Goal: Information Seeking & Learning: Understand process/instructions

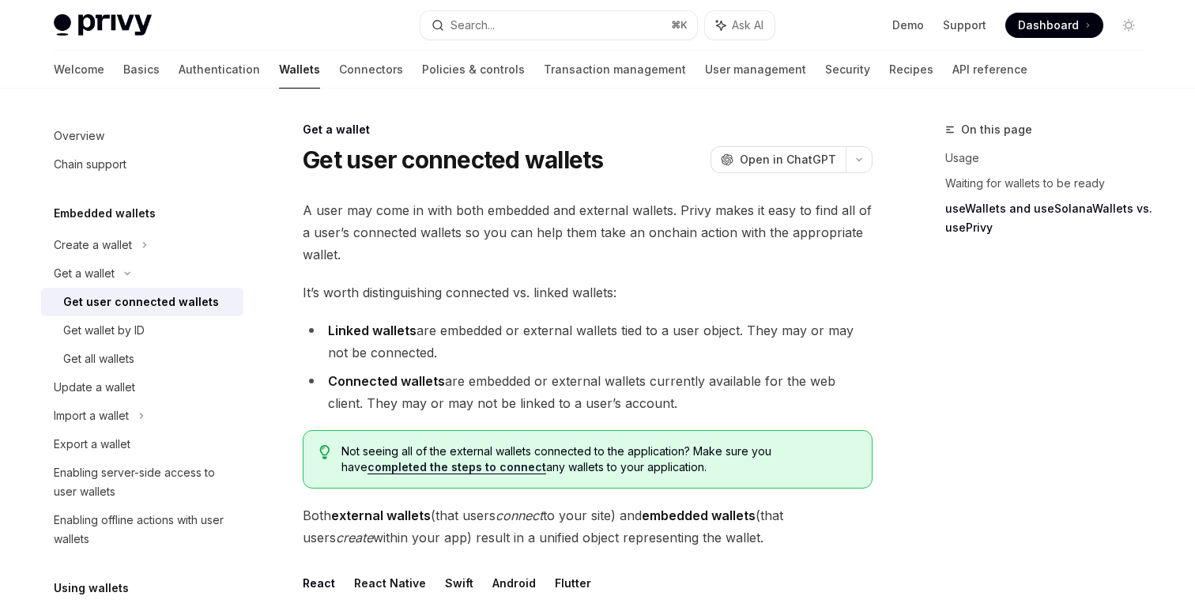
scroll to position [1537, 0]
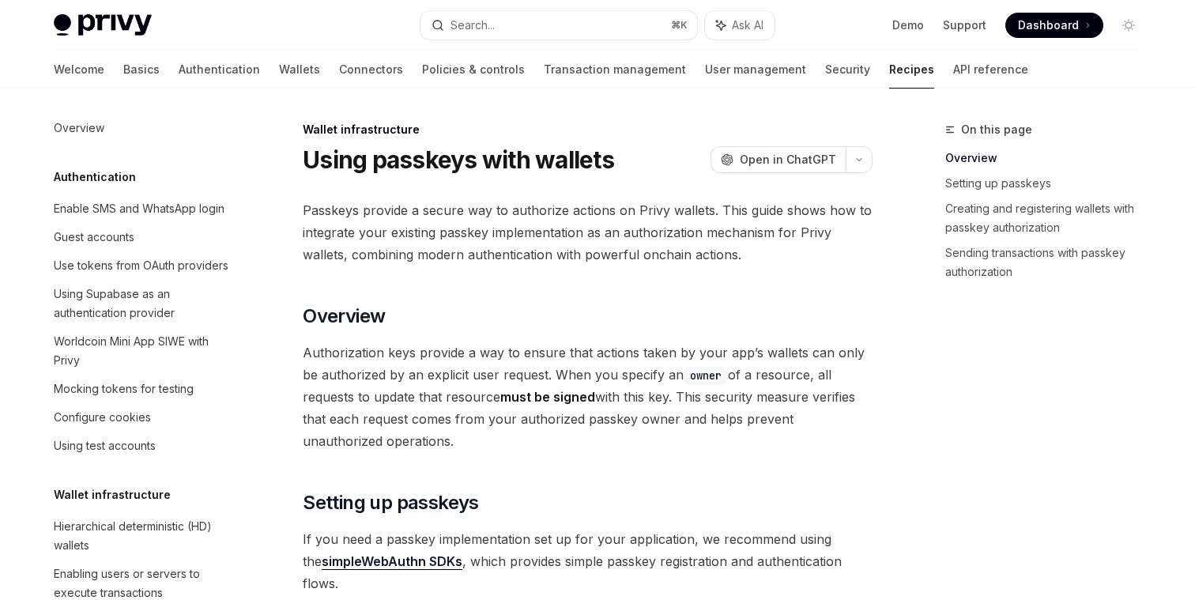
scroll to position [305, 0]
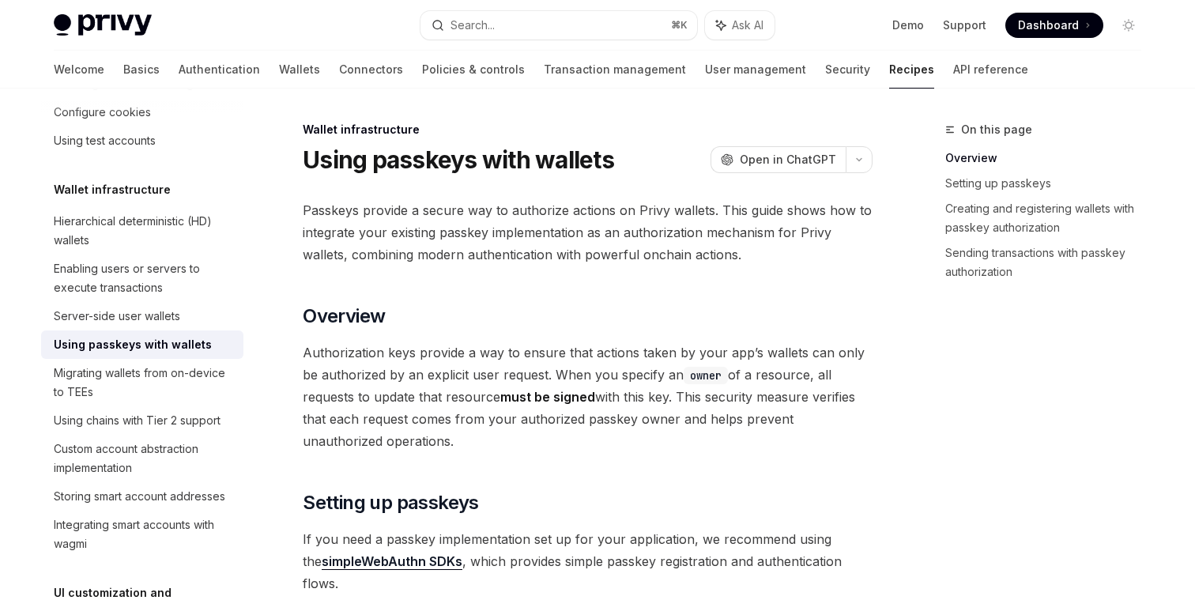
click at [391, 217] on span "Passkeys provide a secure way to authorize actions on Privy wallets. This guide…" at bounding box center [588, 232] width 570 height 66
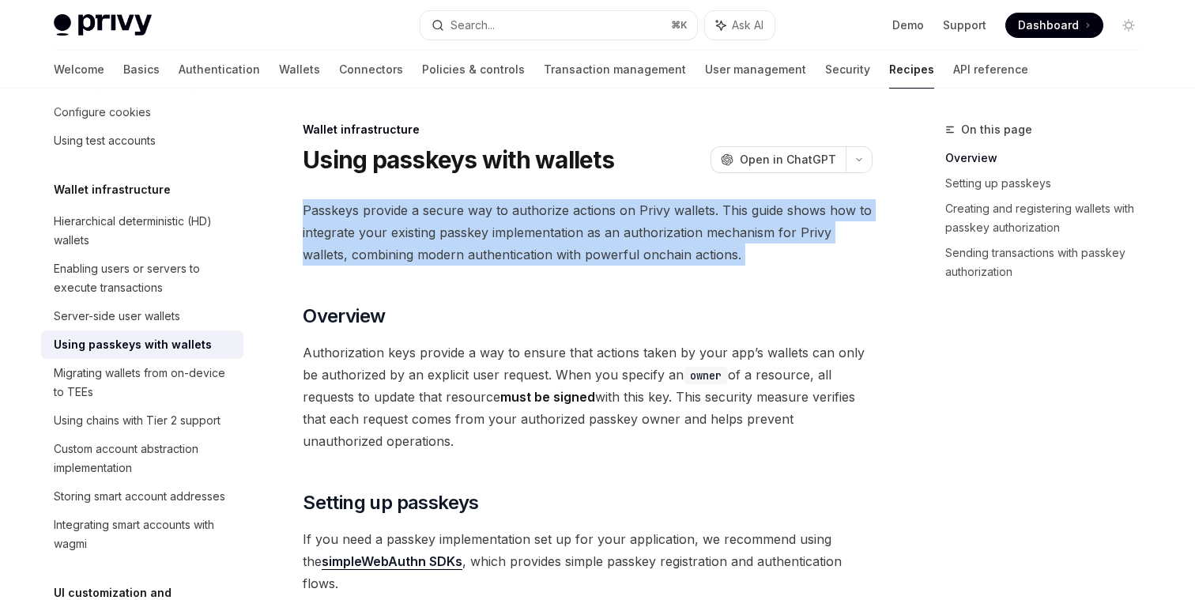
click at [391, 217] on span "Passkeys provide a secure way to authorize actions on Privy wallets. This guide…" at bounding box center [588, 232] width 570 height 66
click at [428, 245] on span "Passkeys provide a secure way to authorize actions on Privy wallets. This guide…" at bounding box center [588, 232] width 570 height 66
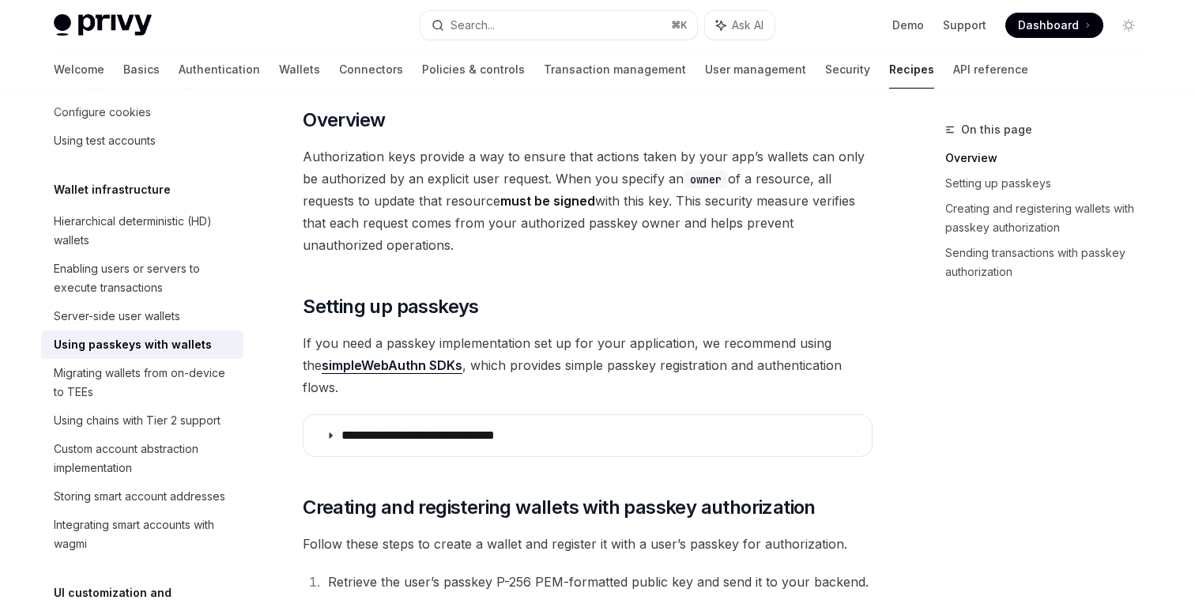
scroll to position [197, 0]
click at [545, 207] on span "Authorization keys provide a way to ensure that actions taken by your app’s wal…" at bounding box center [588, 200] width 570 height 111
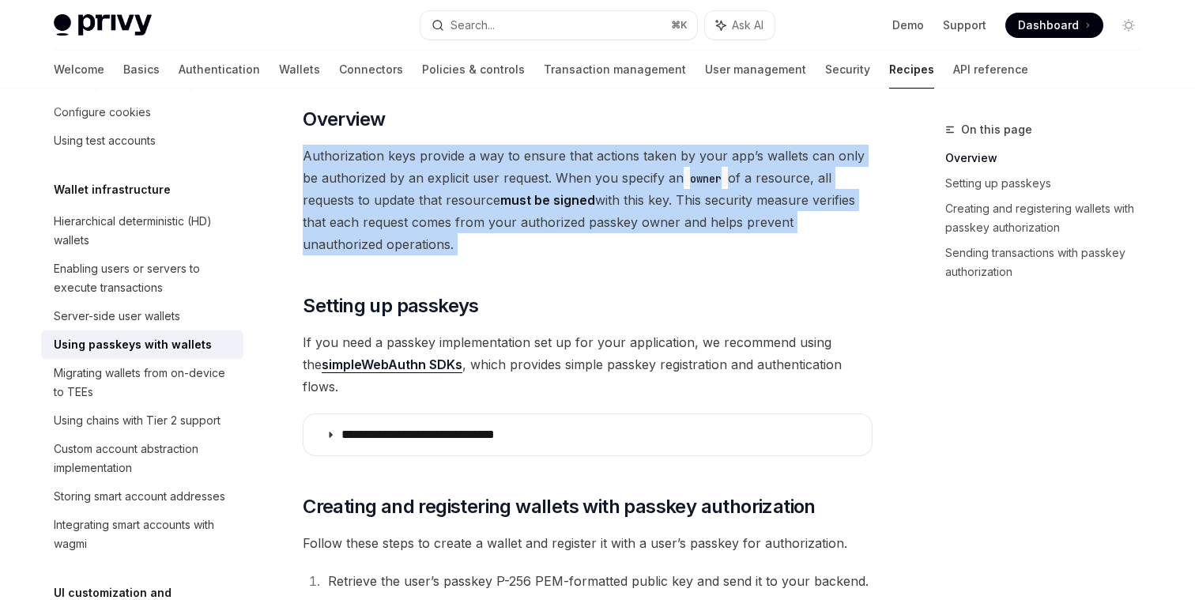
click at [545, 207] on span "Authorization keys provide a way to ensure that actions taken by your app’s wal…" at bounding box center [588, 200] width 570 height 111
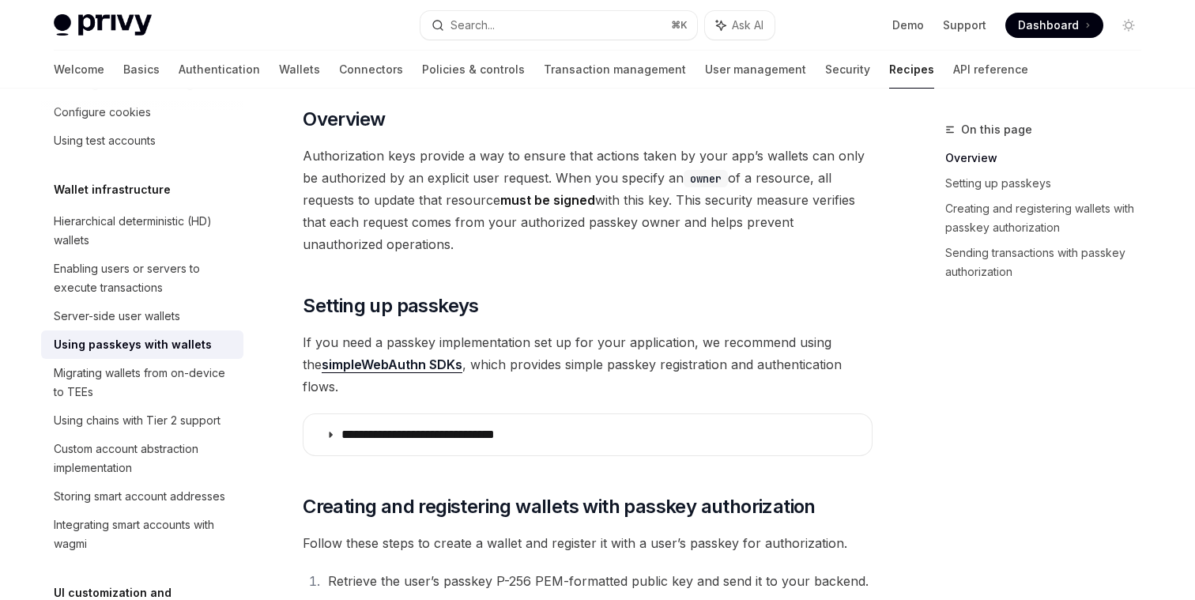
click at [545, 224] on span "Authorization keys provide a way to ensure that actions taken by your app’s wal…" at bounding box center [588, 200] width 570 height 111
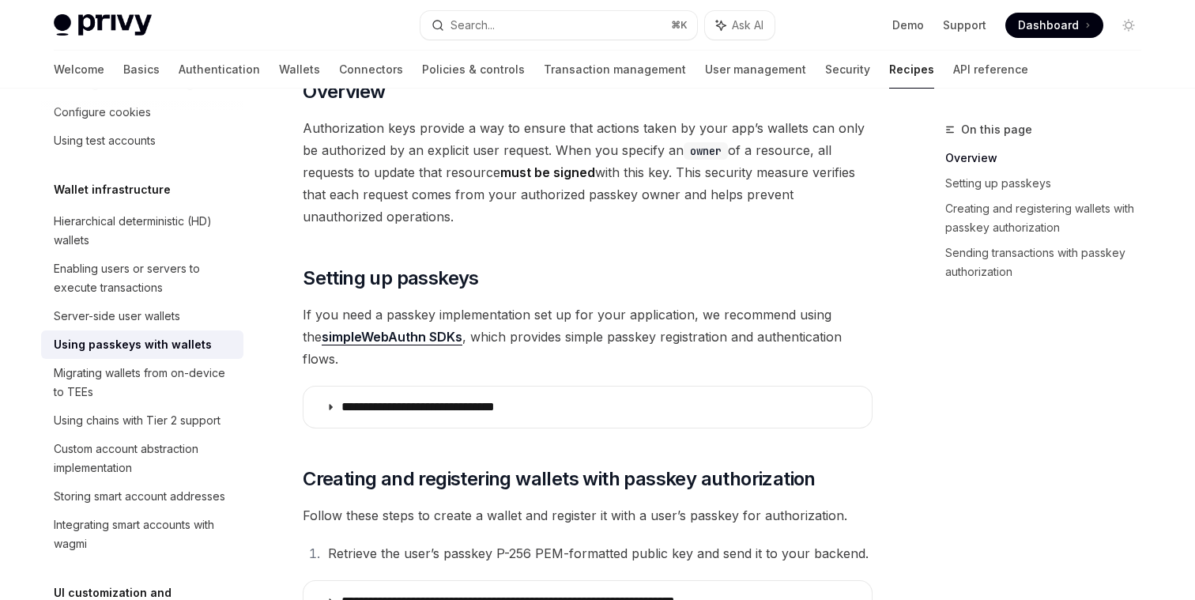
scroll to position [233, 0]
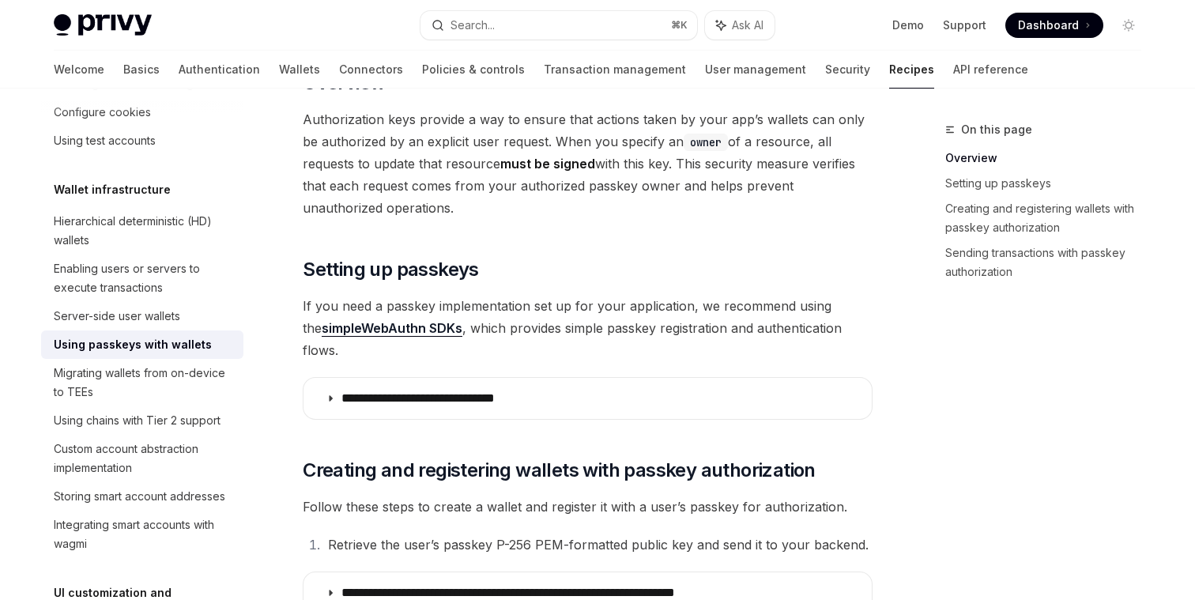
drag, startPoint x: 338, startPoint y: 187, endPoint x: 432, endPoint y: 212, distance: 97.2
click at [432, 212] on span "Authorization keys provide a way to ensure that actions taken by your app’s wal…" at bounding box center [588, 163] width 570 height 111
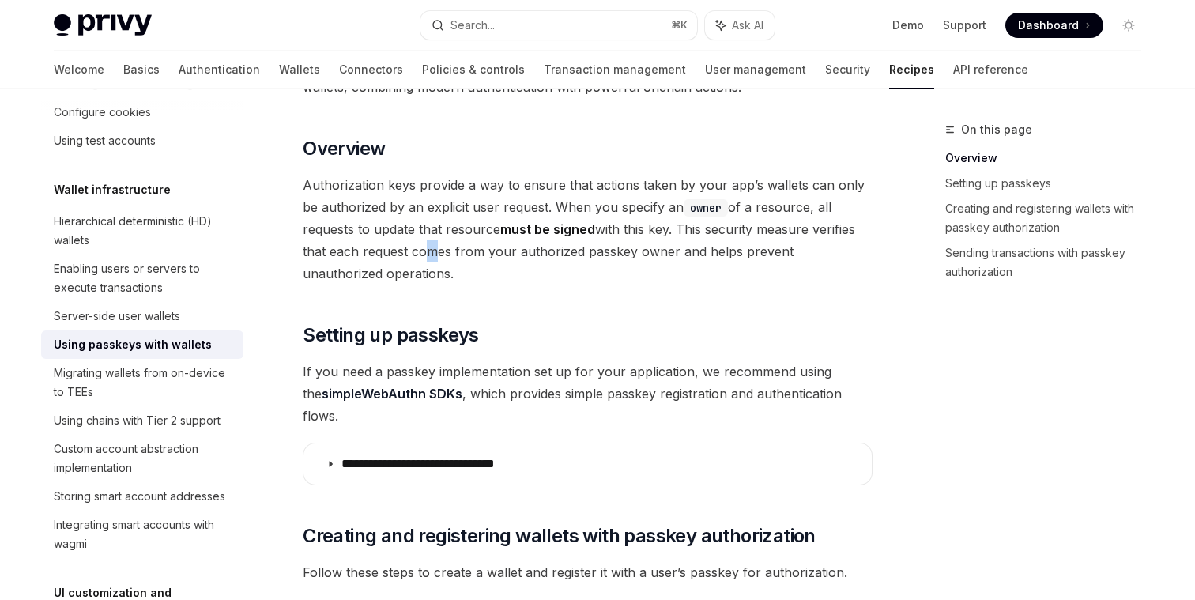
click at [367, 258] on span "Authorization keys provide a way to ensure that actions taken by your app’s wal…" at bounding box center [588, 229] width 570 height 111
drag, startPoint x: 535, startPoint y: 204, endPoint x: 784, endPoint y: 211, distance: 249.0
click at [784, 211] on span "Authorization keys provide a way to ensure that actions taken by your app’s wal…" at bounding box center [588, 229] width 570 height 111
drag, startPoint x: 332, startPoint y: 231, endPoint x: 428, endPoint y: 232, distance: 96.4
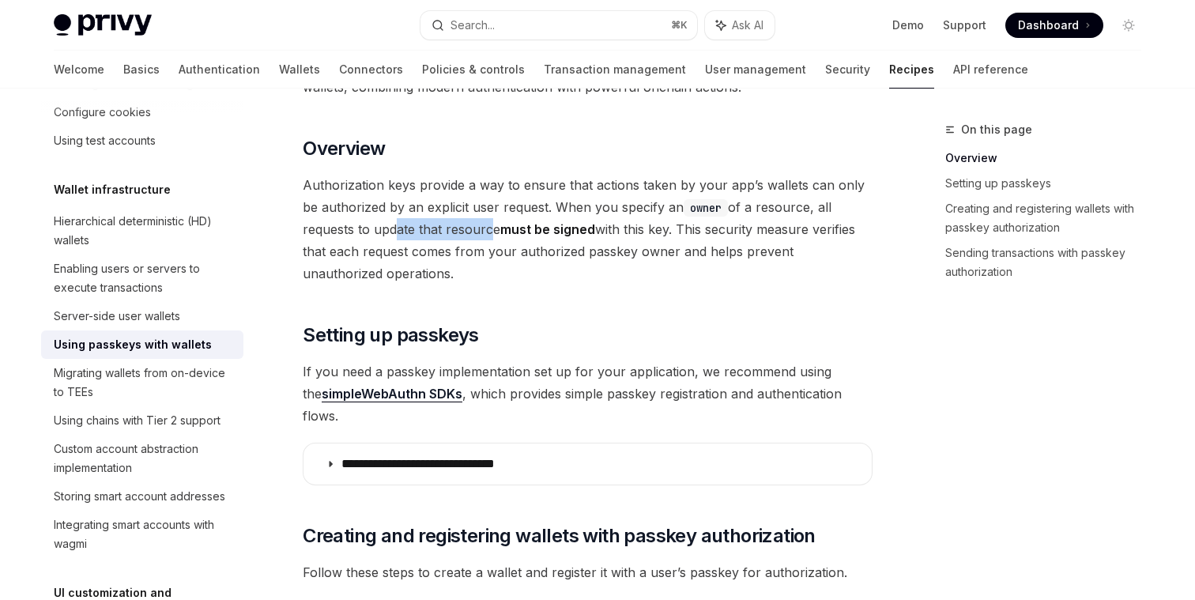
click at [428, 232] on span "Authorization keys provide a way to ensure that actions taken by your app’s wal…" at bounding box center [588, 229] width 570 height 111
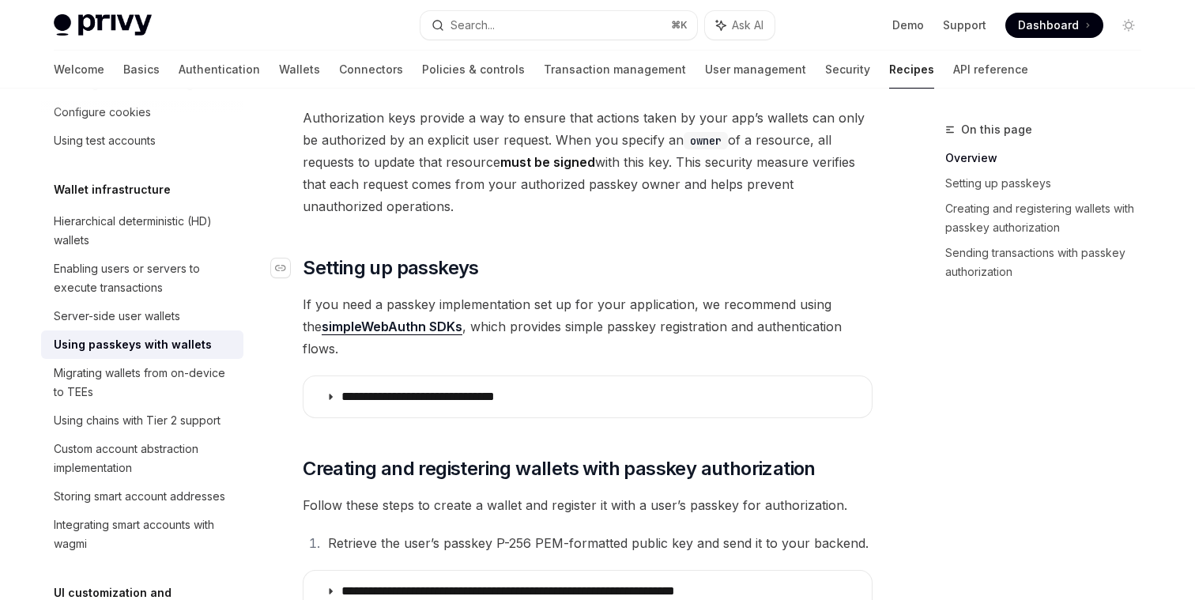
click at [419, 266] on span "Setting up passkeys" at bounding box center [391, 267] width 176 height 25
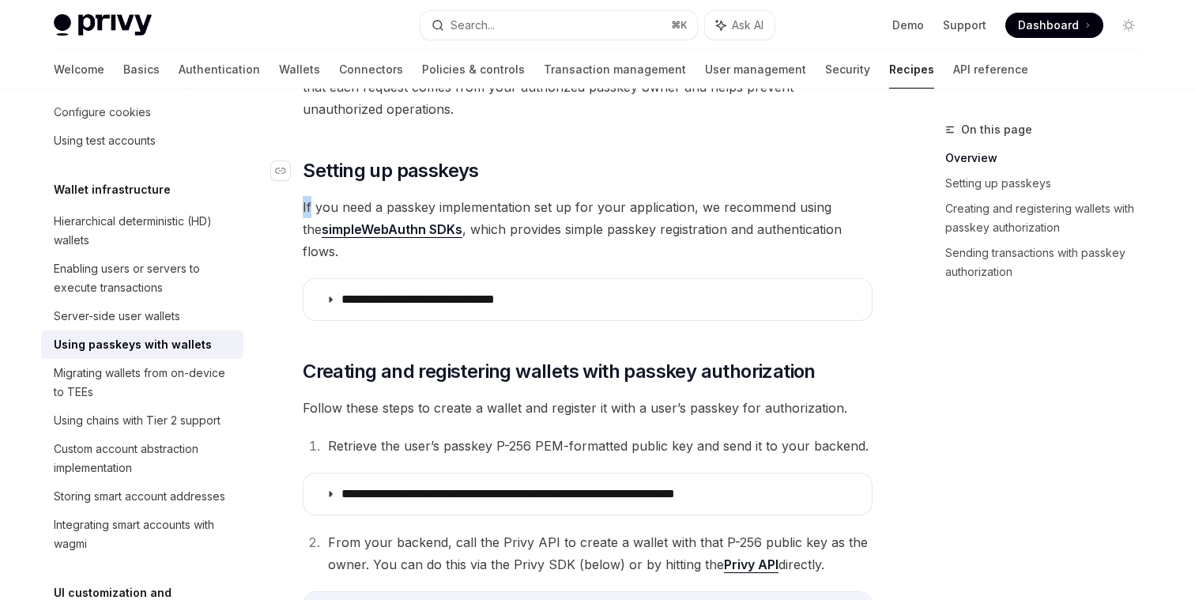
scroll to position [370, 0]
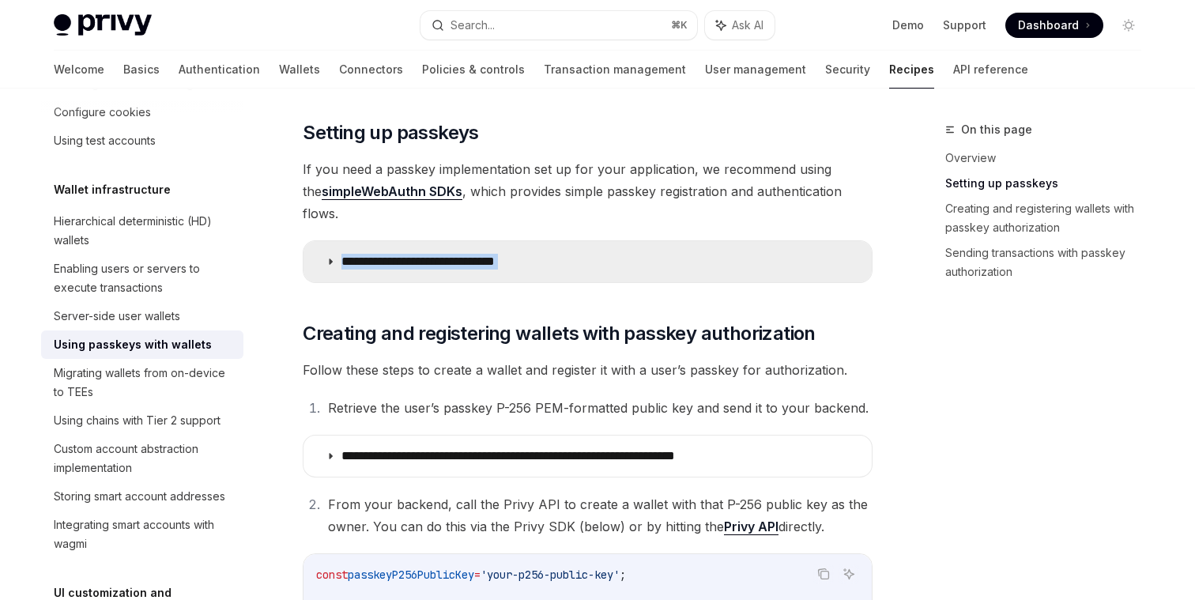
click at [472, 254] on p "**********" at bounding box center [441, 262] width 200 height 16
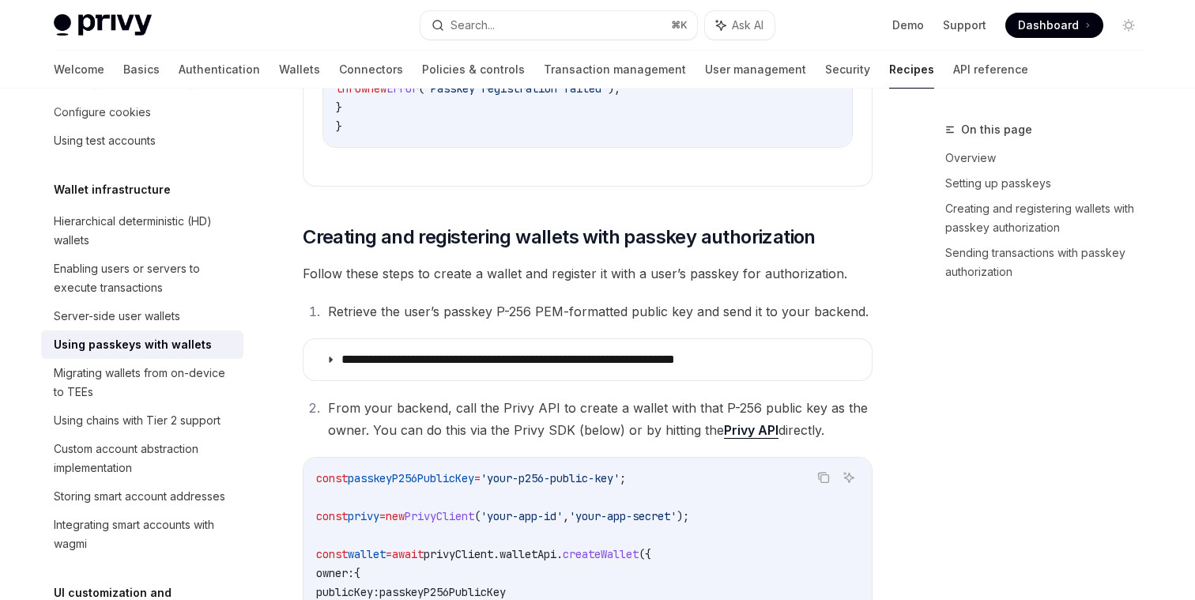
scroll to position [3644, 0]
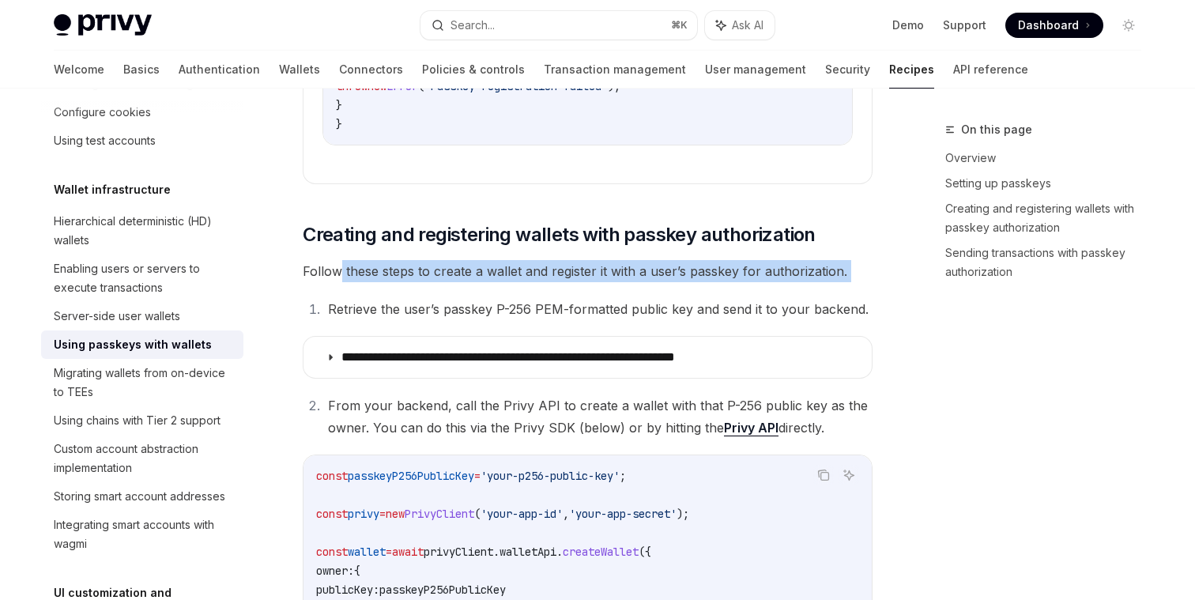
drag, startPoint x: 342, startPoint y: 290, endPoint x: 576, endPoint y: 307, distance: 234.6
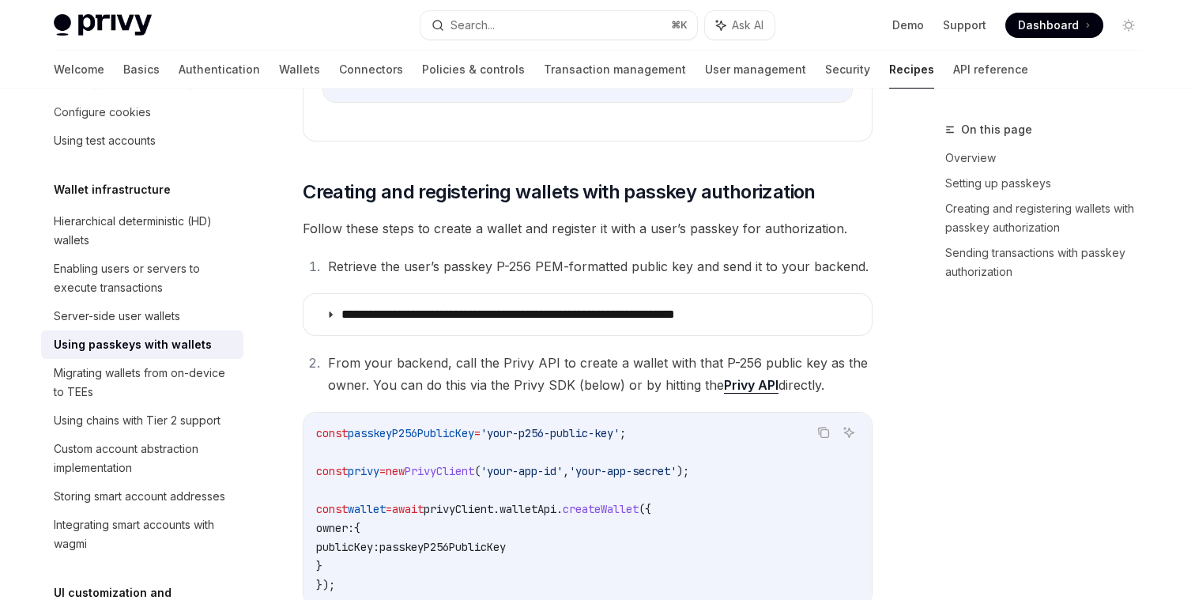
scroll to position [3688, 0]
click at [551, 277] on li "Retrieve the user’s passkey P-256 PEM-formatted public key and send it to your …" at bounding box center [597, 265] width 549 height 22
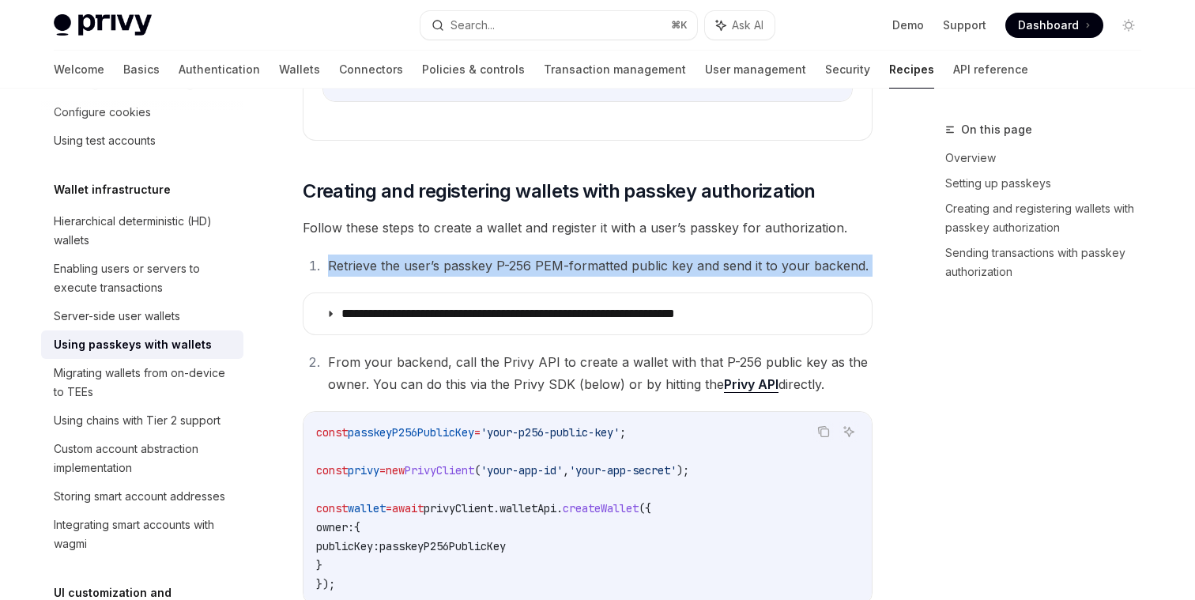
click at [551, 277] on li "Retrieve the user’s passkey P-256 PEM-formatted public key and send it to your …" at bounding box center [597, 265] width 549 height 22
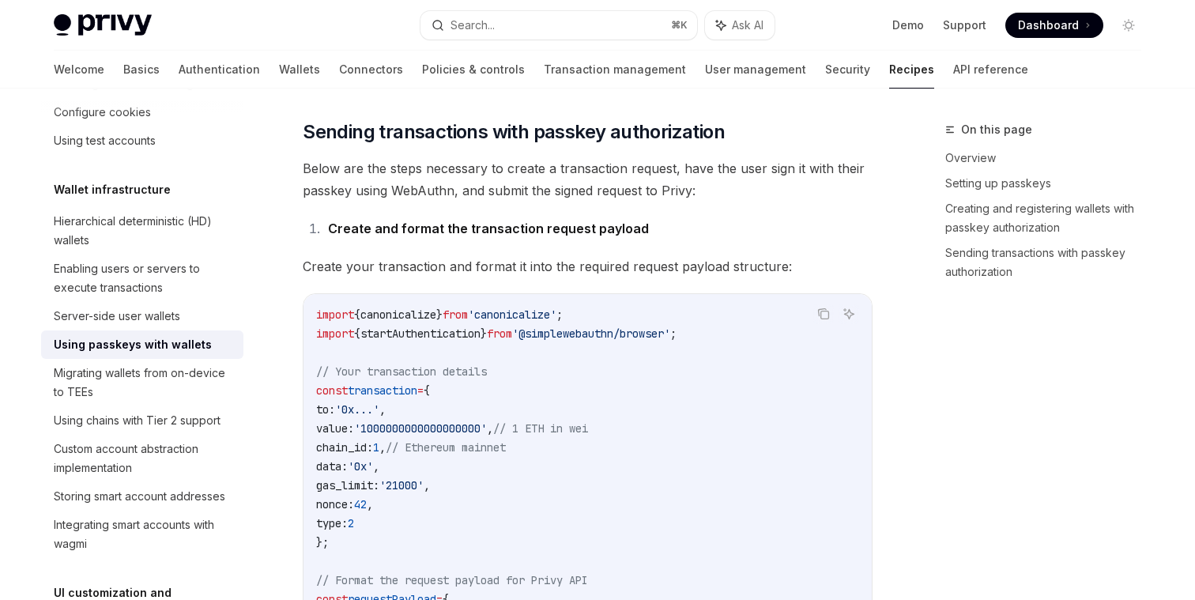
scroll to position [4262, 0]
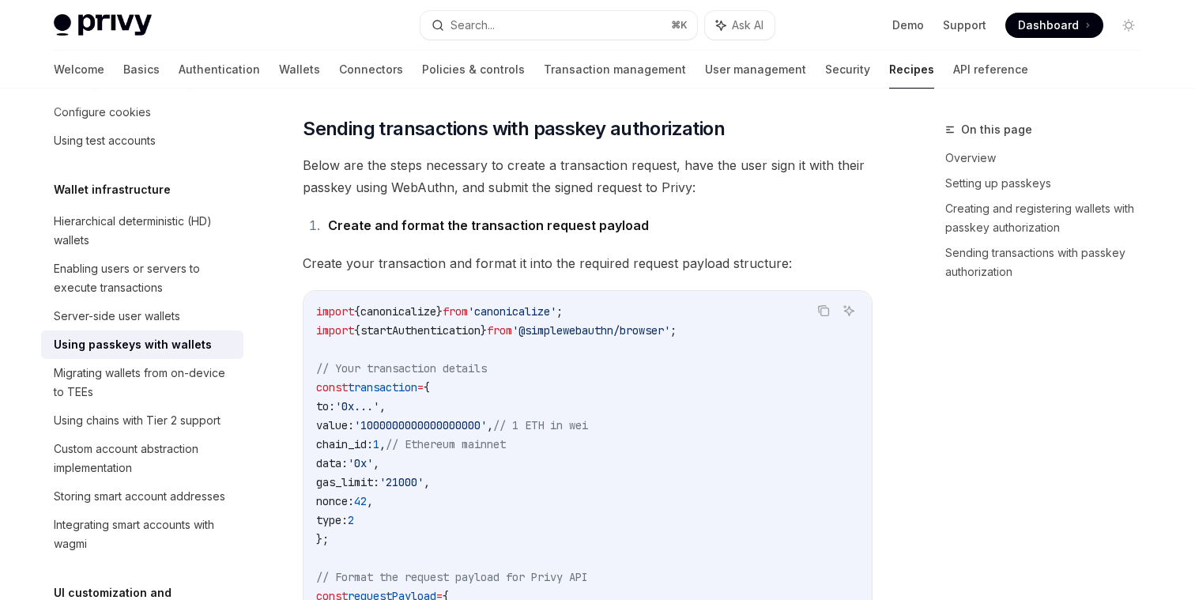
click at [438, 198] on span "Below are the steps necessary to create a transaction request, have the user si…" at bounding box center [588, 176] width 570 height 44
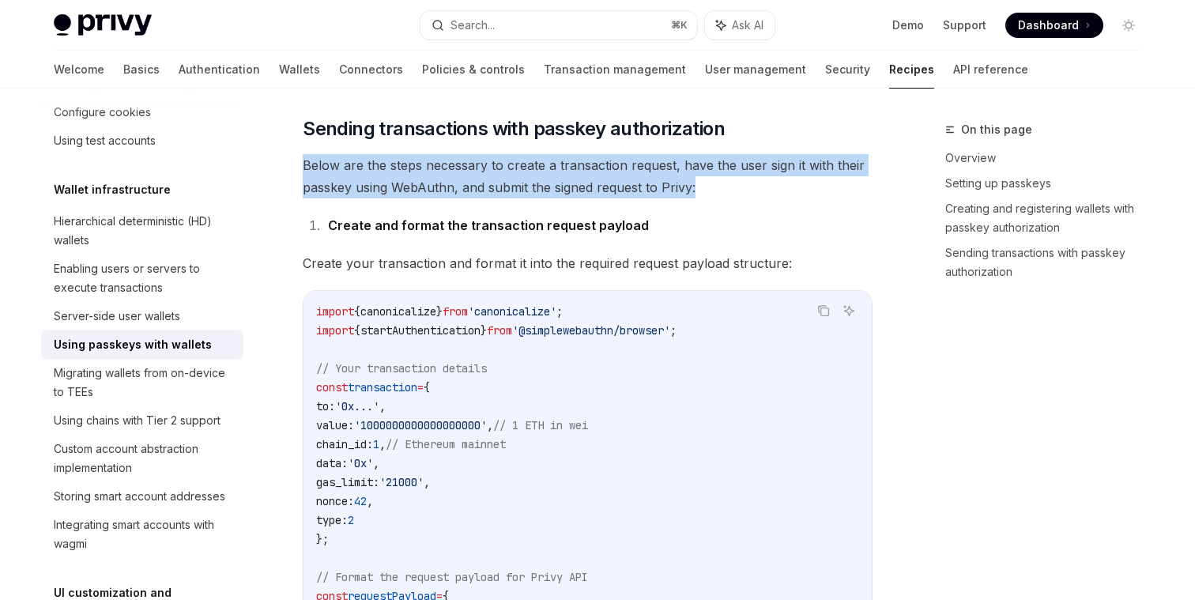
click at [438, 198] on span "Below are the steps necessary to create a transaction request, have the user si…" at bounding box center [588, 176] width 570 height 44
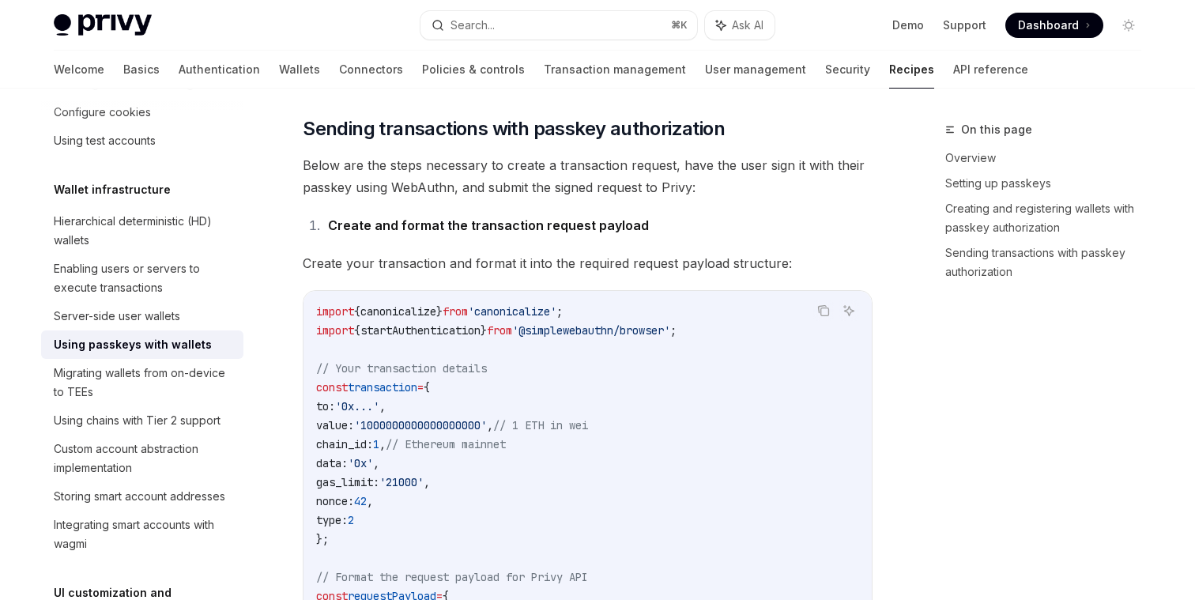
click at [468, 198] on span "Below are the steps necessary to create a transaction request, have the user si…" at bounding box center [588, 176] width 570 height 44
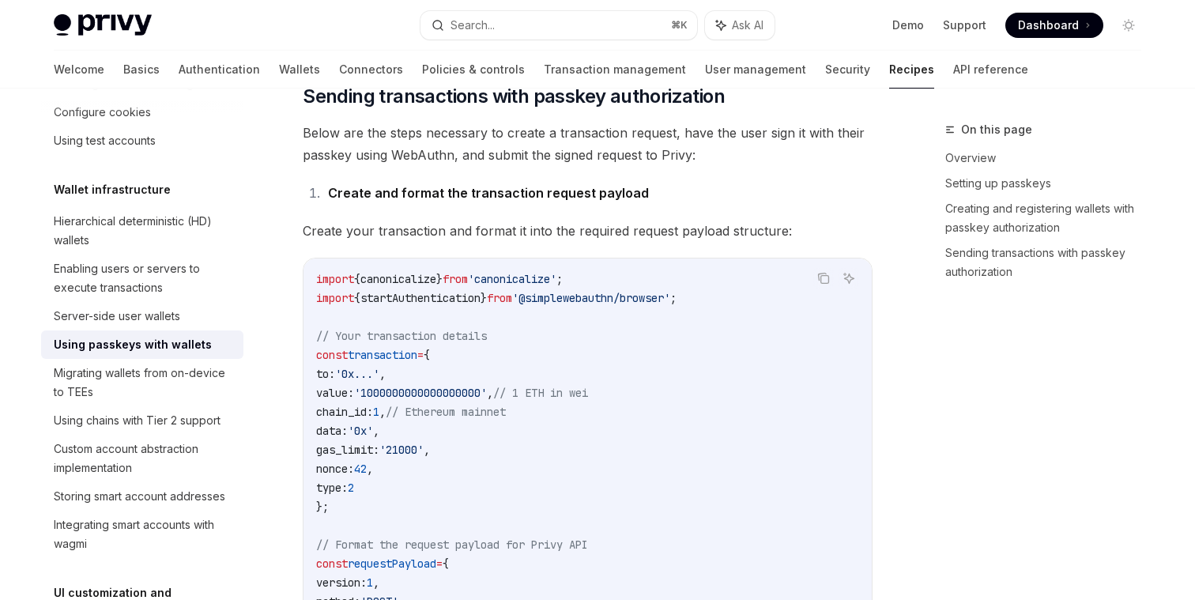
scroll to position [4314, 0]
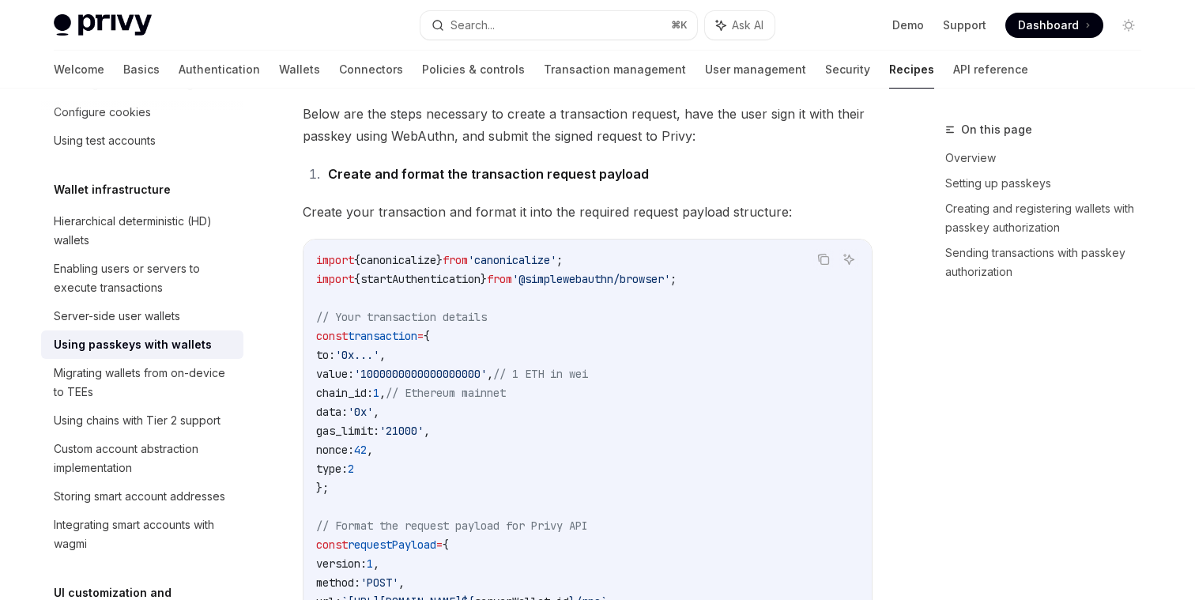
click at [496, 182] on strong "Create and format the transaction request payload" at bounding box center [488, 174] width 321 height 16
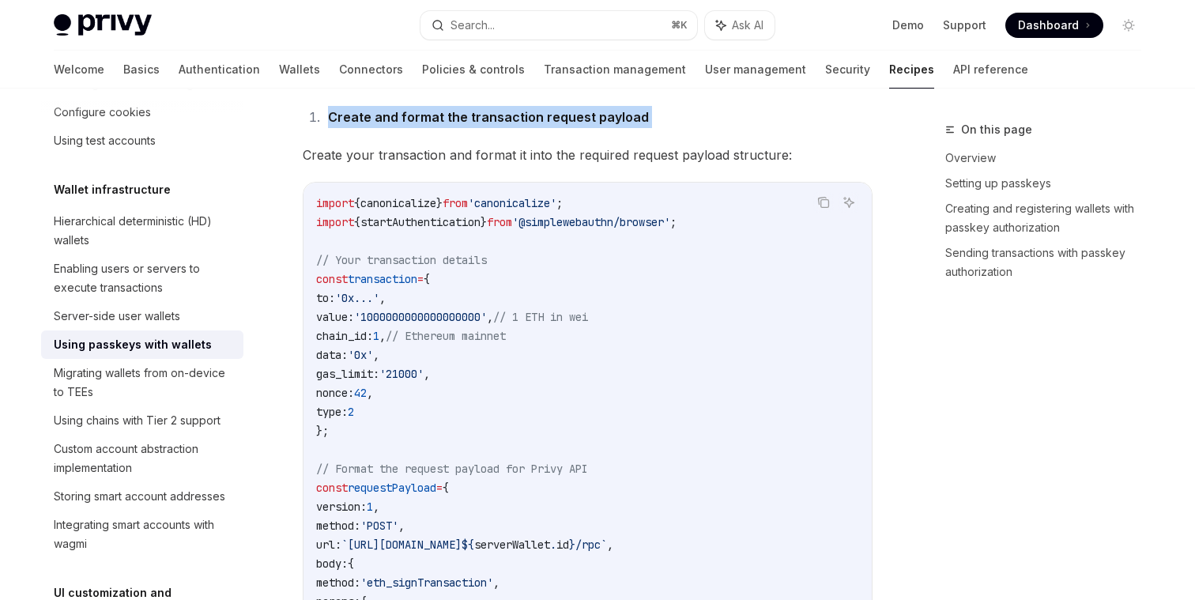
scroll to position [4372, 0]
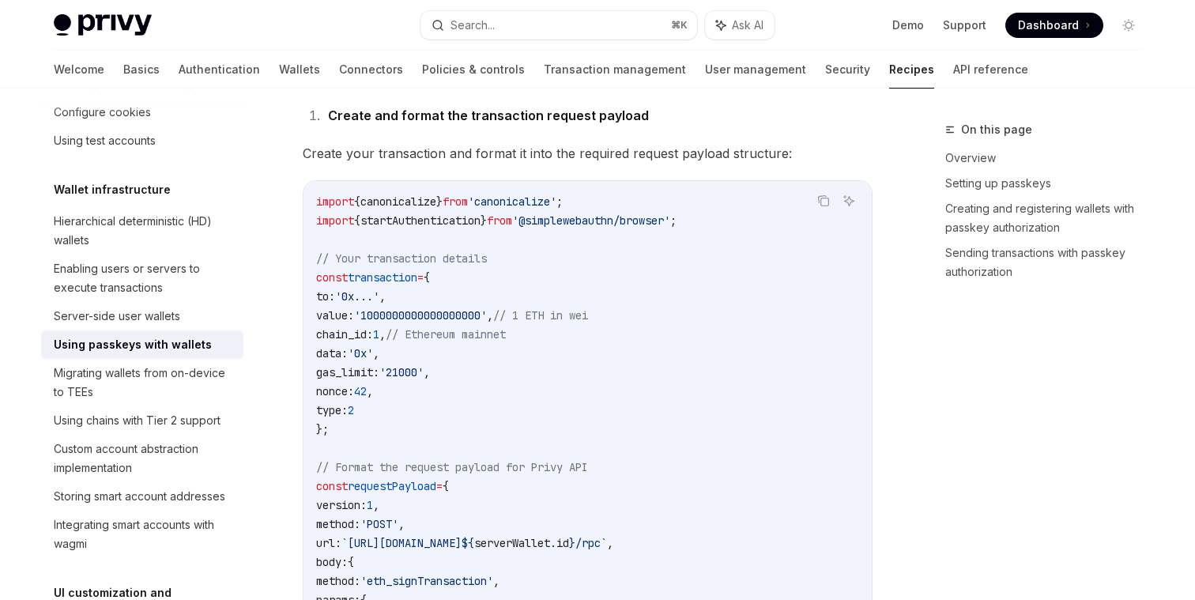
click at [503, 164] on span "Create your transaction and format it into the required request payload structu…" at bounding box center [588, 153] width 570 height 22
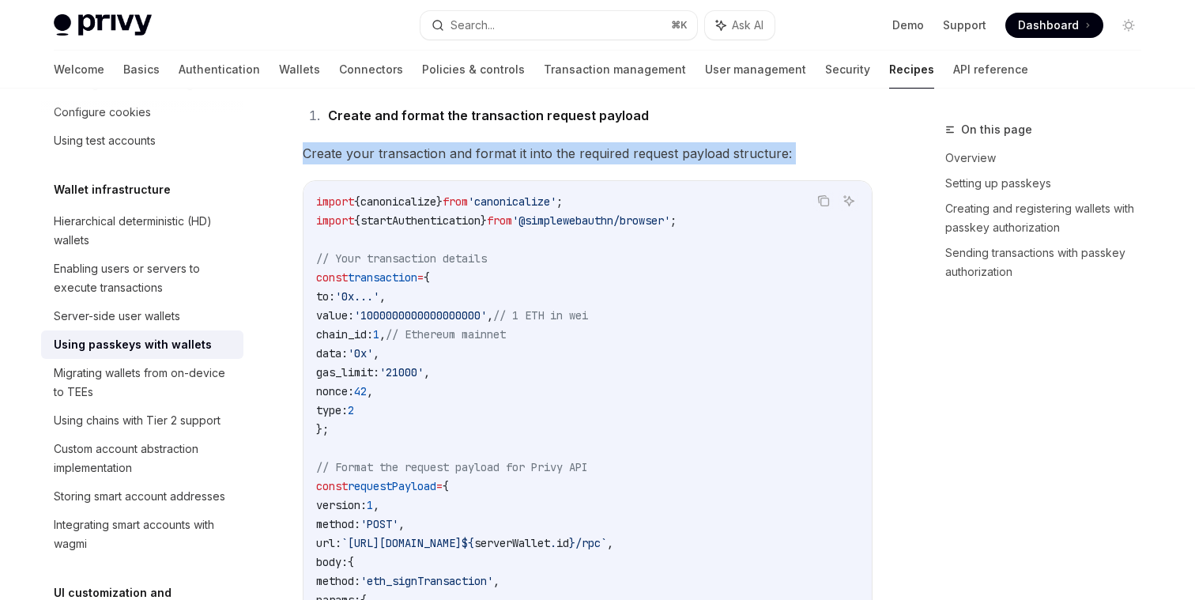
click at [503, 164] on span "Create your transaction and format it into the required request payload structu…" at bounding box center [588, 153] width 570 height 22
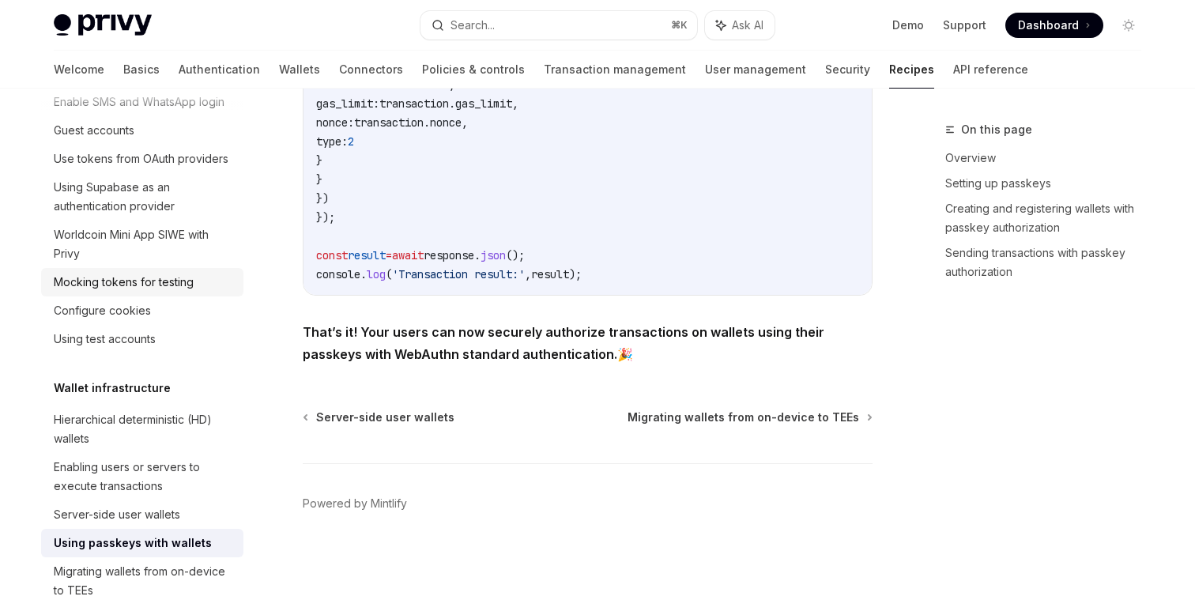
scroll to position [111, 0]
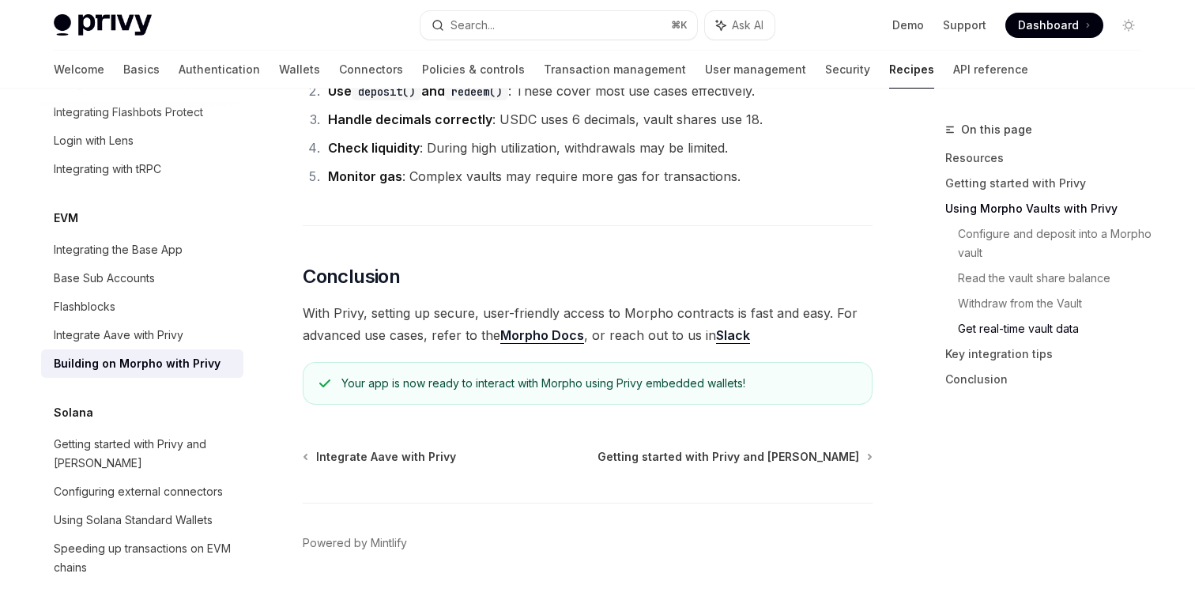
scroll to position [4008, 0]
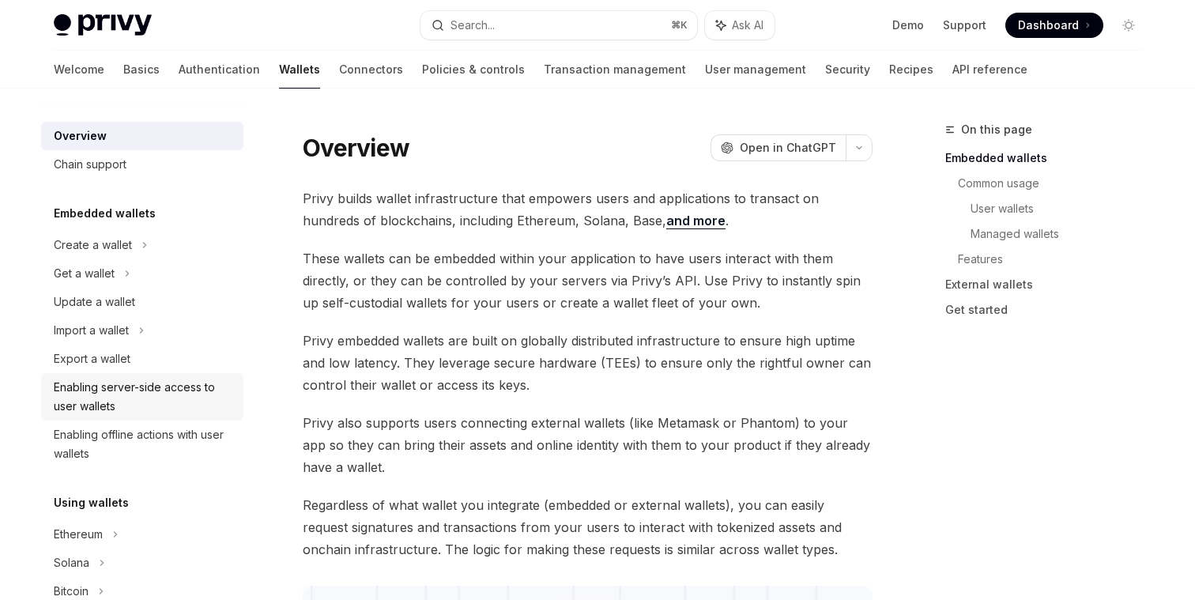
scroll to position [119, 0]
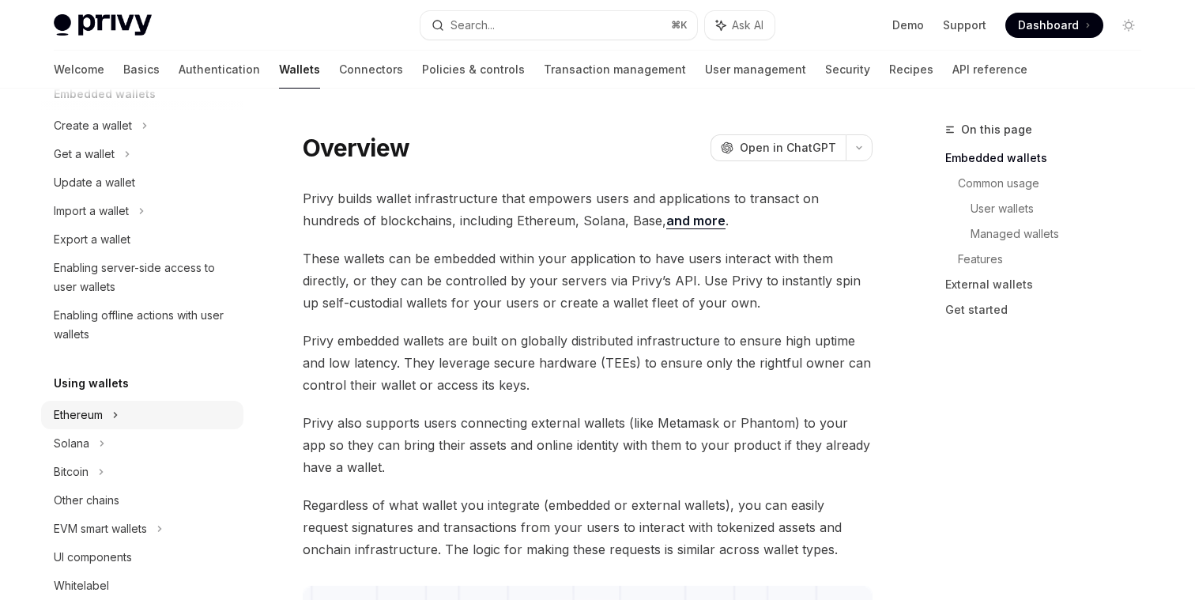
click at [200, 140] on div "Ethereum" at bounding box center [142, 125] width 202 height 28
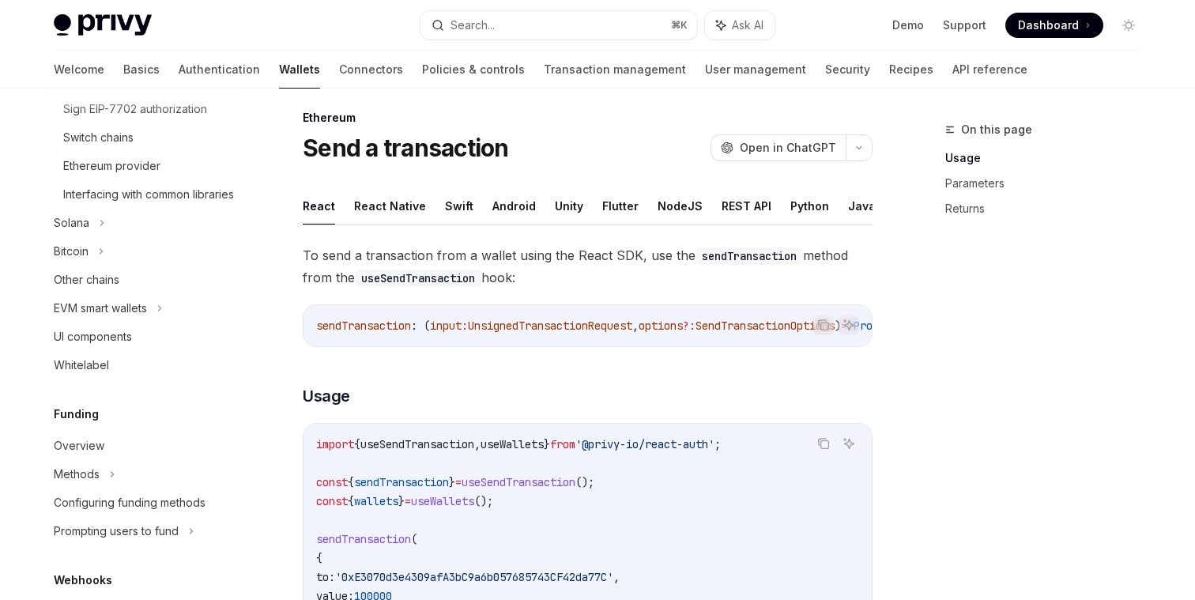
scroll to position [594, 0]
click at [178, 324] on div "EVM smart wallets" at bounding box center [142, 310] width 202 height 28
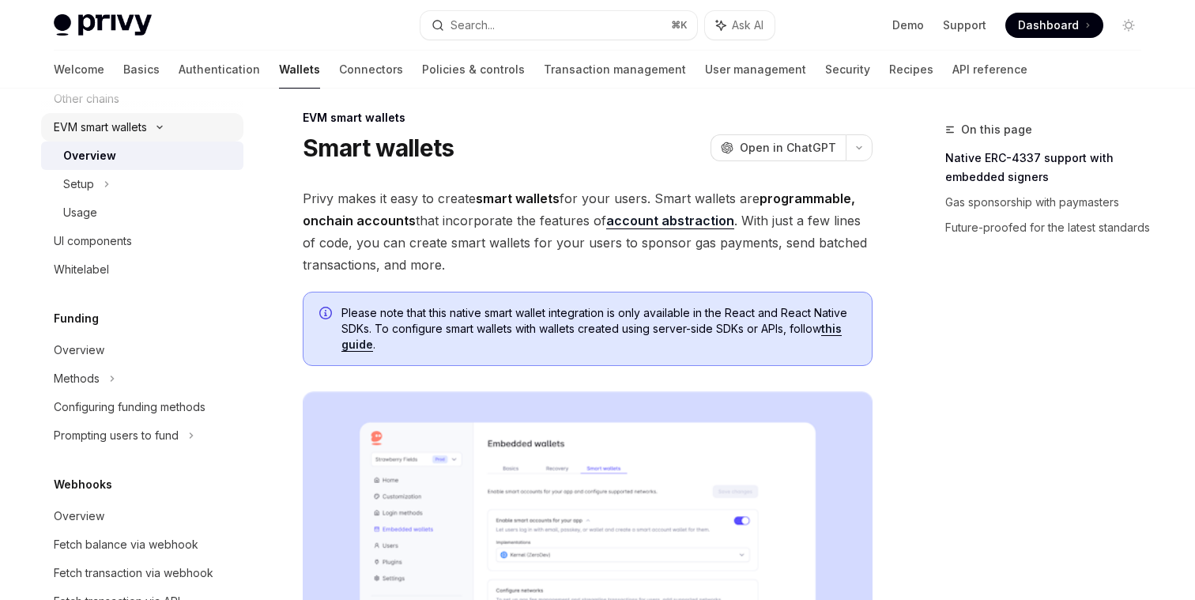
scroll to position [778, 0]
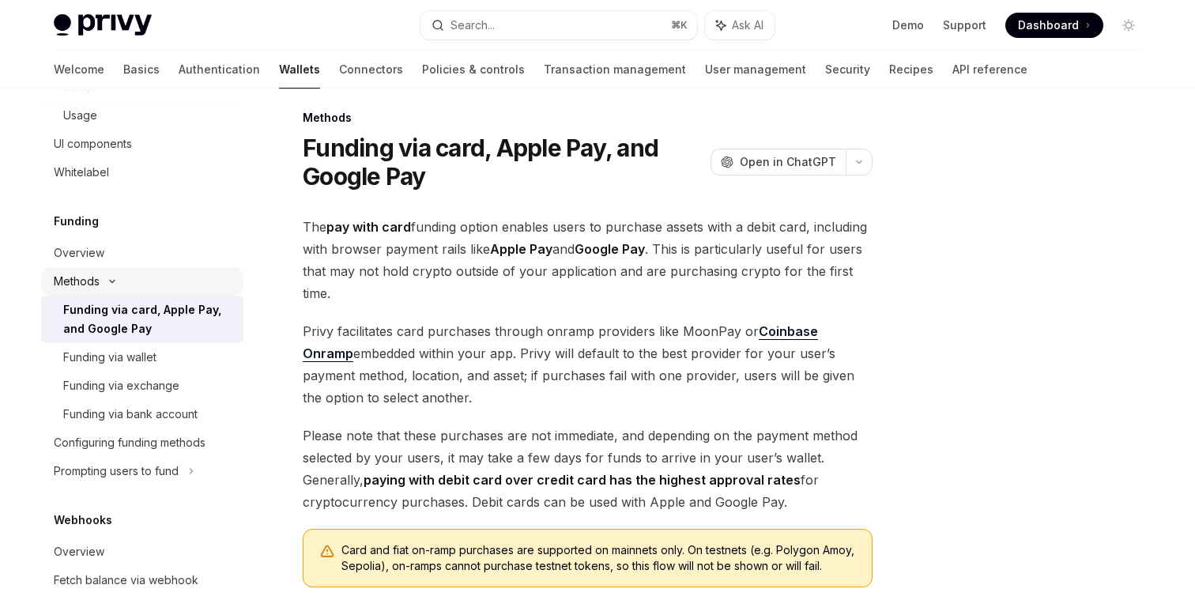
scroll to position [879, 0]
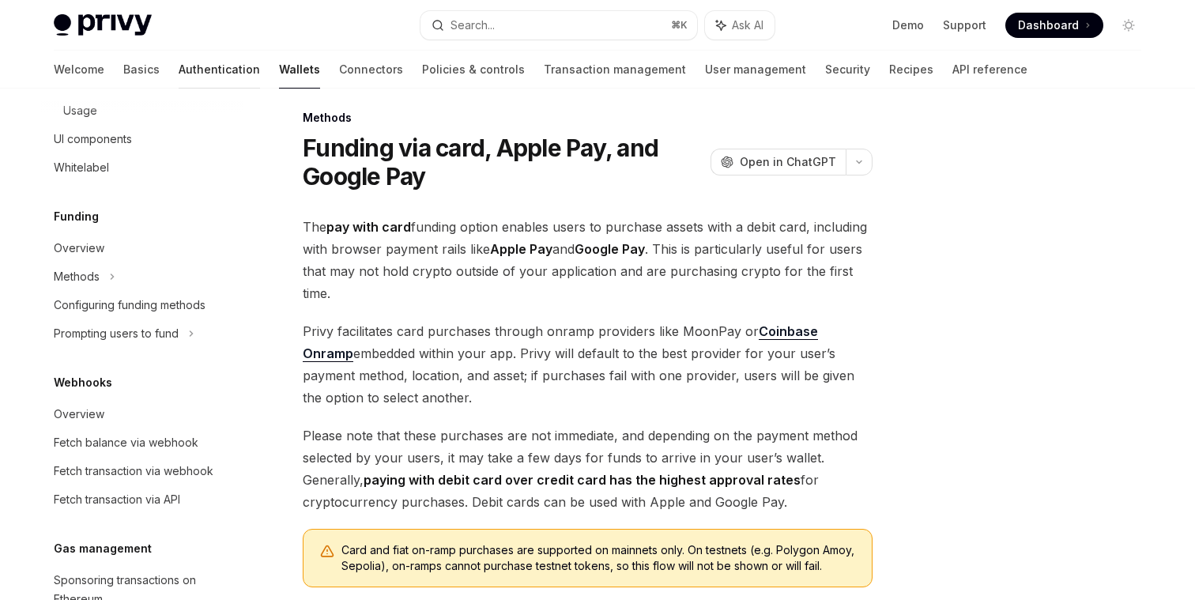
click at [179, 70] on link "Authentication" at bounding box center [219, 70] width 81 height 38
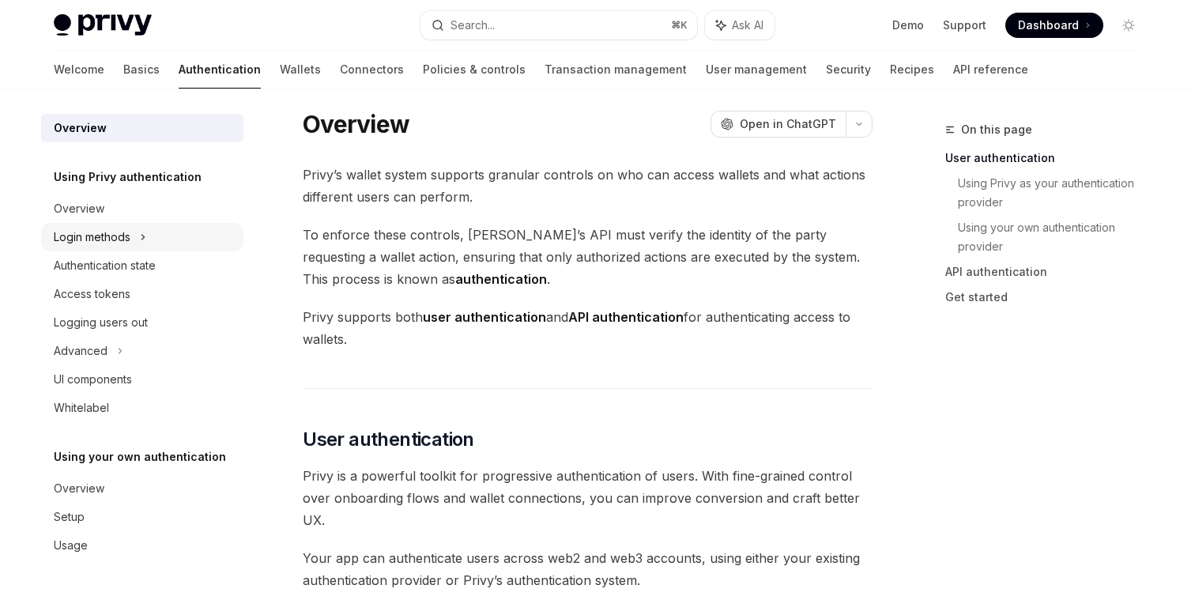
click at [209, 247] on div "Login methods" at bounding box center [142, 237] width 202 height 28
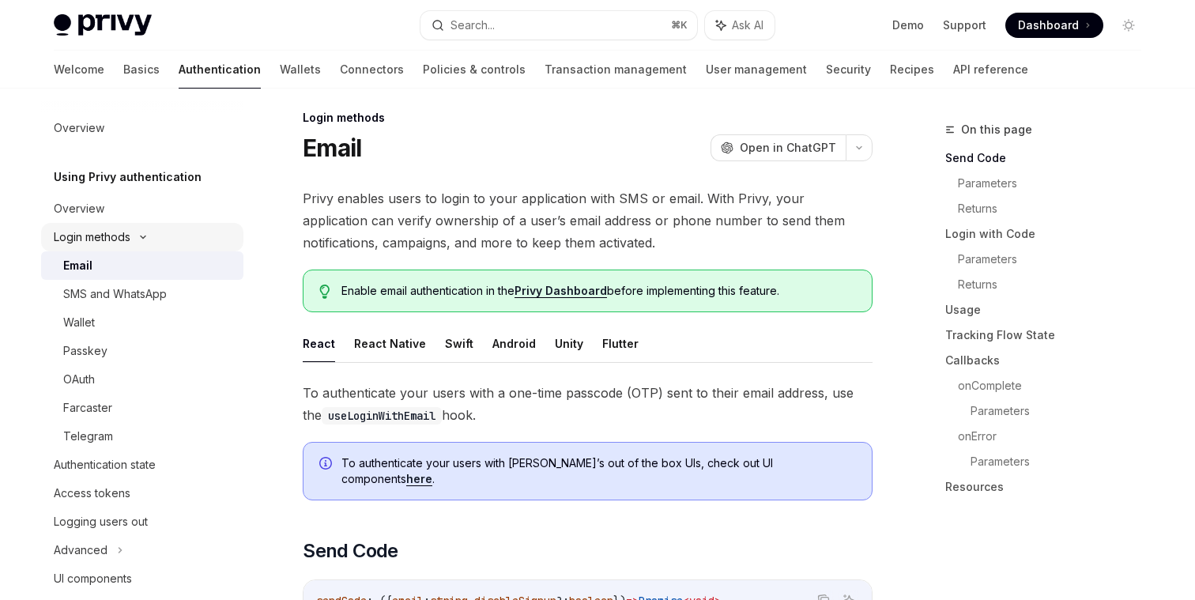
click at [209, 242] on div "Login methods" at bounding box center [142, 237] width 202 height 28
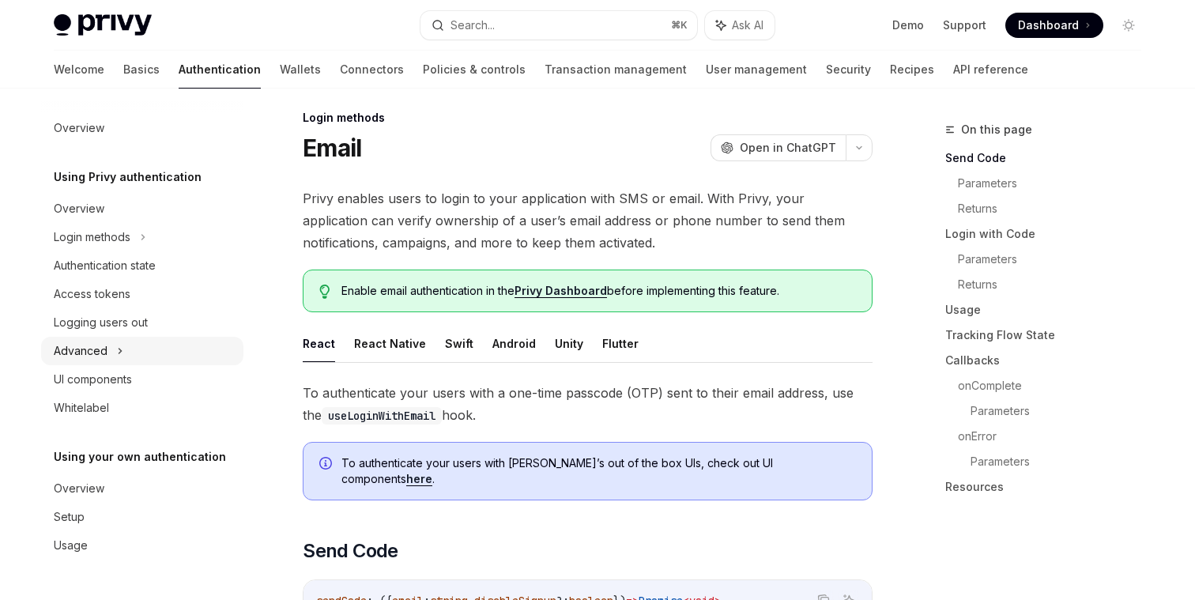
click at [208, 356] on div "Advanced" at bounding box center [142, 351] width 202 height 28
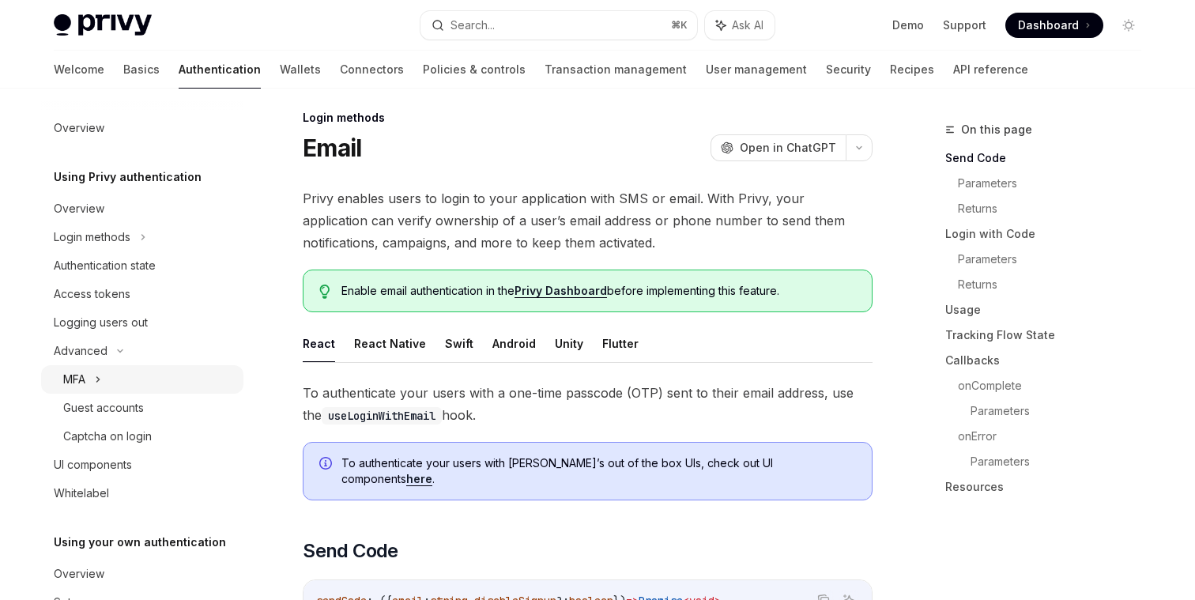
click at [203, 374] on div "MFA" at bounding box center [142, 379] width 202 height 28
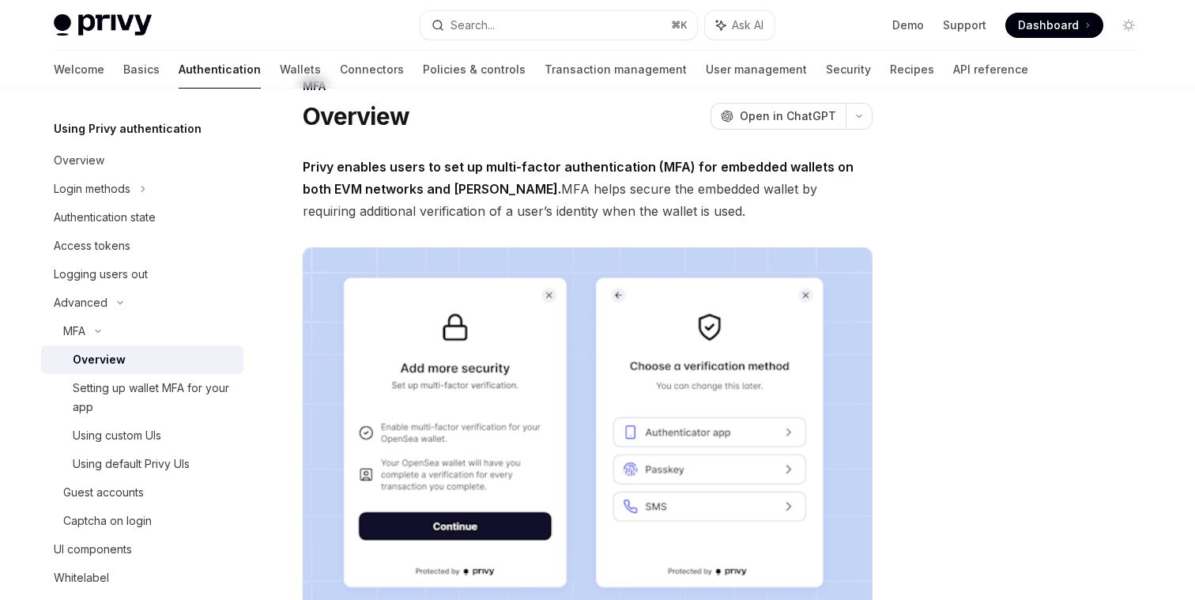
scroll to position [65, 0]
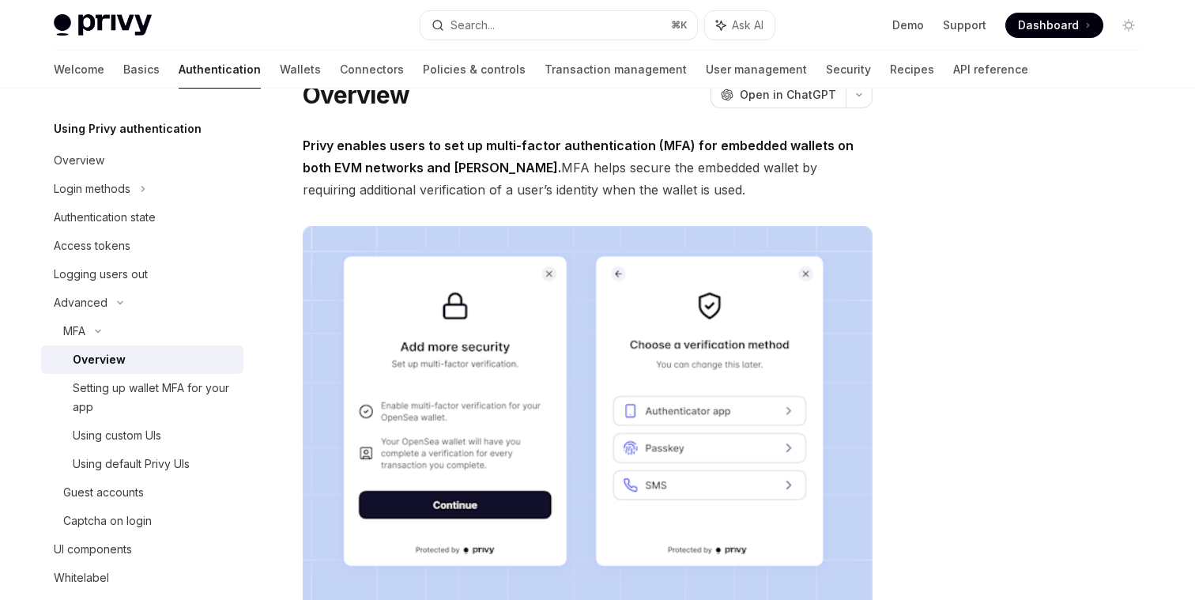
click at [653, 169] on span "Privy enables users to set up multi-factor authentication (MFA) for embedded wa…" at bounding box center [588, 167] width 570 height 66
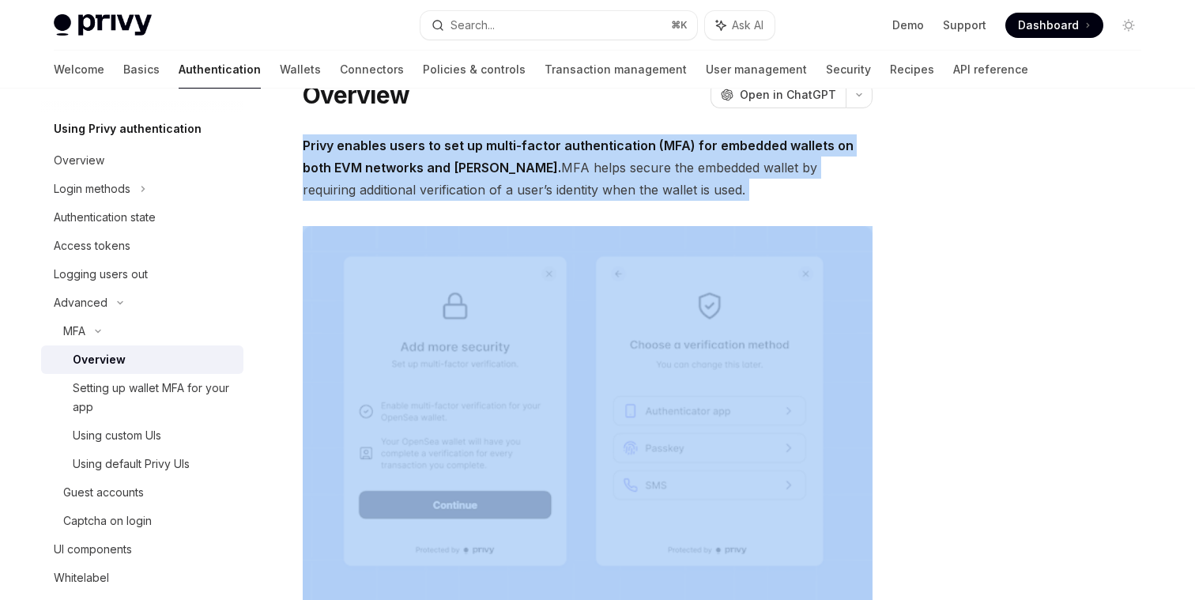
click at [653, 169] on span "Privy enables users to set up multi-factor authentication (MFA) for embedded wa…" at bounding box center [588, 167] width 570 height 66
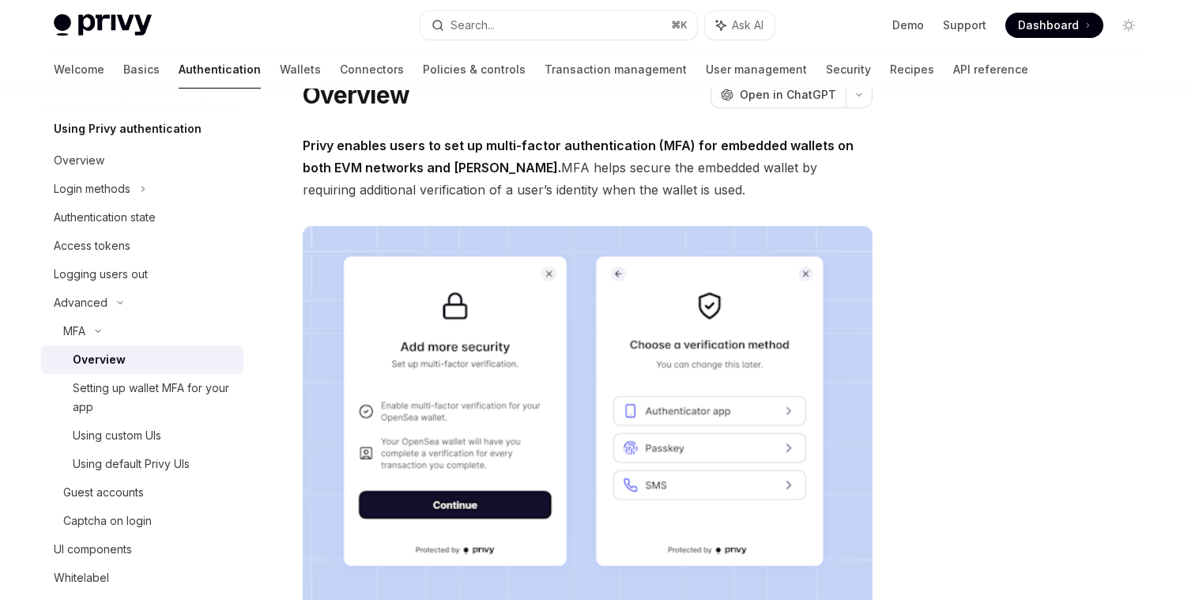
click at [606, 197] on span "Privy enables users to set up multi-factor authentication (MFA) for embedded wa…" at bounding box center [588, 167] width 570 height 66
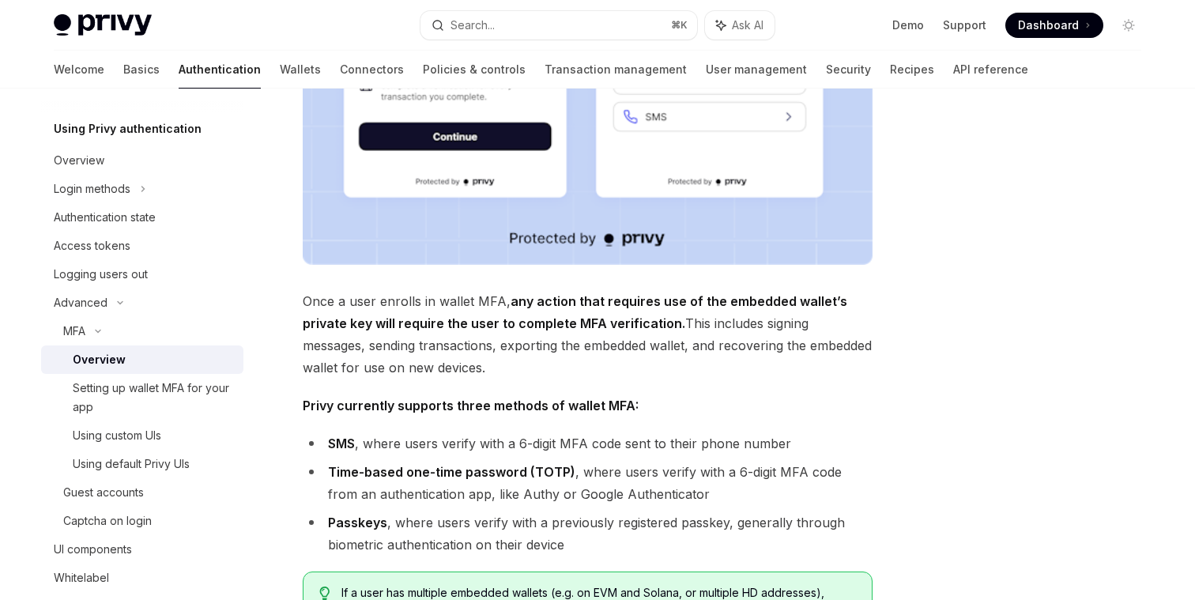
scroll to position [530, 0]
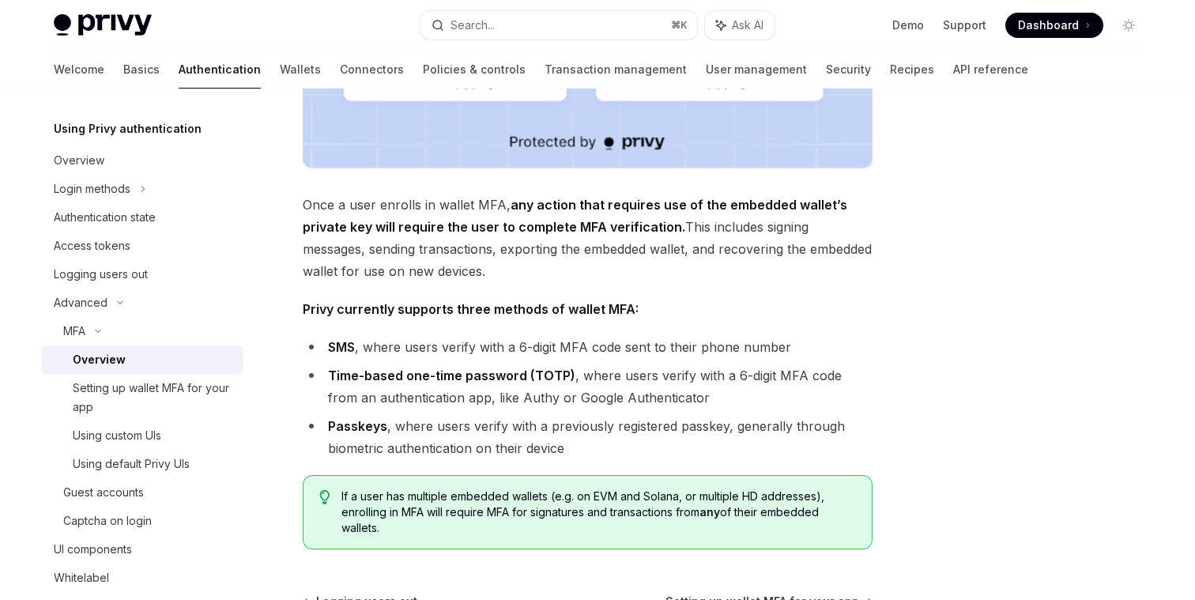
click at [470, 217] on span "Once a user enrolls in wallet MFA, any action that requires use of the embedded…" at bounding box center [588, 238] width 570 height 89
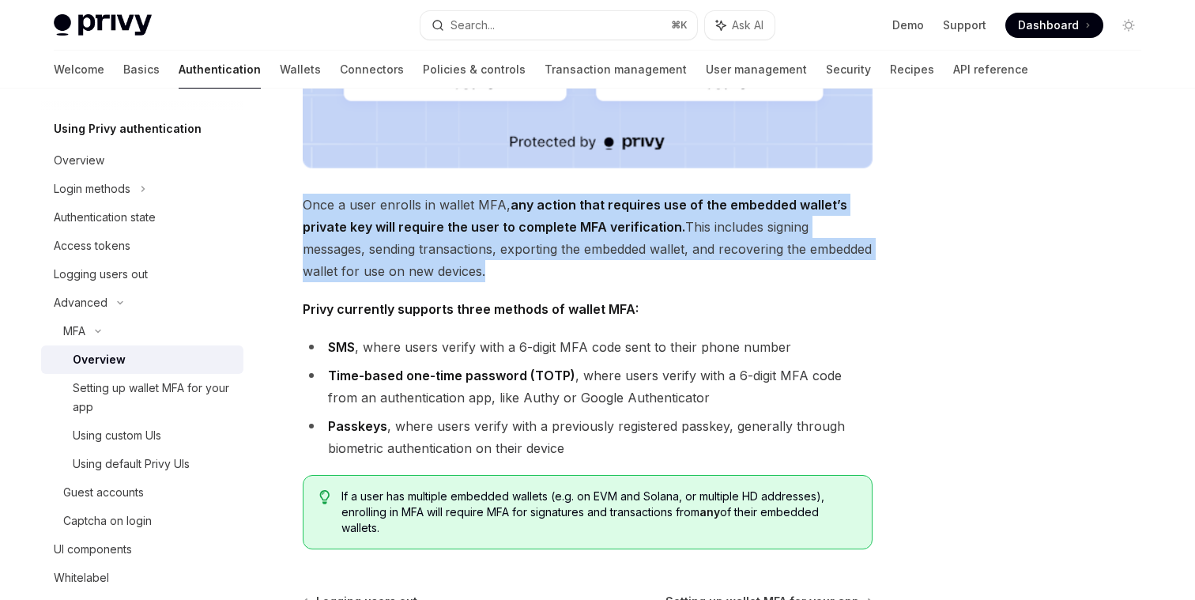
click at [470, 217] on span "Once a user enrolls in wallet MFA, any action that requires use of the embedded…" at bounding box center [588, 238] width 570 height 89
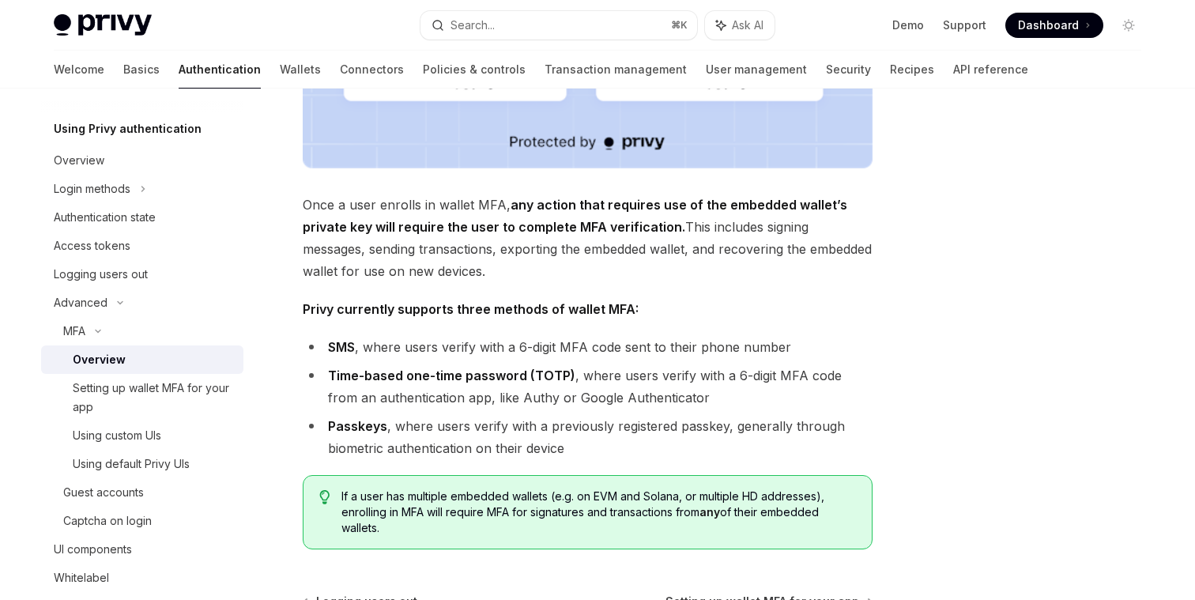
click at [509, 279] on span "Once a user enrolls in wallet MFA, any action that requires use of the embedded…" at bounding box center [588, 238] width 570 height 89
drag, startPoint x: 468, startPoint y: 228, endPoint x: 677, endPoint y: 237, distance: 209.6
click at [677, 237] on span "Once a user enrolls in wallet MFA, any action that requires use of the embedded…" at bounding box center [588, 238] width 570 height 89
click at [668, 252] on span "Once a user enrolls in wallet MFA, any action that requires use of the embedded…" at bounding box center [588, 238] width 570 height 89
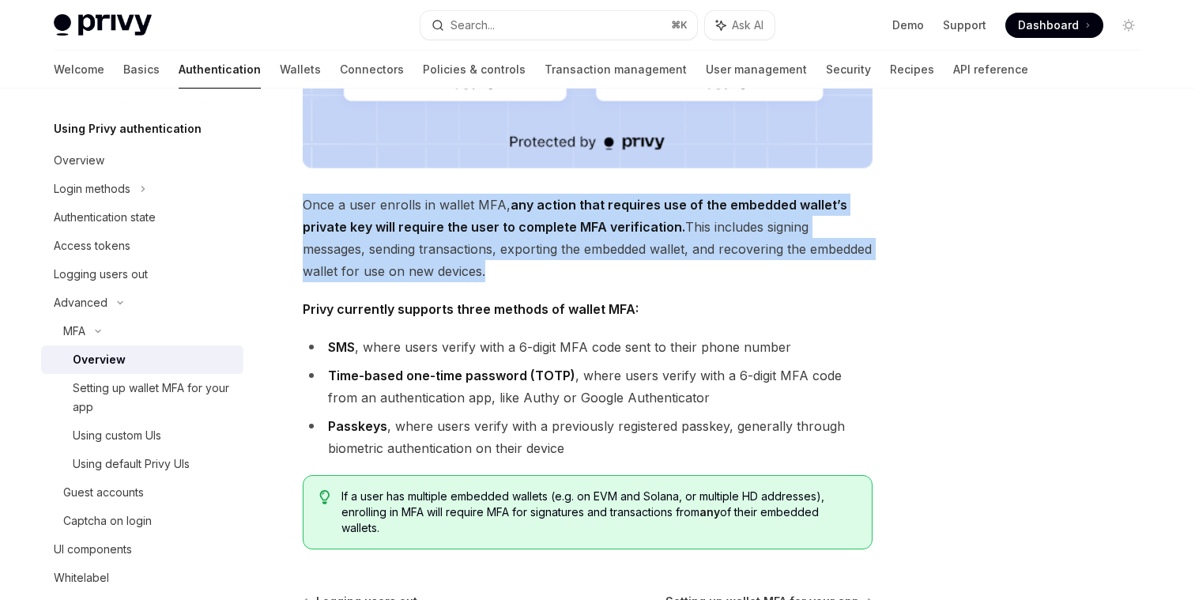
click at [668, 252] on span "Once a user enrolls in wallet MFA, any action that requires use of the embedded…" at bounding box center [588, 238] width 570 height 89
click at [667, 266] on span "Once a user enrolls in wallet MFA, any action that requires use of the embedded…" at bounding box center [588, 238] width 570 height 89
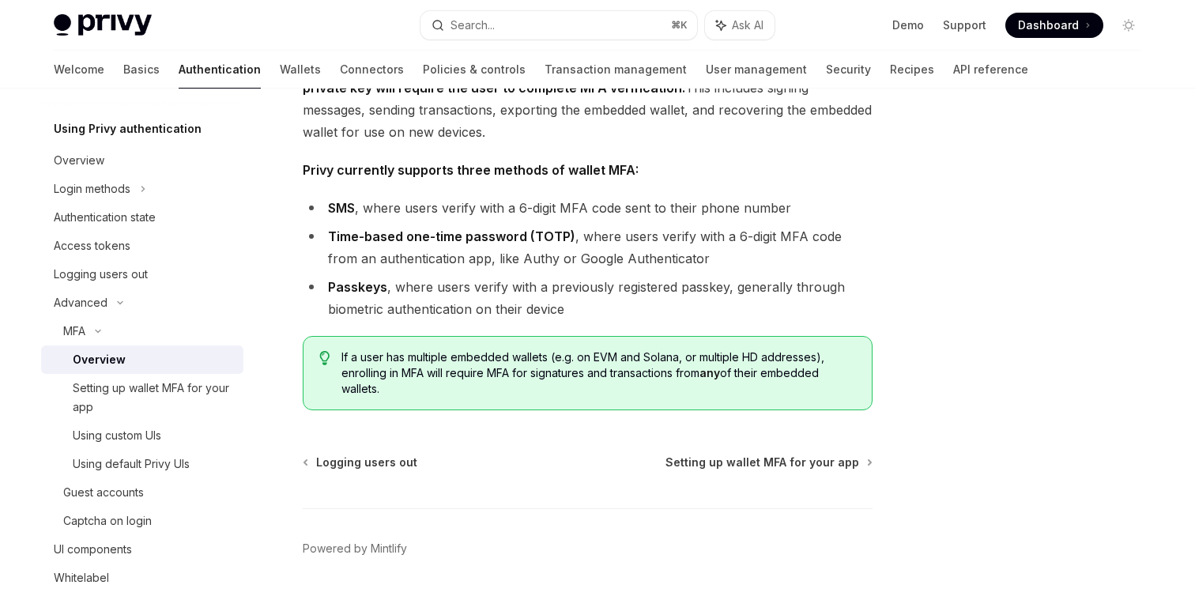
scroll to position [673, 0]
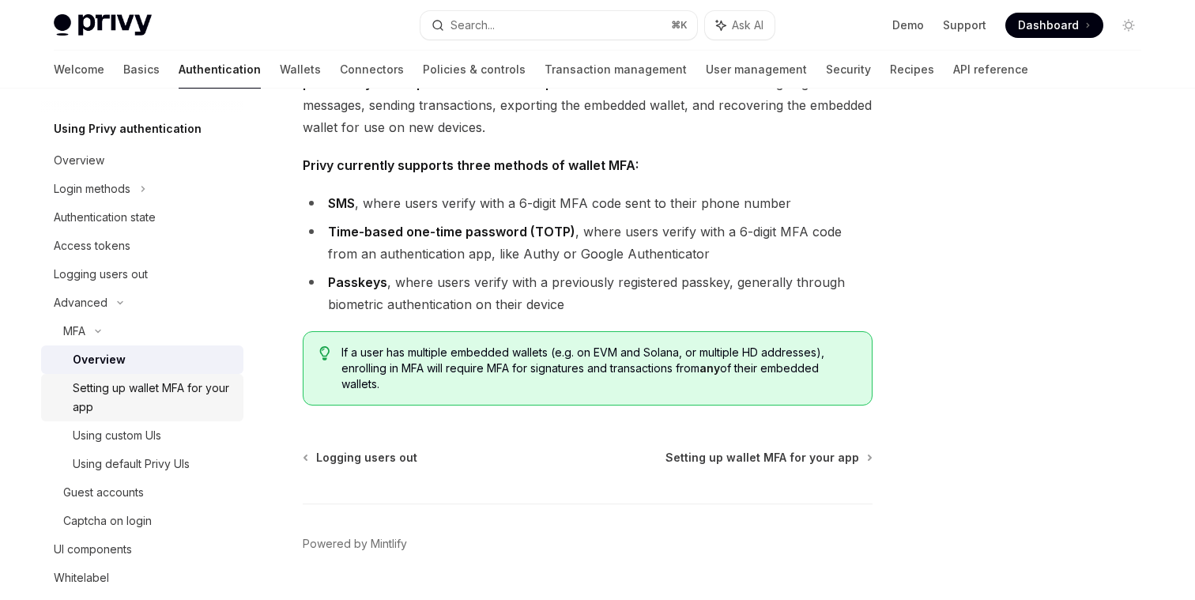
click at [217, 400] on div "Setting up wallet MFA for your app" at bounding box center [153, 398] width 161 height 38
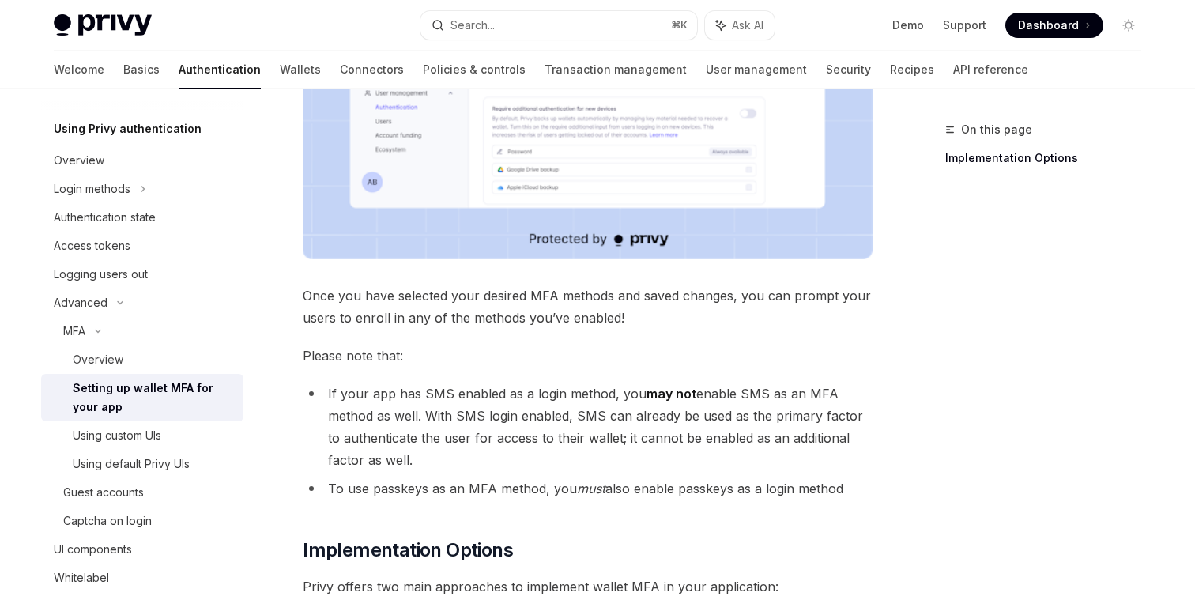
scroll to position [477, 0]
drag, startPoint x: 323, startPoint y: 390, endPoint x: 435, endPoint y: 461, distance: 132.2
click at [435, 461] on li "If your app has SMS enabled as a login method, you may not enable SMS as an MFA…" at bounding box center [588, 426] width 570 height 89
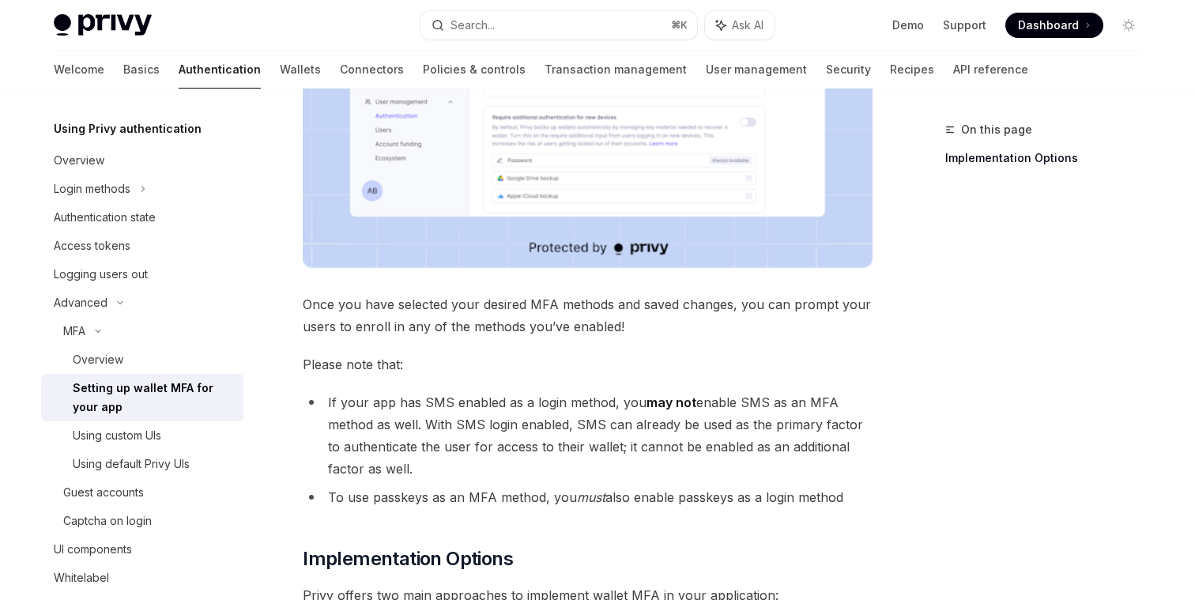
scroll to position [472, 0]
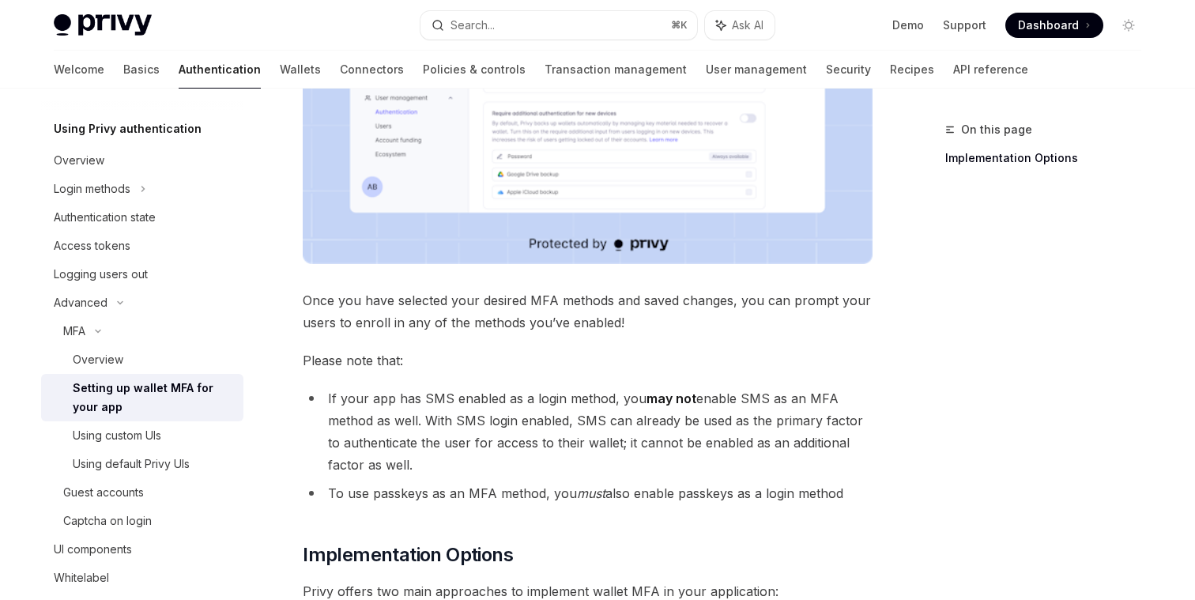
click at [428, 497] on li "To use passkeys as an MFA method, you must also enable passkeys as a login meth…" at bounding box center [588, 493] width 570 height 22
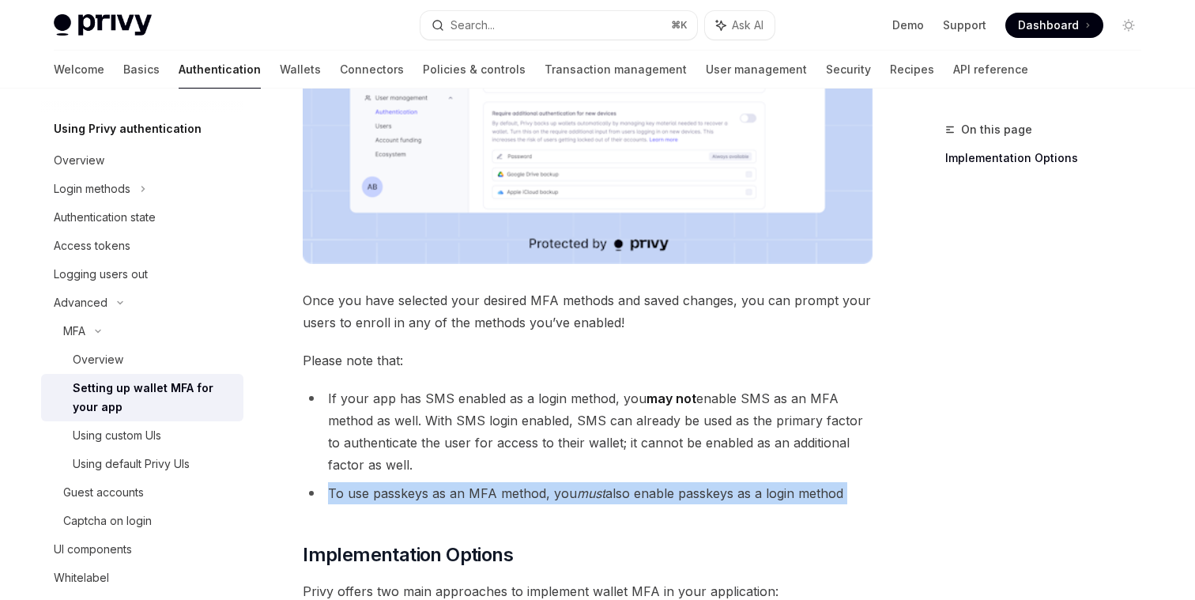
click at [428, 497] on li "To use passkeys as an MFA method, you must also enable passkeys as a login meth…" at bounding box center [588, 493] width 570 height 22
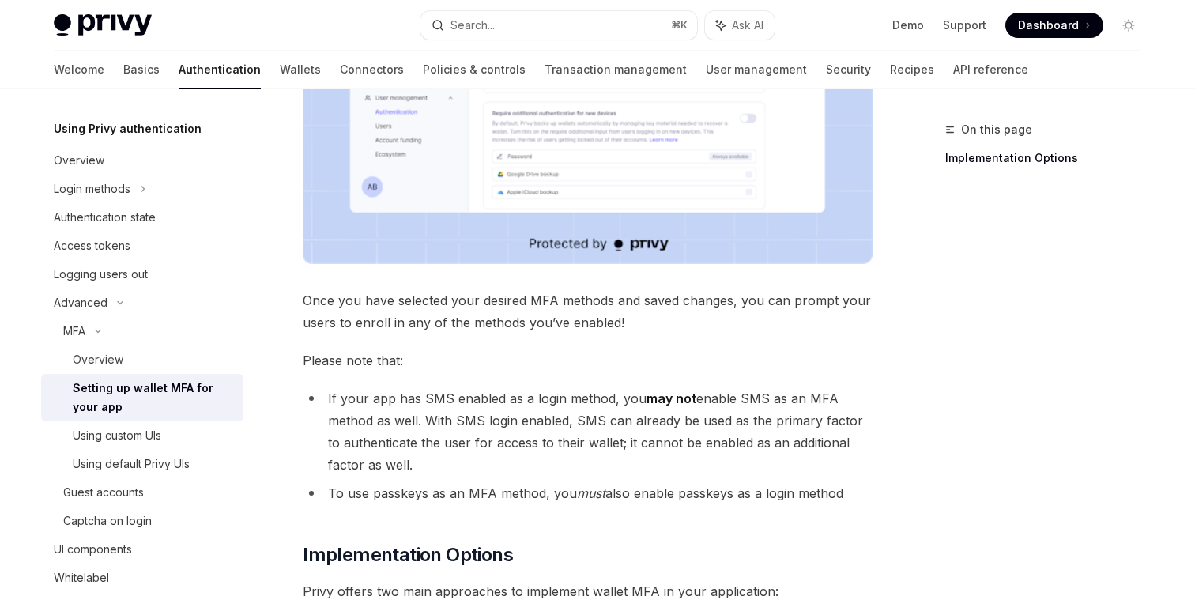
click at [454, 502] on li "To use passkeys as an MFA method, you must also enable passkeys as a login meth…" at bounding box center [588, 493] width 570 height 22
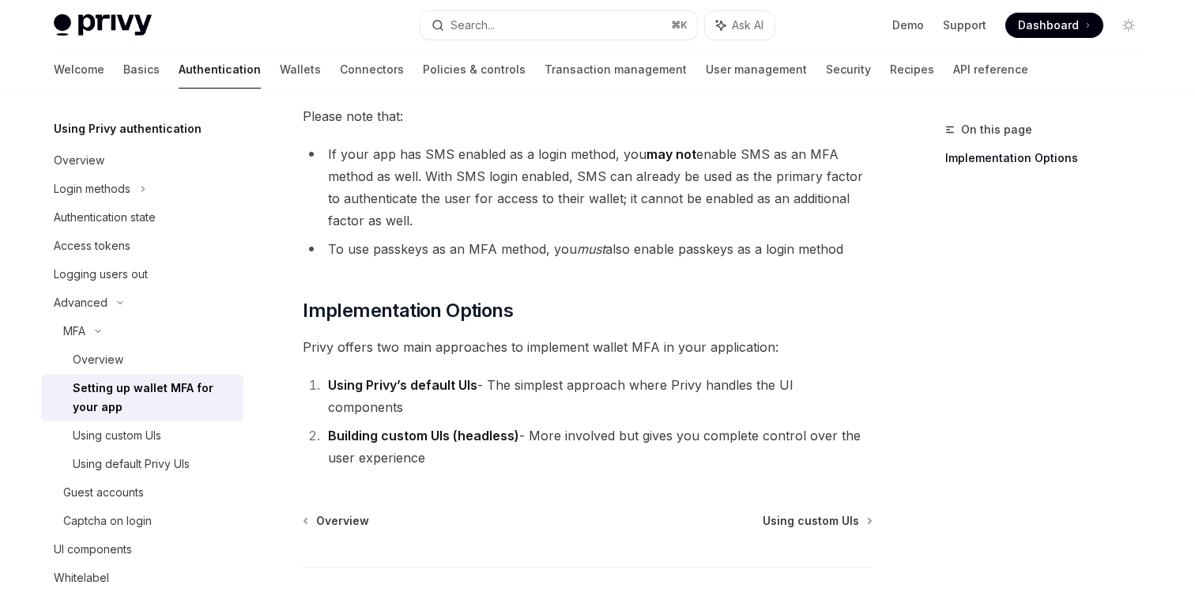
scroll to position [797, 0]
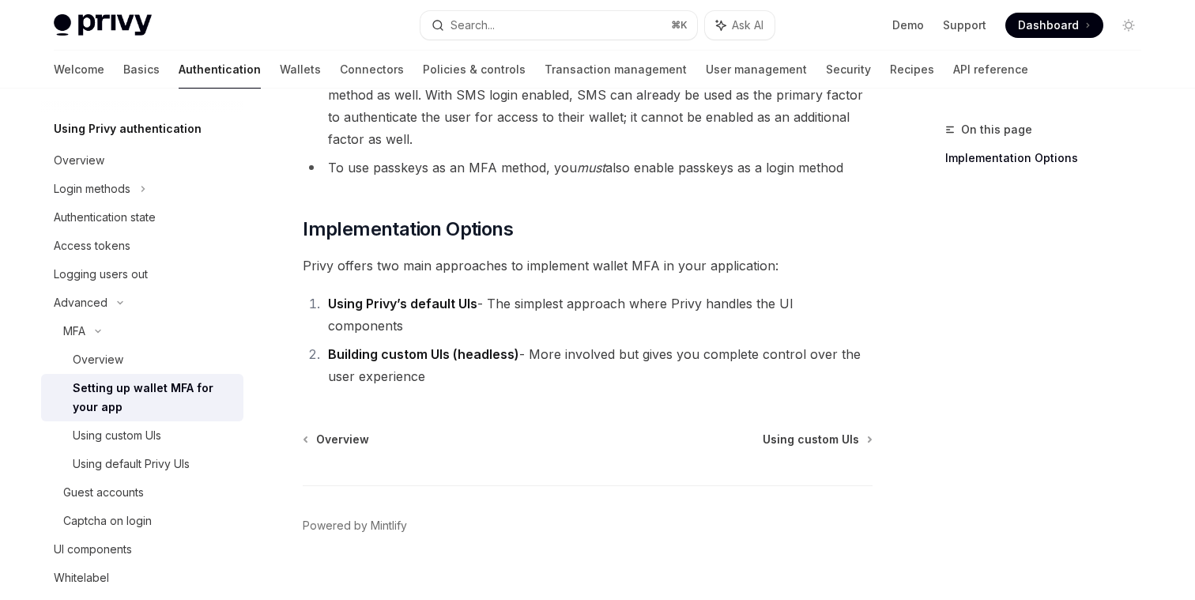
click at [530, 259] on span "Privy offers two main approaches to implement wallet MFA in your application:" at bounding box center [588, 265] width 570 height 22
click at [518, 263] on span "Privy offers two main approaches to implement wallet MFA in your application:" at bounding box center [588, 265] width 570 height 22
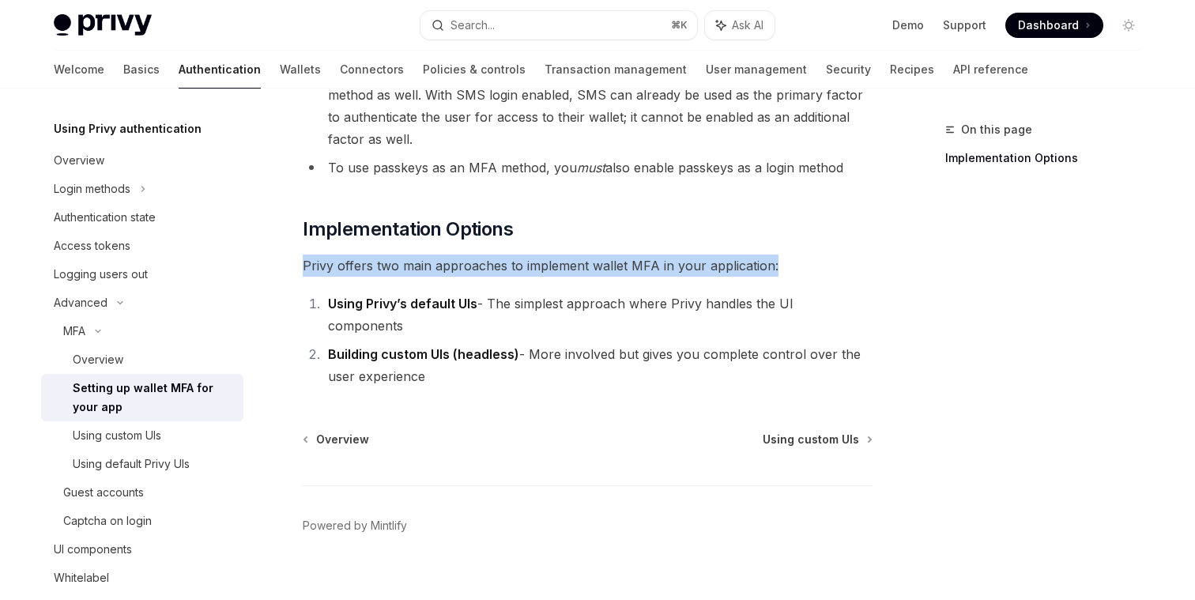
click at [518, 263] on span "Privy offers two main approaches to implement wallet MFA in your application:" at bounding box center [588, 265] width 570 height 22
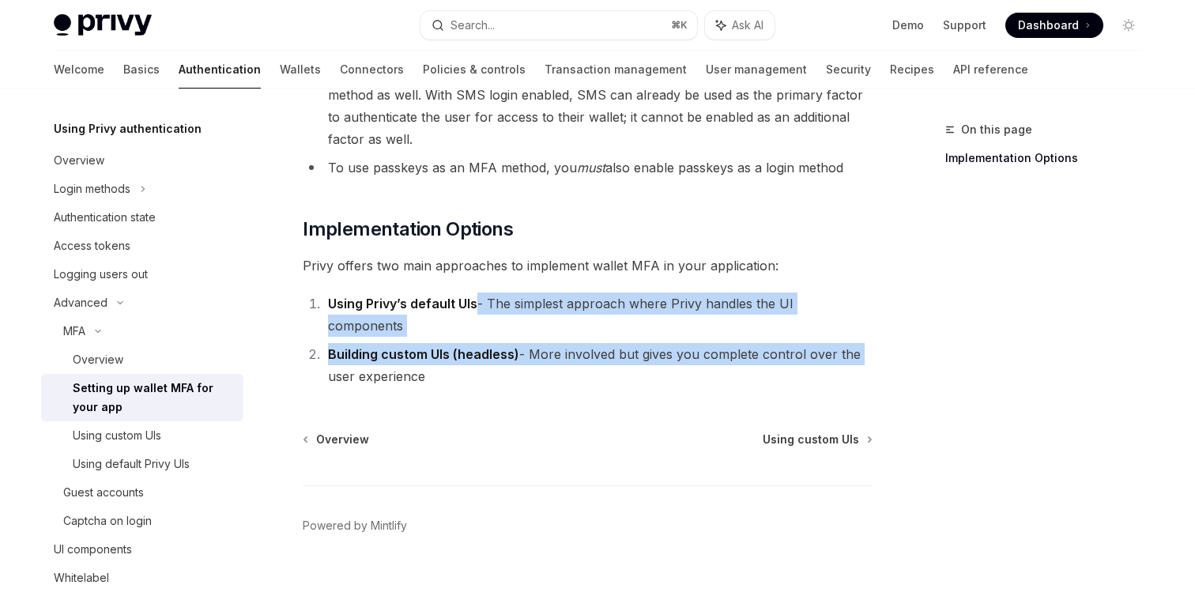
drag, startPoint x: 477, startPoint y: 309, endPoint x: 869, endPoint y: 323, distance: 393.0
click at [869, 323] on ol "Using Privy’s default UIs - The simplest approach where Privy handles the UI co…" at bounding box center [588, 339] width 570 height 95
click at [869, 343] on li "Building custom UIs (headless) - More involved but gives you complete control o…" at bounding box center [597, 365] width 549 height 44
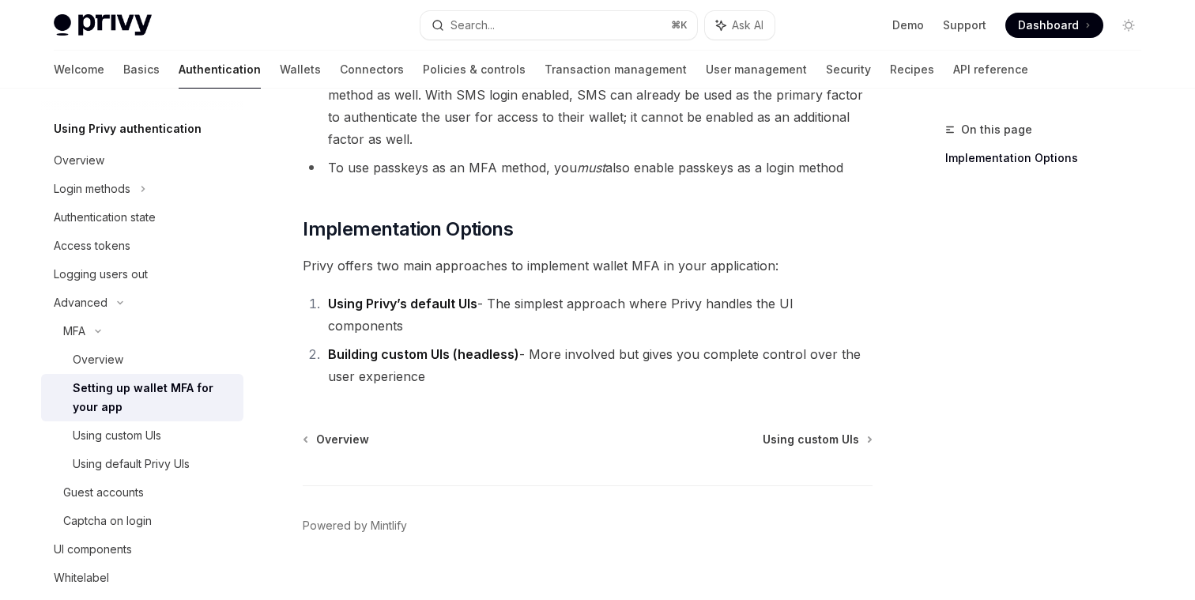
drag, startPoint x: 531, startPoint y: 333, endPoint x: 545, endPoint y: 354, distance: 25.2
click at [545, 354] on li "Building custom UIs (headless) - More involved but gives you complete control o…" at bounding box center [597, 365] width 549 height 44
click at [195, 461] on div "Using default Privy UIs" at bounding box center [153, 463] width 161 height 19
type textarea "*"
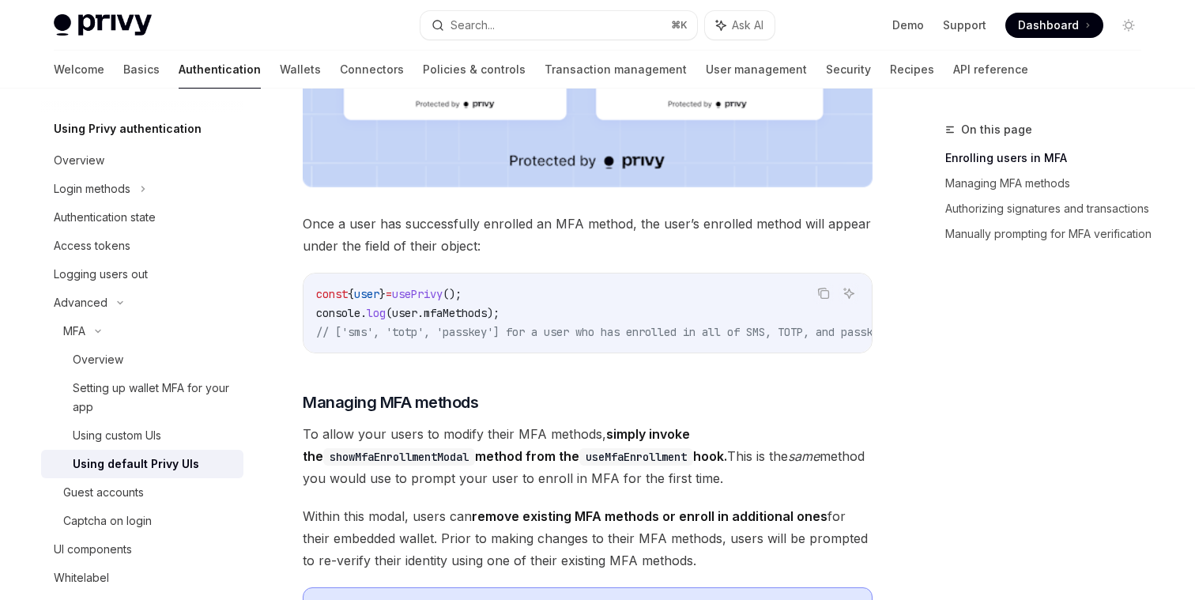
scroll to position [910, 0]
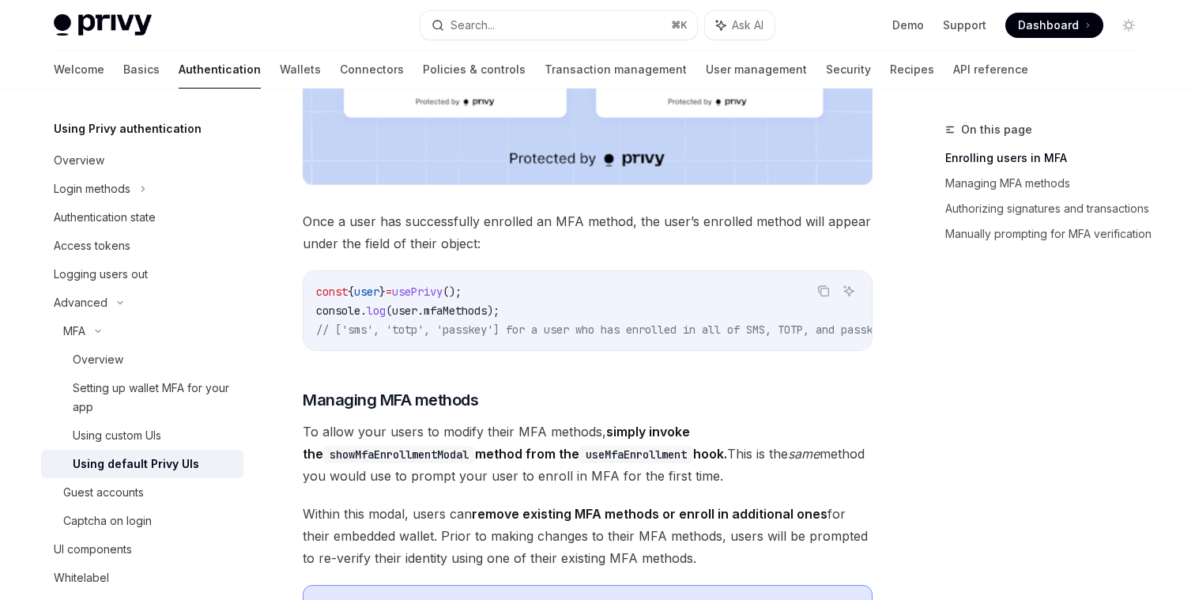
click at [528, 241] on span "Once a user has successfully enrolled an MFA method, the user’s enrolled method…" at bounding box center [588, 232] width 570 height 44
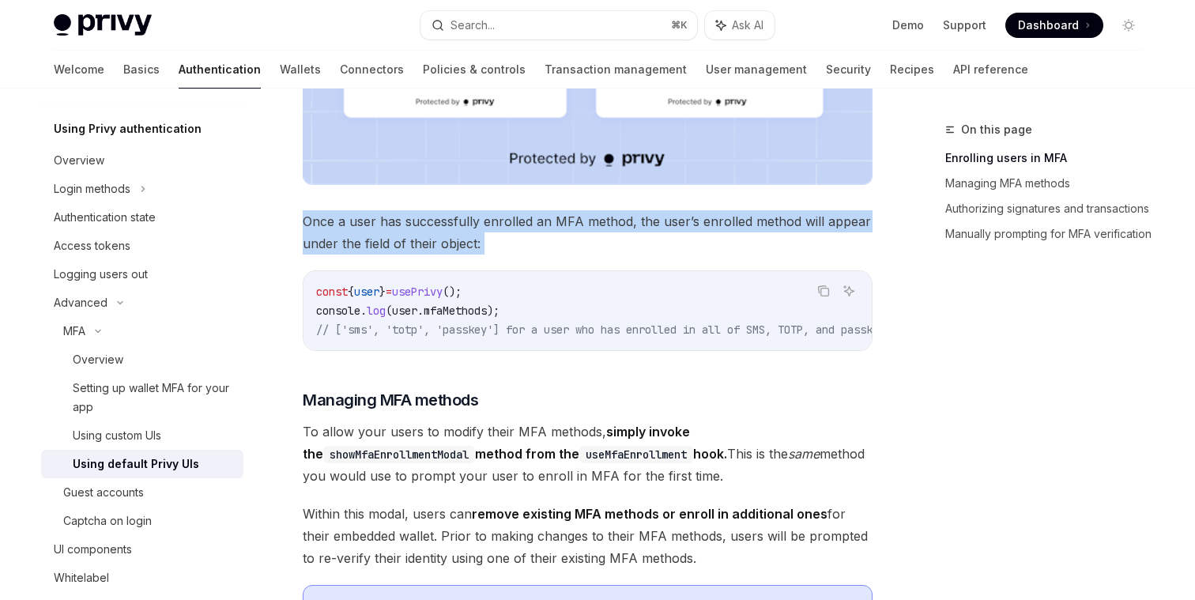
click at [528, 241] on span "Once a user has successfully enrolled an MFA method, the user’s enrolled method…" at bounding box center [588, 232] width 570 height 44
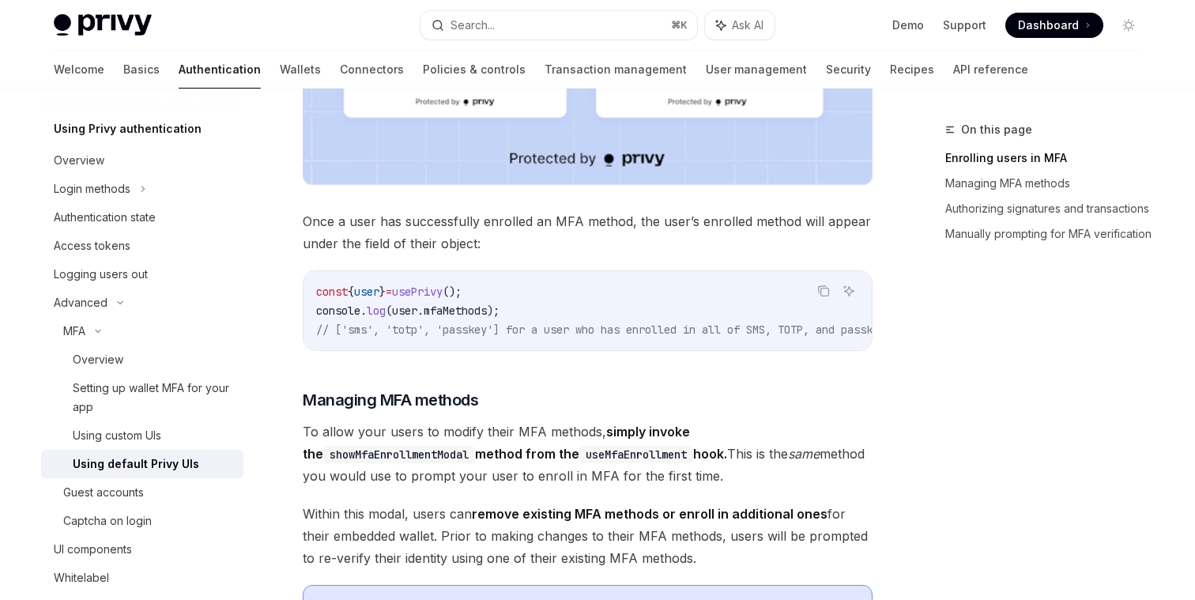
click at [528, 254] on span "Once a user has successfully enrolled an MFA method, the user’s enrolled method…" at bounding box center [588, 232] width 570 height 44
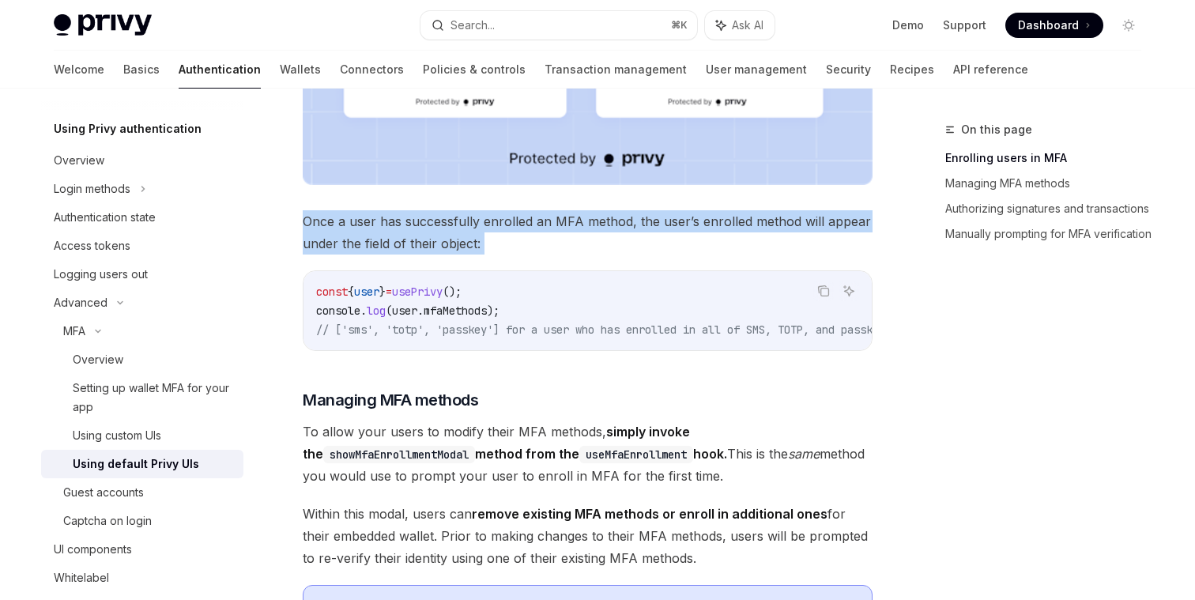
drag, startPoint x: 528, startPoint y: 263, endPoint x: 492, endPoint y: 243, distance: 41.1
click at [492, 243] on span "Once a user has successfully enrolled an MFA method, the user’s enrolled method…" at bounding box center [588, 232] width 570 height 44
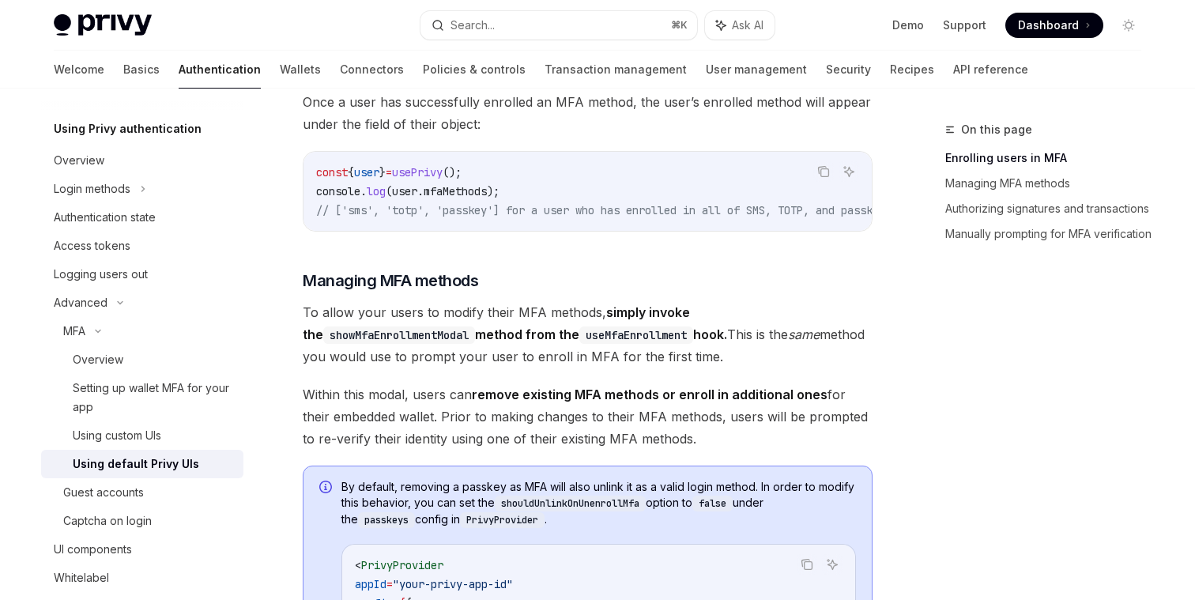
scroll to position [1030, 0]
click at [366, 343] on span "To allow your users to modify their MFA methods, simply invoke the showMfaEnrol…" at bounding box center [588, 333] width 570 height 66
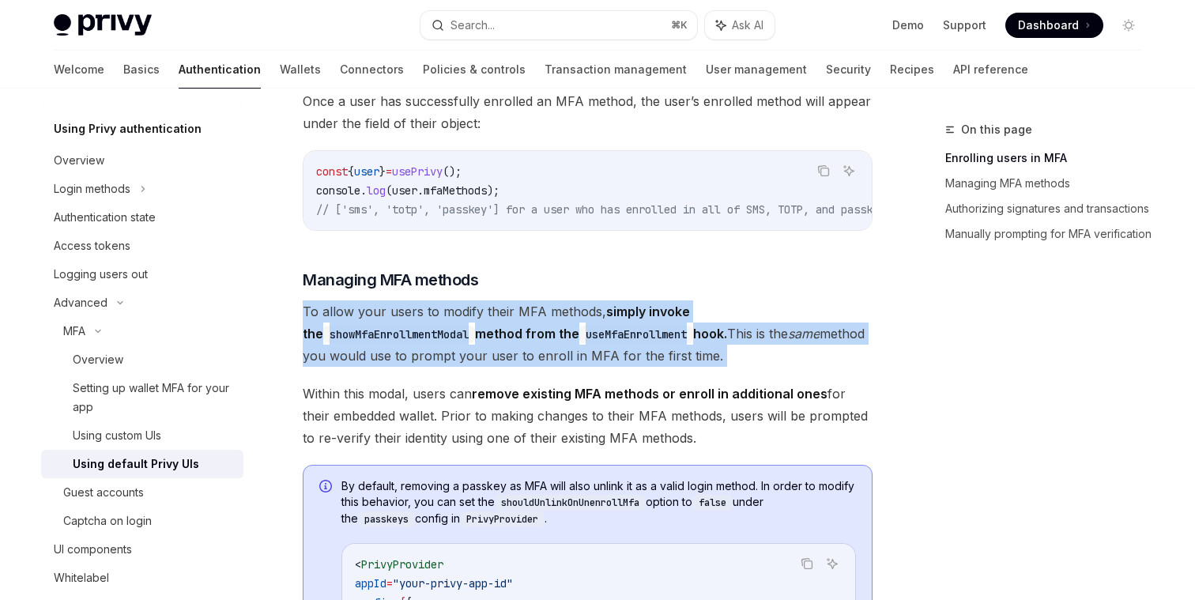
click at [366, 343] on span "To allow your users to modify their MFA methods, simply invoke the showMfaEnrol…" at bounding box center [588, 333] width 570 height 66
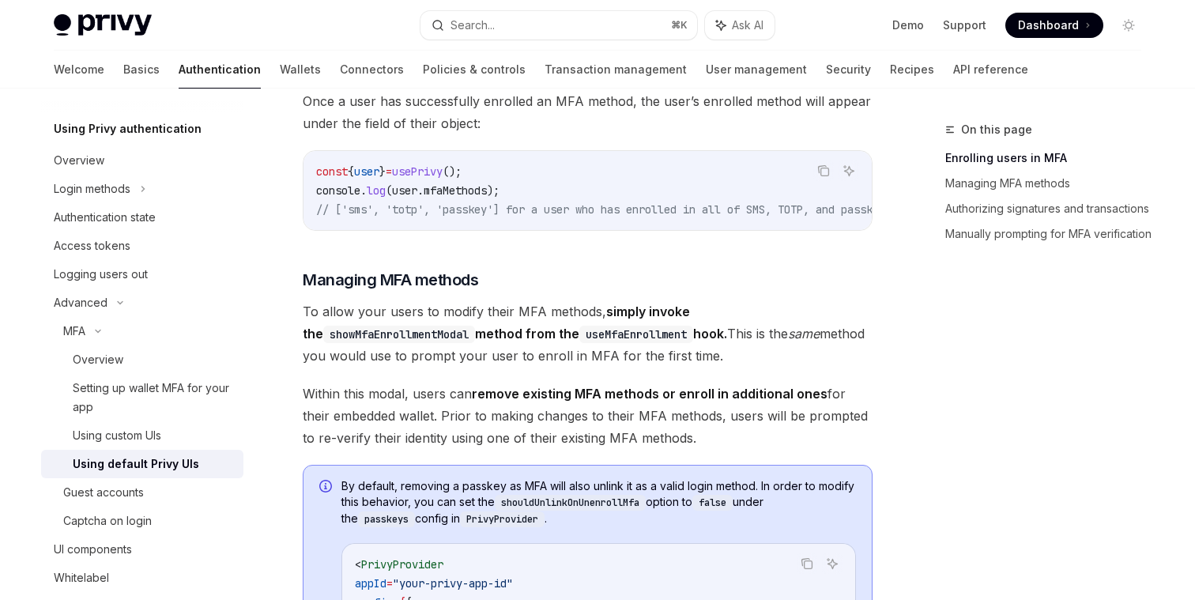
click at [410, 367] on span "To allow your users to modify their MFA methods, simply invoke the showMfaEnrol…" at bounding box center [588, 333] width 570 height 66
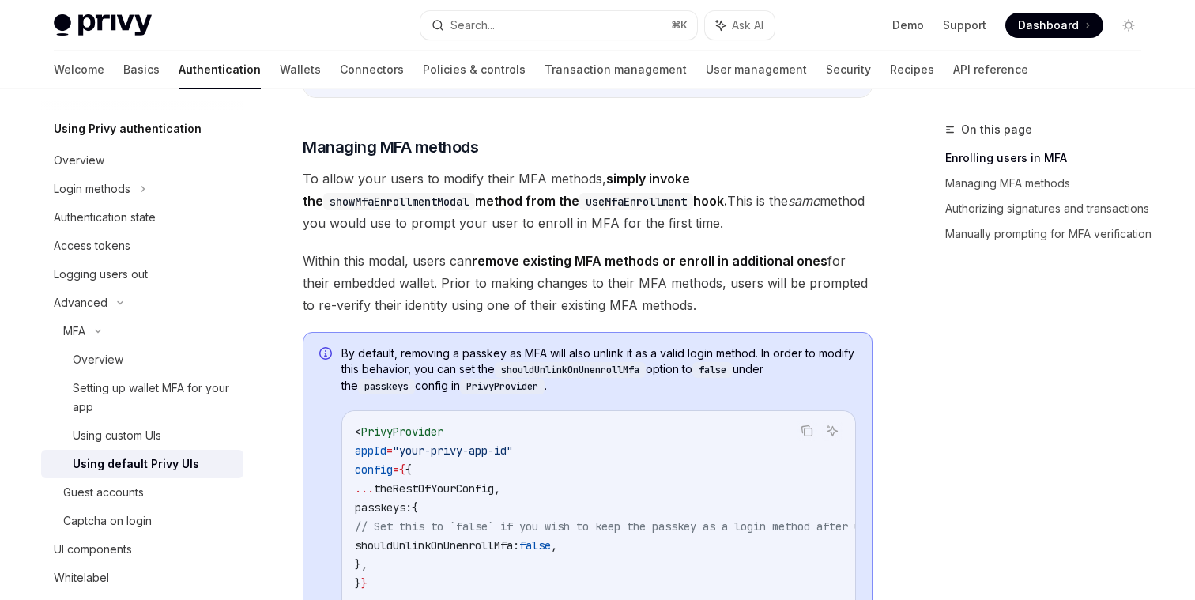
scroll to position [1164, 0]
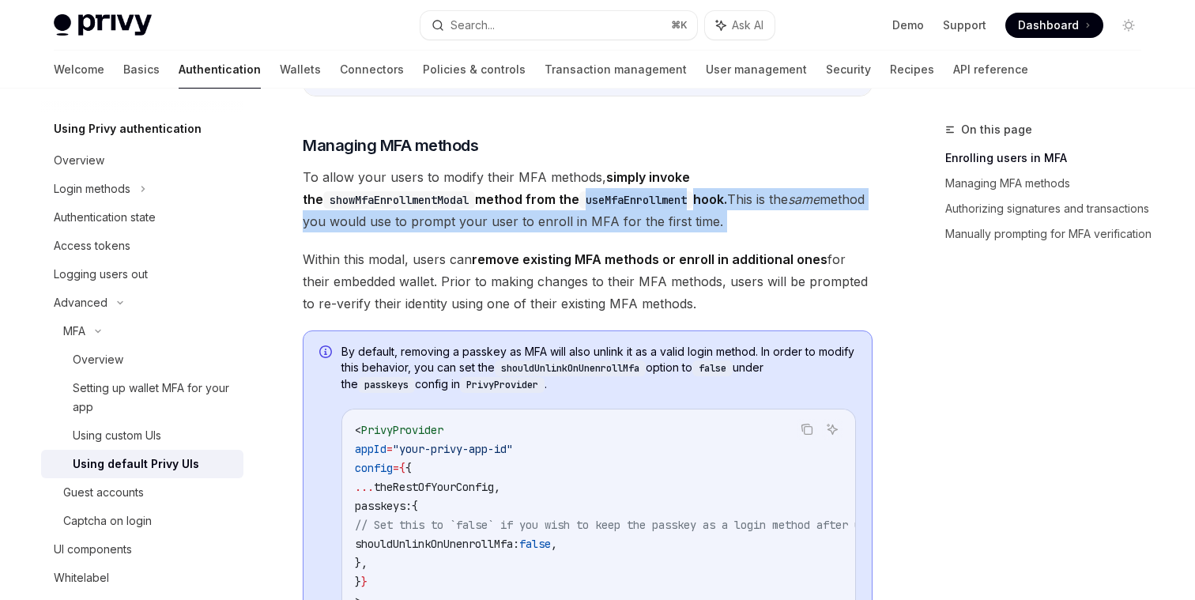
drag, startPoint x: 398, startPoint y: 224, endPoint x: 610, endPoint y: 268, distance: 217.2
click at [601, 232] on span "To allow your users to modify their MFA methods, simply invoke the showMfaEnrol…" at bounding box center [588, 199] width 570 height 66
drag, startPoint x: 601, startPoint y: 252, endPoint x: 395, endPoint y: 231, distance: 206.6
click at [395, 231] on span "To allow your users to modify their MFA methods, simply invoke the showMfaEnrol…" at bounding box center [588, 199] width 570 height 66
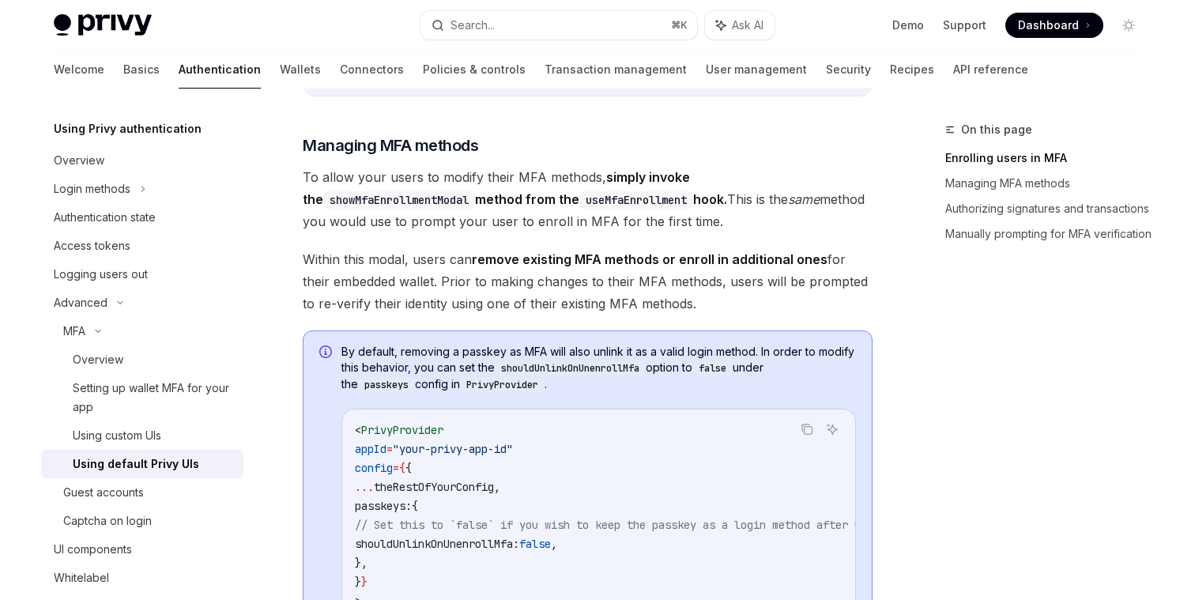
click at [439, 232] on span "To allow your users to modify their MFA methods, simply invoke the showMfaEnrol…" at bounding box center [588, 199] width 570 height 66
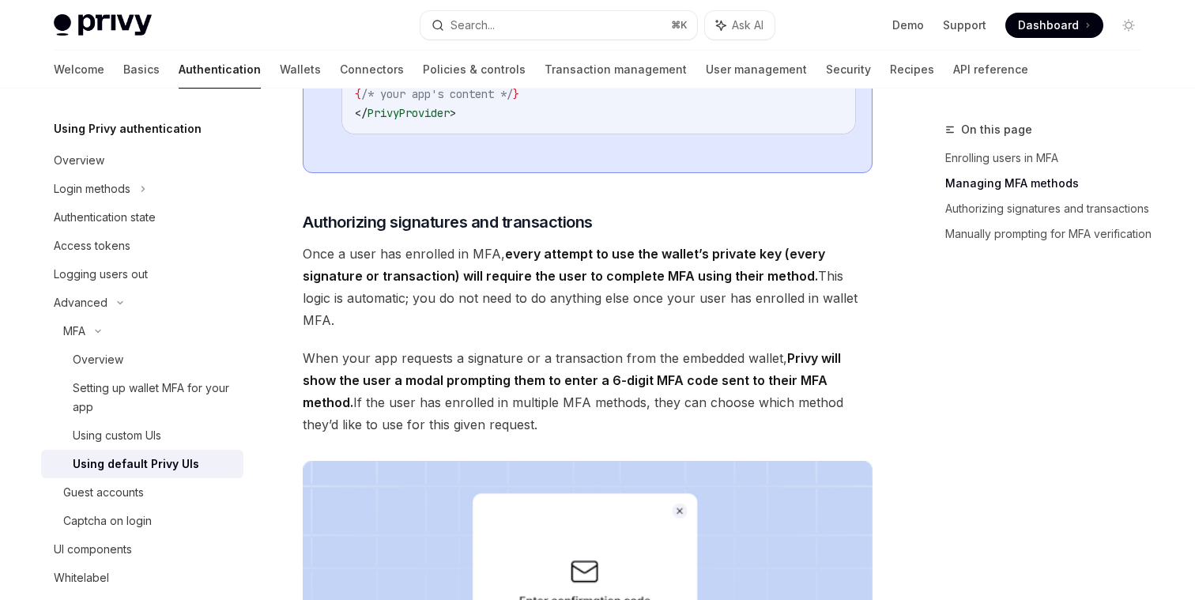
scroll to position [1692, 0]
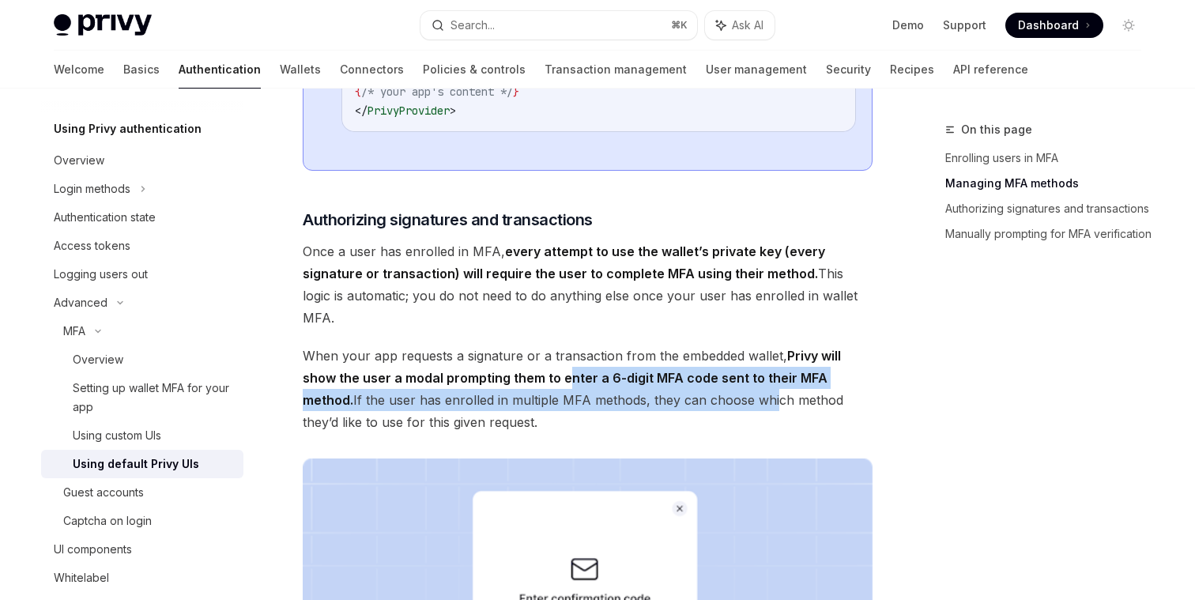
drag, startPoint x: 566, startPoint y: 390, endPoint x: 719, endPoint y: 402, distance: 153.8
click at [719, 402] on span "When your app requests a signature or a transaction from the embedded wallet, P…" at bounding box center [588, 389] width 570 height 89
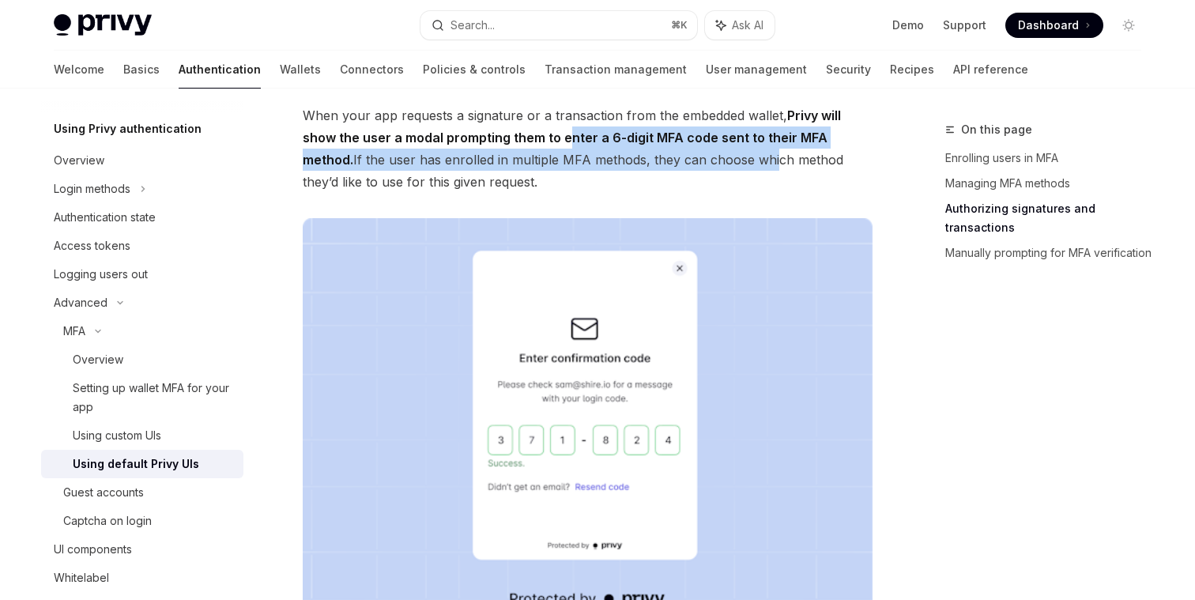
scroll to position [1934, 0]
click at [646, 179] on span "When your app requests a signature or a transaction from the embedded wallet, P…" at bounding box center [588, 147] width 570 height 89
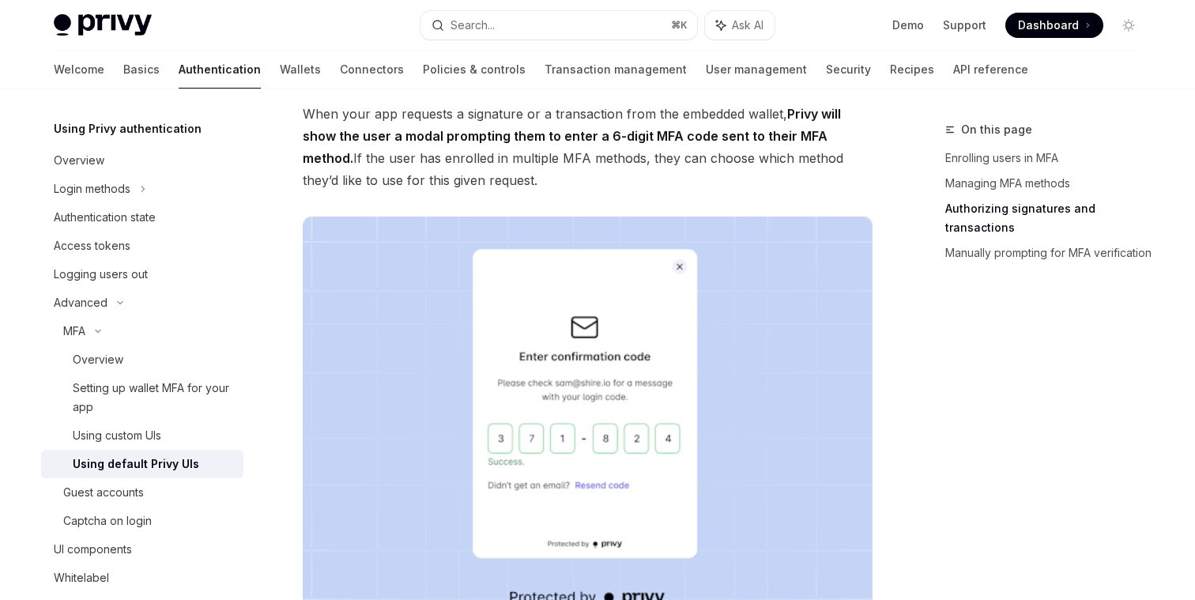
drag, startPoint x: 509, startPoint y: 191, endPoint x: 292, endPoint y: 179, distance: 217.7
click at [292, 179] on div "MFA Using default Privy UIs OpenAI Open in ChatGPT OpenAI Open in ChatGPT Enabl…" at bounding box center [439, 29] width 873 height 3687
click at [391, 175] on span "When your app requests a signature or a transaction from the embedded wallet, P…" at bounding box center [588, 147] width 570 height 89
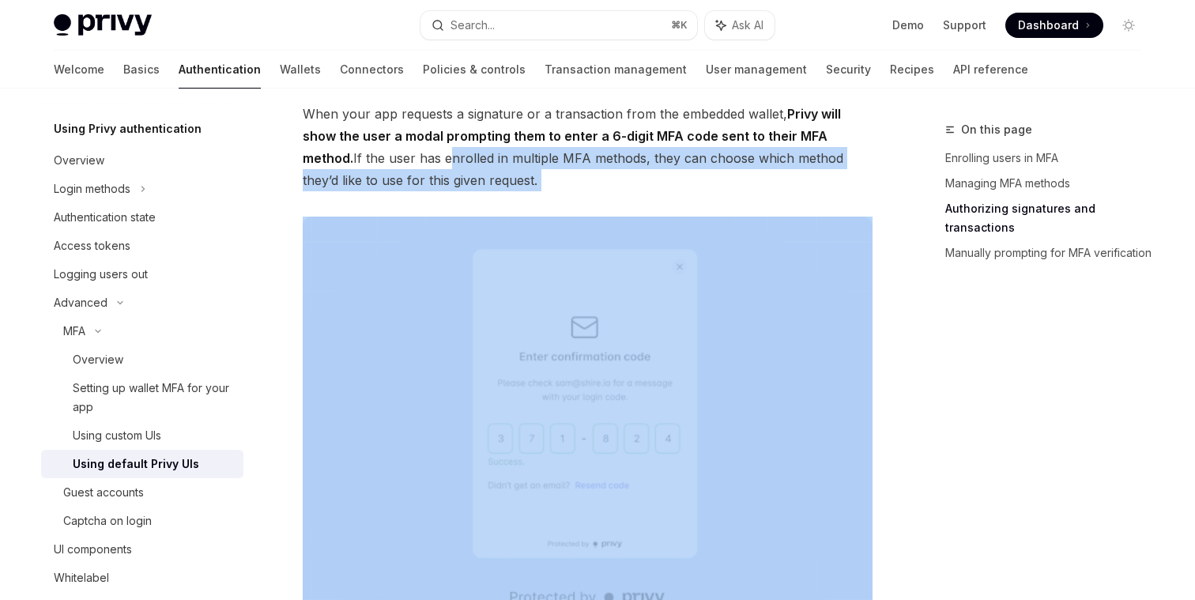
drag, startPoint x: 391, startPoint y: 175, endPoint x: 556, endPoint y: 194, distance: 166.3
click at [556, 191] on span "When your app requests a signature or a transaction from the embedded wallet, P…" at bounding box center [588, 147] width 570 height 89
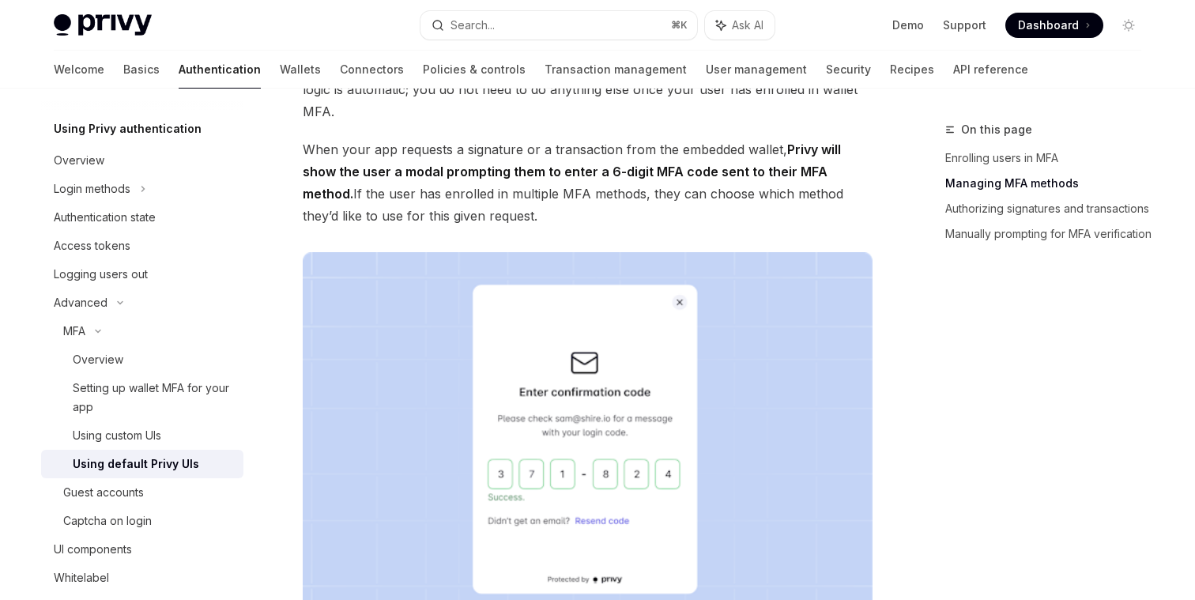
scroll to position [1901, 0]
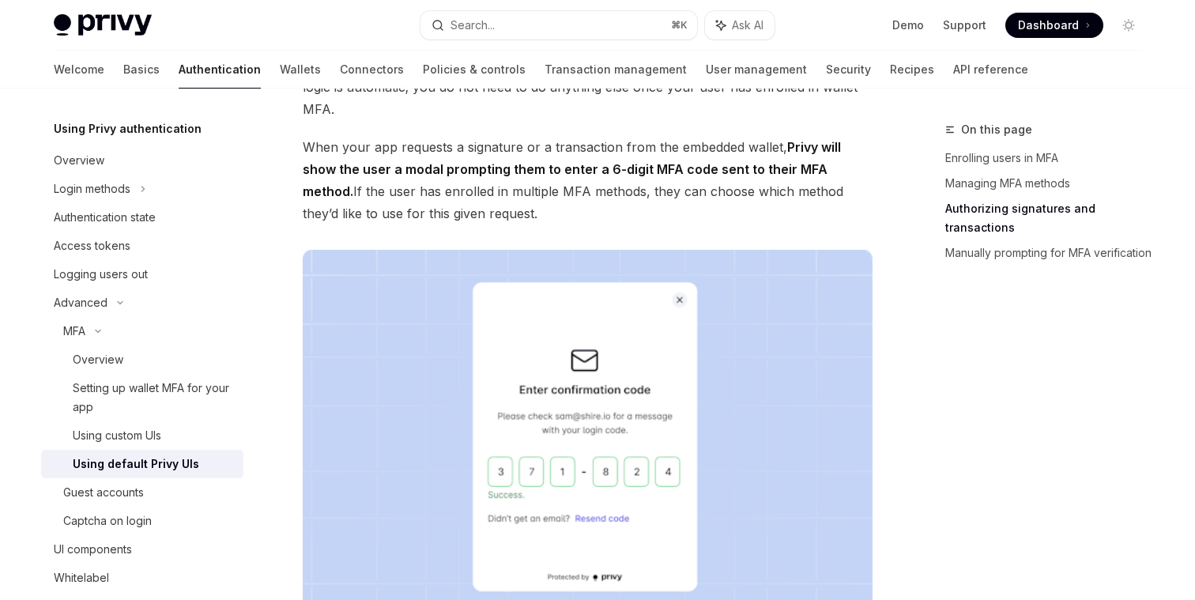
drag, startPoint x: 306, startPoint y: 176, endPoint x: 498, endPoint y: 254, distance: 207.1
click at [498, 254] on div "​ Enrolling users in MFA Once you have enabled MFA for your app, to prompt your…" at bounding box center [588, 41] width 570 height 3261
drag, startPoint x: 491, startPoint y: 235, endPoint x: 462, endPoint y: 189, distance: 54.4
click at [462, 189] on span "When your app requests a signature or a transaction from the embedded wallet, P…" at bounding box center [588, 180] width 570 height 89
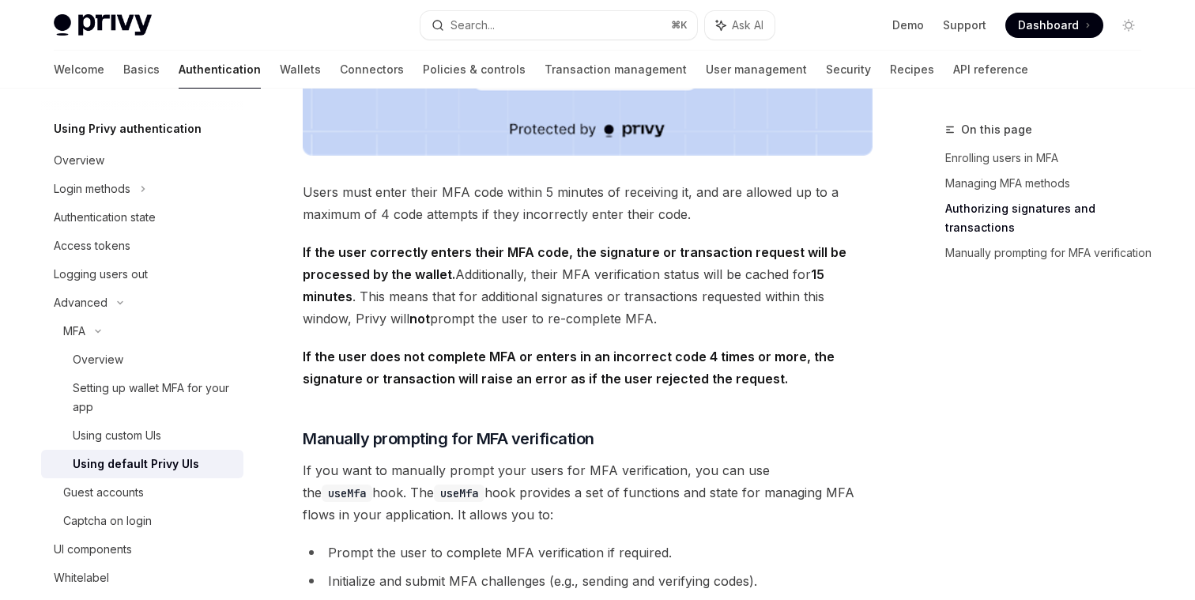
scroll to position [2405, 0]
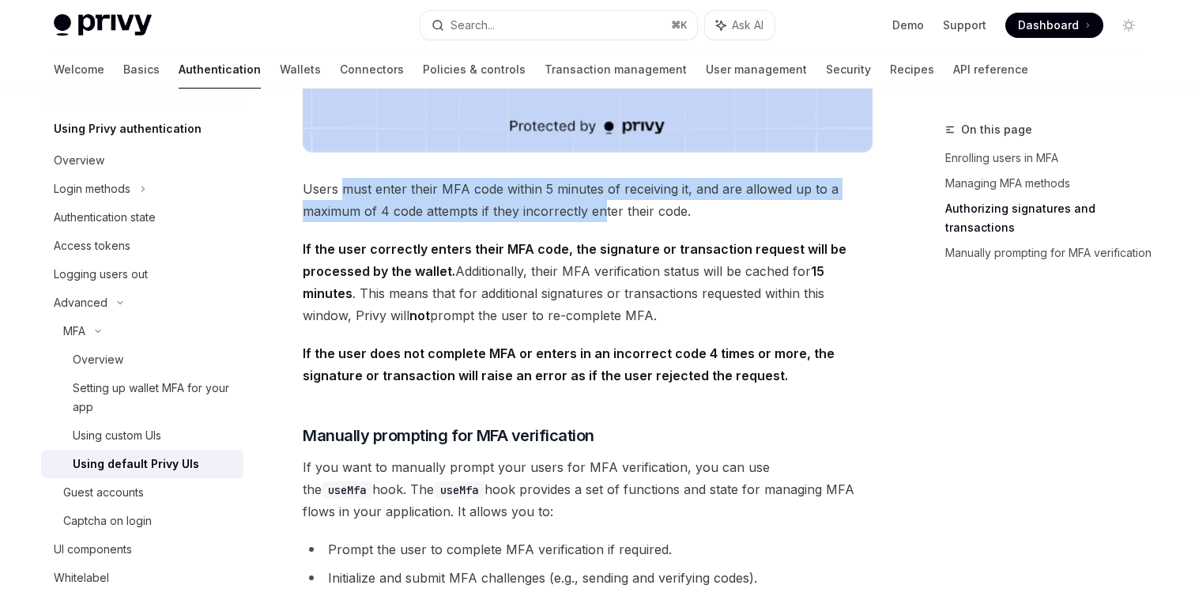
drag, startPoint x: 343, startPoint y: 200, endPoint x: 604, endPoint y: 220, distance: 261.6
click at [604, 220] on span "Users must enter their MFA code within 5 minutes of receiving it, and are allow…" at bounding box center [588, 200] width 570 height 44
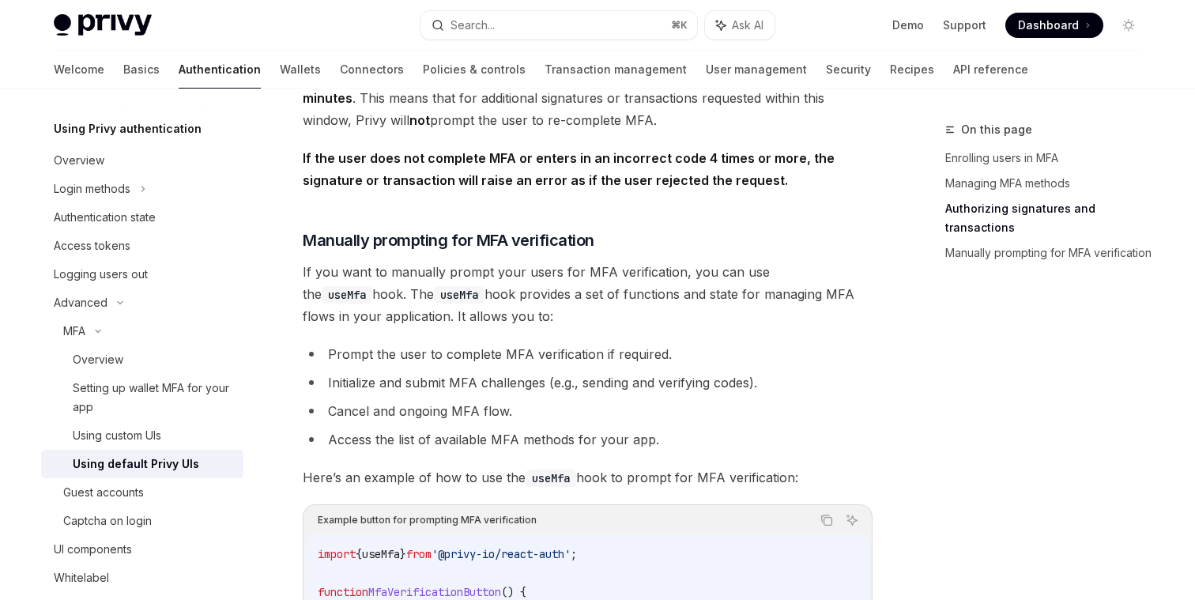
scroll to position [2603, 0]
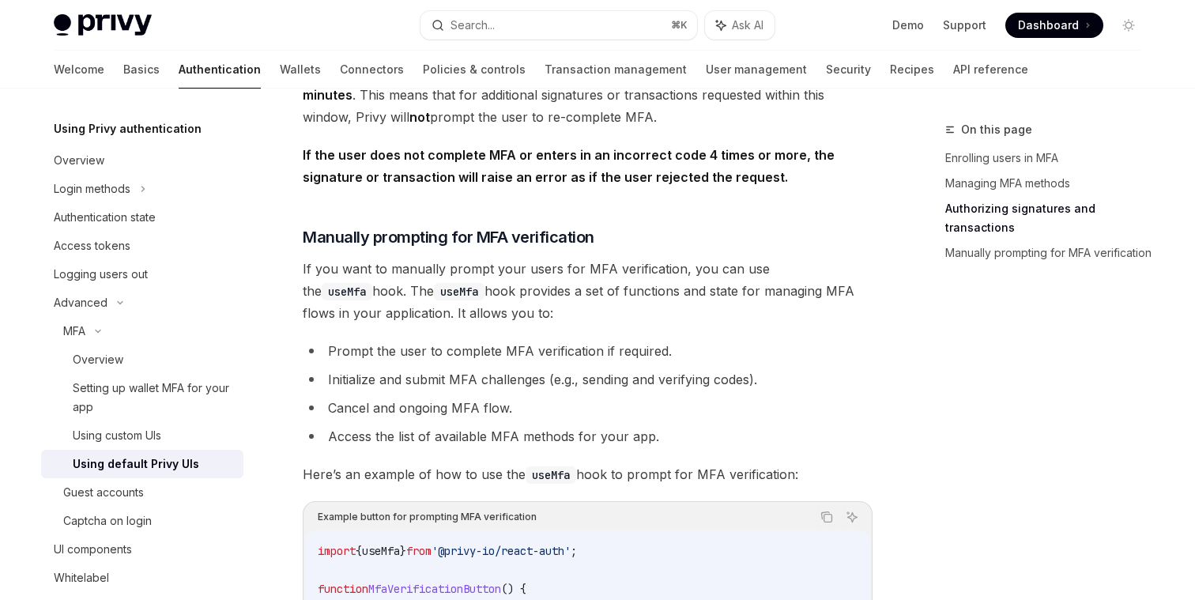
click at [507, 284] on span "If you want to manually prompt your users for MFA verification, you can use the…" at bounding box center [588, 291] width 570 height 66
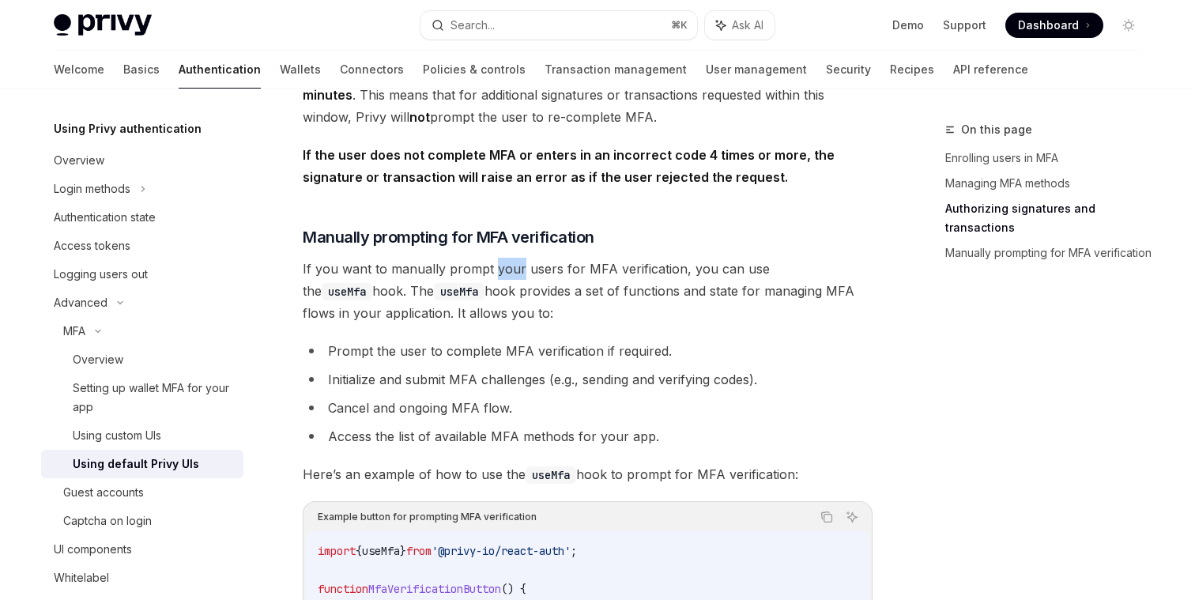
click at [507, 284] on span "If you want to manually prompt your users for MFA verification, you can use the…" at bounding box center [588, 291] width 570 height 66
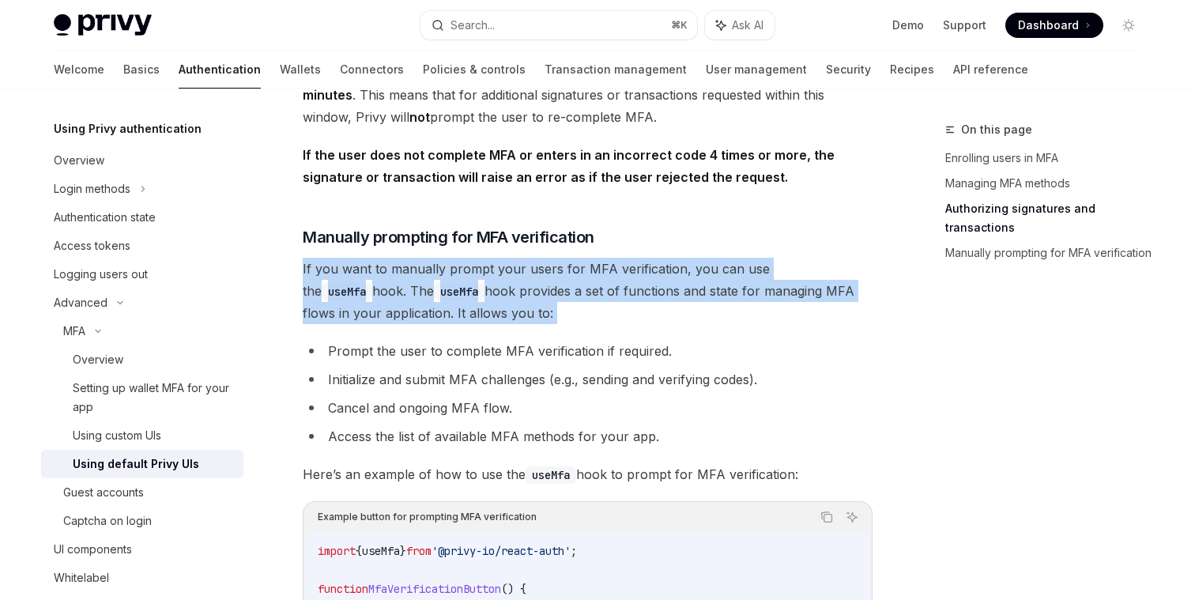
click at [507, 284] on span "If you want to manually prompt your users for MFA verification, you can use the…" at bounding box center [588, 291] width 570 height 66
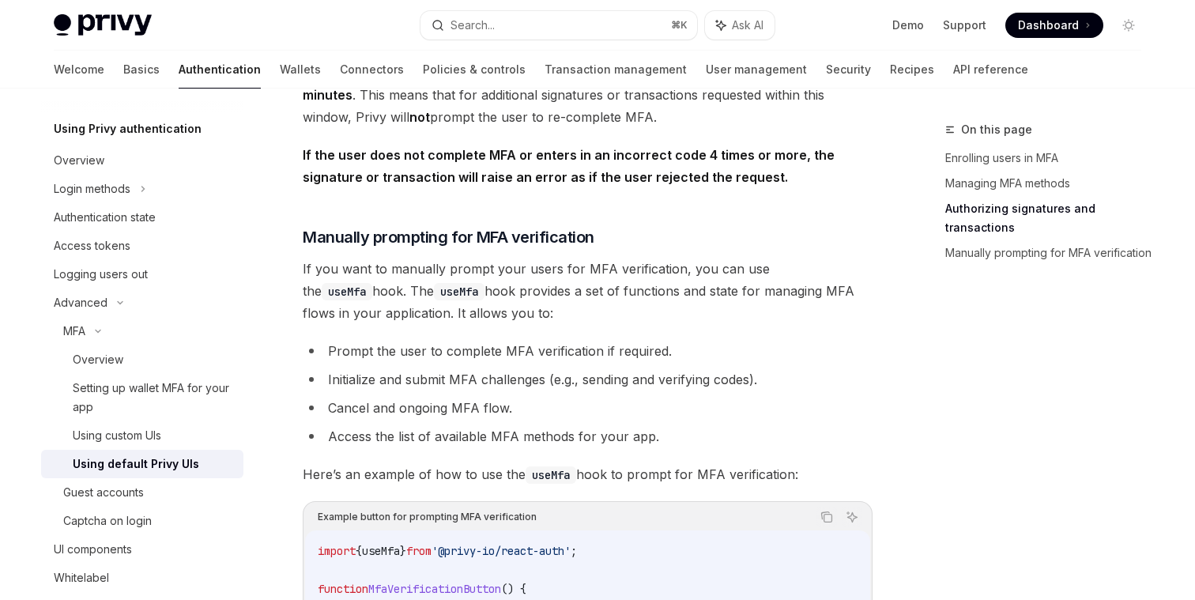
click at [496, 303] on span "If you want to manually prompt your users for MFA verification, you can use the…" at bounding box center [588, 291] width 570 height 66
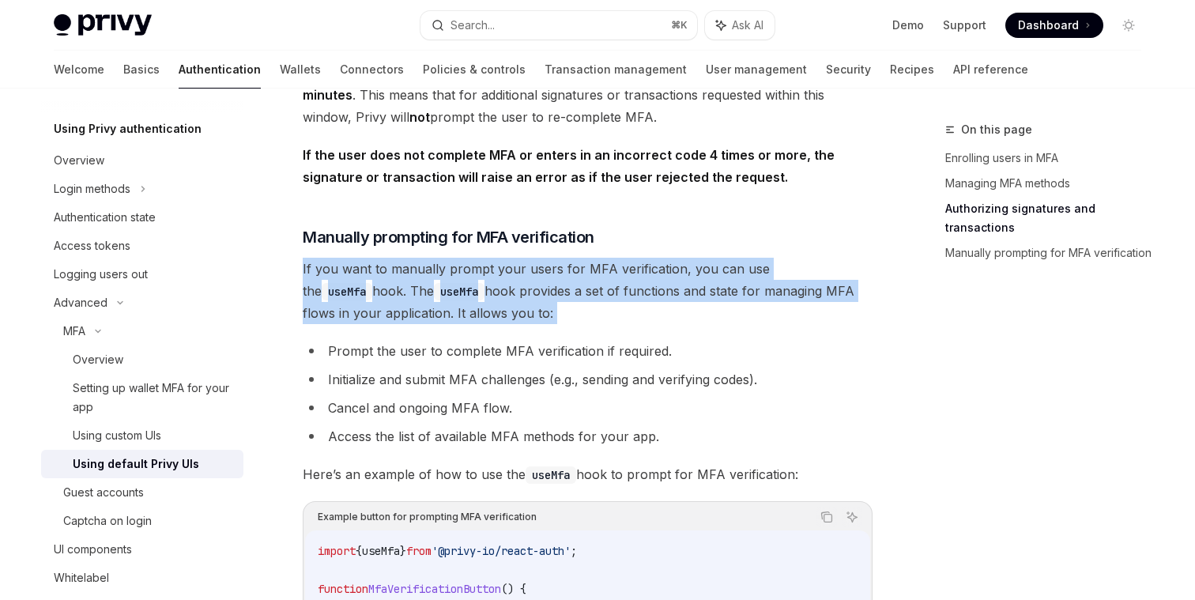
click at [496, 303] on span "If you want to manually prompt your users for MFA verification, you can use the…" at bounding box center [588, 291] width 570 height 66
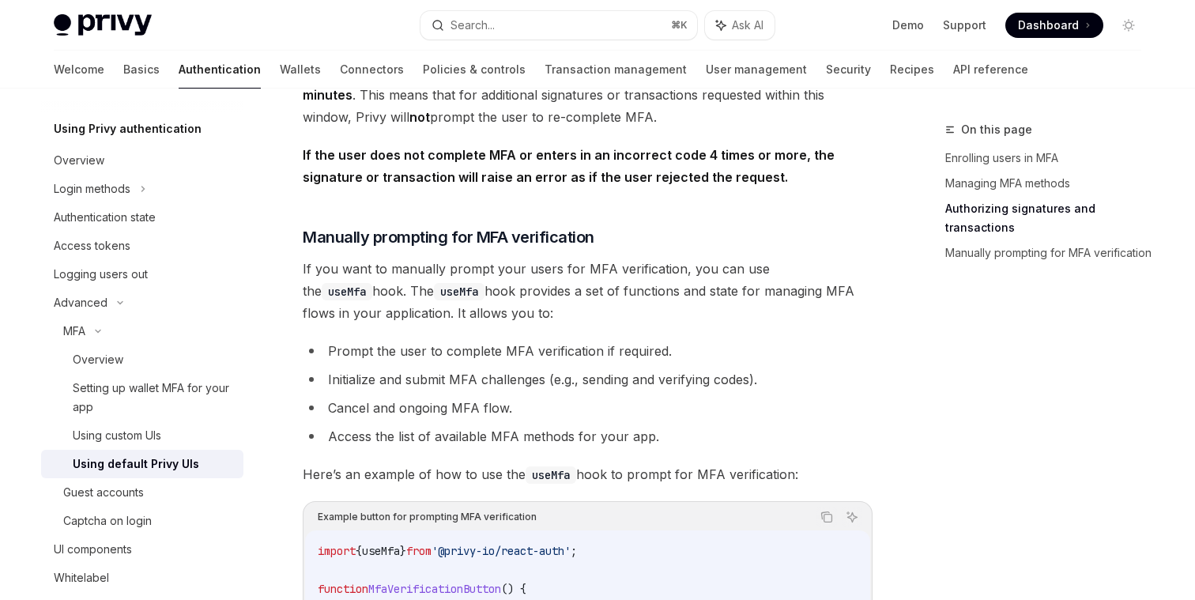
click at [518, 356] on li "Prompt the user to complete MFA verification if required." at bounding box center [588, 351] width 570 height 22
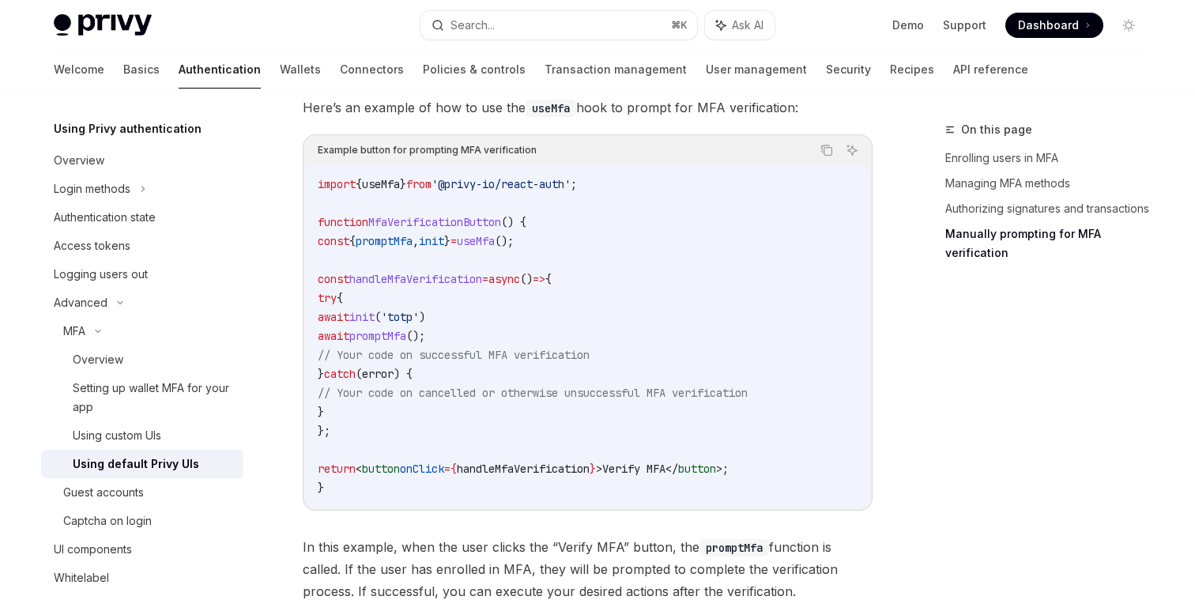
scroll to position [2968, 0]
drag, startPoint x: 371, startPoint y: 251, endPoint x: 634, endPoint y: 255, distance: 263.2
click at [634, 255] on code "import { useMfa } from '@privy-io/react-auth' ; function MfaVerificationButton …" at bounding box center [588, 337] width 540 height 322
click at [496, 401] on span "// Your code on cancelled or otherwise unsuccessful MFA verification" at bounding box center [533, 394] width 430 height 14
drag, startPoint x: 392, startPoint y: 335, endPoint x: 517, endPoint y: 356, distance: 126.7
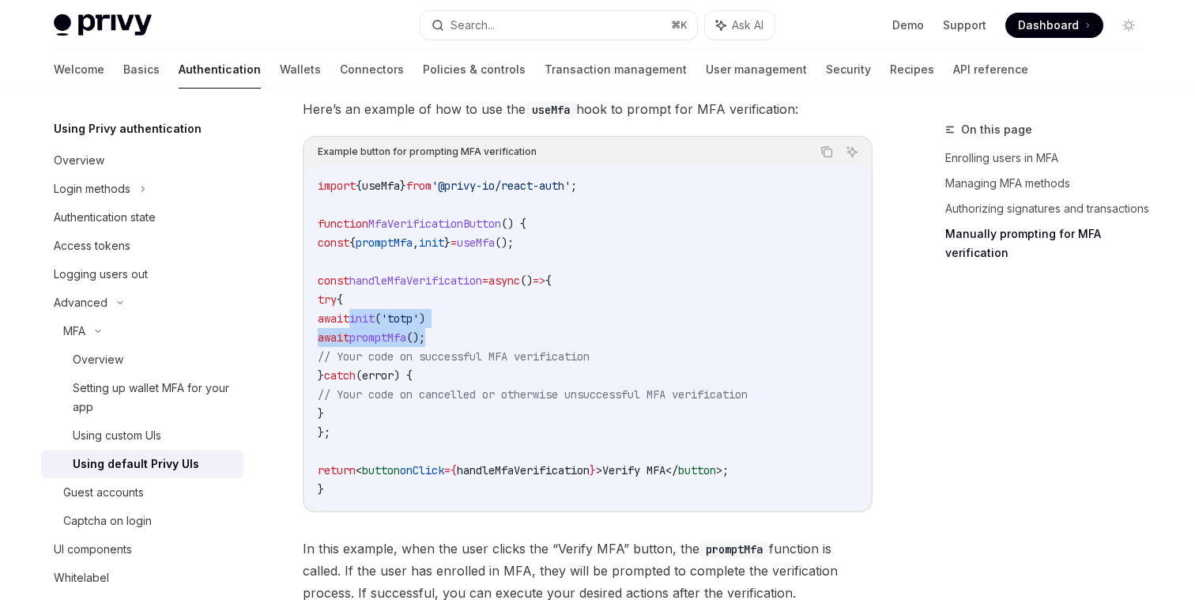
click at [517, 356] on code "import { useMfa } from '@privy-io/react-auth' ; function MfaVerificationButton …" at bounding box center [588, 337] width 540 height 322
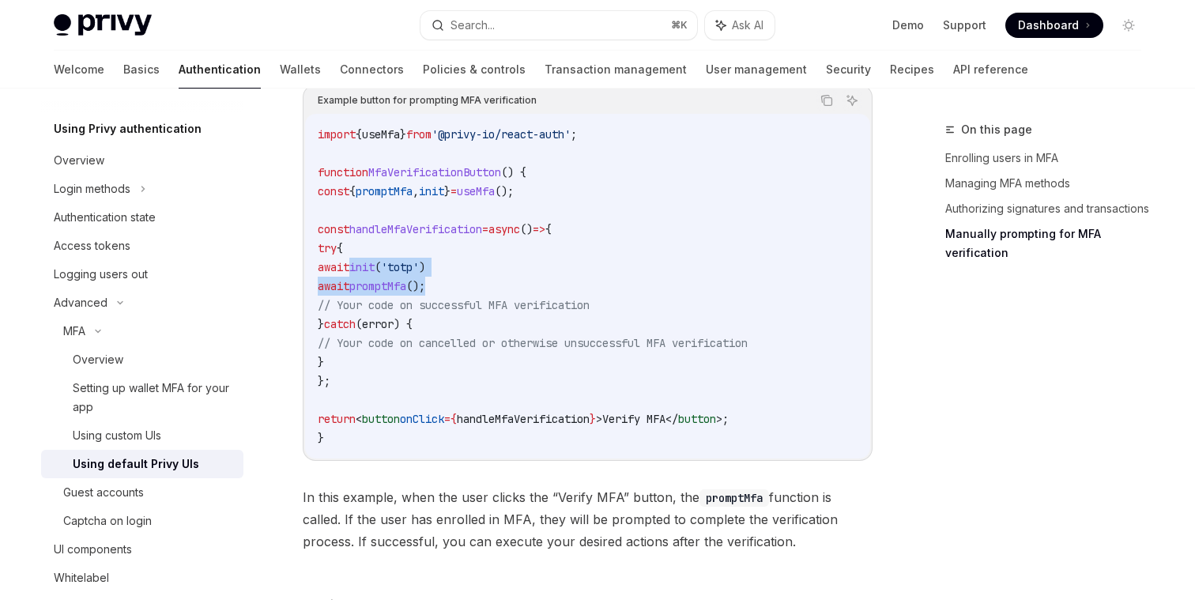
scroll to position [3015, 0]
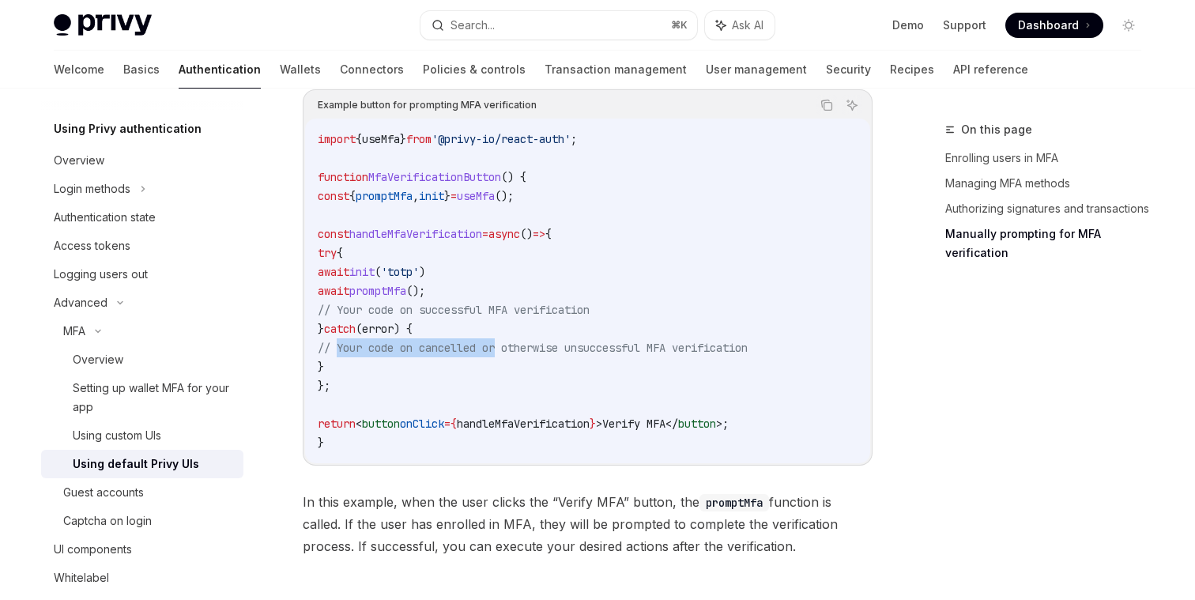
drag, startPoint x: 506, startPoint y: 356, endPoint x: 335, endPoint y: 357, distance: 170.7
click at [335, 355] on span "// Your code on cancelled or otherwise unsuccessful MFA verification" at bounding box center [533, 348] width 430 height 14
click at [338, 367] on code "import { useMfa } from '@privy-io/react-auth' ; function MfaVerificationButton …" at bounding box center [588, 291] width 540 height 322
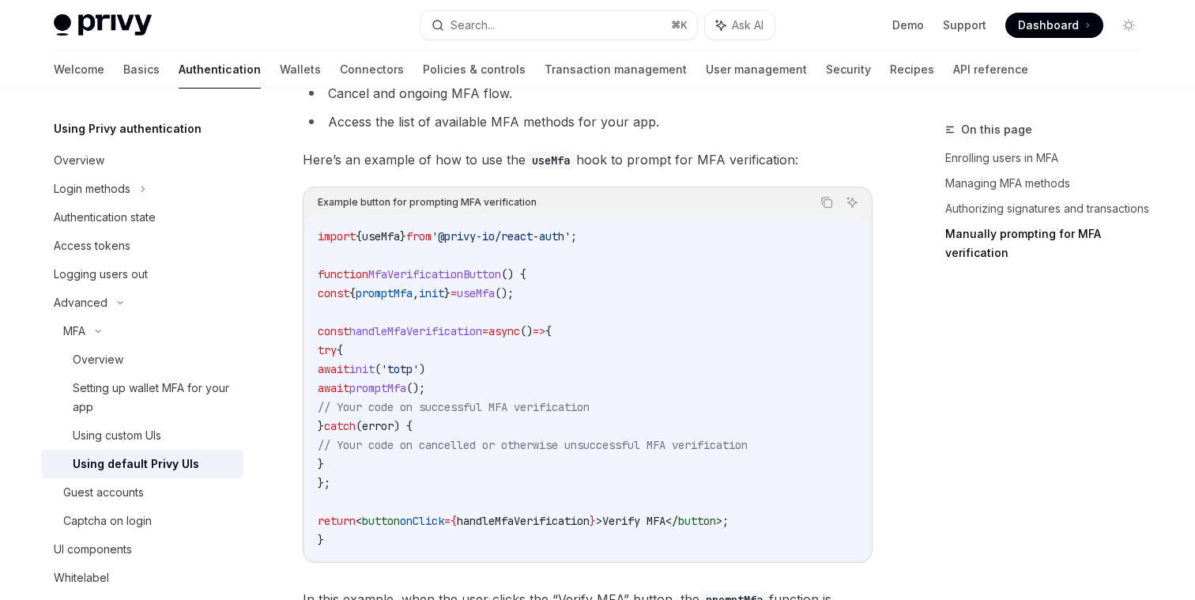
scroll to position [2919, 0]
click at [405, 300] on span "promptMfa" at bounding box center [384, 292] width 57 height 14
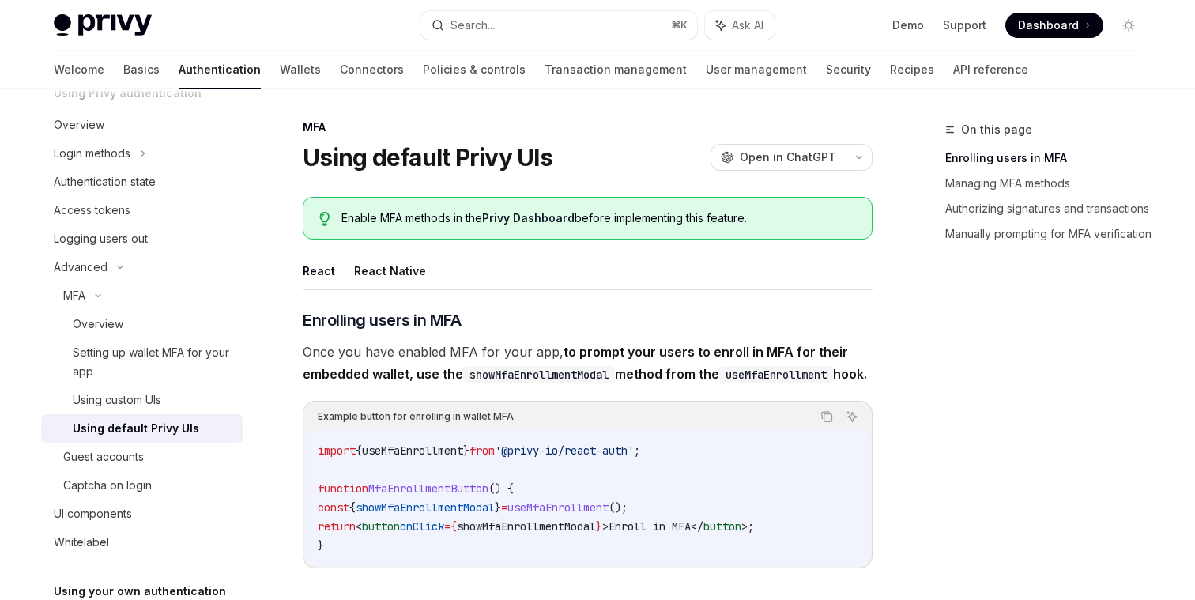
scroll to position [0, 0]
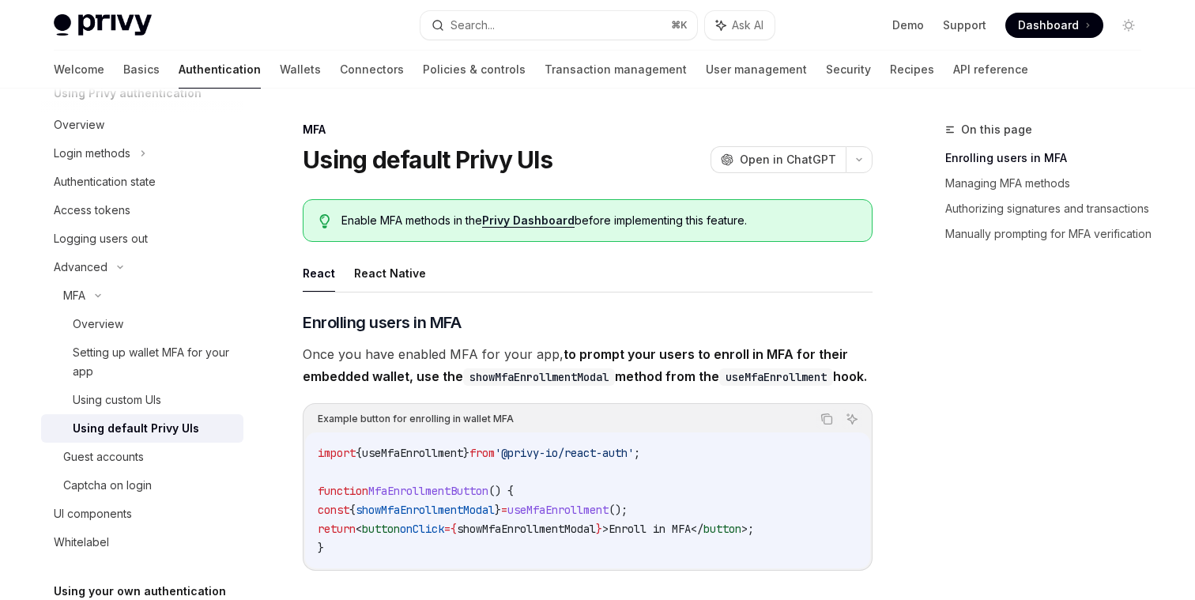
click at [420, 166] on h1 "Using default Privy UIs" at bounding box center [428, 159] width 250 height 28
copy div "Using default Privy UIs OpenAI"
click at [498, 24] on button "Search... ⌘ K" at bounding box center [558, 25] width 277 height 28
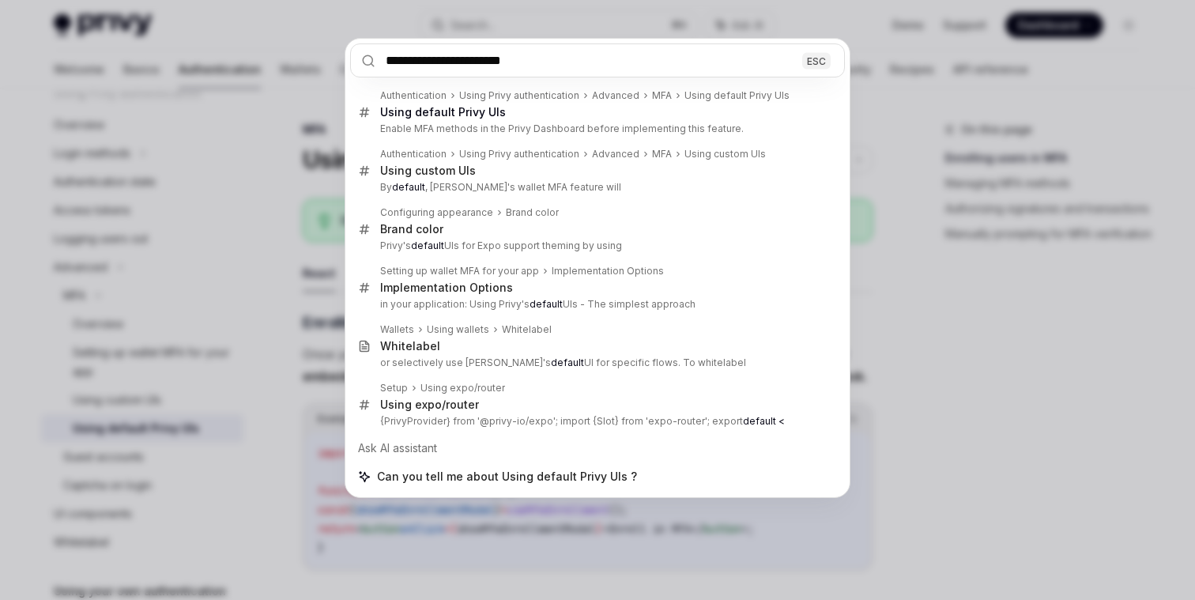
type input "**********"
click at [827, 67] on div "ESC" at bounding box center [816, 60] width 28 height 17
click at [818, 60] on div "ESC" at bounding box center [816, 60] width 28 height 17
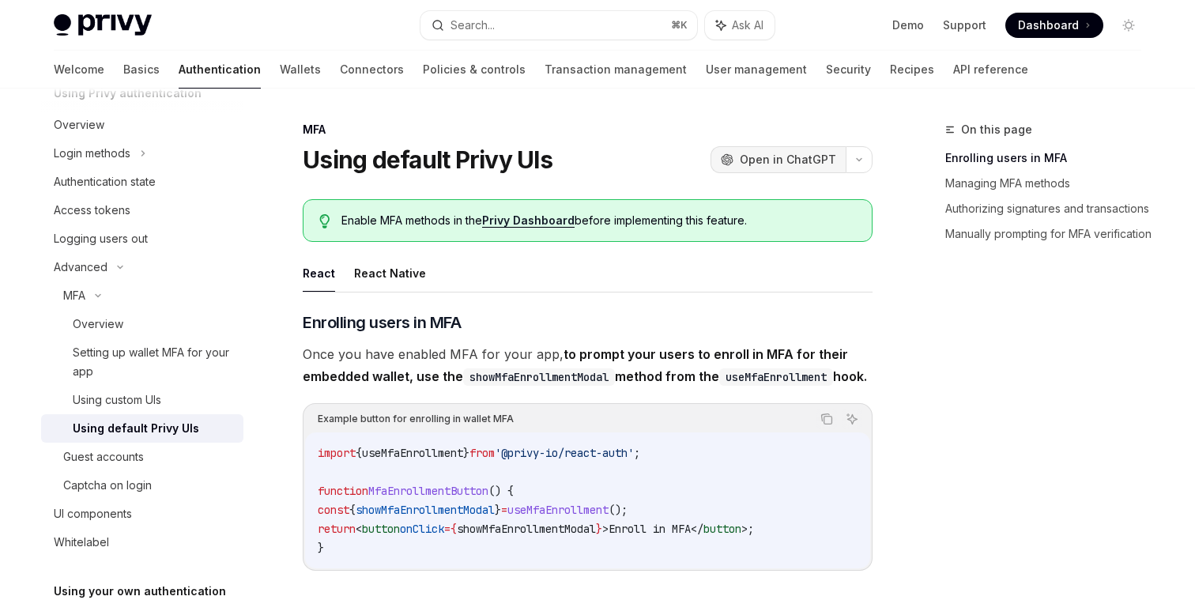
click at [801, 167] on span "Open in ChatGPT" at bounding box center [788, 160] width 96 height 16
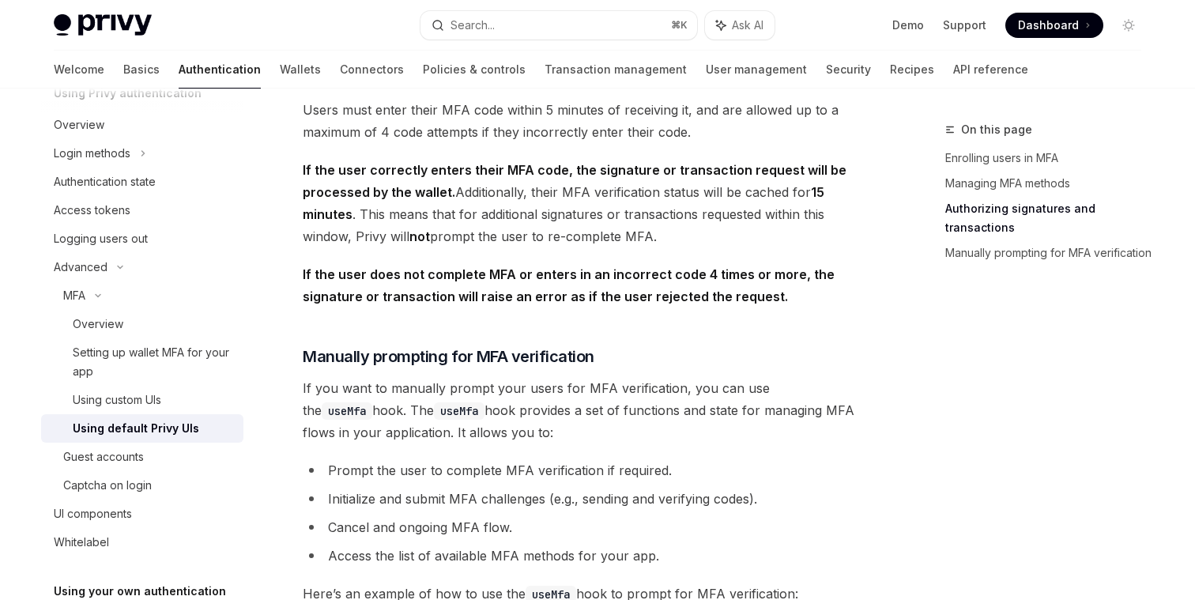
scroll to position [2576, 0]
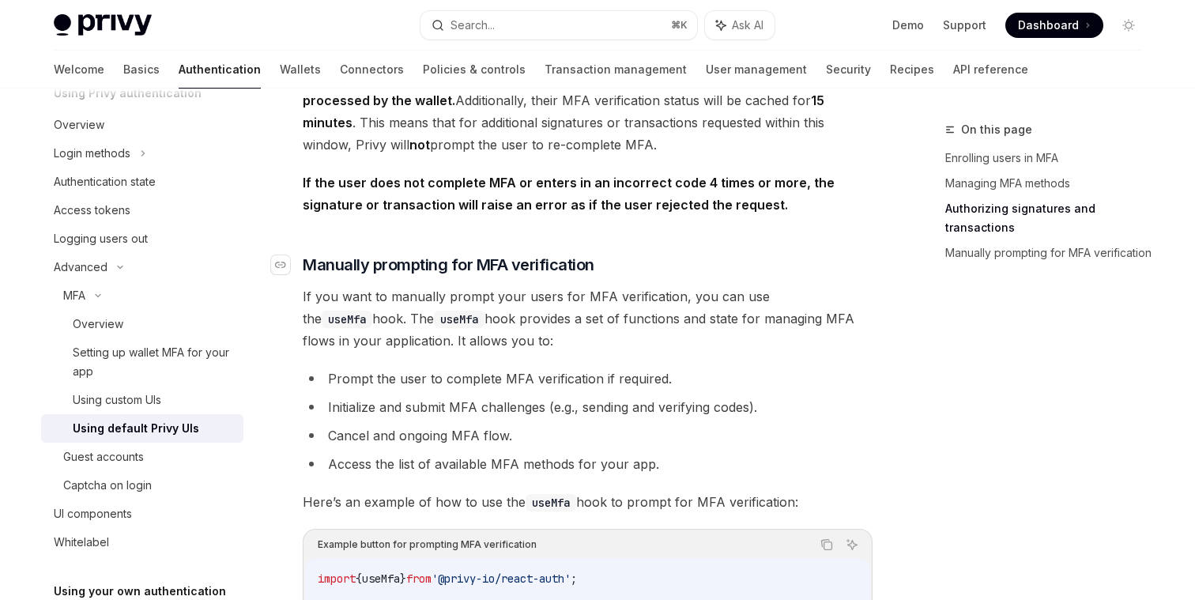
click at [475, 273] on span "Manually prompting for MFA verification" at bounding box center [449, 265] width 292 height 22
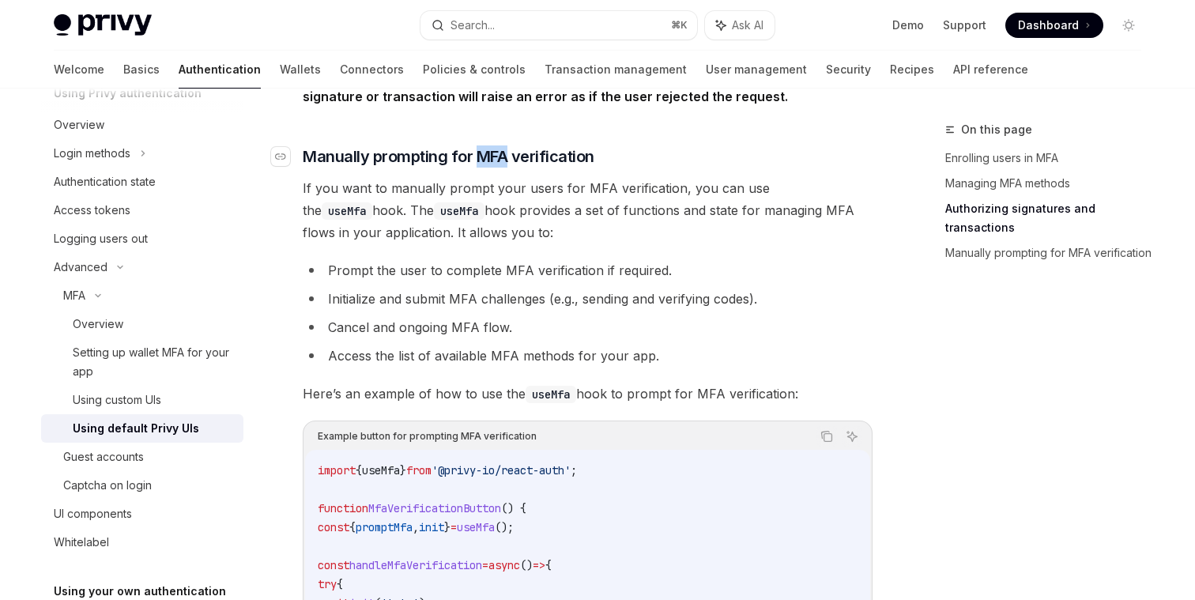
scroll to position [2667, 0]
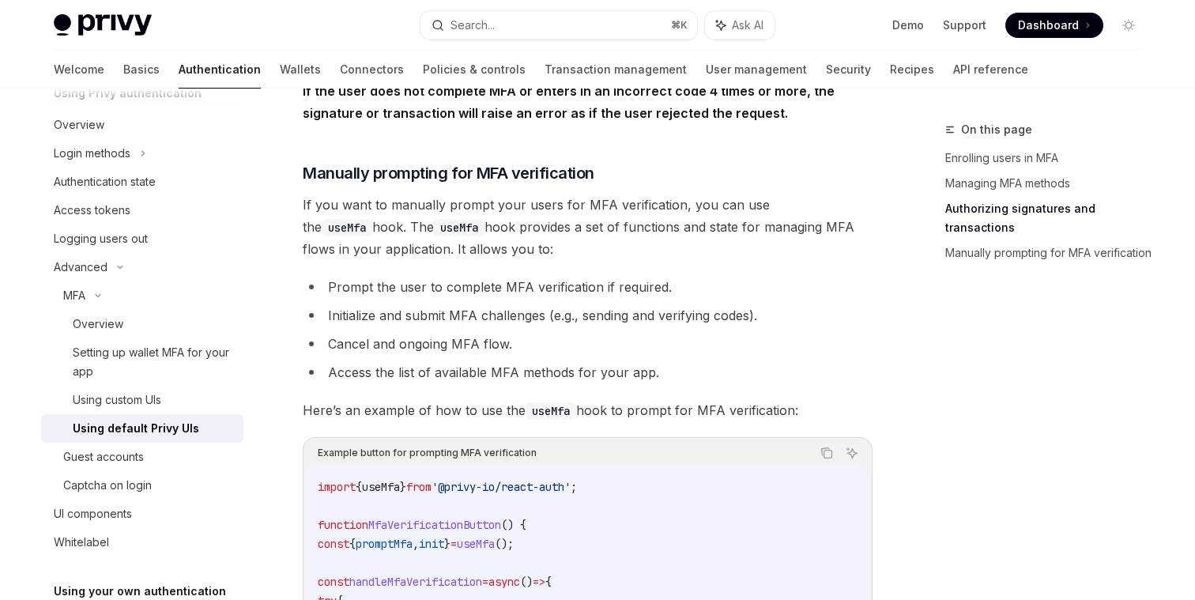
click at [435, 207] on span "If you want to manually prompt your users for MFA verification, you can use the…" at bounding box center [588, 227] width 570 height 66
click at [435, 216] on span "If you want to manually prompt your users for MFA verification, you can use the…" at bounding box center [588, 227] width 570 height 66
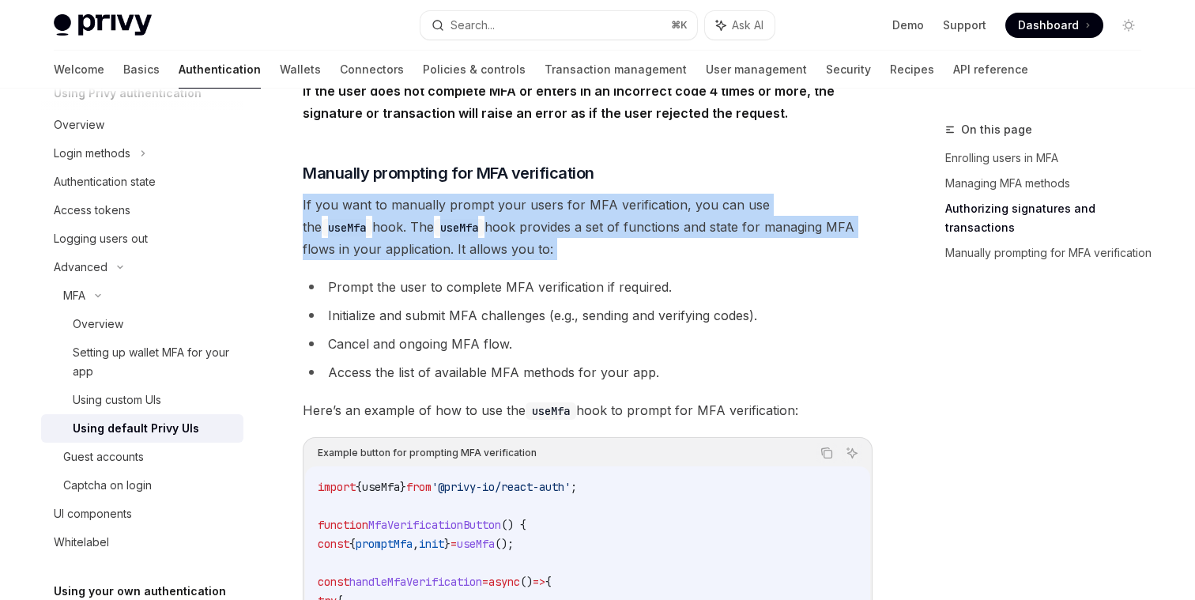
click at [435, 216] on span "If you want to manually prompt your users for MFA verification, you can use the…" at bounding box center [588, 227] width 570 height 66
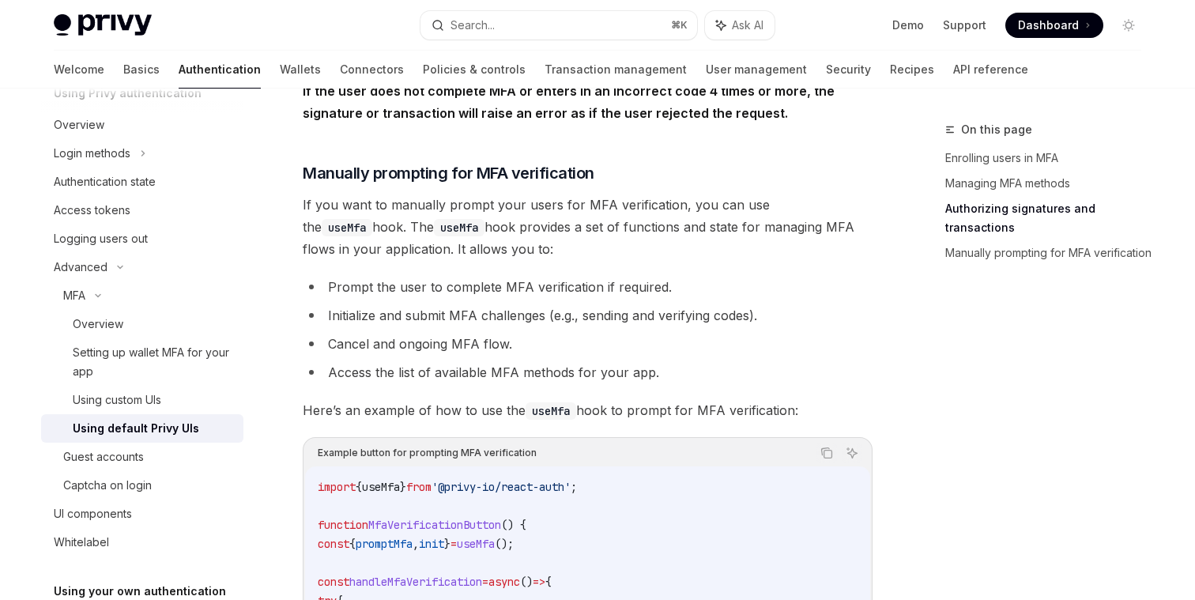
click at [435, 236] on span "If you want to manually prompt your users for MFA verification, you can use the…" at bounding box center [588, 227] width 570 height 66
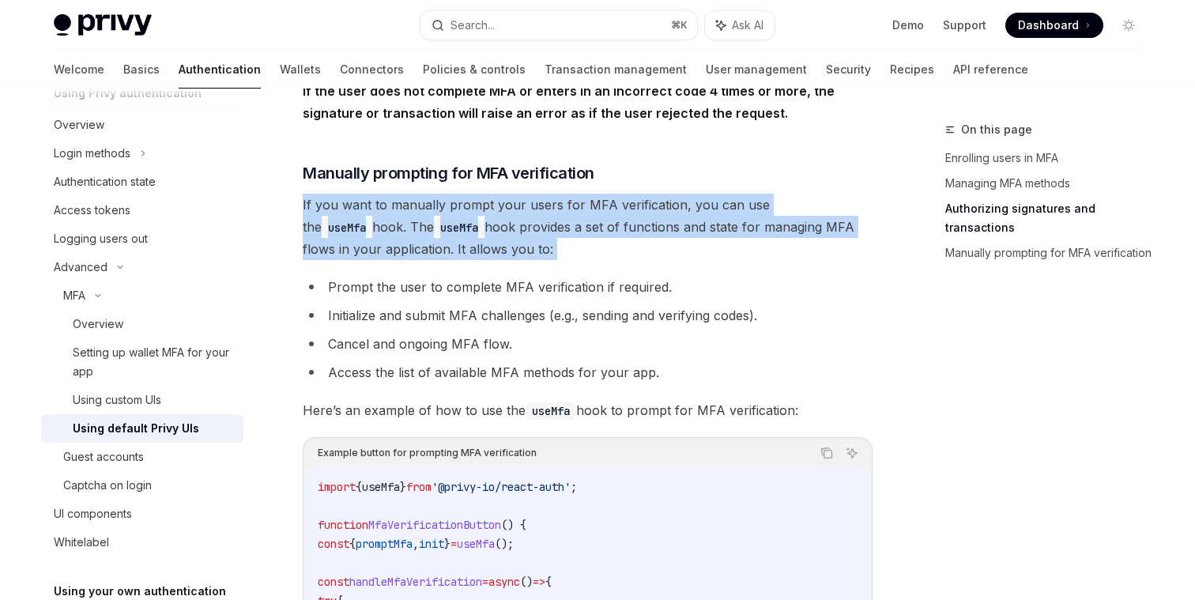
click at [435, 236] on span "If you want to manually prompt your users for MFA verification, you can use the…" at bounding box center [588, 227] width 570 height 66
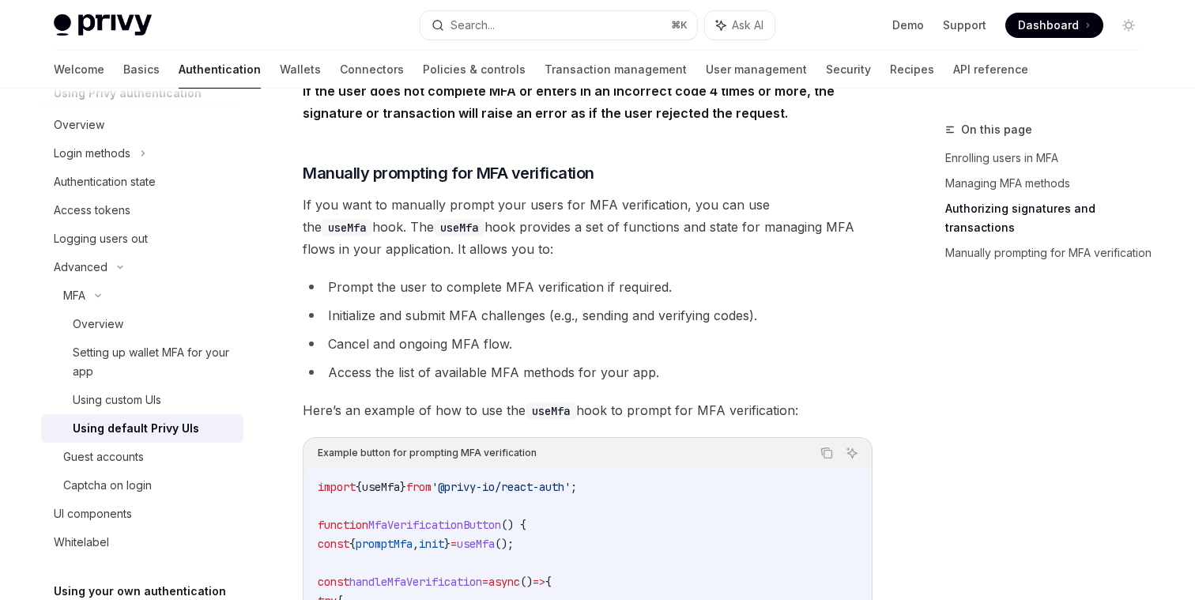
click at [447, 260] on span "If you want to manually prompt your users for MFA verification, you can use the…" at bounding box center [588, 227] width 570 height 66
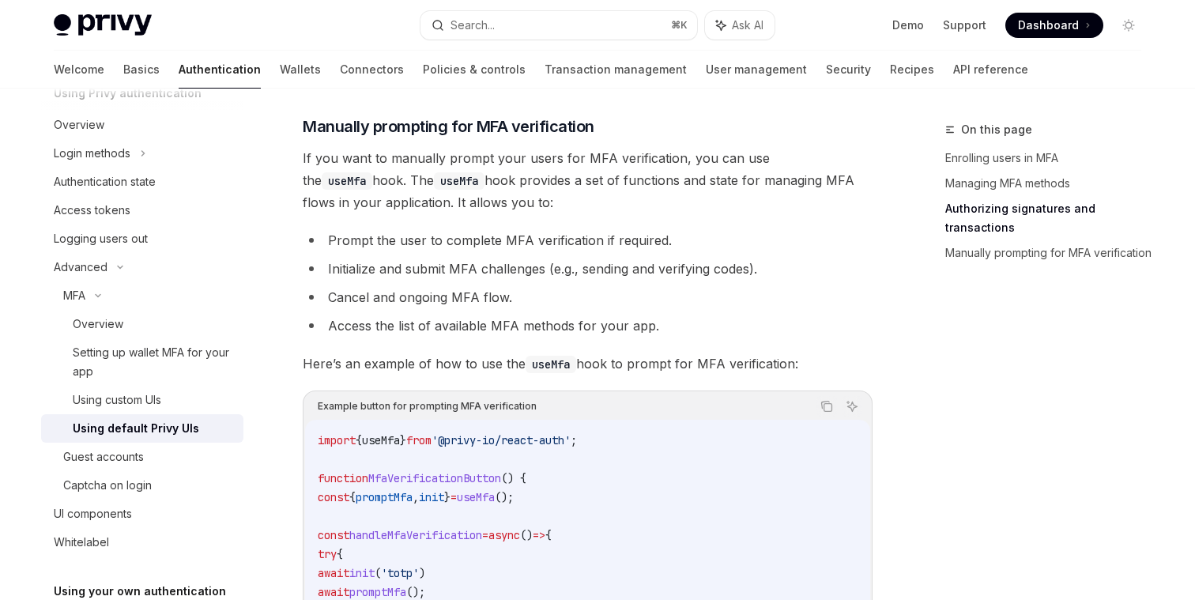
click at [446, 251] on li "Prompt the user to complete MFA verification if required." at bounding box center [588, 240] width 570 height 22
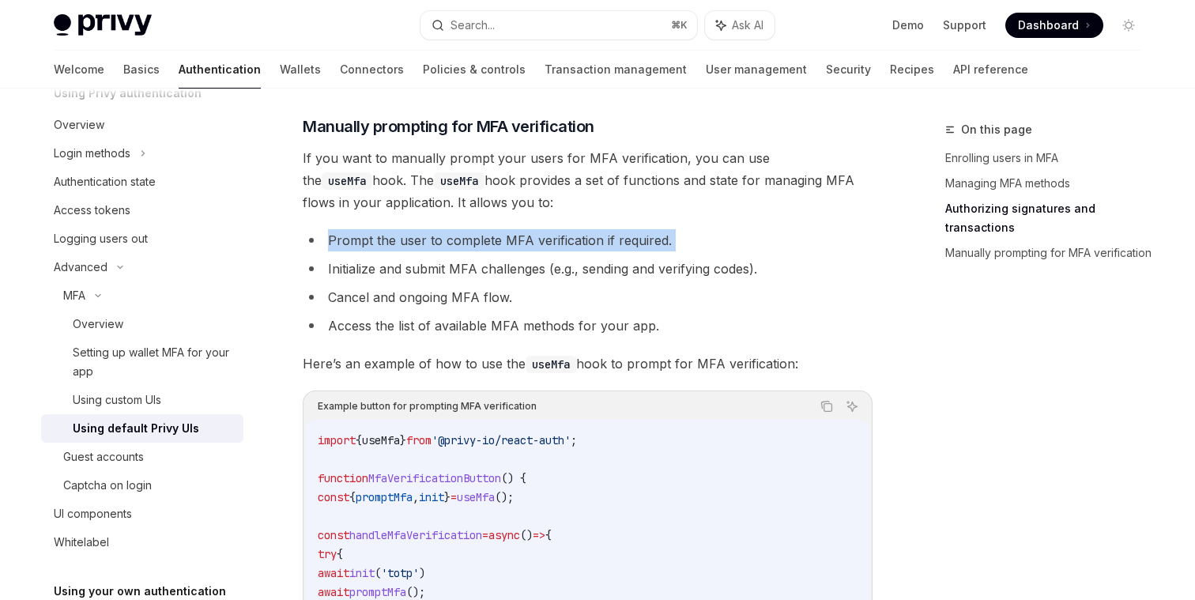
click at [446, 251] on li "Prompt the user to complete MFA verification if required." at bounding box center [588, 240] width 570 height 22
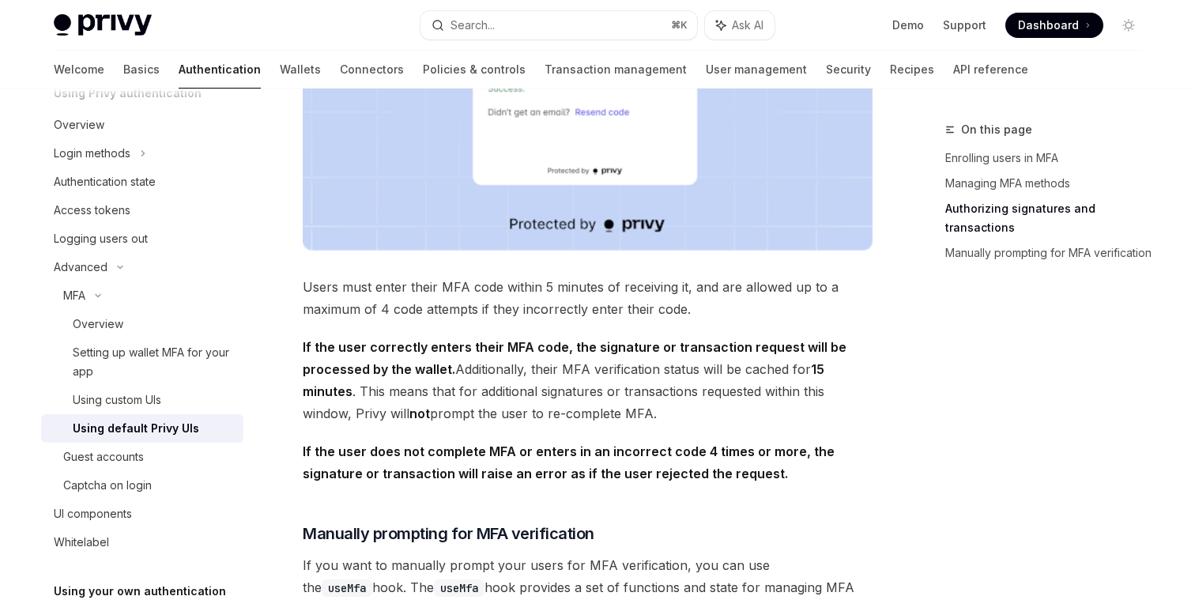
scroll to position [2297, 0]
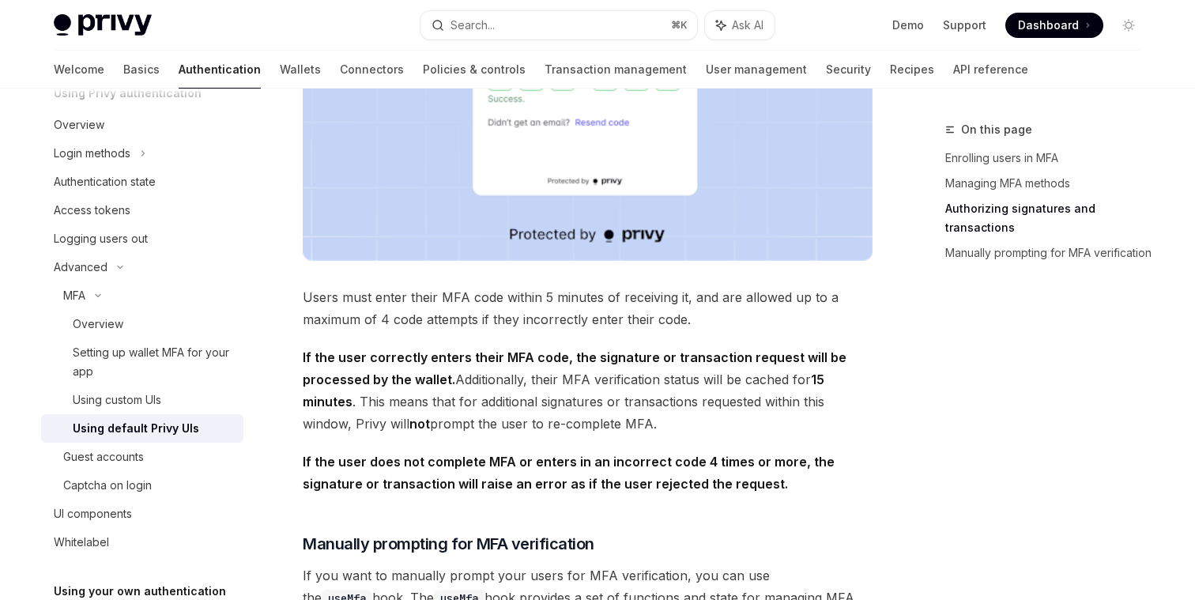
click at [419, 316] on span "Users must enter their MFA code within 5 minutes of receiving it, and are allow…" at bounding box center [588, 308] width 570 height 44
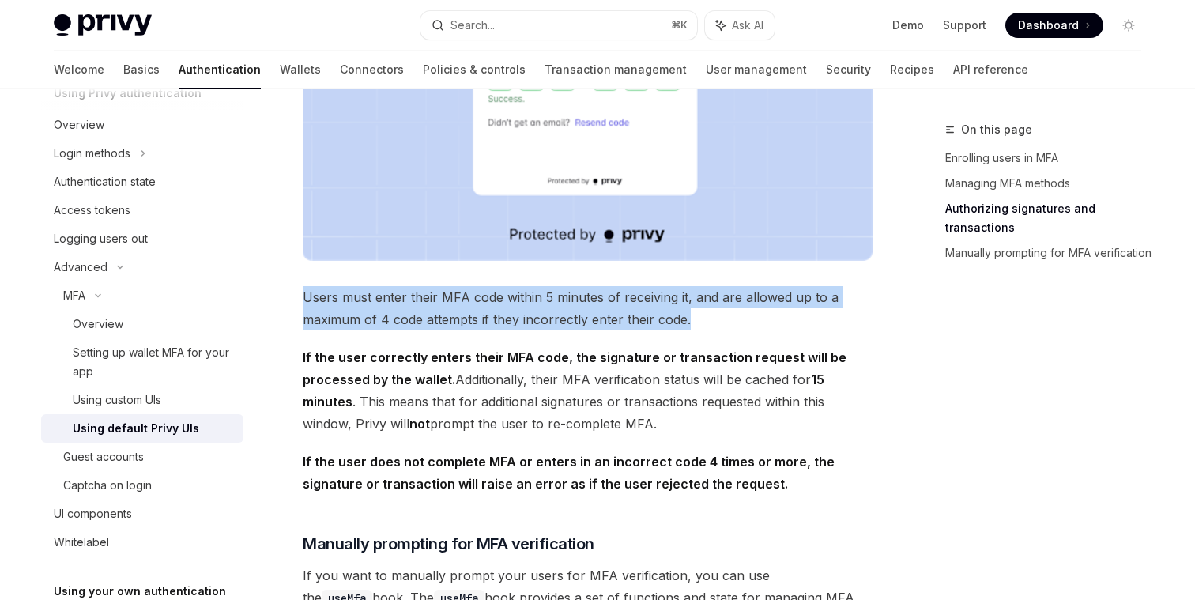
click at [419, 316] on span "Users must enter their MFA code within 5 minutes of receiving it, and are allow…" at bounding box center [588, 308] width 570 height 44
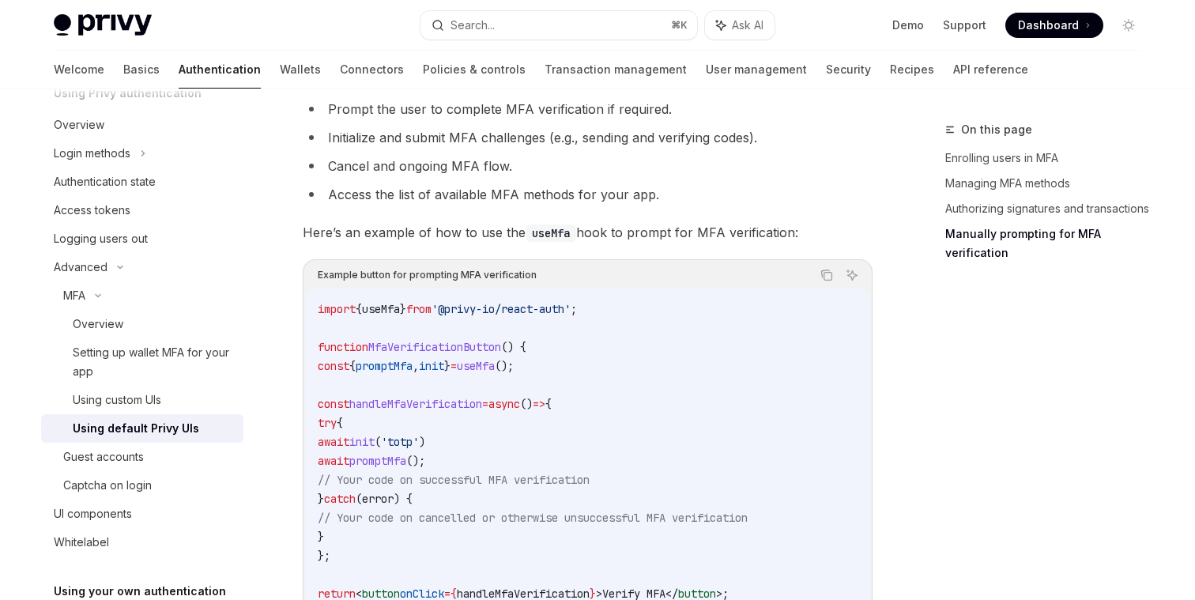
scroll to position [2847, 0]
click at [375, 447] on span "init" at bounding box center [361, 440] width 25 height 14
click at [419, 447] on span "'totp'" at bounding box center [400, 440] width 38 height 14
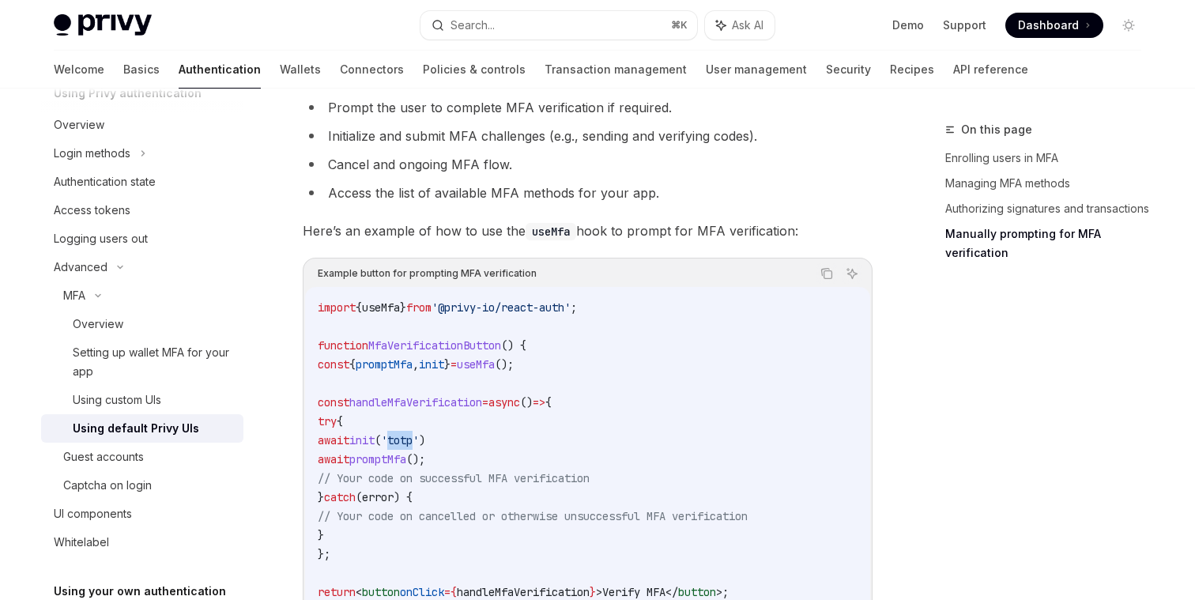
drag, startPoint x: 437, startPoint y: 453, endPoint x: 463, endPoint y: 452, distance: 26.1
click at [419, 447] on span "'totp'" at bounding box center [400, 440] width 38 height 14
copy span "totp"
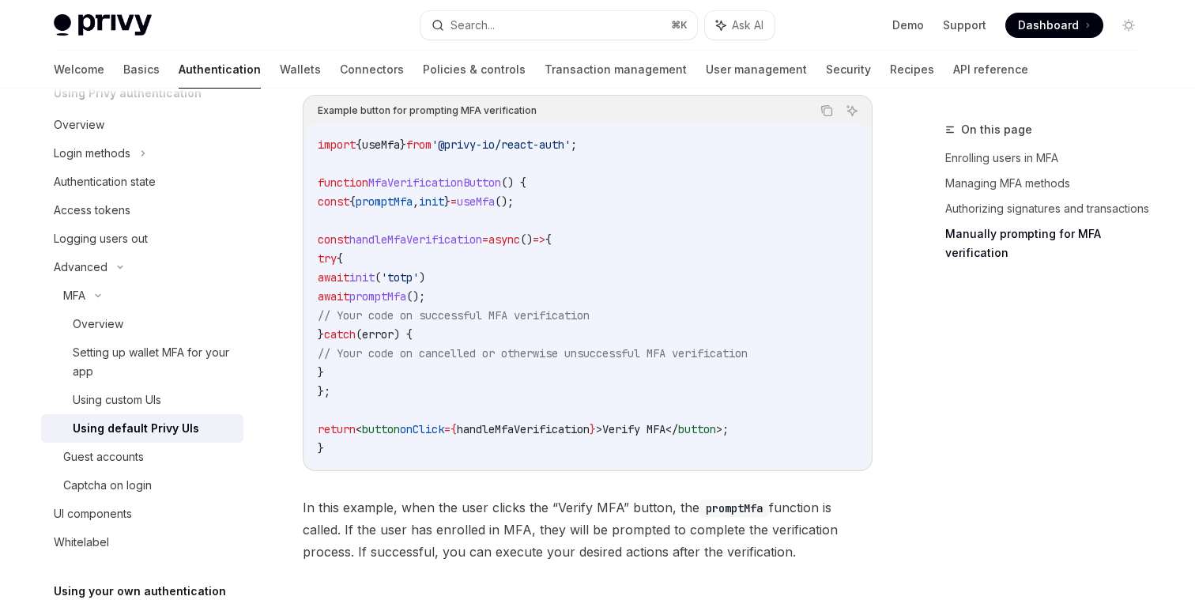
scroll to position [3006, 0]
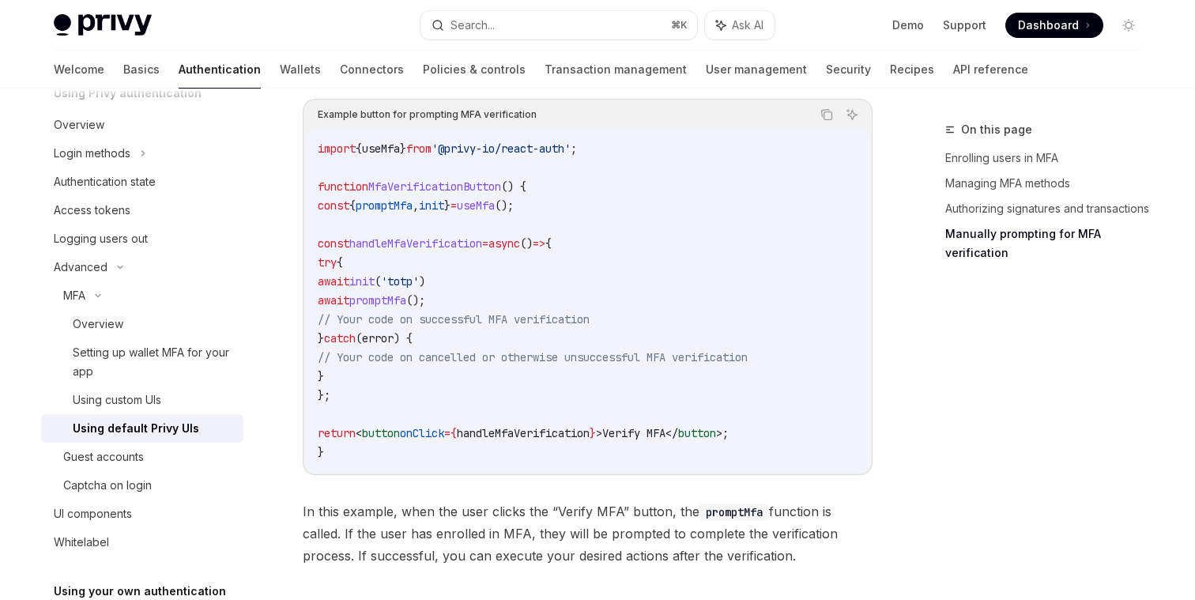
drag, startPoint x: 477, startPoint y: 313, endPoint x: 360, endPoint y: 293, distance: 117.8
click at [360, 293] on code "import { useMfa } from '@privy-io/react-auth' ; function MfaVerificationButton …" at bounding box center [588, 300] width 540 height 322
copy code "await init ( 'totp' ) await promptMfa ();"
click at [444, 225] on code "import { useMfa } from '@privy-io/react-auth' ; function MfaVerificationButton …" at bounding box center [588, 300] width 540 height 322
click at [413, 213] on span "promptMfa" at bounding box center [384, 205] width 57 height 14
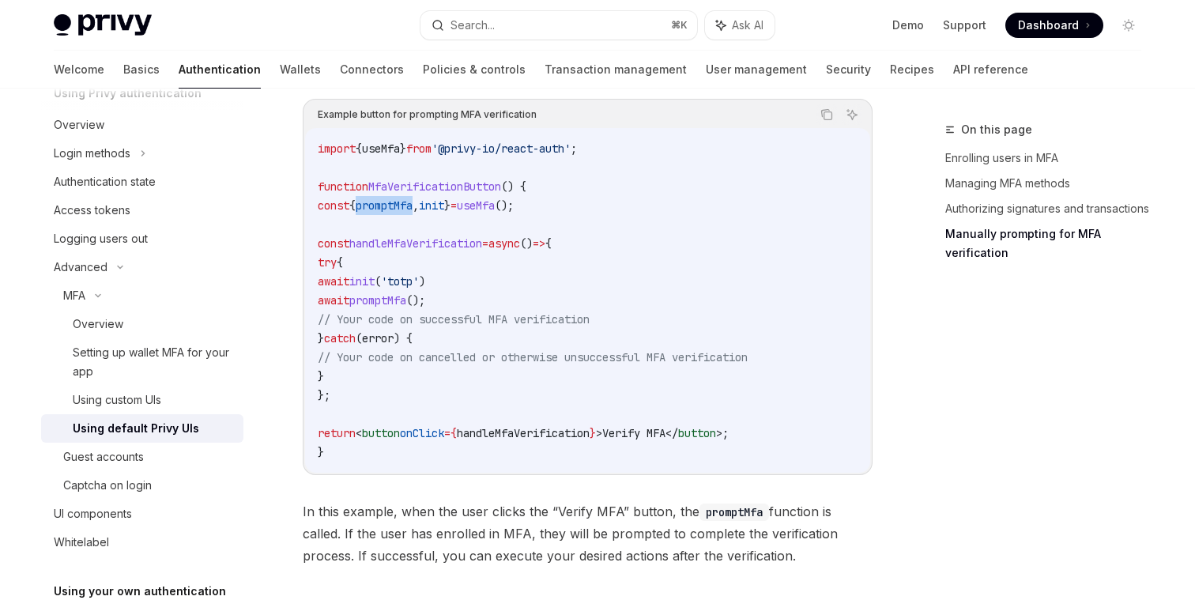
click at [413, 213] on span "promptMfa" at bounding box center [384, 205] width 57 height 14
copy code "const { promptMfa , init } = useMfa ();"
click at [460, 194] on span "MfaVerificationButton" at bounding box center [434, 186] width 133 height 14
drag, startPoint x: 367, startPoint y: 386, endPoint x: 291, endPoint y: 262, distance: 145.4
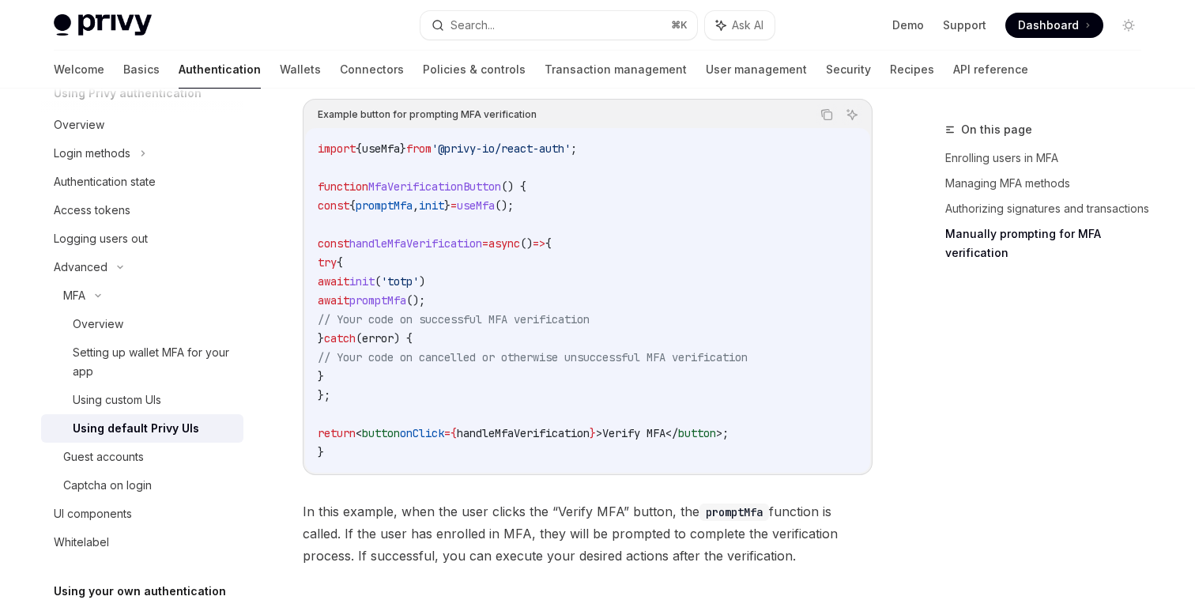
copy code "const handleMfaVerification = async () => { try { await init ( 'totp' ) await p…"
click at [431, 251] on span "handleMfaVerification" at bounding box center [415, 243] width 133 height 14
drag, startPoint x: 364, startPoint y: 385, endPoint x: 289, endPoint y: 262, distance: 143.7
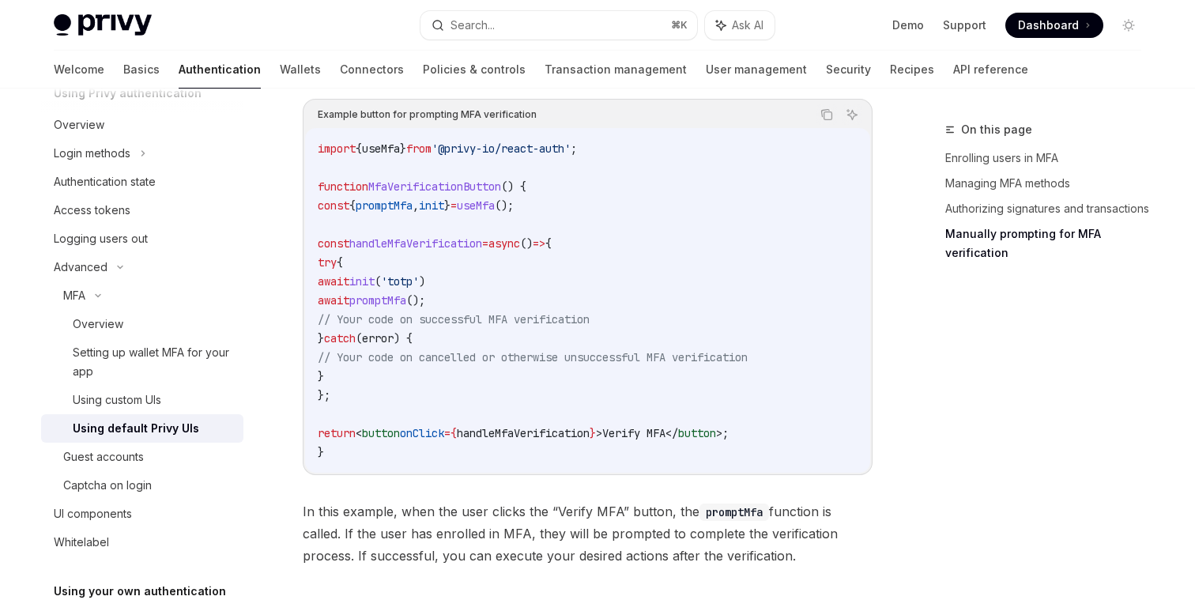
copy code "const handleMfaVerification = async () => { try { await init ( 'totp' ) await p…"
click at [479, 243] on code "import { useMfa } from '@privy-io/react-auth' ; function MfaVerificationButton …" at bounding box center [588, 300] width 540 height 322
click at [444, 213] on span "init" at bounding box center [431, 205] width 25 height 14
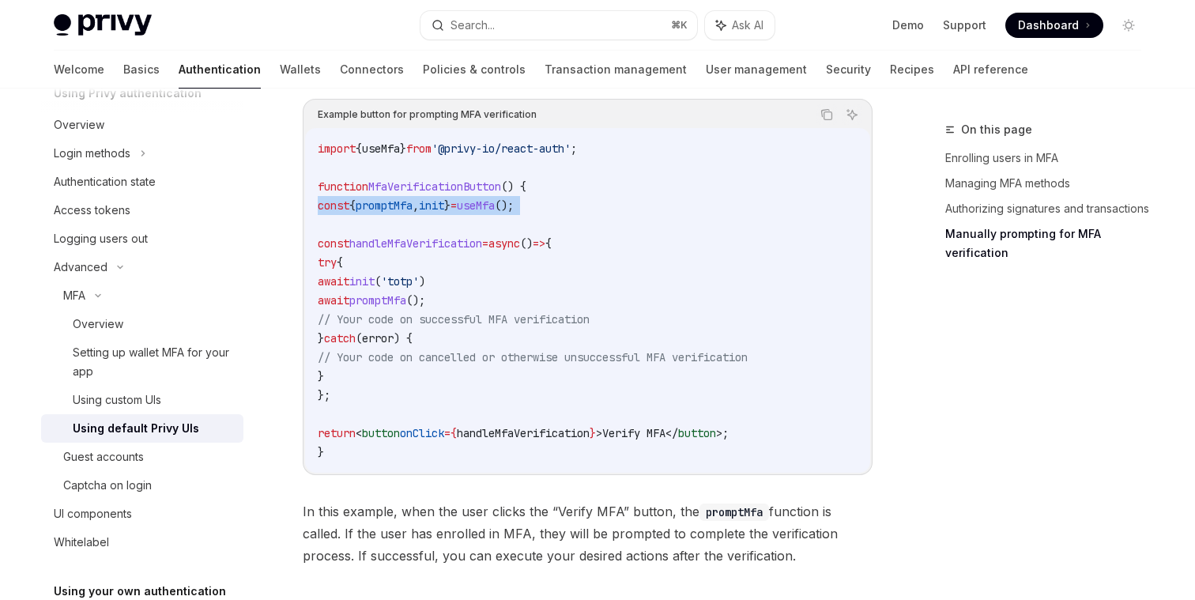
copy code "const { promptMfa , init } = useMfa ();"
drag, startPoint x: 500, startPoint y: 310, endPoint x: 273, endPoint y: 303, distance: 226.9
click at [484, 311] on code "import { useMfa } from '@privy-io/react-auth' ; function MfaVerificationButton …" at bounding box center [588, 300] width 540 height 322
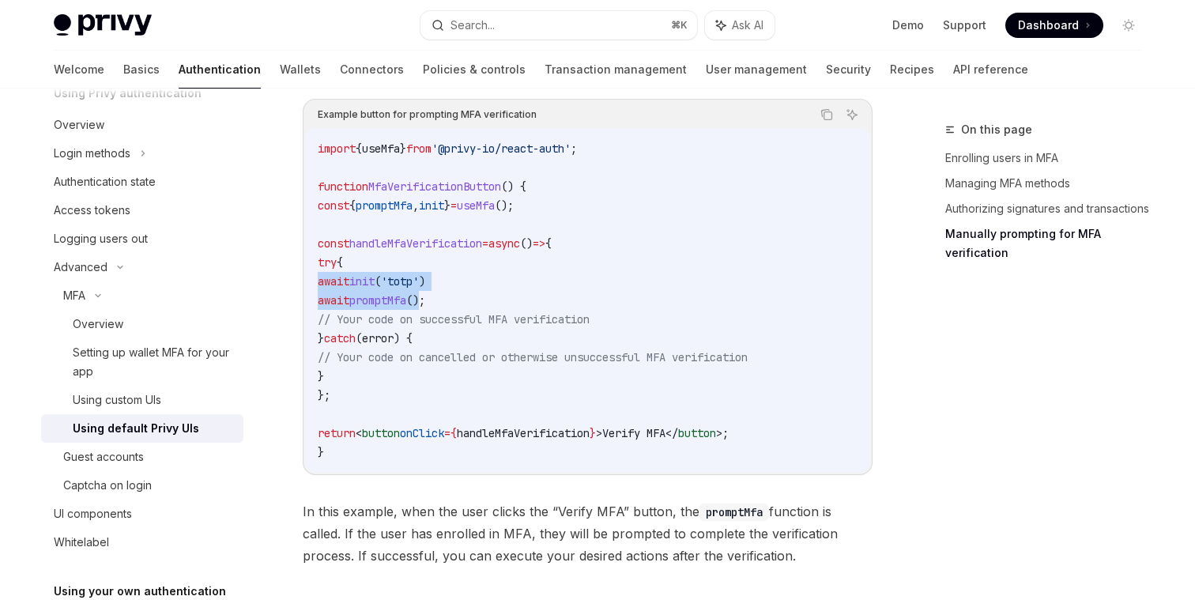
drag, startPoint x: 472, startPoint y: 310, endPoint x: 277, endPoint y: 293, distance: 195.9
drag, startPoint x: 487, startPoint y: 311, endPoint x: 307, endPoint y: 294, distance: 180.2
click at [307, 294] on div "import { useMfa } from '@privy-io/react-auth' ; function MfaVerificationButton …" at bounding box center [587, 300] width 565 height 345
copy code "await init ( 'totp' ) await promptMfa ();"
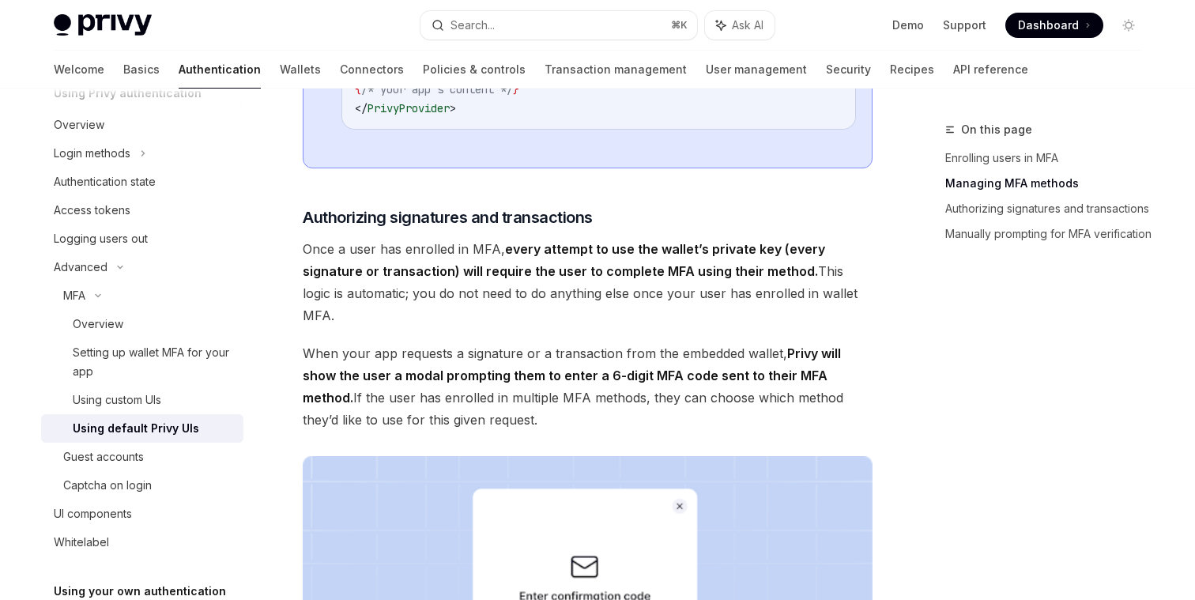
scroll to position [1687, 0]
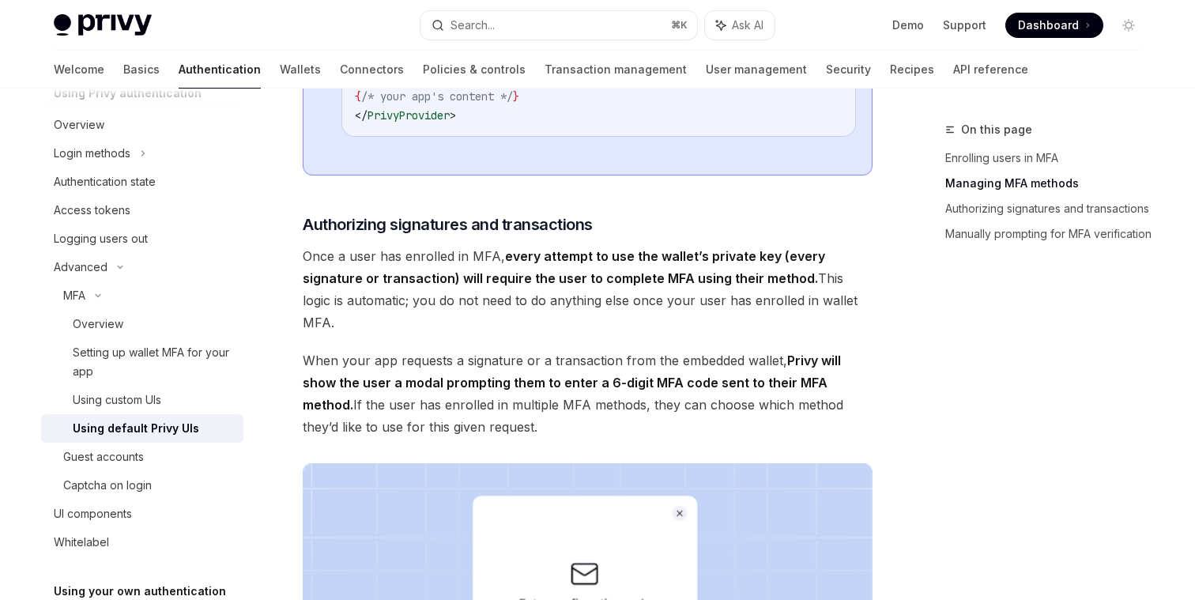
click at [442, 285] on span "Once a user has enrolled in MFA, every attempt to use the wallet’s private key …" at bounding box center [588, 289] width 570 height 89
click at [442, 288] on span "Once a user has enrolled in MFA, every attempt to use the wallet’s private key …" at bounding box center [588, 289] width 570 height 89
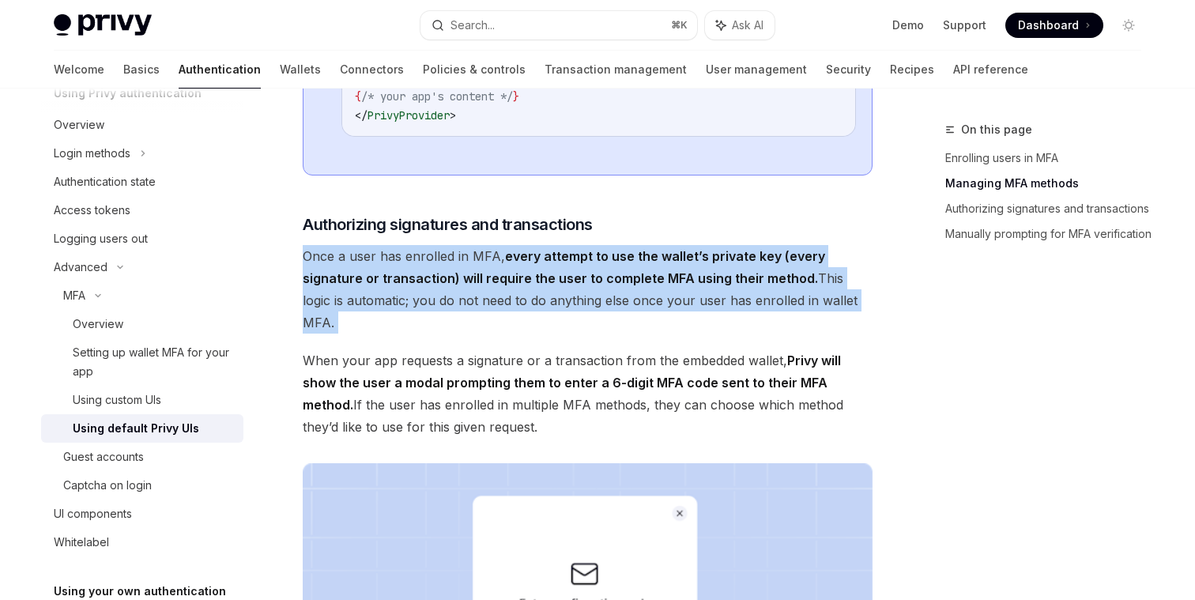
click at [442, 288] on span "Once a user has enrolled in MFA, every attempt to use the wallet’s private key …" at bounding box center [588, 289] width 570 height 89
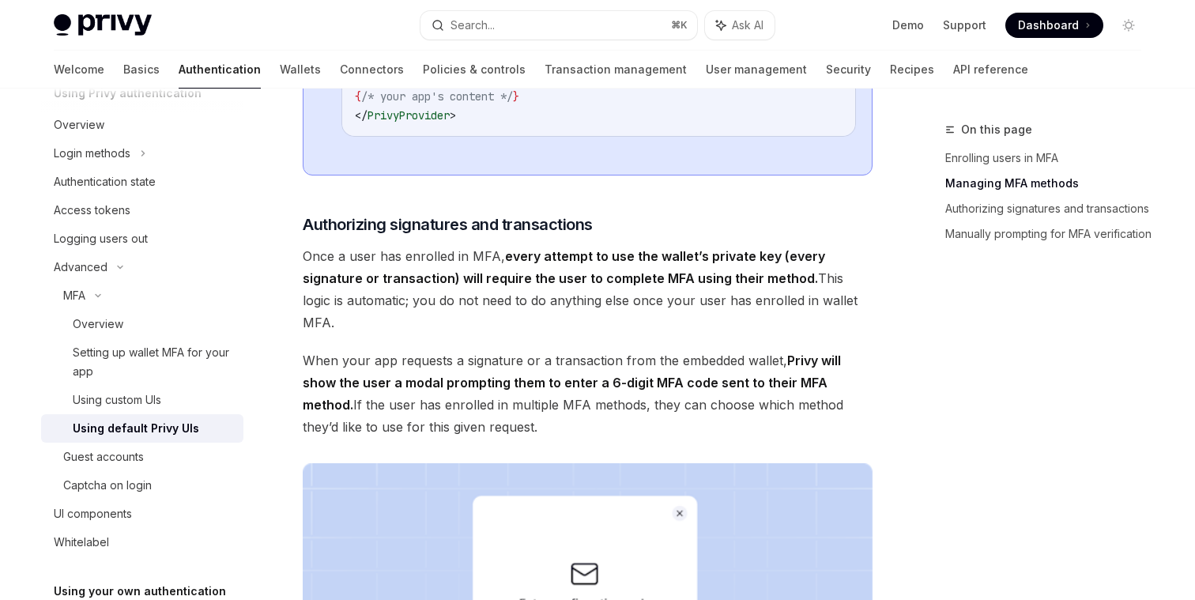
click at [488, 334] on span "Once a user has enrolled in MFA, every attempt to use the wallet’s private key …" at bounding box center [588, 289] width 570 height 89
click at [488, 286] on strong "every attempt to use the wallet’s private key (every signature or transaction) …" at bounding box center [564, 267] width 522 height 38
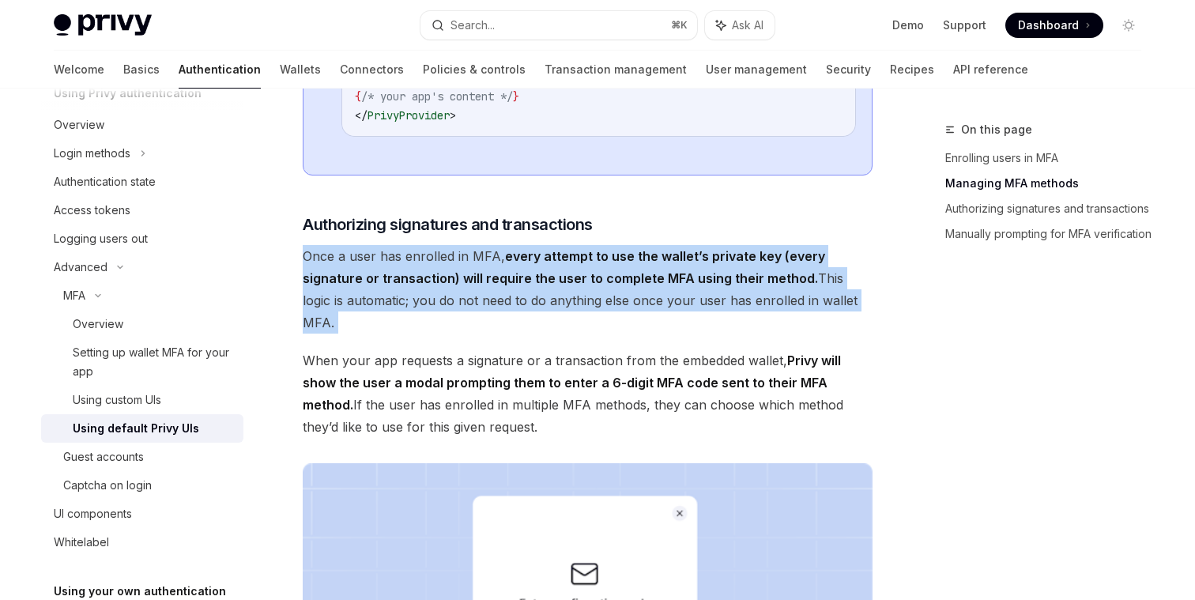
click at [488, 286] on strong "every attempt to use the wallet’s private key (every signature or transaction) …" at bounding box center [564, 267] width 522 height 38
click at [490, 334] on span "Once a user has enrolled in MFA, every attempt to use the wallet’s private key …" at bounding box center [588, 289] width 570 height 89
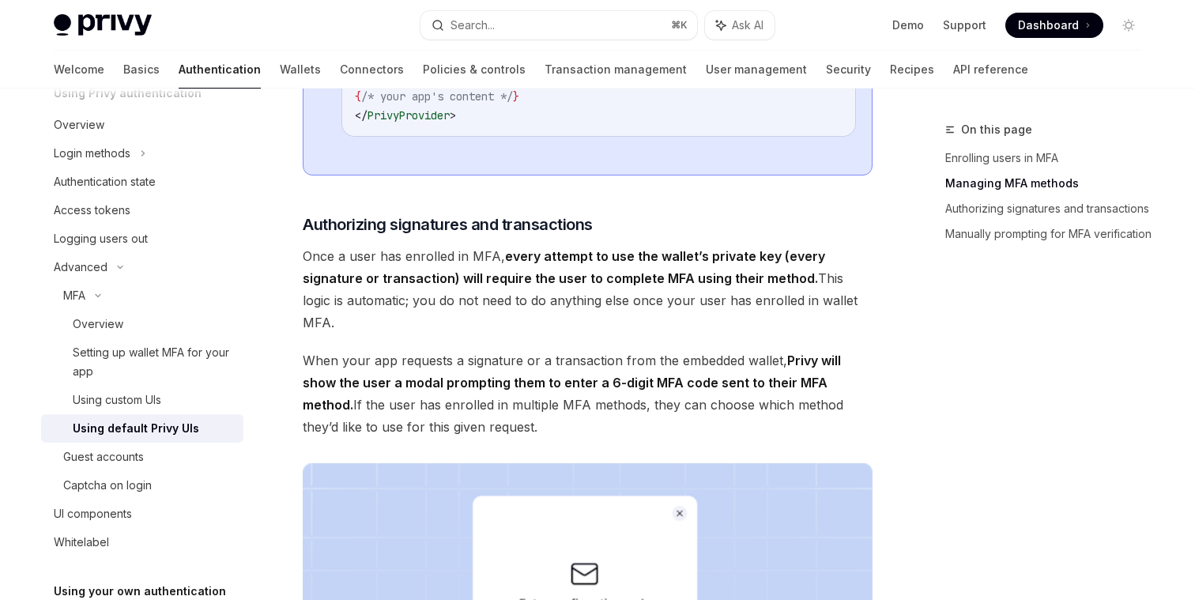
click at [490, 334] on span "Once a user has enrolled in MFA, every attempt to use the wallet’s private key …" at bounding box center [588, 289] width 570 height 89
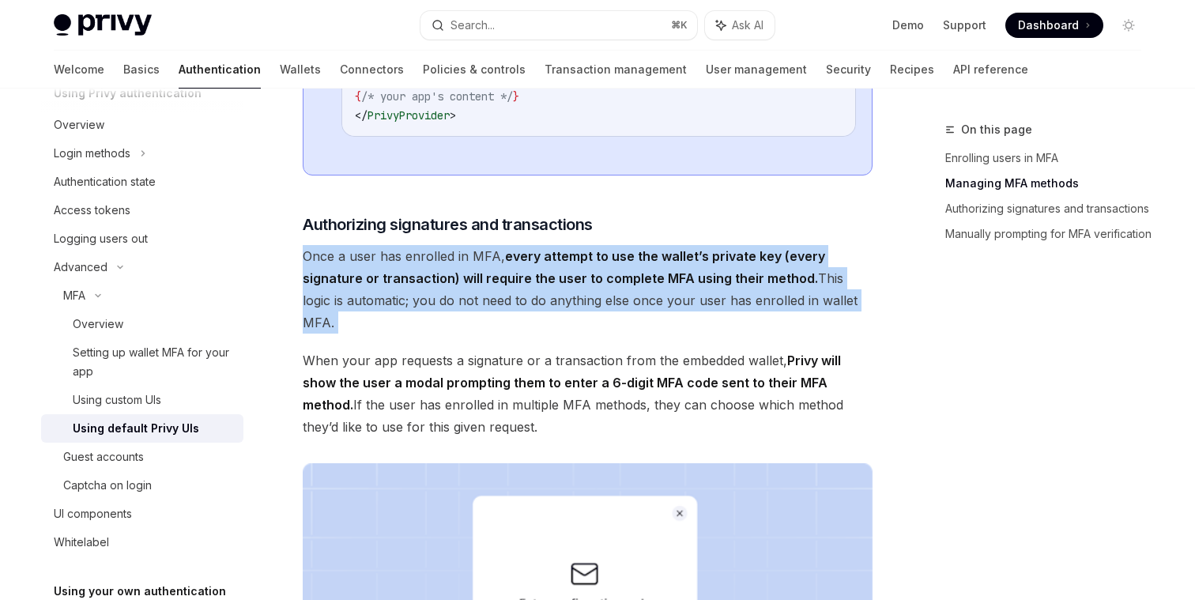
click at [490, 334] on span "Once a user has enrolled in MFA, every attempt to use the wallet’s private key …" at bounding box center [588, 289] width 570 height 89
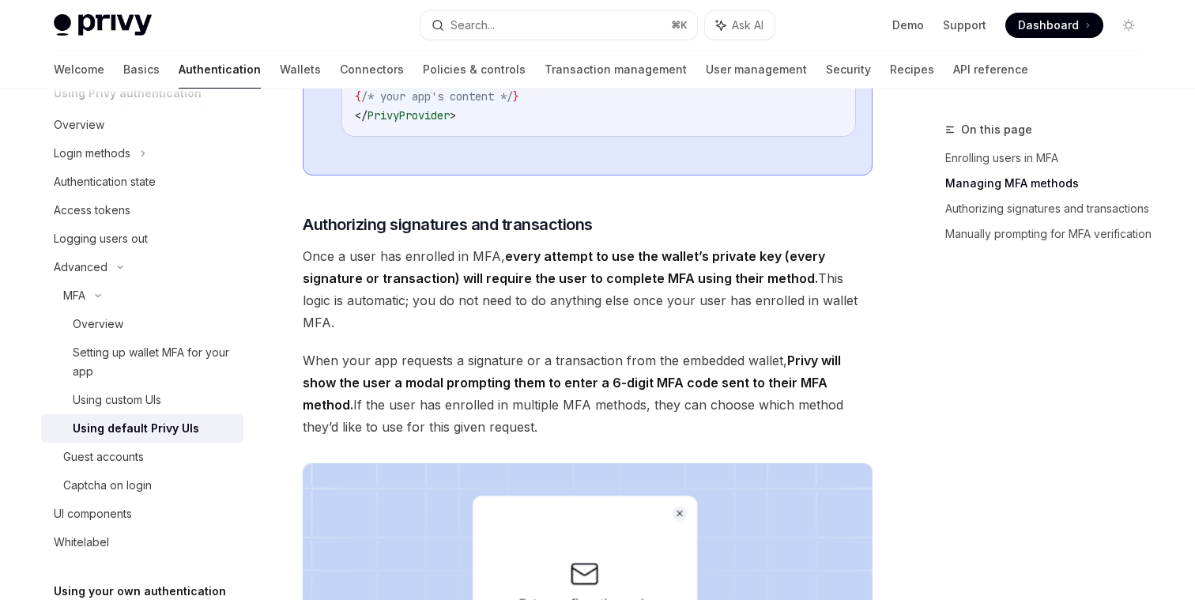
click at [511, 334] on span "Once a user has enrolled in MFA, every attempt to use the wallet’s private key …" at bounding box center [588, 289] width 570 height 89
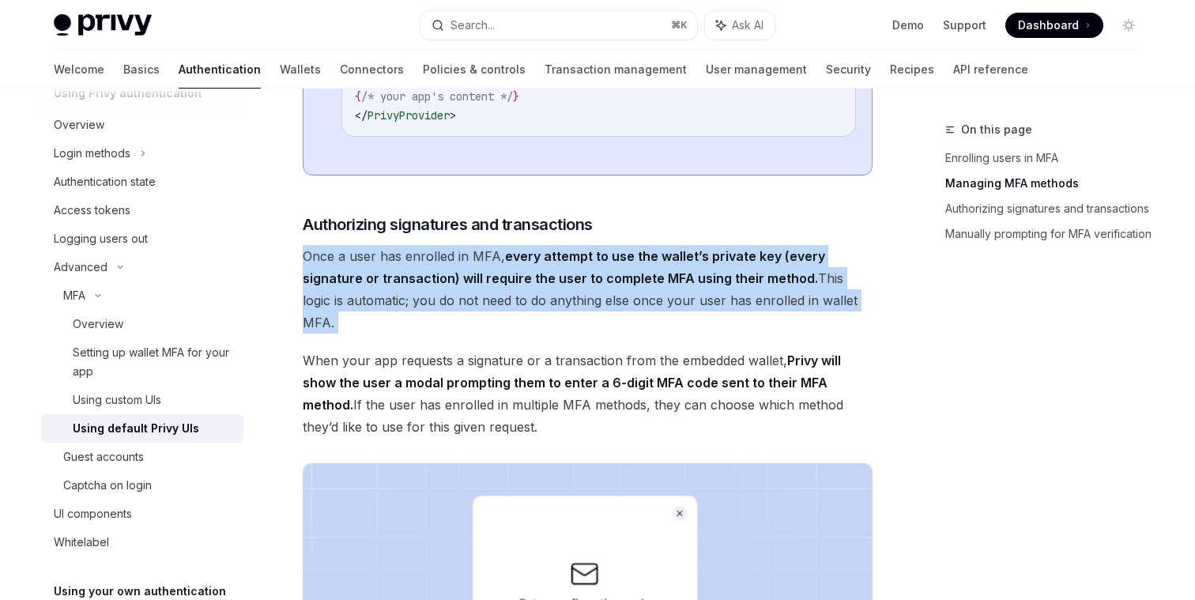
click at [511, 334] on span "Once a user has enrolled in MFA, every attempt to use the wallet’s private key …" at bounding box center [588, 289] width 570 height 89
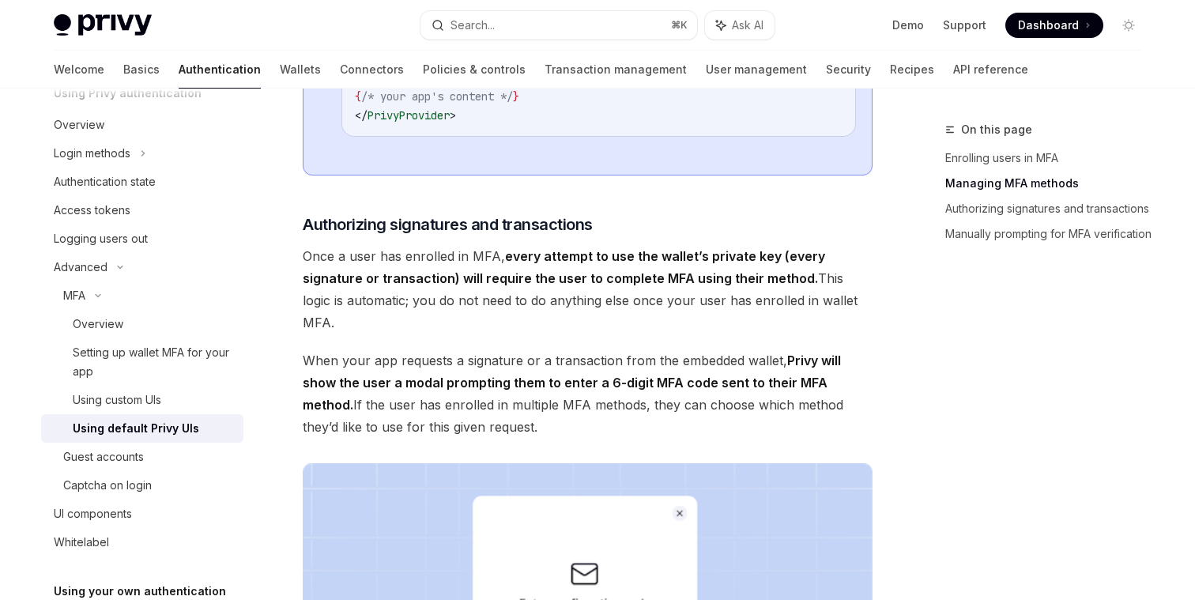
click at [461, 334] on span "Once a user has enrolled in MFA, every attempt to use the wallet’s private key …" at bounding box center [588, 289] width 570 height 89
drag, startPoint x: 357, startPoint y: 336, endPoint x: 857, endPoint y: 342, distance: 499.5
click at [857, 334] on span "Once a user has enrolled in MFA, every attempt to use the wallet’s private key …" at bounding box center [588, 289] width 570 height 89
drag, startPoint x: 857, startPoint y: 335, endPoint x: 455, endPoint y: 317, distance: 401.9
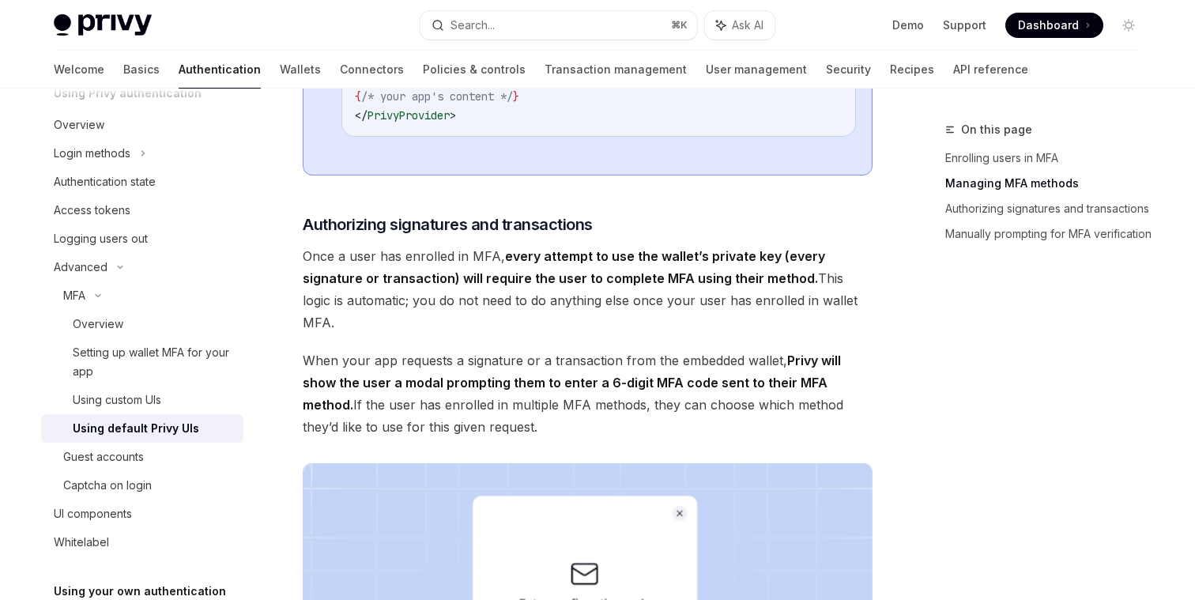
click at [455, 317] on span "Once a user has enrolled in MFA, every attempt to use the wallet’s private key …" at bounding box center [588, 289] width 570 height 89
click at [462, 334] on span "Once a user has enrolled in MFA, every attempt to use the wallet’s private key …" at bounding box center [588, 289] width 570 height 89
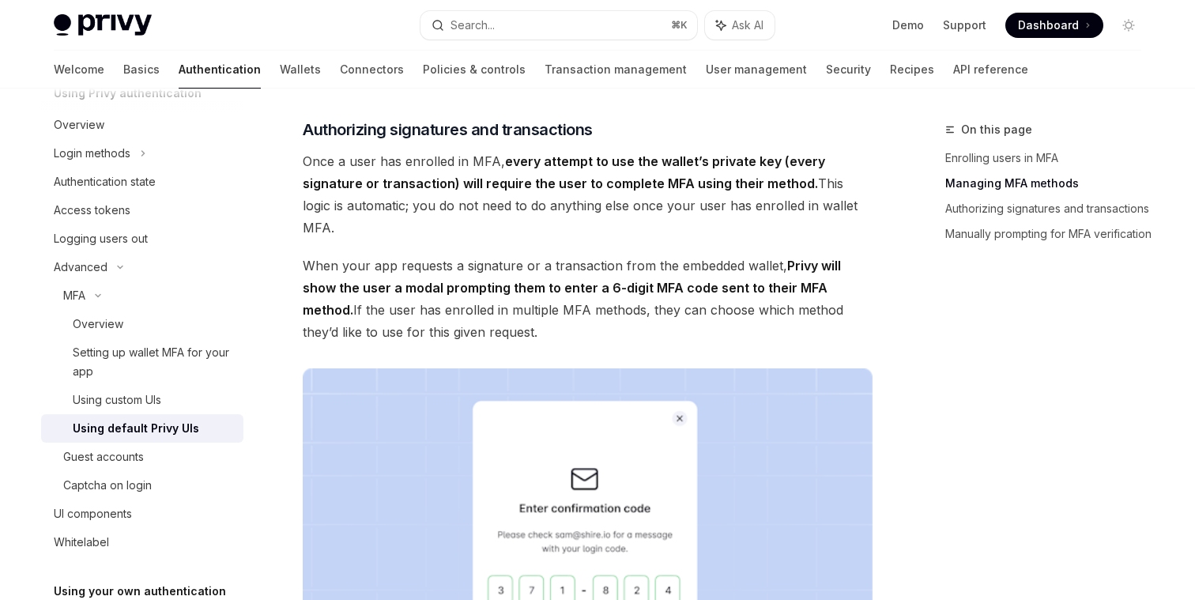
scroll to position [1785, 0]
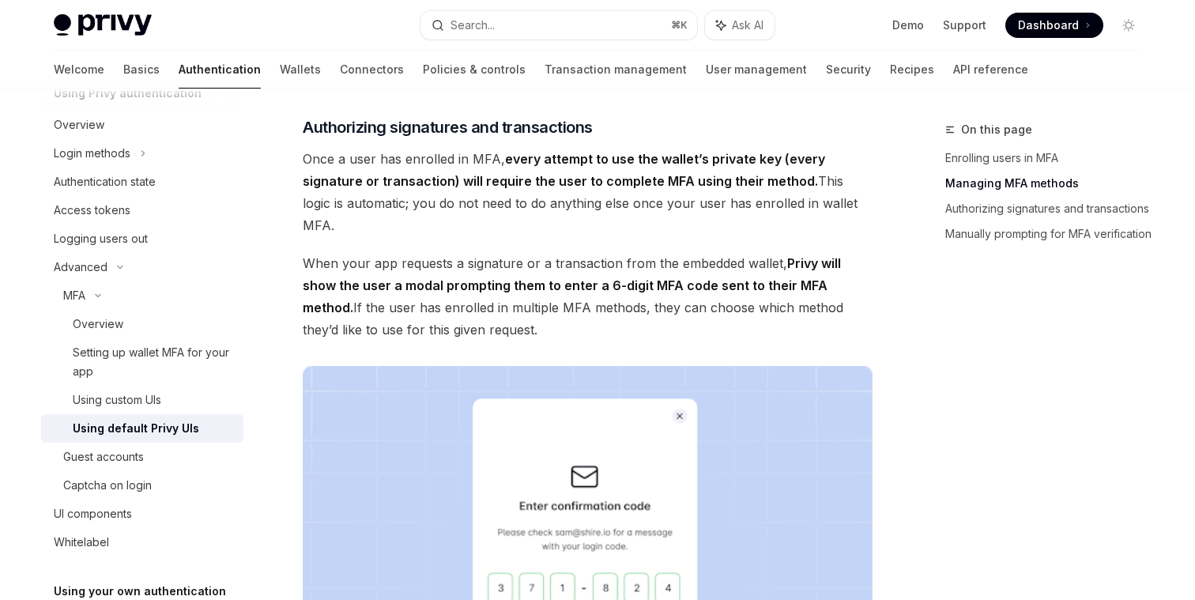
drag, startPoint x: 321, startPoint y: 277, endPoint x: 492, endPoint y: 350, distance: 185.9
click at [492, 341] on span "When your app requests a signature or a transaction from the embedded wallet, P…" at bounding box center [588, 296] width 570 height 89
drag, startPoint x: 491, startPoint y: 350, endPoint x: 290, endPoint y: 286, distance: 210.7
click at [290, 286] on div "MFA Using default Privy UIs OpenAI Open in ChatGPT OpenAI Open in ChatGPT Enabl…" at bounding box center [439, 179] width 873 height 3687
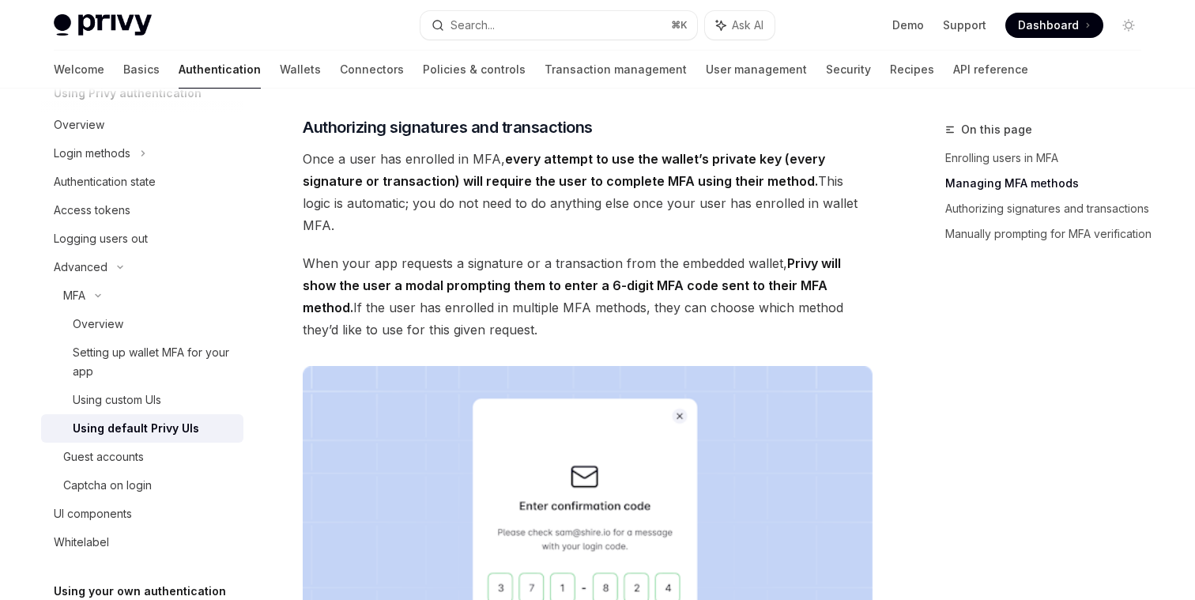
click at [290, 286] on div "MFA Using default Privy UIs OpenAI Open in ChatGPT OpenAI Open in ChatGPT Enabl…" at bounding box center [439, 179] width 873 height 3687
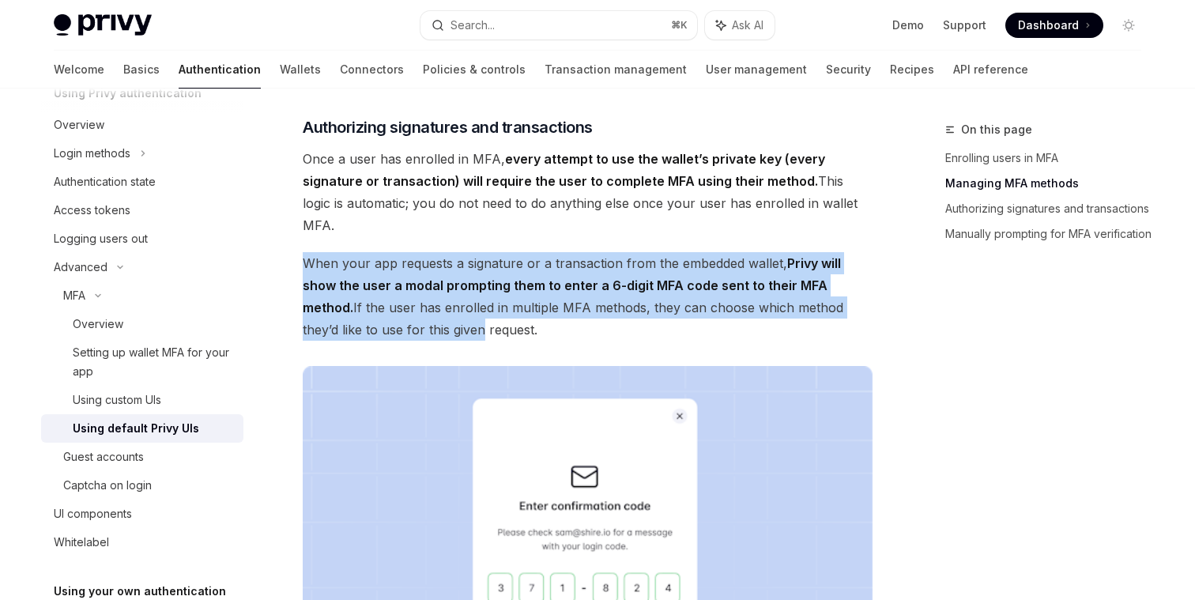
drag, startPoint x: 297, startPoint y: 273, endPoint x: 398, endPoint y: 336, distance: 118.6
click at [398, 336] on div "MFA Using default Privy UIs OpenAI Open in ChatGPT OpenAI Open in ChatGPT Enabl…" at bounding box center [439, 179] width 873 height 3687
click at [398, 336] on span "When your app requests a signature or a transaction from the embedded wallet, P…" at bounding box center [588, 296] width 570 height 89
drag, startPoint x: 469, startPoint y: 348, endPoint x: 288, endPoint y: 274, distance: 195.3
click at [288, 274] on div "MFA Using default Privy UIs OpenAI Open in ChatGPT OpenAI Open in ChatGPT Enabl…" at bounding box center [439, 179] width 873 height 3687
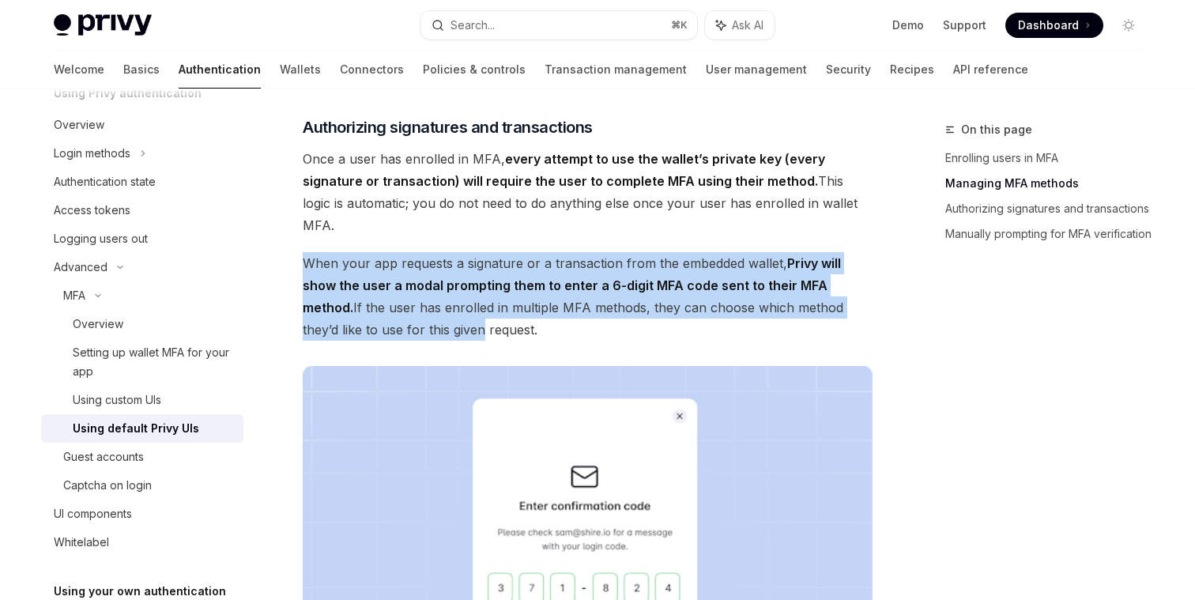
click at [288, 274] on div "MFA Using default Privy UIs OpenAI Open in ChatGPT OpenAI Open in ChatGPT Enabl…" at bounding box center [439, 179] width 873 height 3687
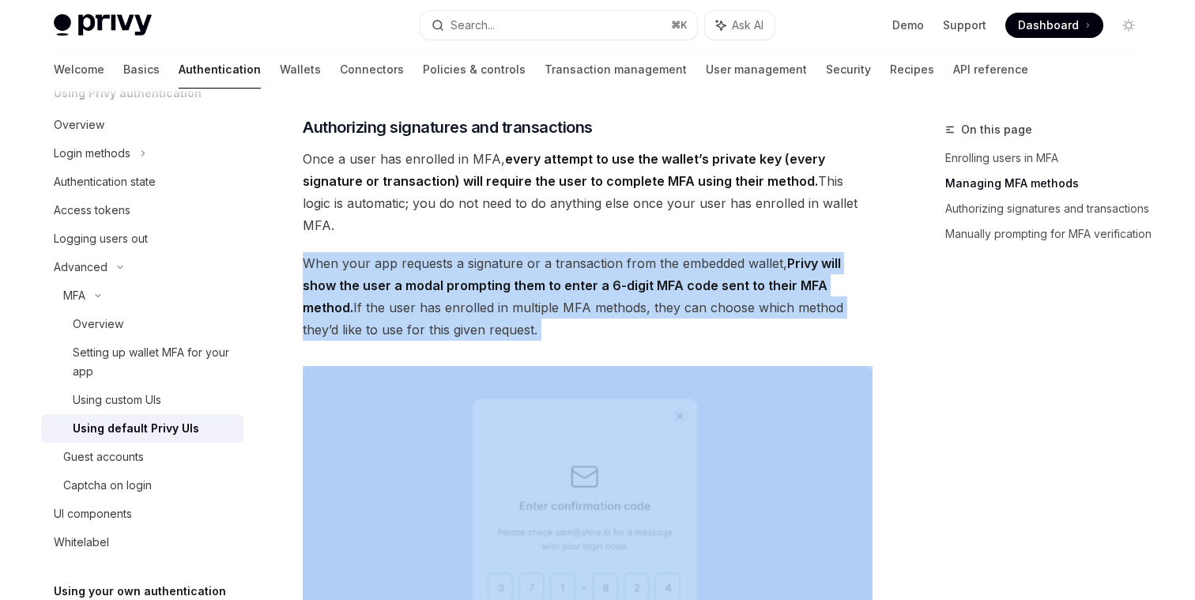
drag, startPoint x: 293, startPoint y: 274, endPoint x: 515, endPoint y: 364, distance: 239.7
click at [515, 364] on div "MFA Using default Privy UIs OpenAI Open in ChatGPT OpenAI Open in ChatGPT Enabl…" at bounding box center [439, 179] width 873 height 3687
click at [495, 341] on span "When your app requests a signature or a transaction from the embedded wallet, P…" at bounding box center [588, 296] width 570 height 89
drag, startPoint x: 495, startPoint y: 345, endPoint x: 281, endPoint y: 284, distance: 222.1
click at [281, 283] on div "MFA Using default Privy UIs OpenAI Open in ChatGPT OpenAI Open in ChatGPT Enabl…" at bounding box center [439, 179] width 873 height 3687
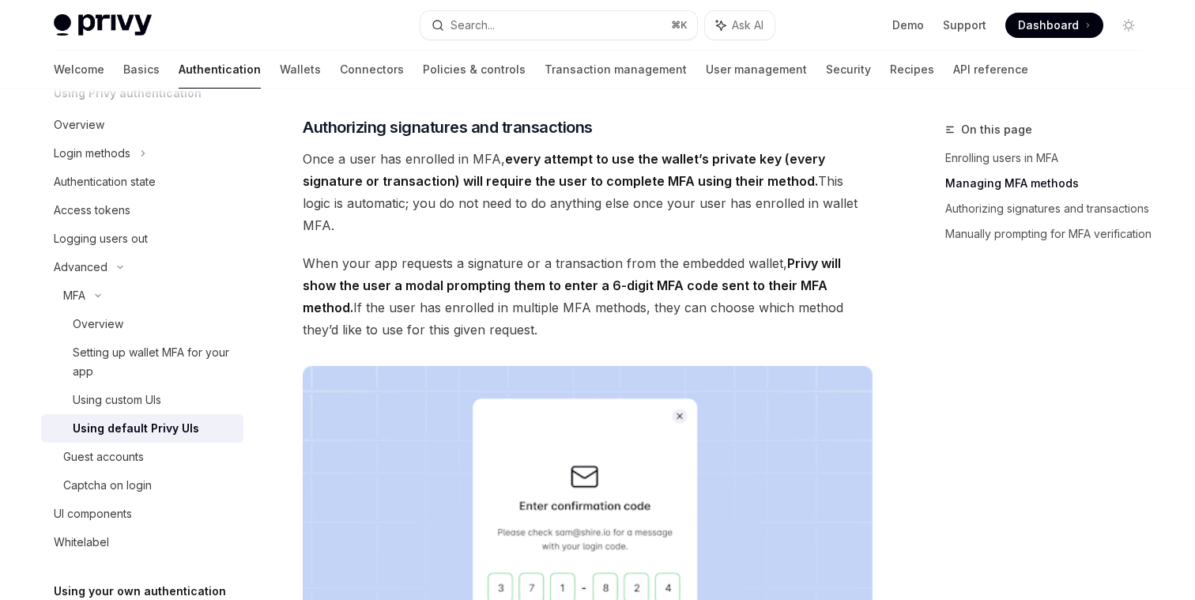
click at [563, 309] on span "When your app requests a signature or a transaction from the embedded wallet, P…" at bounding box center [588, 296] width 570 height 89
click at [560, 330] on span "When your app requests a signature or a transaction from the embedded wallet, P…" at bounding box center [588, 296] width 570 height 89
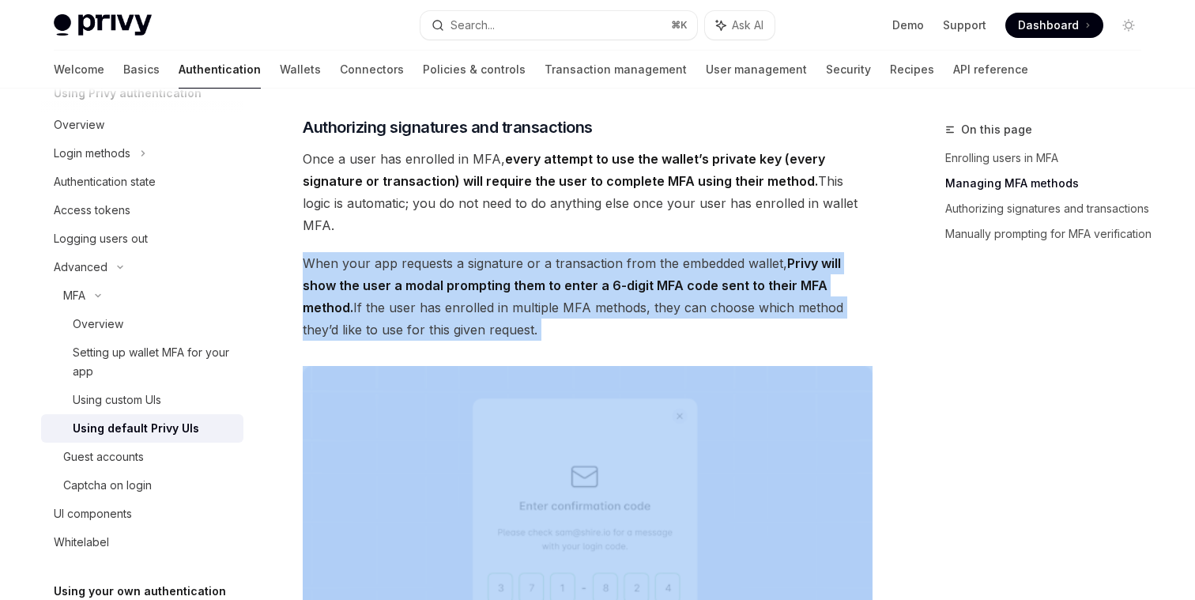
click at [560, 330] on span "When your app requests a signature or a transaction from the embedded wallet, P…" at bounding box center [588, 296] width 570 height 89
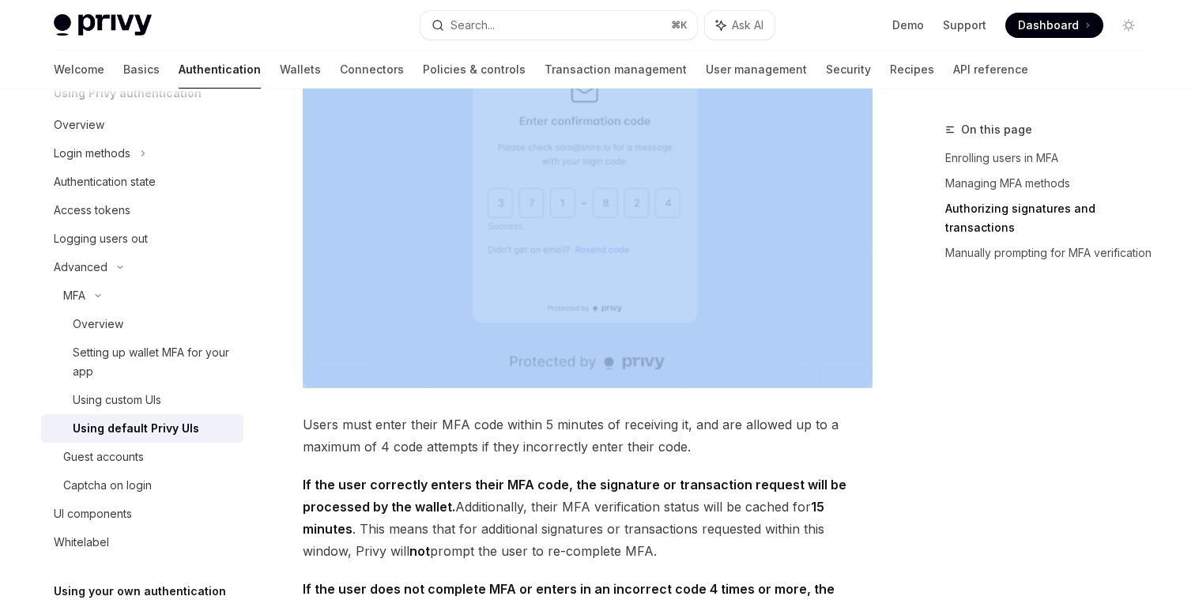
scroll to position [2259, 0]
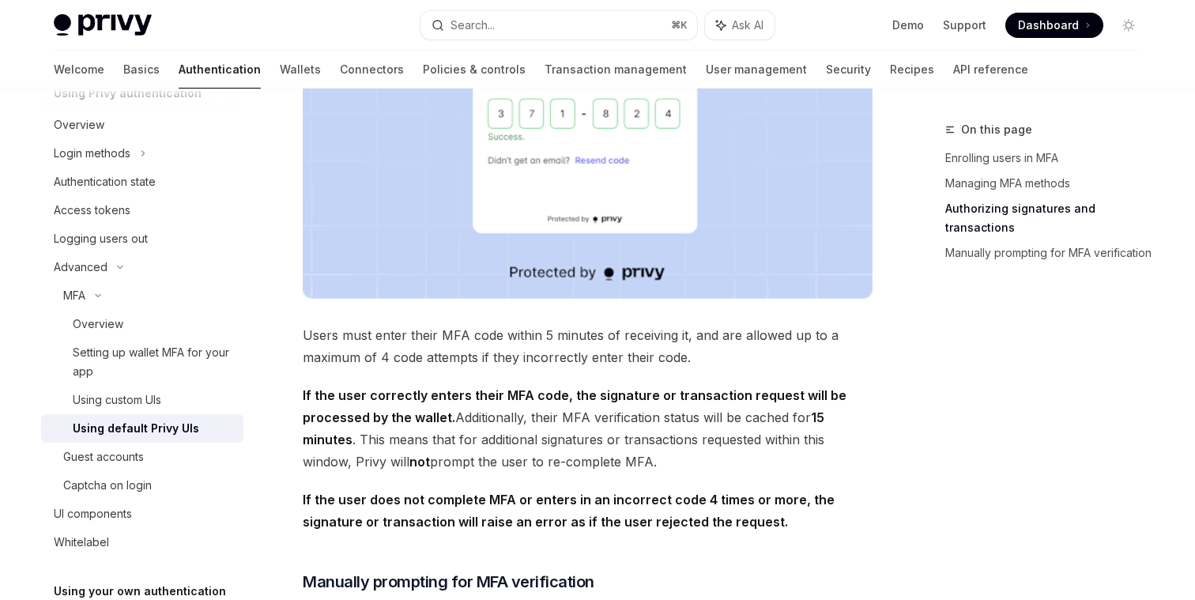
click at [557, 345] on span "Users must enter their MFA code within 5 minutes of receiving it, and are allow…" at bounding box center [588, 346] width 570 height 44
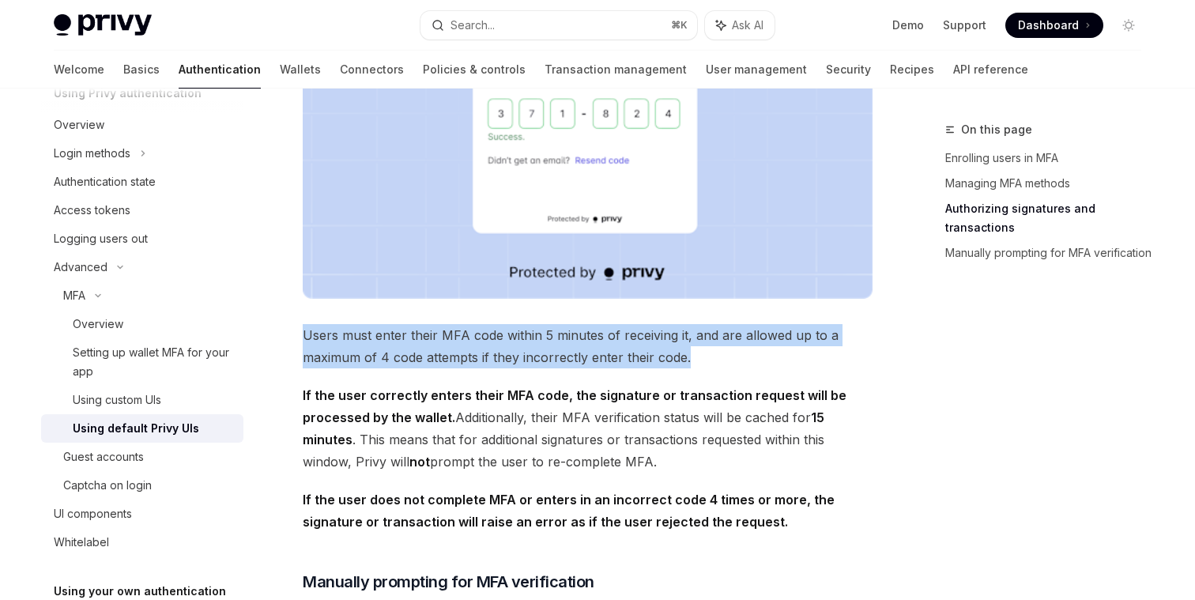
click at [557, 345] on span "Users must enter their MFA code within 5 minutes of receiving it, and are allow…" at bounding box center [588, 346] width 570 height 44
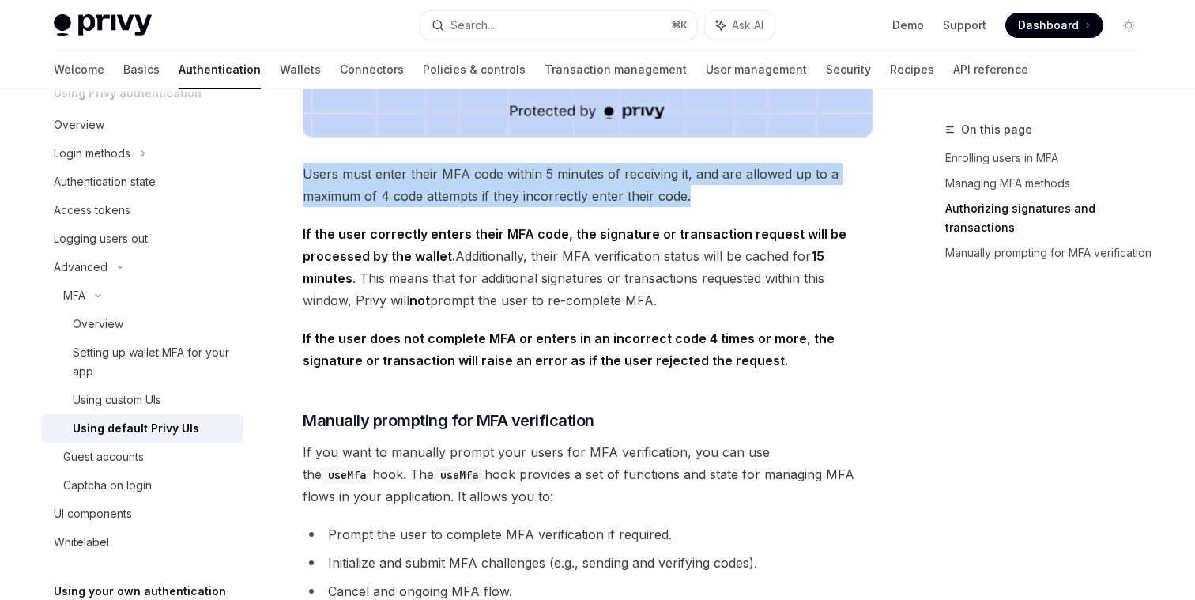
scroll to position [2423, 0]
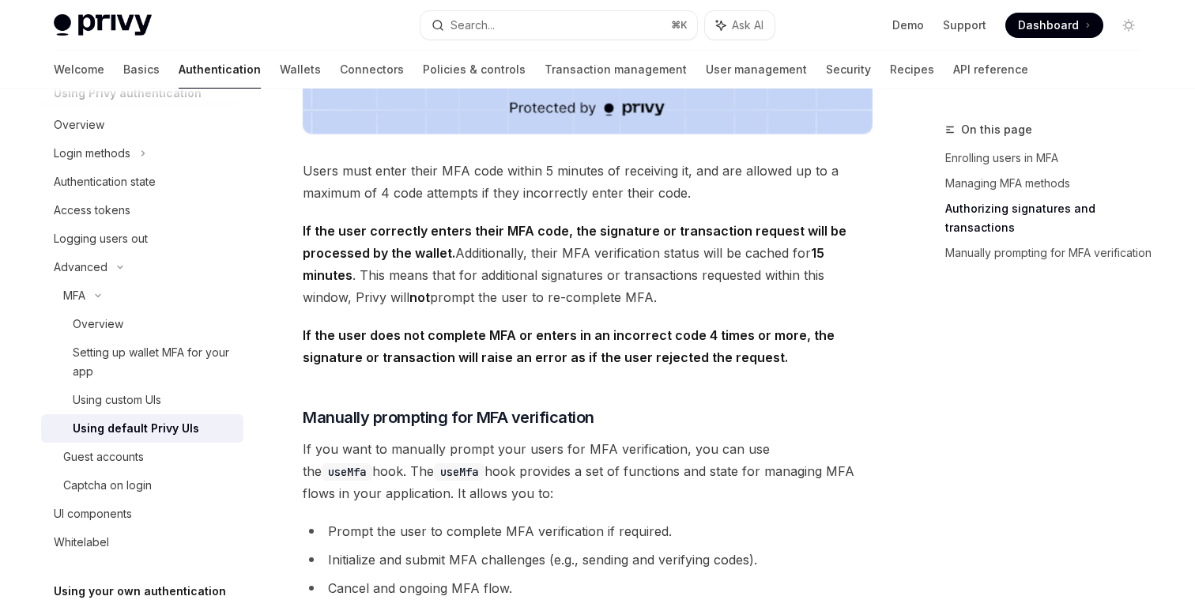
click at [557, 345] on strong "If the user does not complete MFA or enters in an incorrect code 4 times or mor…" at bounding box center [569, 346] width 532 height 38
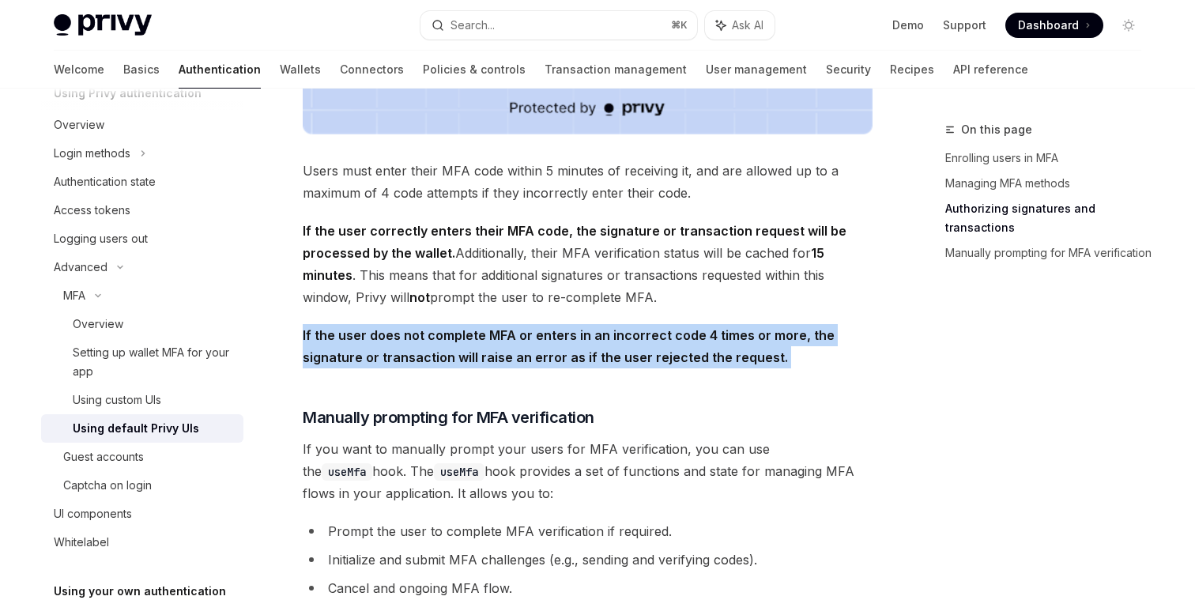
click at [557, 345] on strong "If the user does not complete MFA or enters in an incorrect code 4 times or mor…" at bounding box center [569, 346] width 532 height 38
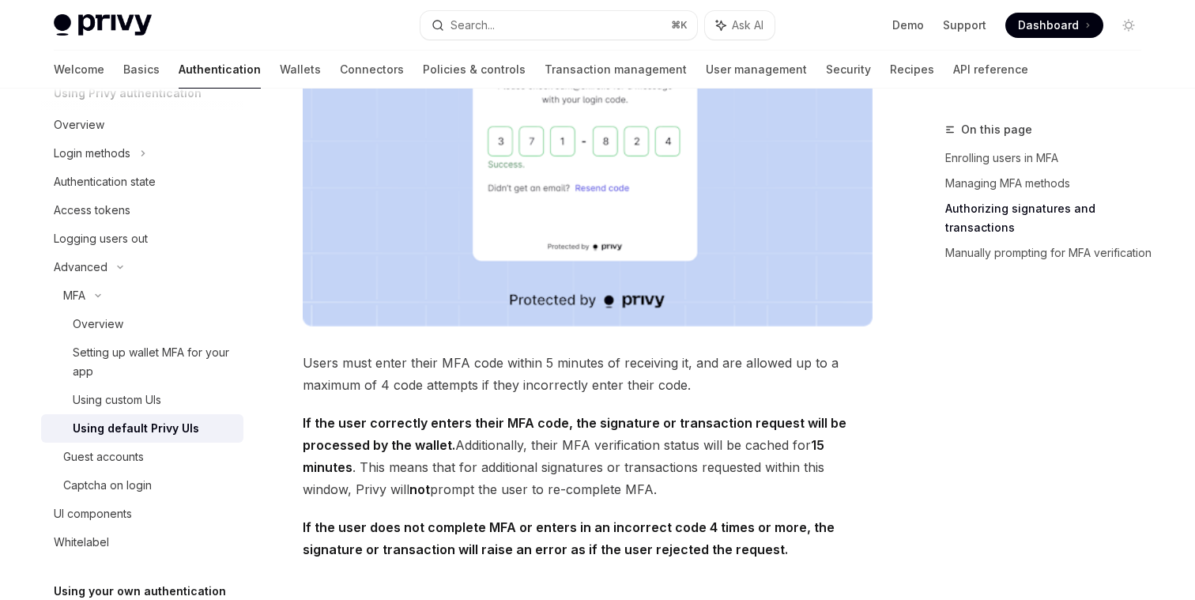
scroll to position [2156, 0]
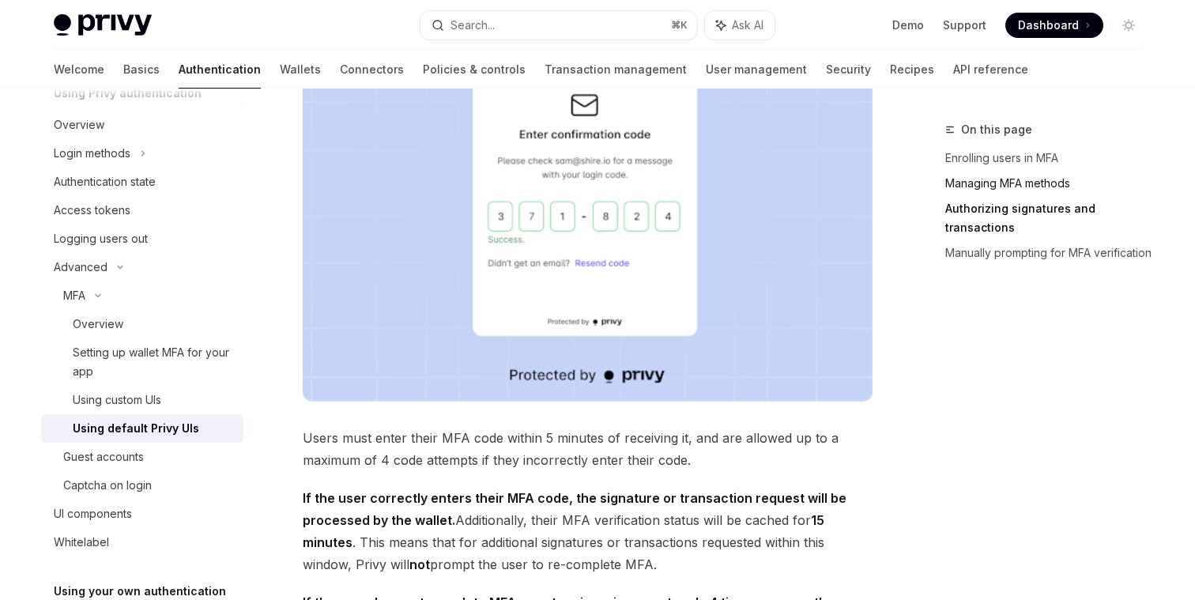
click at [1008, 187] on link "Managing MFA methods" at bounding box center [1049, 183] width 209 height 25
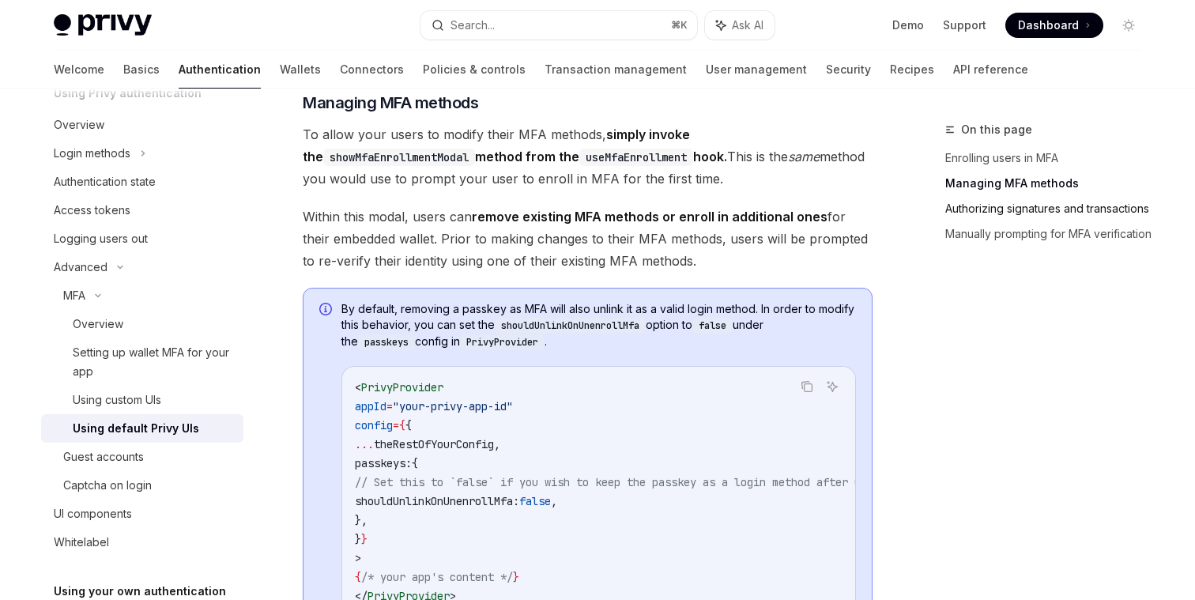
click at [992, 213] on link "Authorizing signatures and transactions" at bounding box center [1049, 208] width 209 height 25
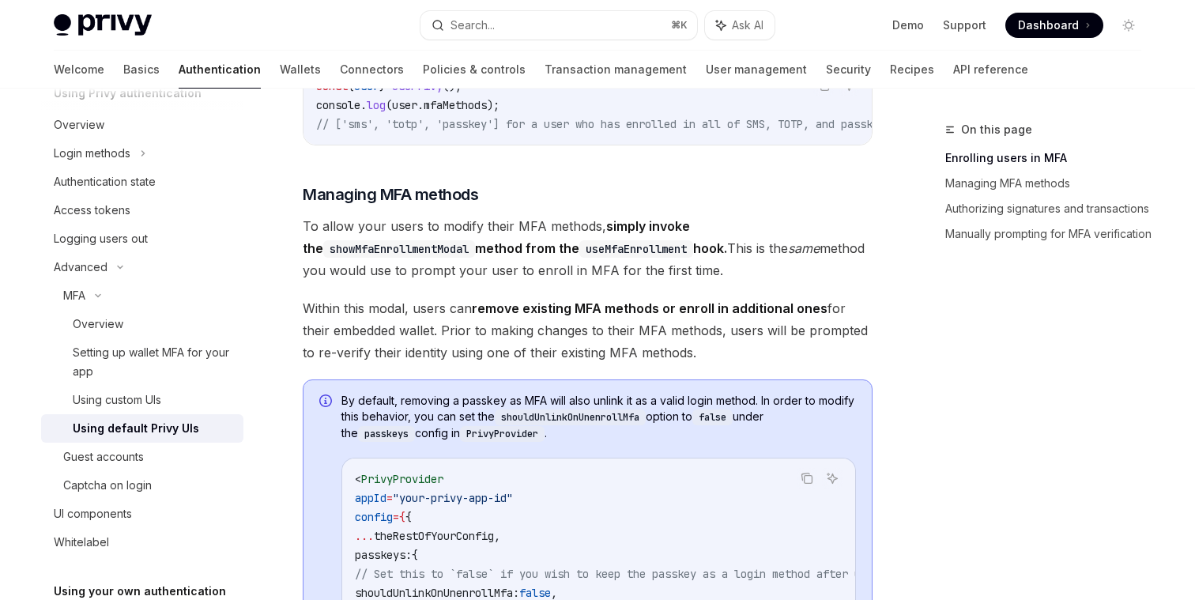
scroll to position [1108, 0]
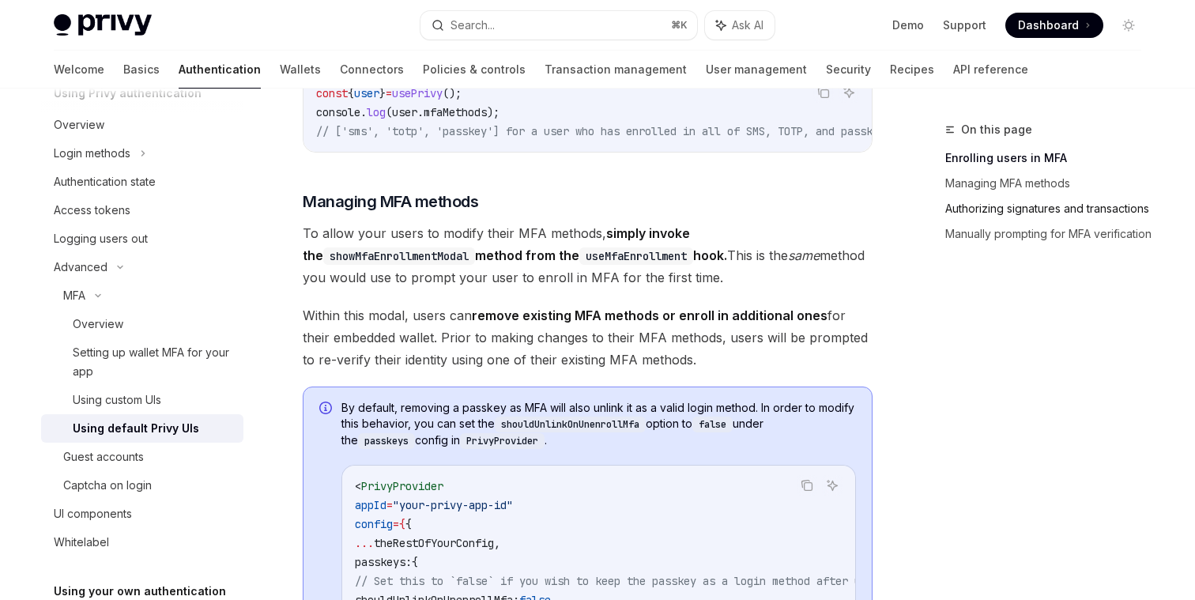
click at [971, 204] on link "Authorizing signatures and transactions" at bounding box center [1049, 208] width 209 height 25
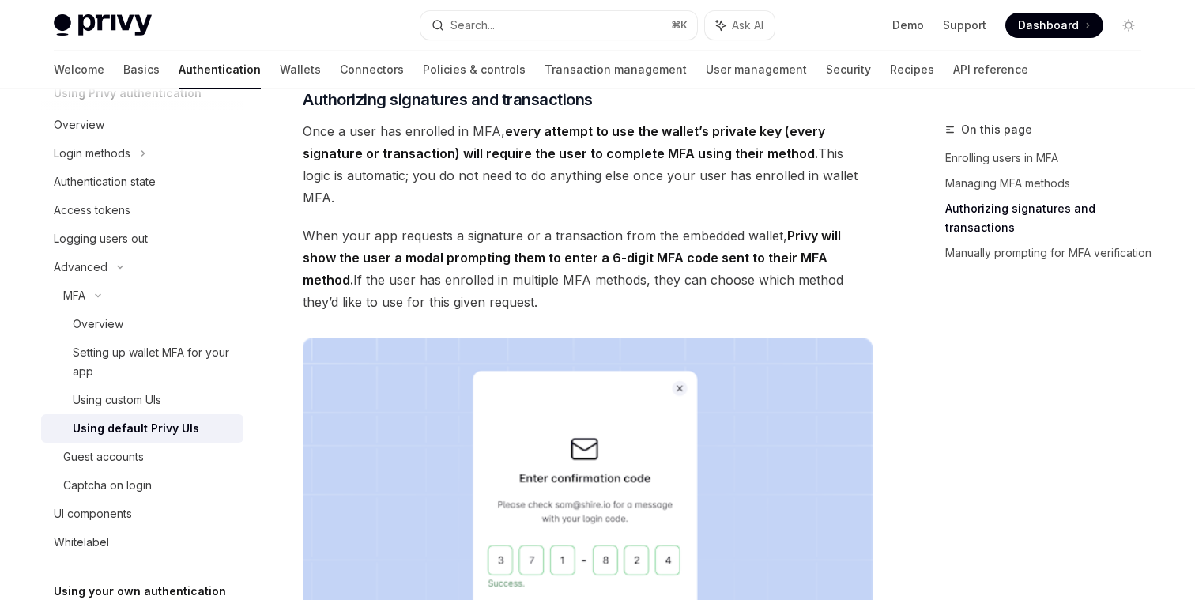
scroll to position [1815, 0]
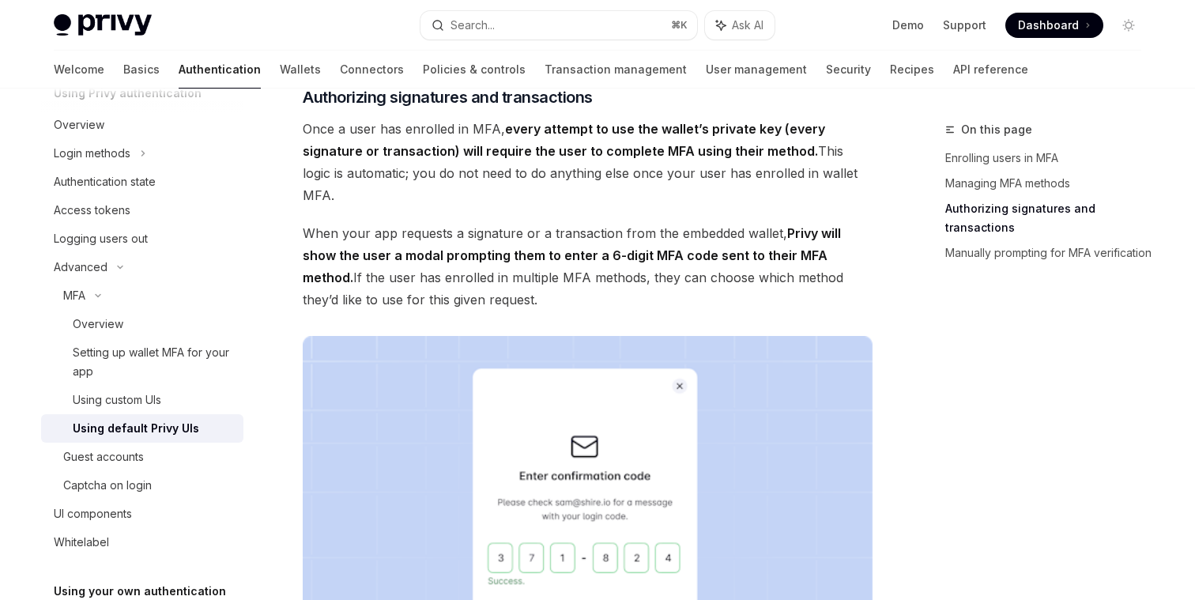
click at [726, 206] on span "Once a user has enrolled in MFA, every attempt to use the wallet’s private key …" at bounding box center [588, 162] width 570 height 89
drag, startPoint x: 867, startPoint y: 218, endPoint x: 317, endPoint y: 174, distance: 551.8
click at [317, 174] on div "​ Enrolling users in MFA Once you have enabled MFA for your app, to prompt your…" at bounding box center [588, 127] width 570 height 3261
drag, startPoint x: 304, startPoint y: 165, endPoint x: 869, endPoint y: 217, distance: 567.4
click at [869, 206] on span "Once a user has enrolled in MFA, every attempt to use the wallet’s private key …" at bounding box center [588, 162] width 570 height 89
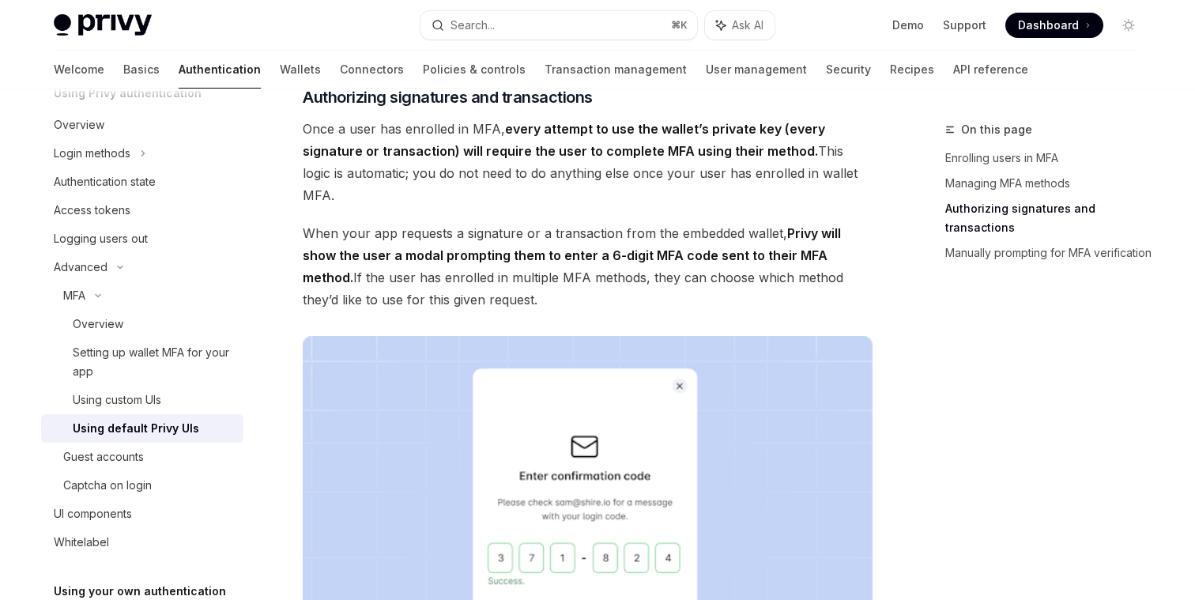
copy span "Once a user has enrolled in MFA, every attempt to use the wallet’s private key …"
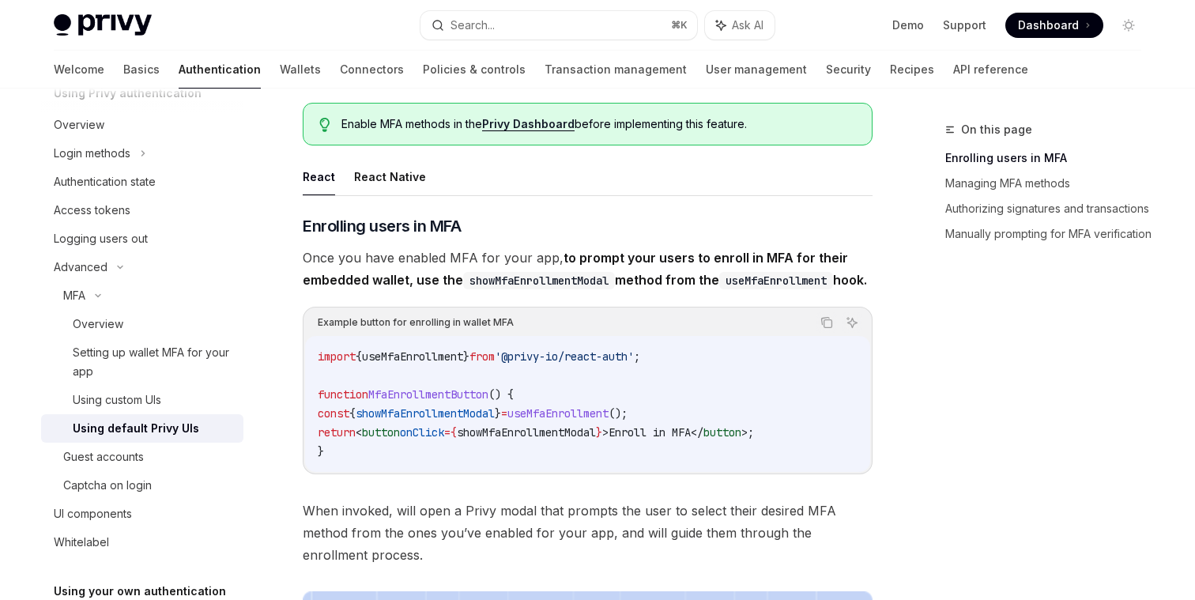
scroll to position [97, 0]
click at [549, 126] on link "Privy Dashboard" at bounding box center [528, 123] width 92 height 14
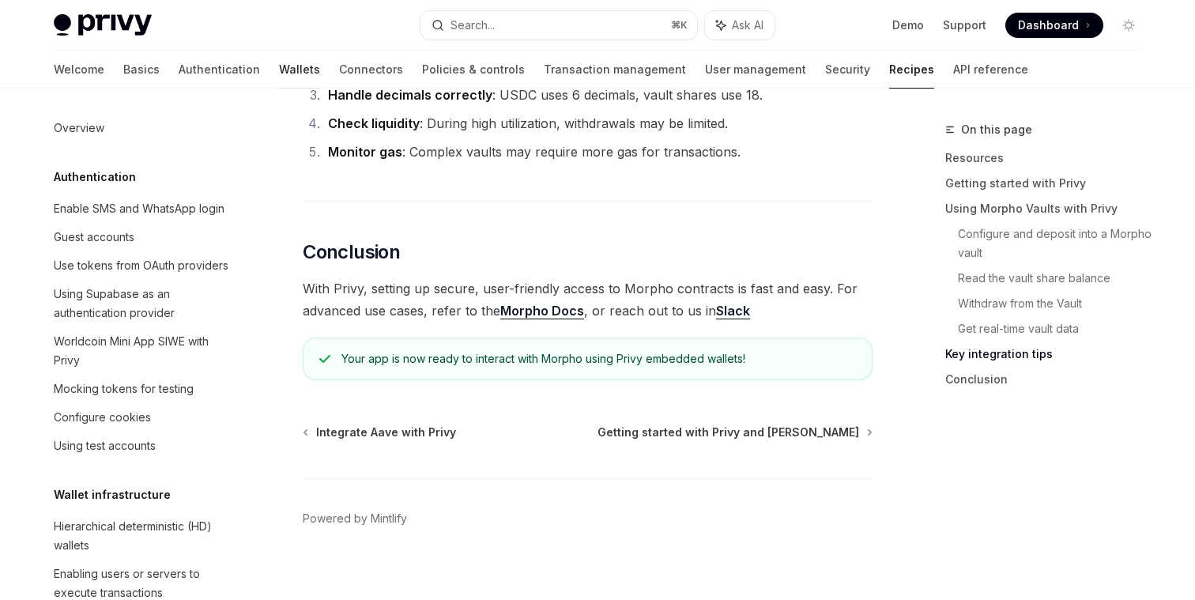
click at [279, 70] on link "Wallets" at bounding box center [299, 70] width 41 height 38
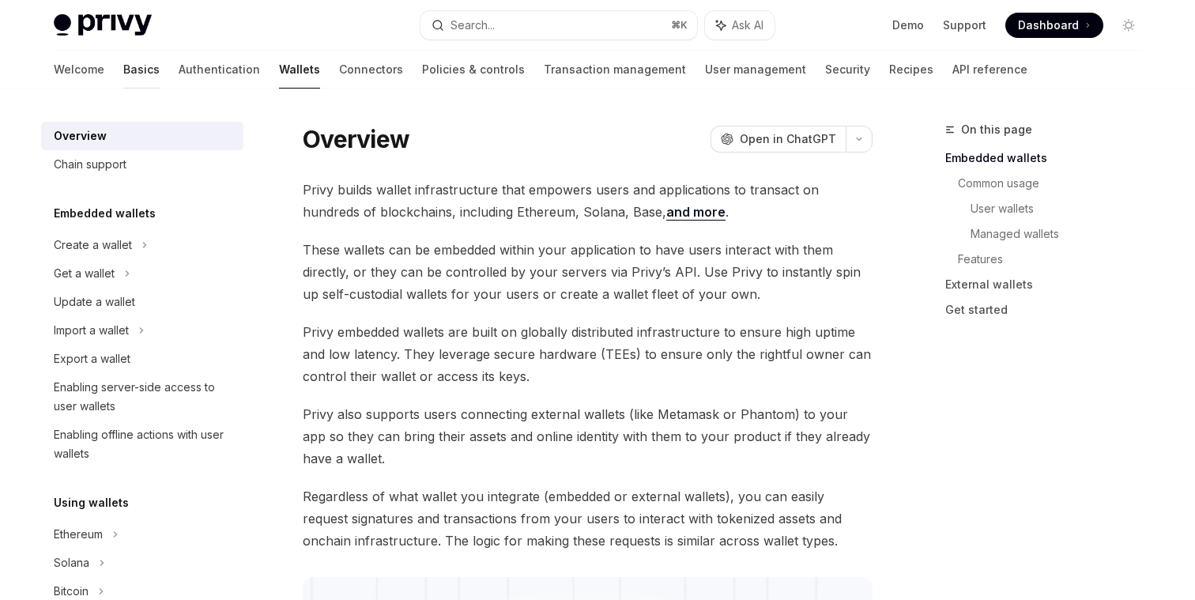
click at [123, 73] on link "Basics" at bounding box center [141, 70] width 36 height 38
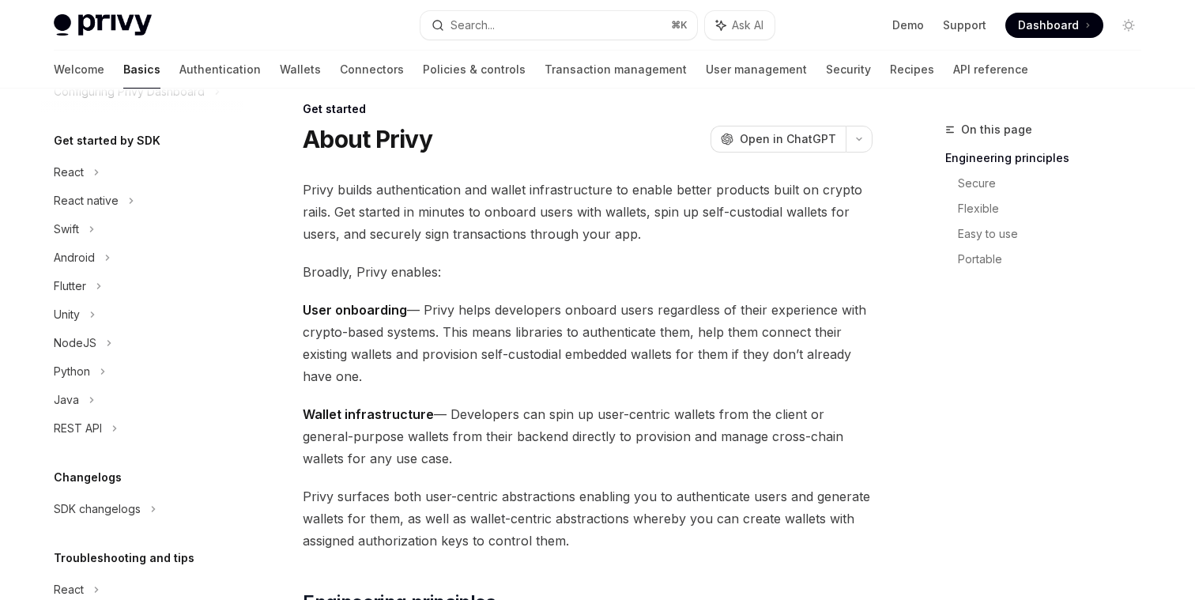
scroll to position [241, 0]
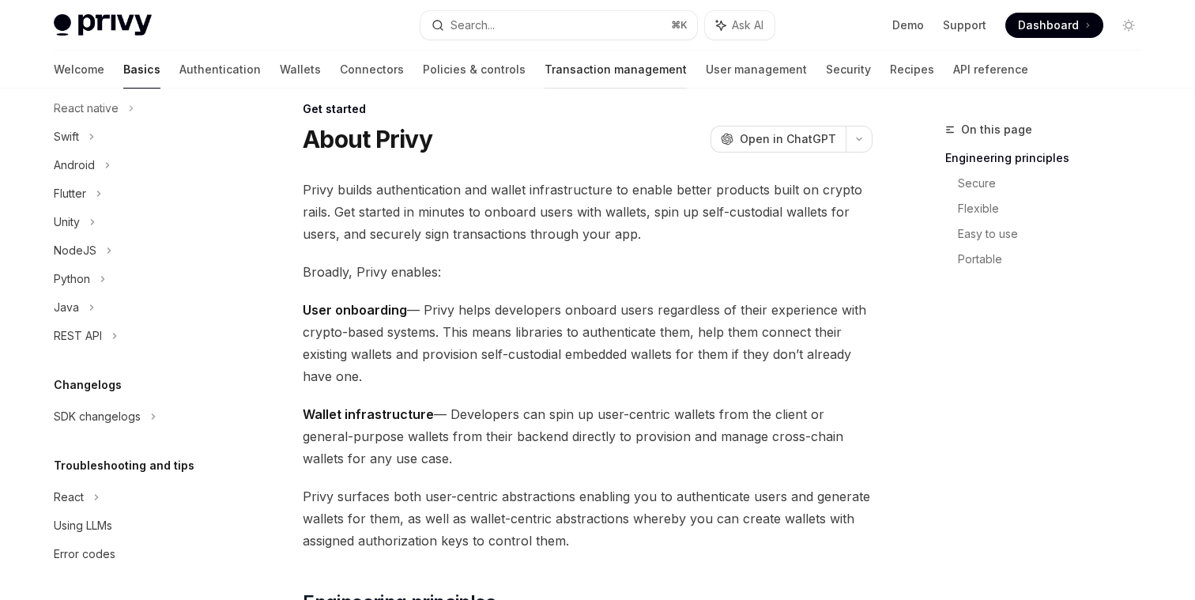
click at [545, 74] on link "Transaction management" at bounding box center [616, 70] width 142 height 38
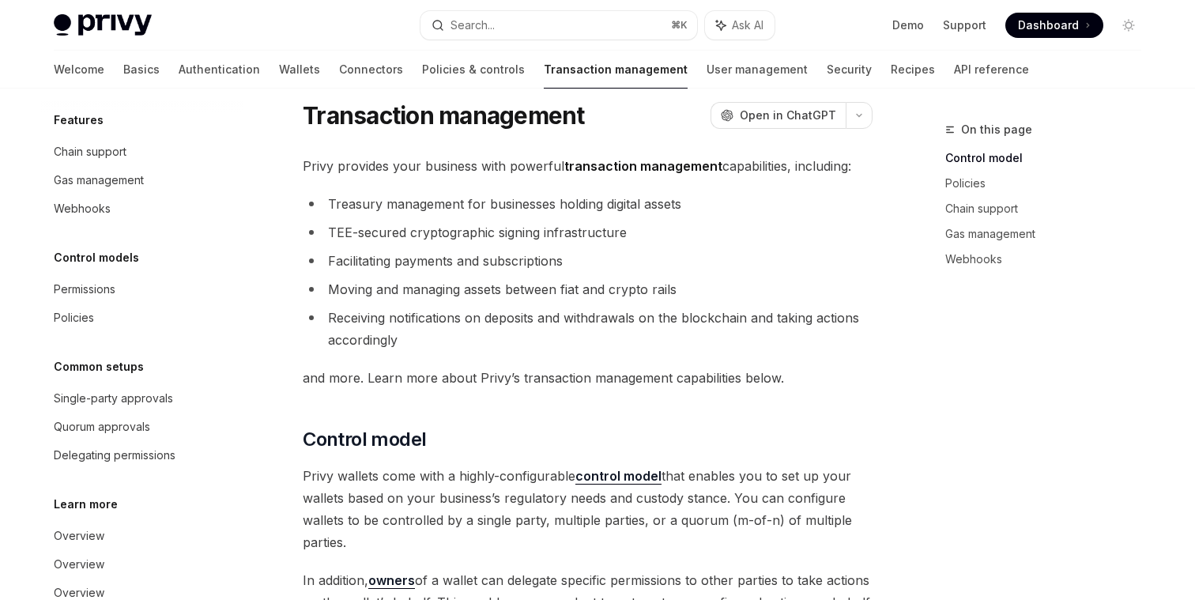
scroll to position [17, 0]
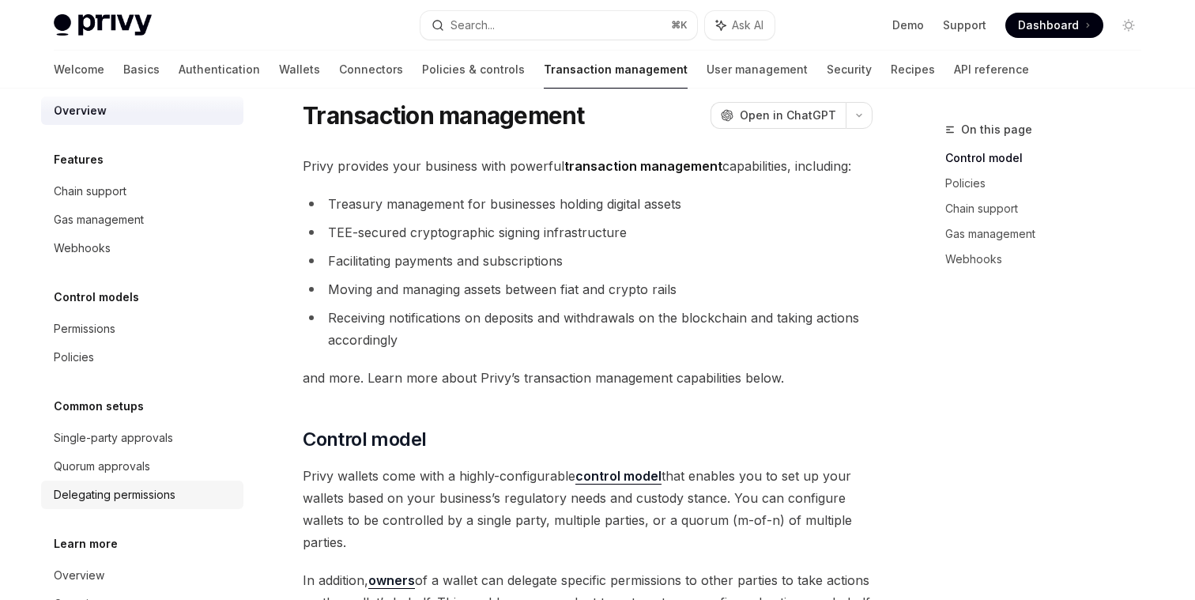
click at [157, 493] on div "Delegating permissions" at bounding box center [115, 494] width 122 height 19
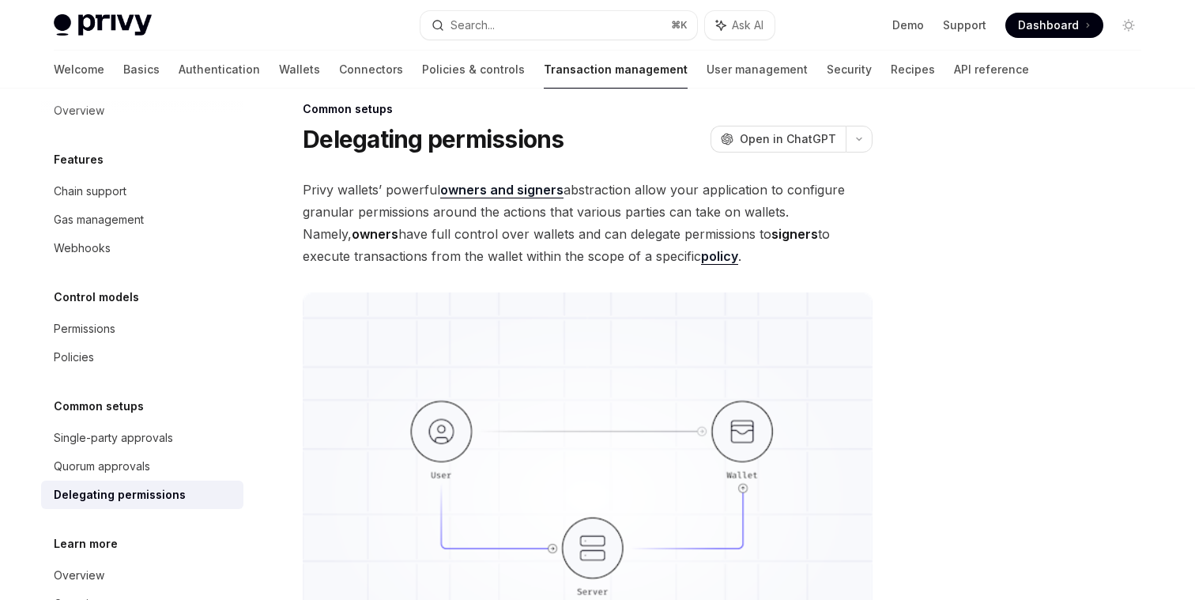
click at [392, 198] on span "Privy wallets’ powerful owners and signers abstraction allow your application t…" at bounding box center [588, 223] width 570 height 89
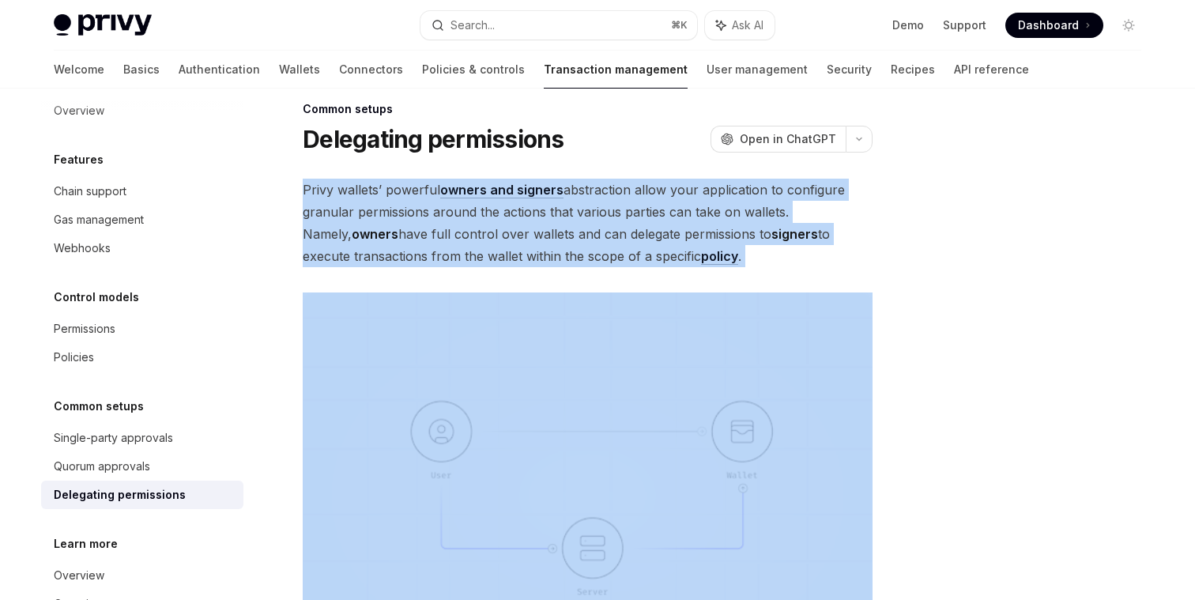
click at [392, 198] on span "Privy wallets’ powerful owners and signers abstraction allow your application t…" at bounding box center [588, 223] width 570 height 89
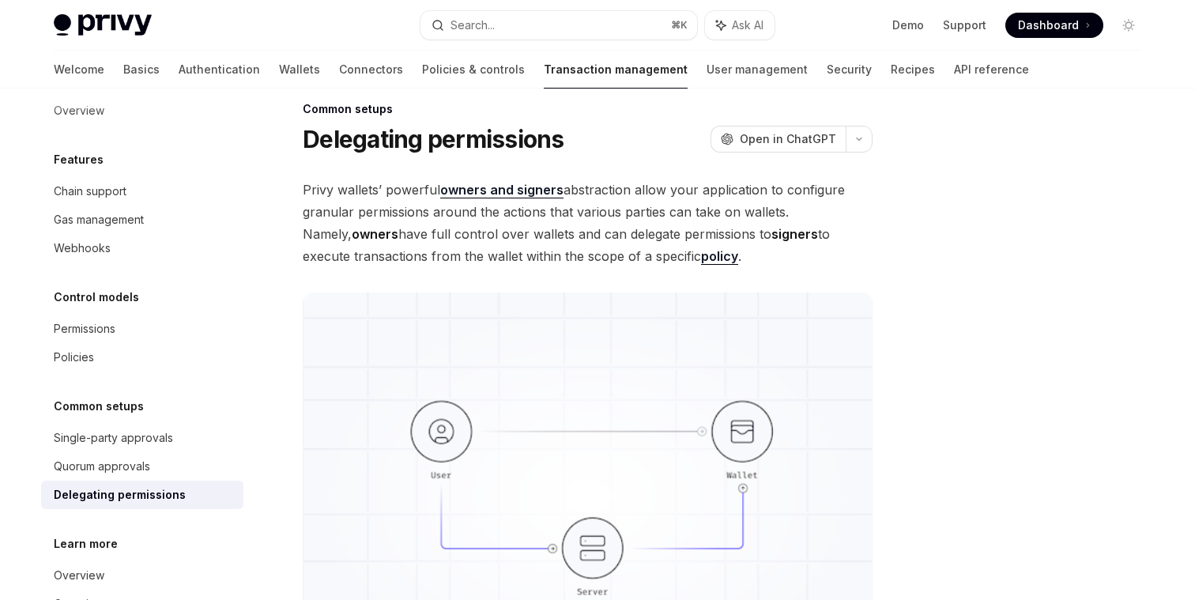
click at [413, 214] on span "Privy wallets’ powerful owners and signers abstraction allow your application t…" at bounding box center [588, 223] width 570 height 89
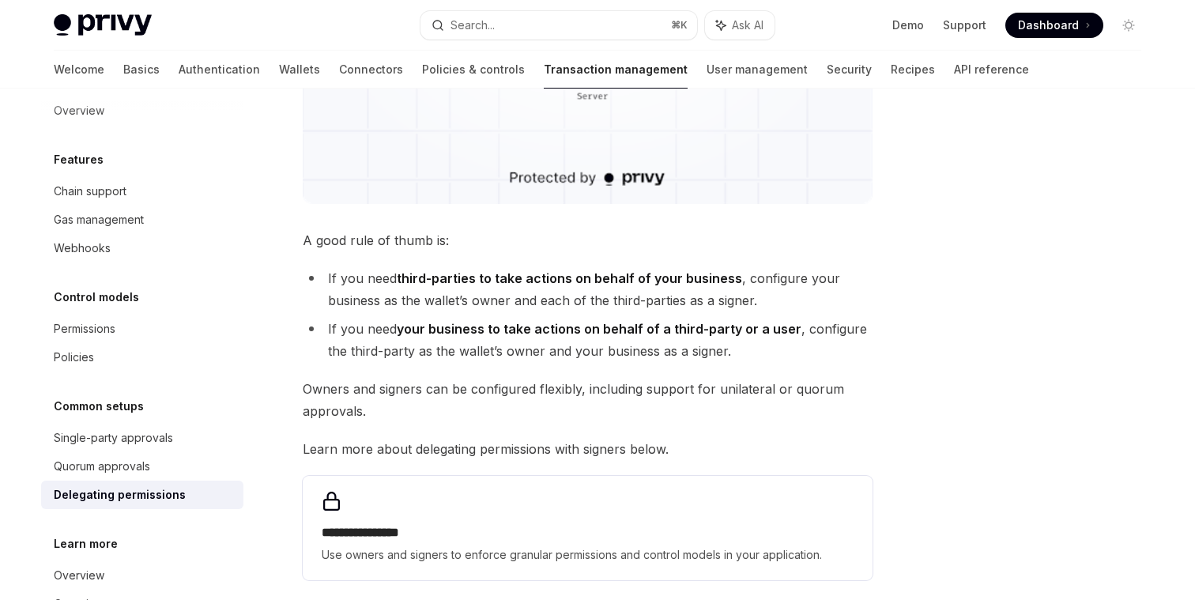
scroll to position [530, 0]
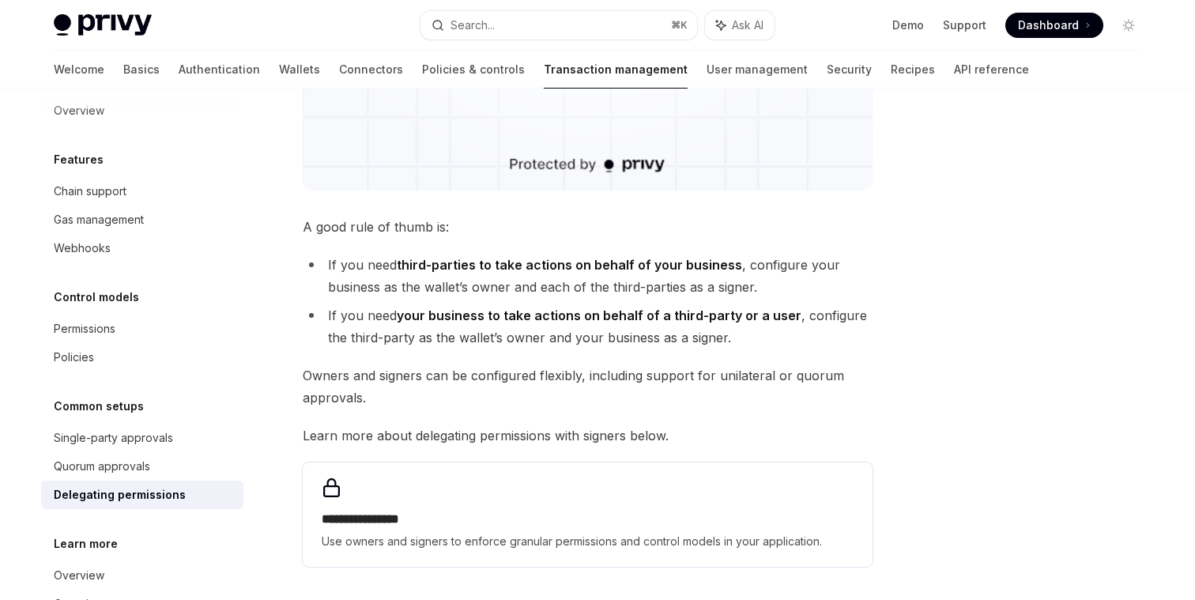
click at [543, 262] on strong "third-parties to take actions on behalf of your business" at bounding box center [569, 265] width 345 height 16
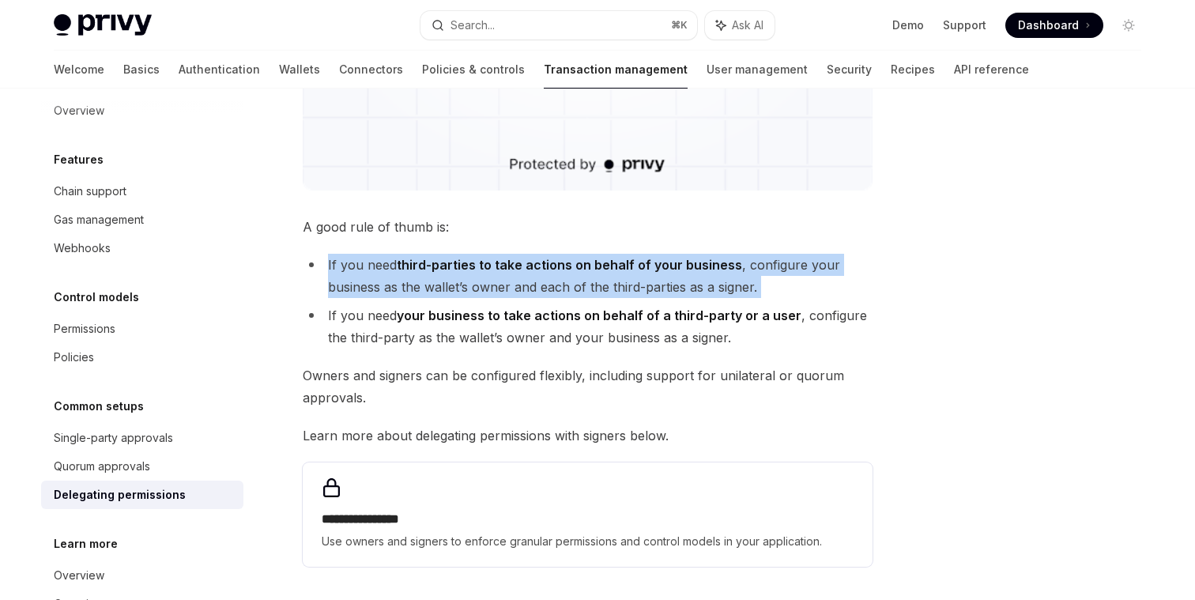
click at [543, 262] on strong "third-parties to take actions on behalf of your business" at bounding box center [569, 265] width 345 height 16
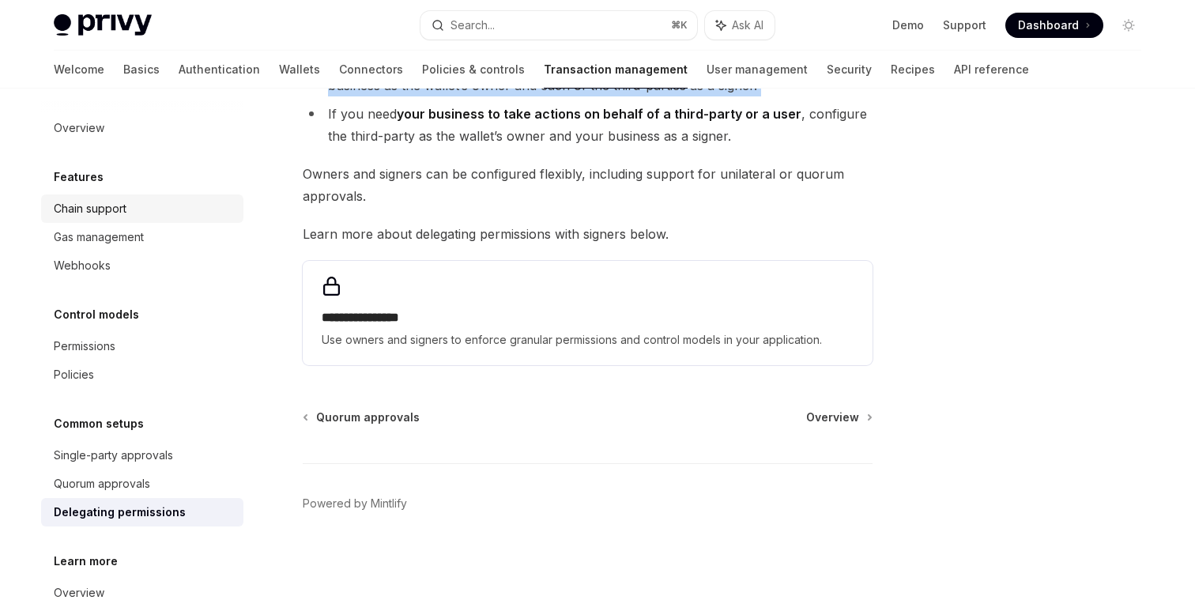
scroll to position [684, 0]
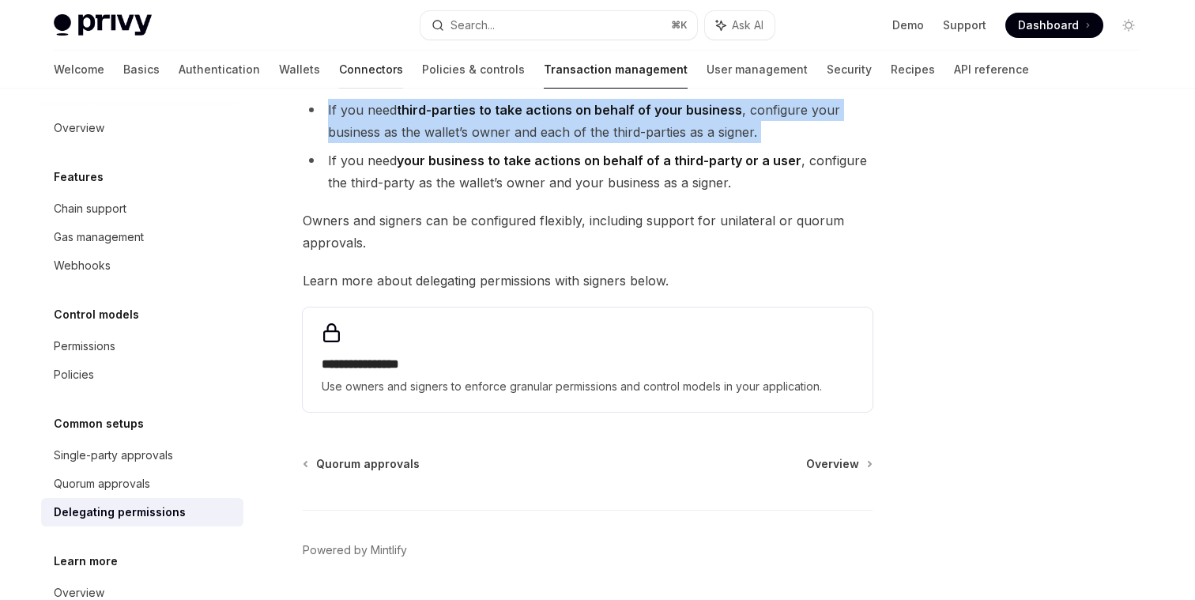
click at [339, 73] on link "Connectors" at bounding box center [371, 70] width 64 height 38
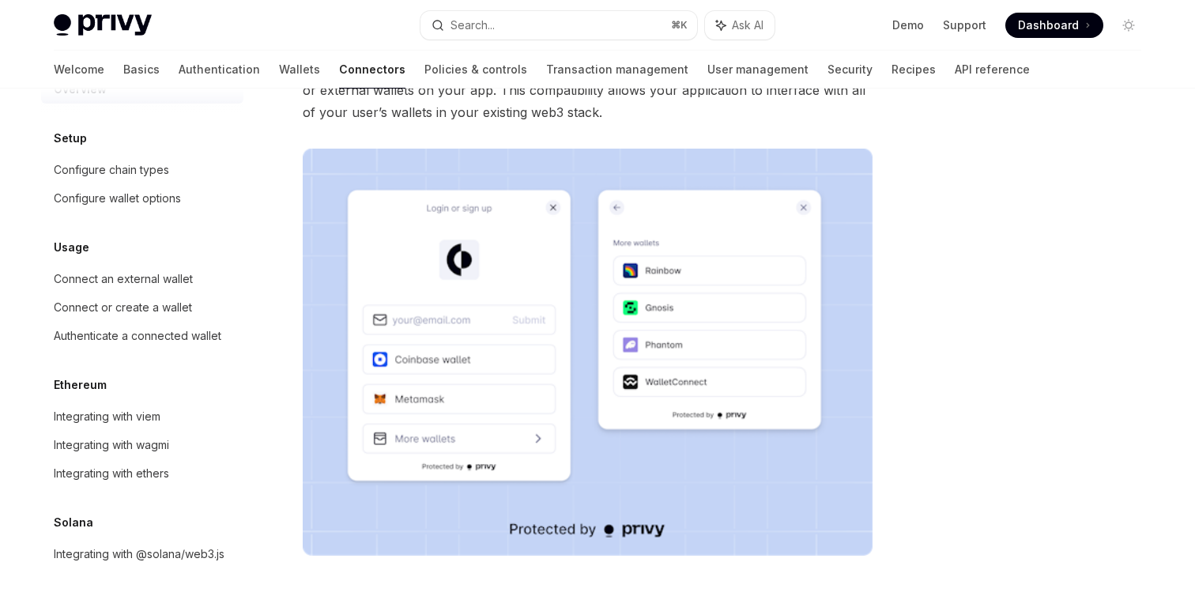
scroll to position [225, 0]
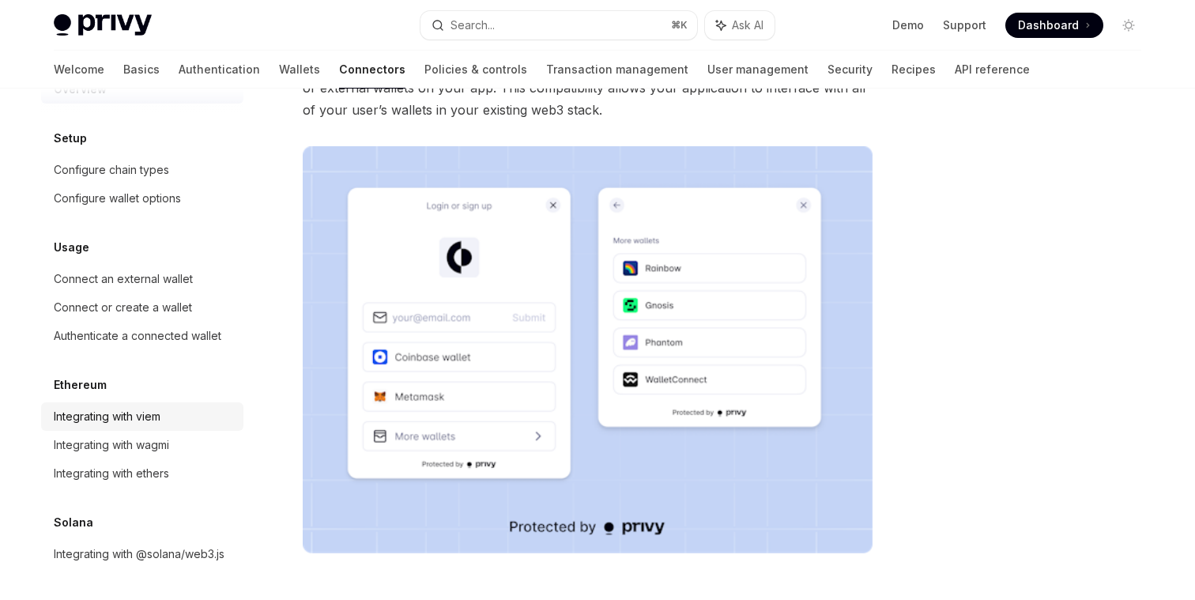
click at [212, 424] on div "Integrating with viem" at bounding box center [144, 416] width 180 height 19
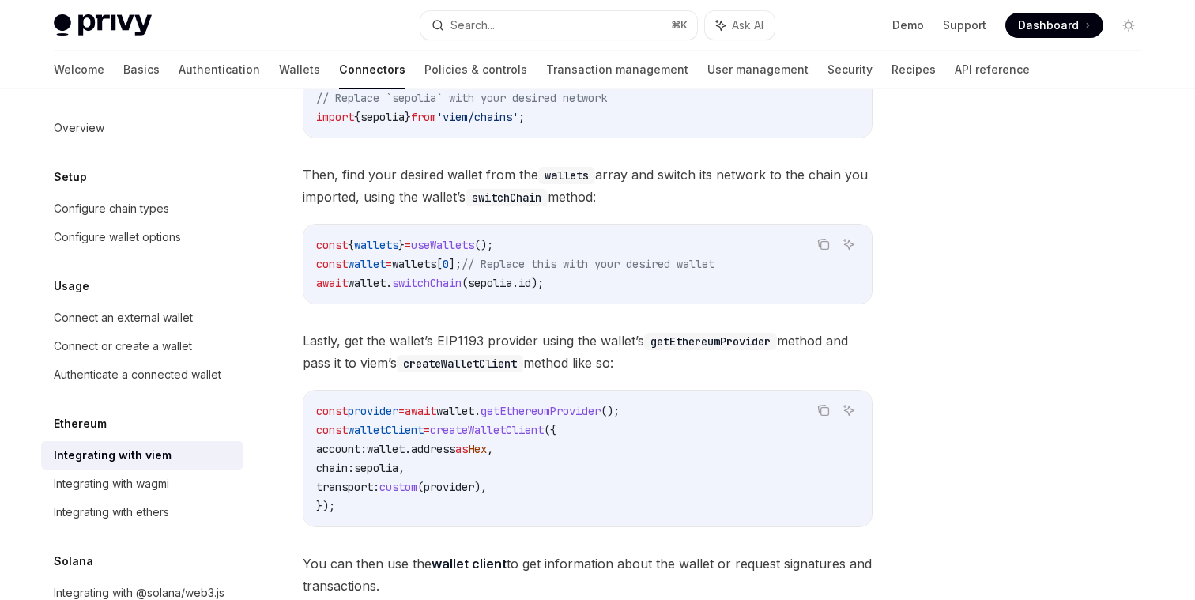
scroll to position [277, 0]
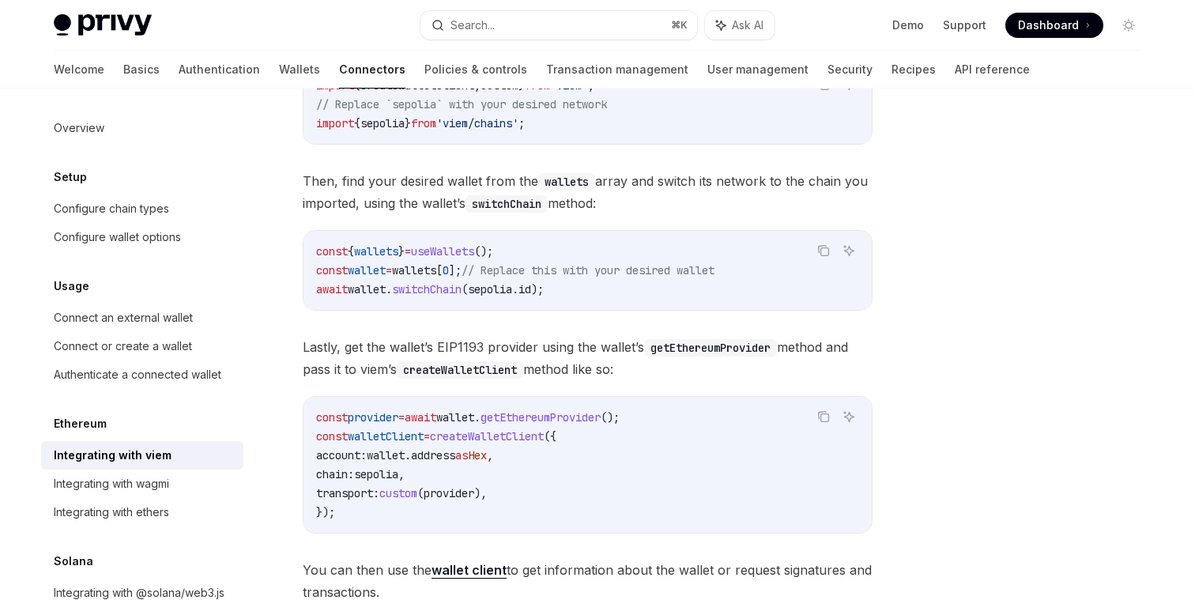
click at [463, 182] on span "Then, find your desired wallet from the wallets array and switch its network to…" at bounding box center [588, 192] width 570 height 44
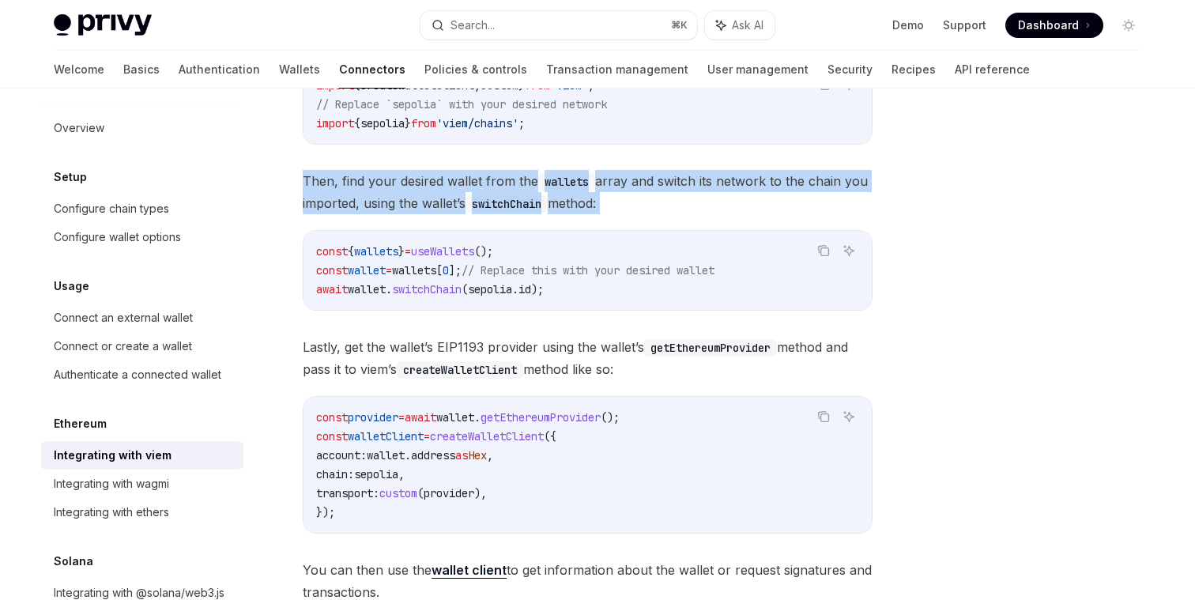
click at [463, 182] on span "Then, find your desired wallet from the wallets array and switch its network to…" at bounding box center [588, 192] width 570 height 44
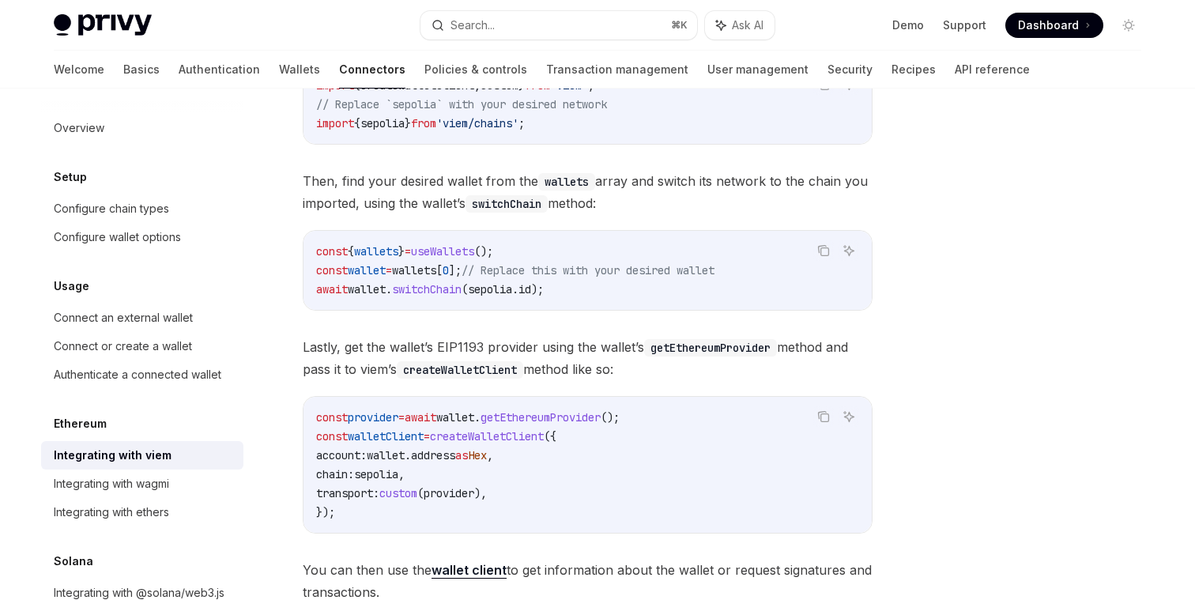
click at [445, 209] on span "Then, find your desired wallet from the wallets array and switch its network to…" at bounding box center [588, 192] width 570 height 44
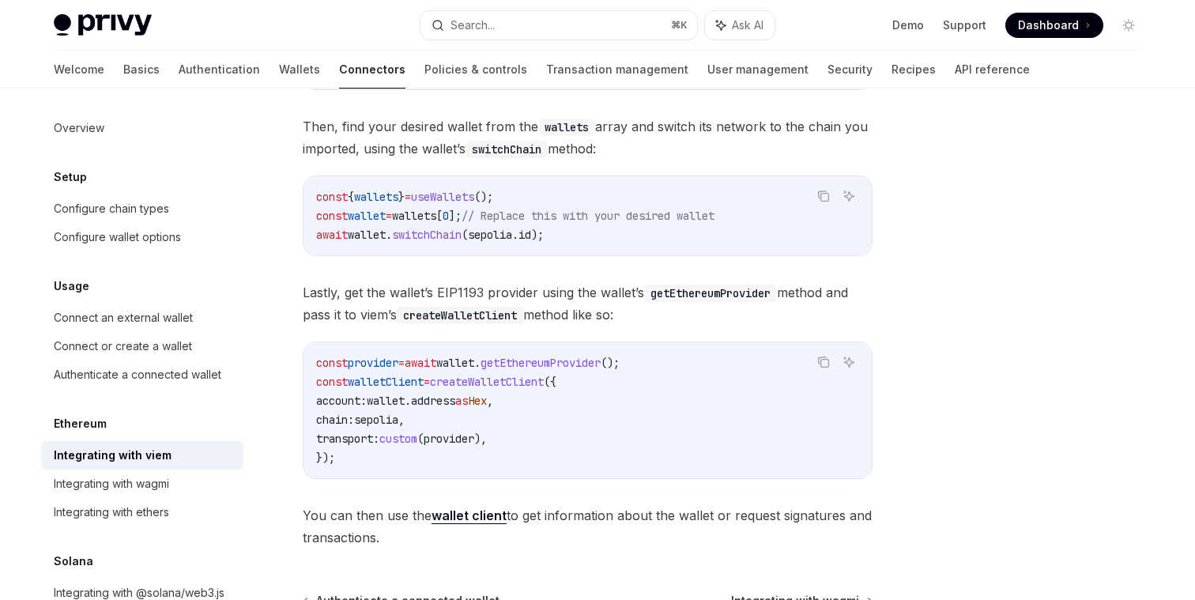
click at [456, 199] on span "useWallets" at bounding box center [442, 197] width 63 height 14
click at [443, 219] on span "[" at bounding box center [439, 216] width 6 height 14
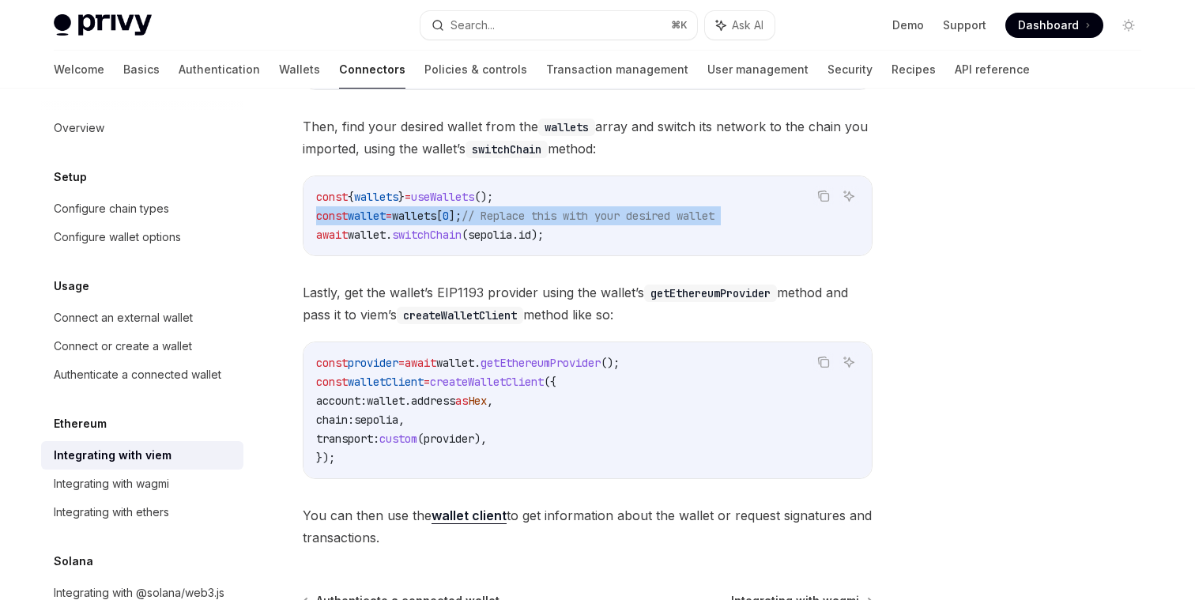
click at [443, 219] on span "[" at bounding box center [439, 216] width 6 height 14
click at [492, 266] on div "Viem represents connected wallets as a wallet client object, which you can use …" at bounding box center [588, 207] width 570 height 681
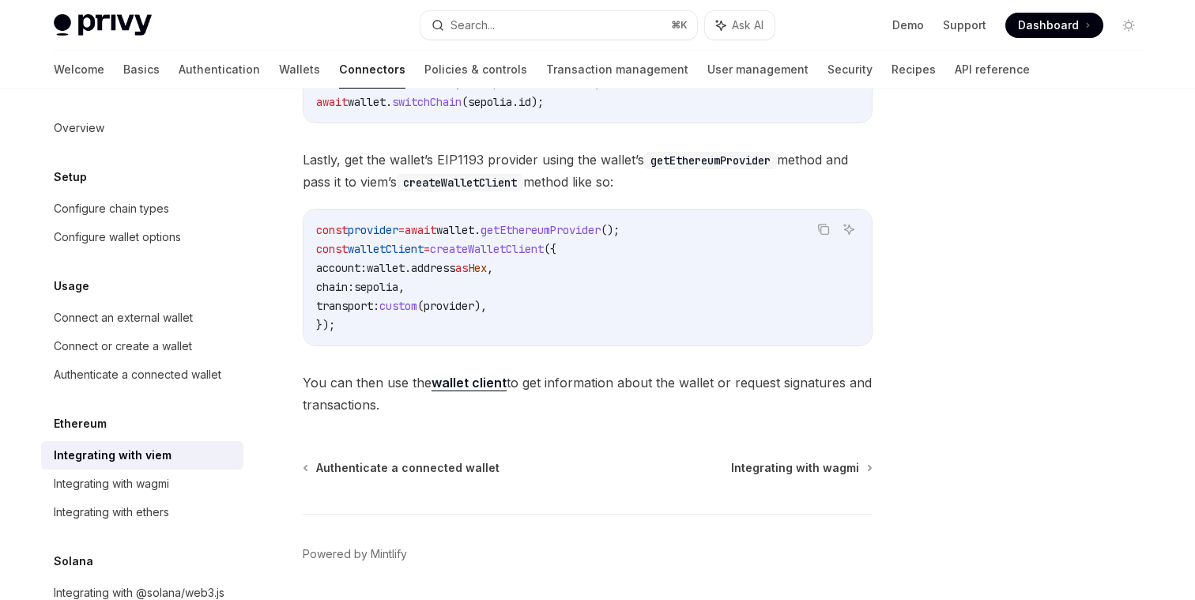
scroll to position [468, 0]
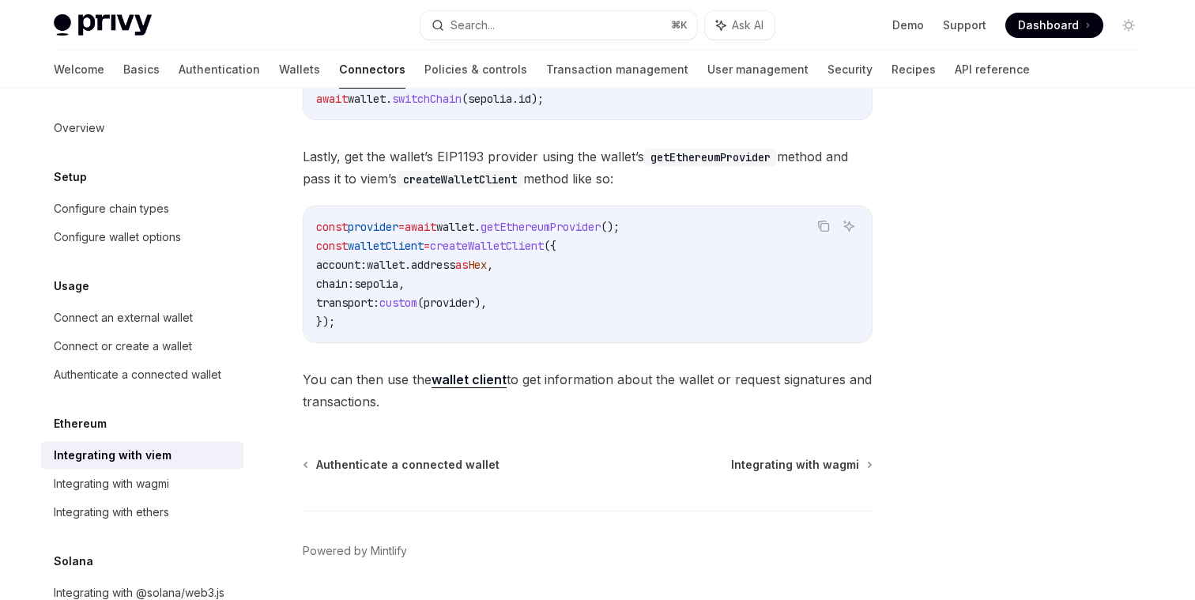
click at [452, 383] on strong "wallet client" at bounding box center [469, 379] width 75 height 16
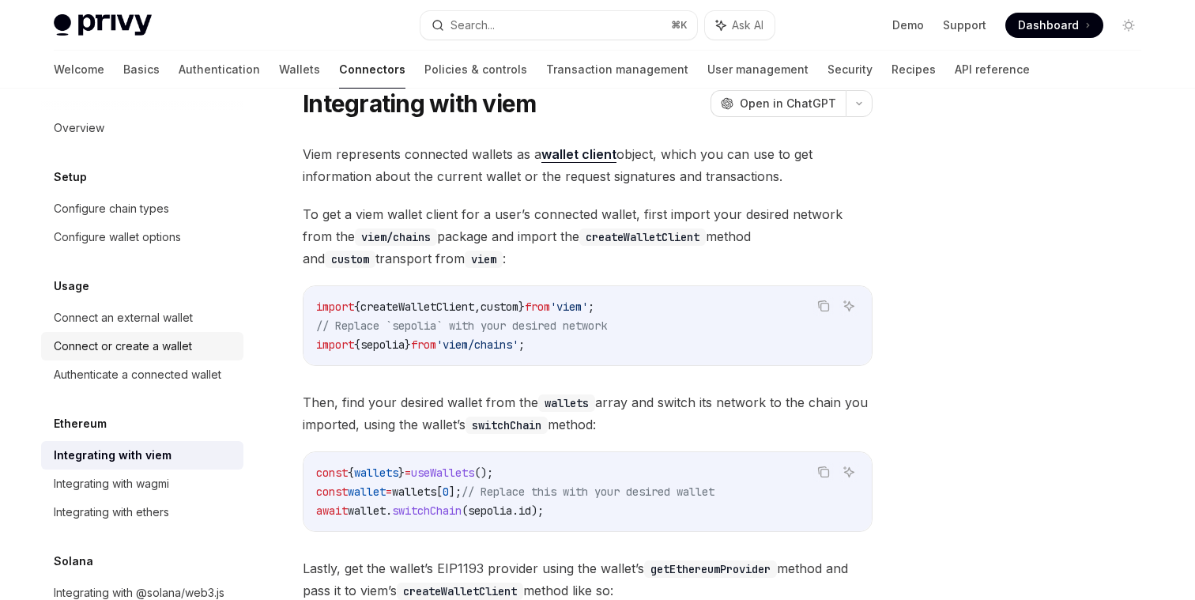
scroll to position [0, 0]
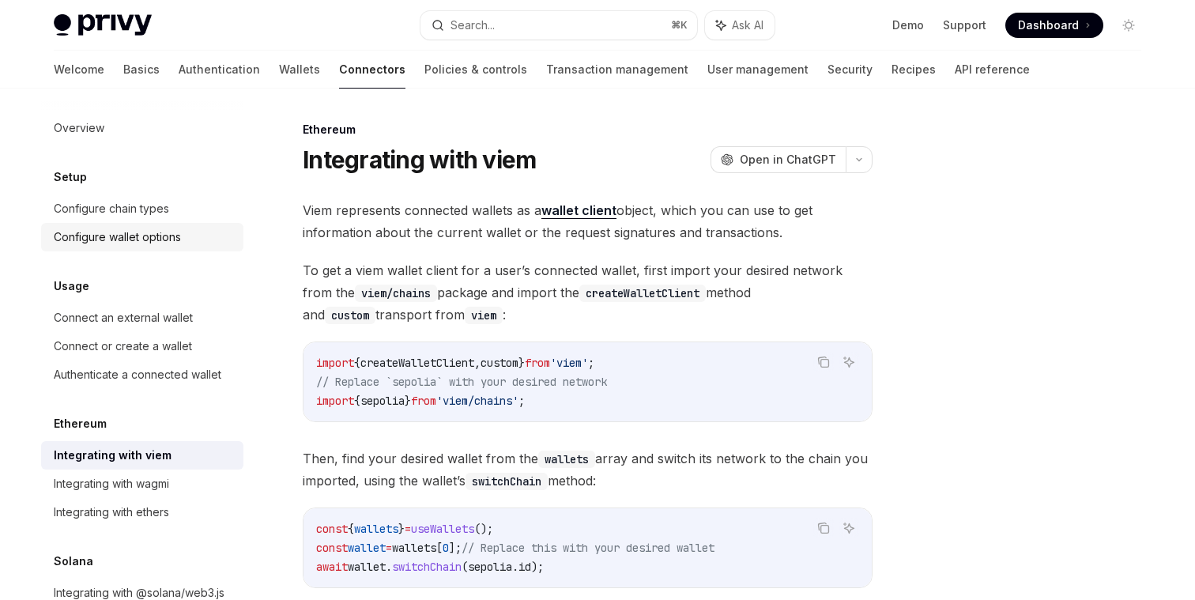
click at [174, 236] on div "Configure wallet options" at bounding box center [117, 237] width 127 height 19
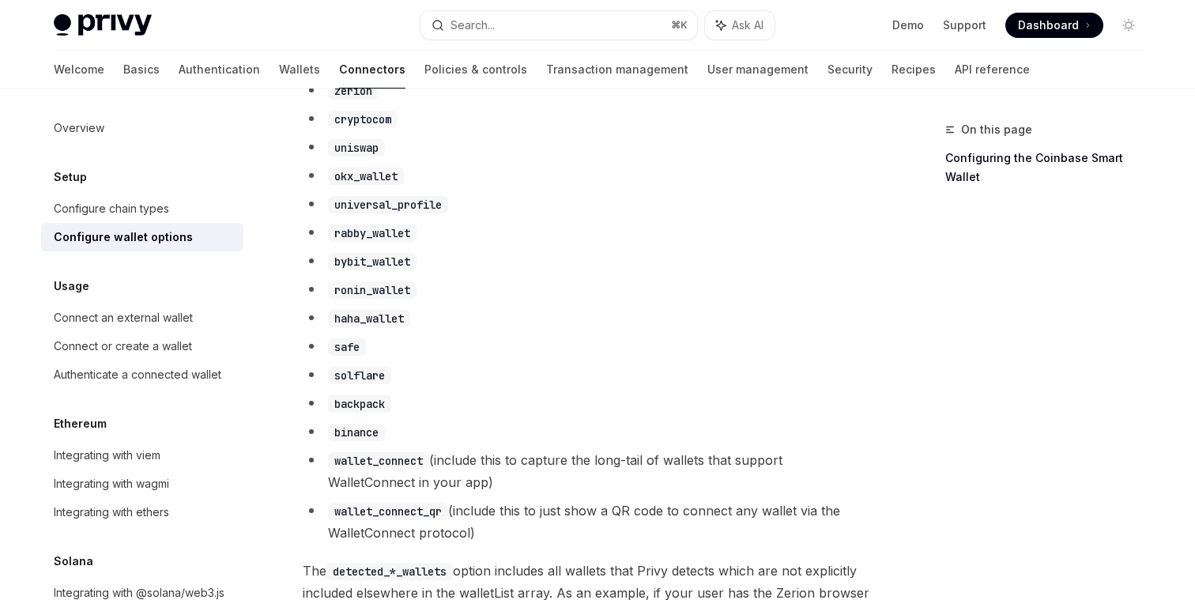
scroll to position [726, 0]
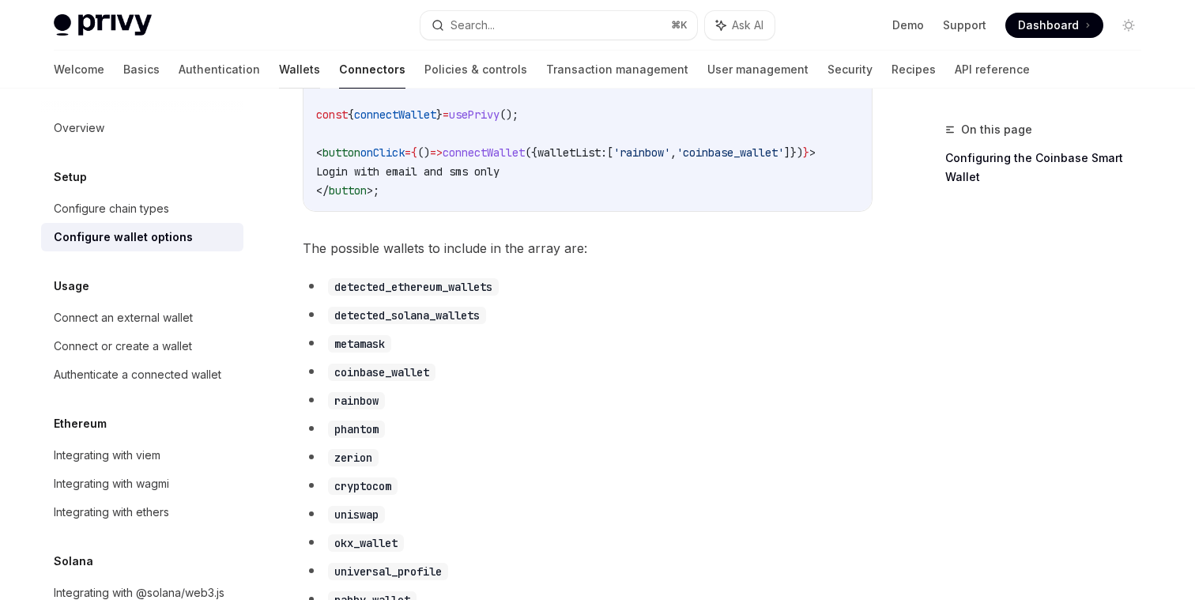
click at [279, 71] on link "Wallets" at bounding box center [299, 70] width 41 height 38
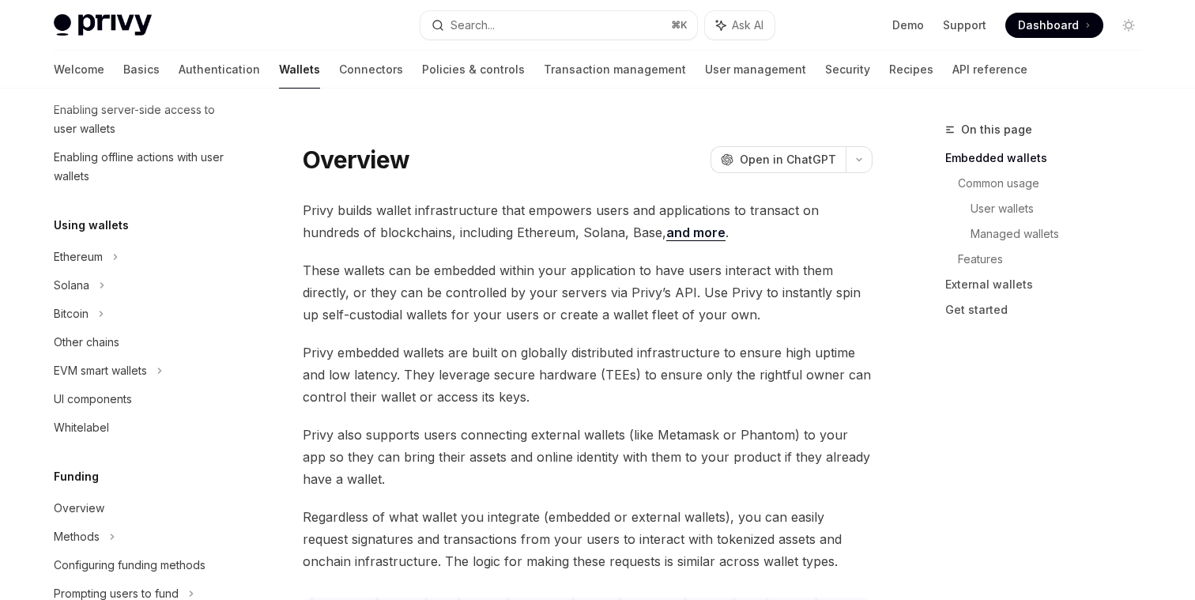
scroll to position [281, 0]
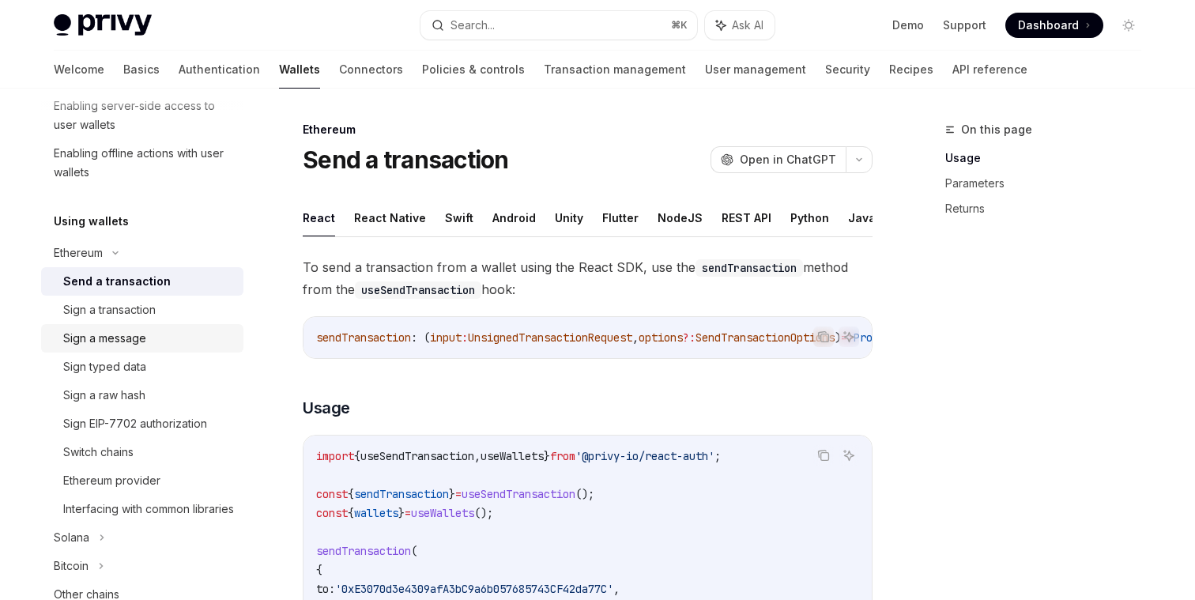
click at [127, 335] on div "Sign a message" at bounding box center [104, 338] width 83 height 19
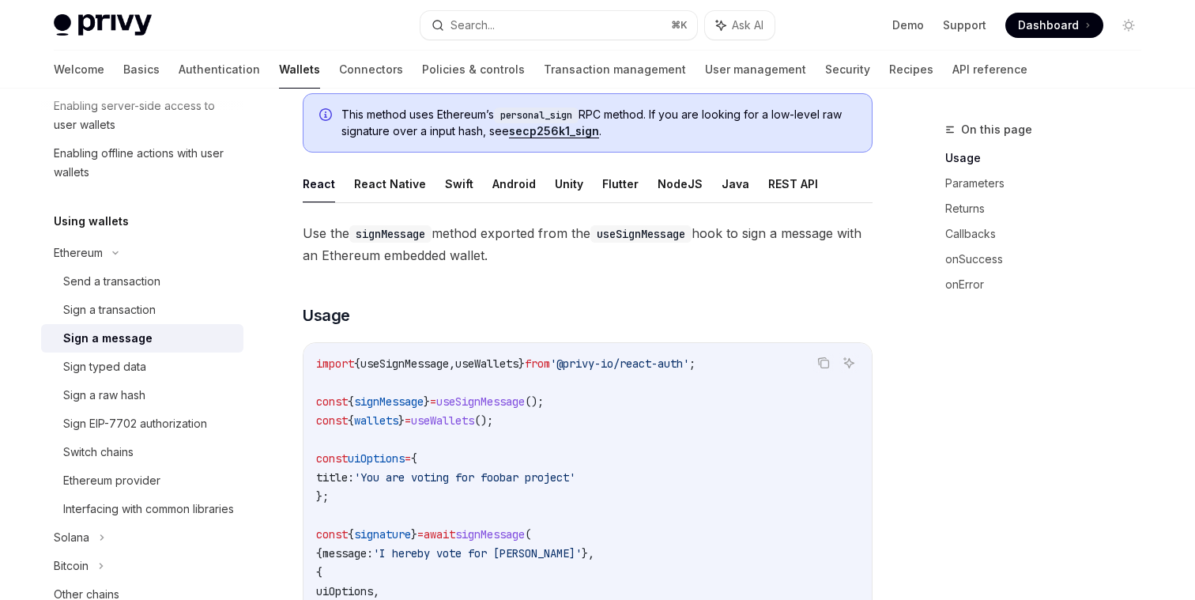
scroll to position [111, 0]
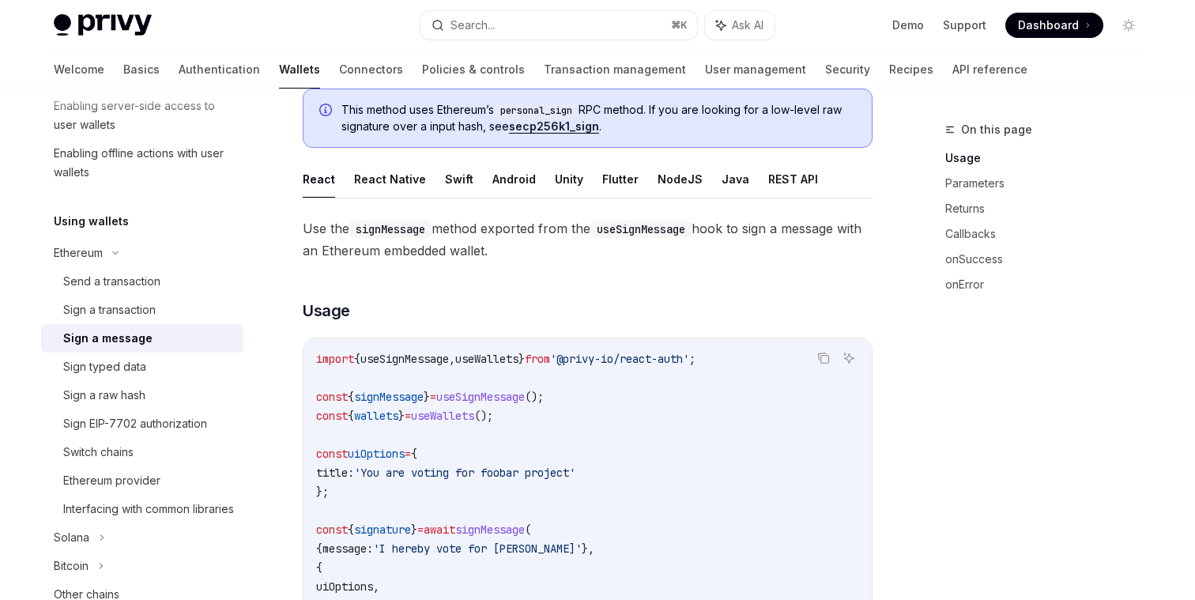
click at [489, 388] on code "import { useSignMessage , useWallets } from '@privy-io/react-auth' ; const { si…" at bounding box center [730, 500] width 828 height 303
click at [474, 416] on span "useWallets" at bounding box center [442, 416] width 63 height 14
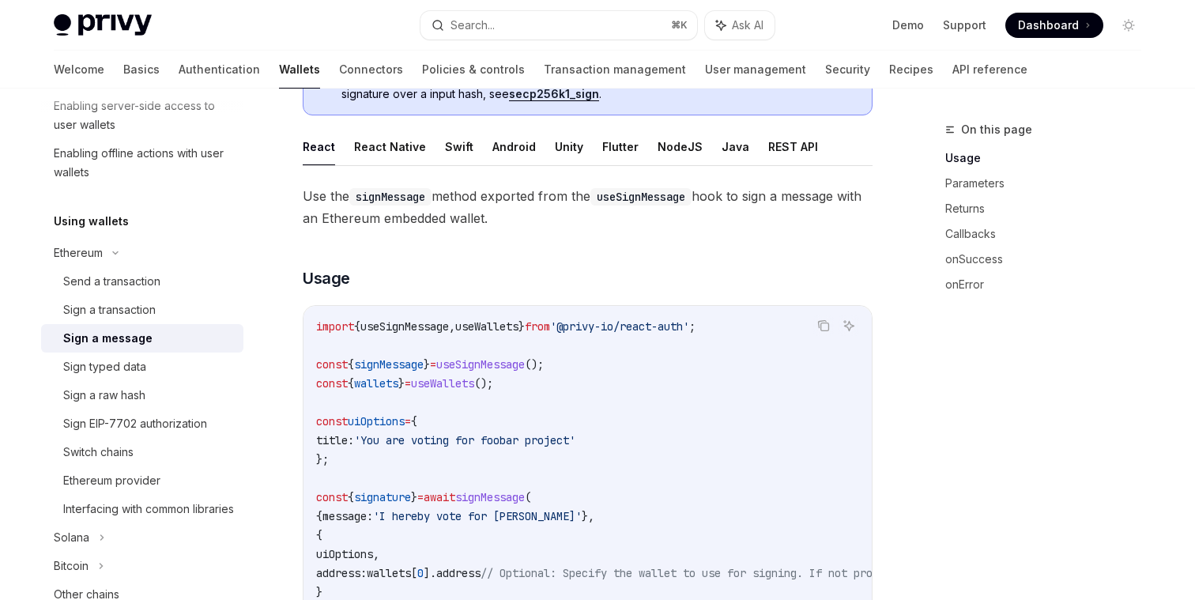
scroll to position [157, 0]
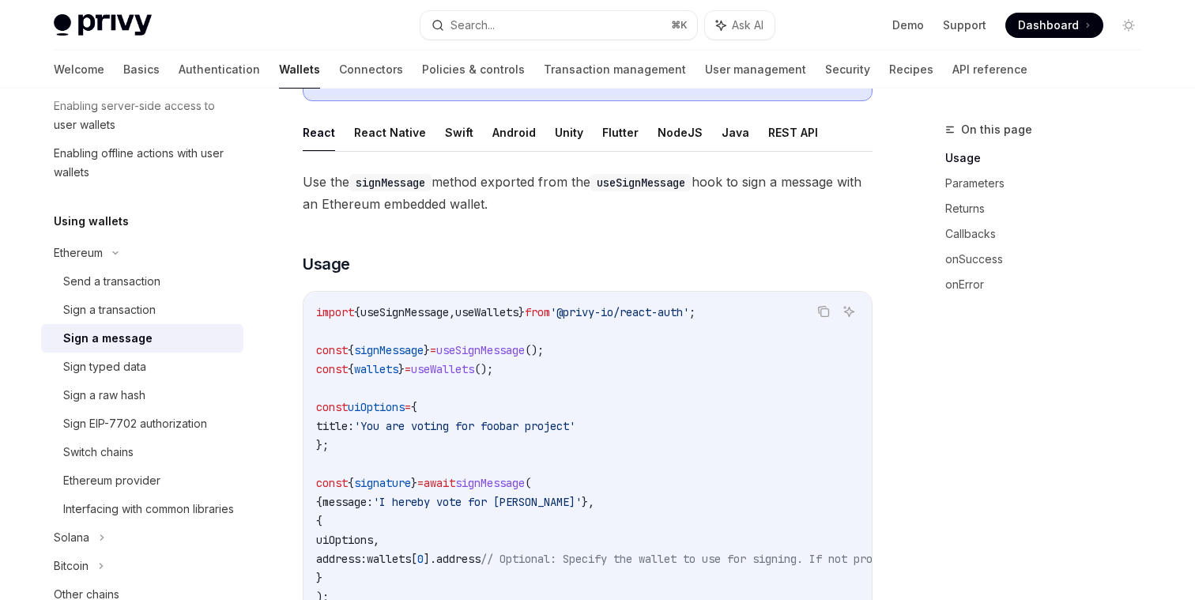
click at [398, 372] on span "wallets" at bounding box center [376, 369] width 44 height 14
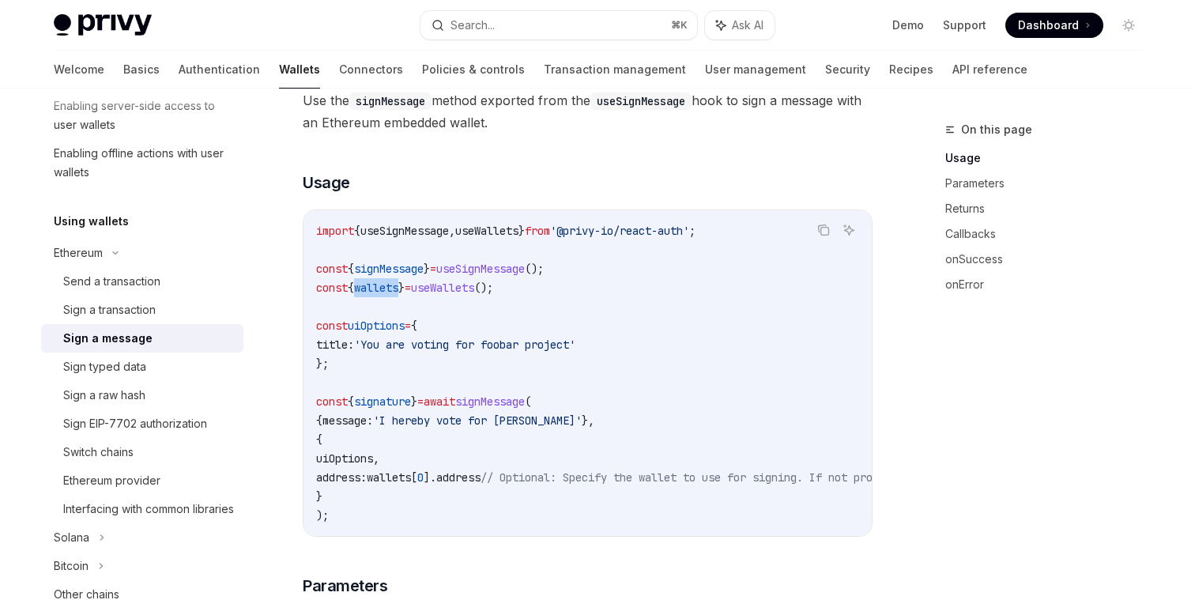
scroll to position [244, 0]
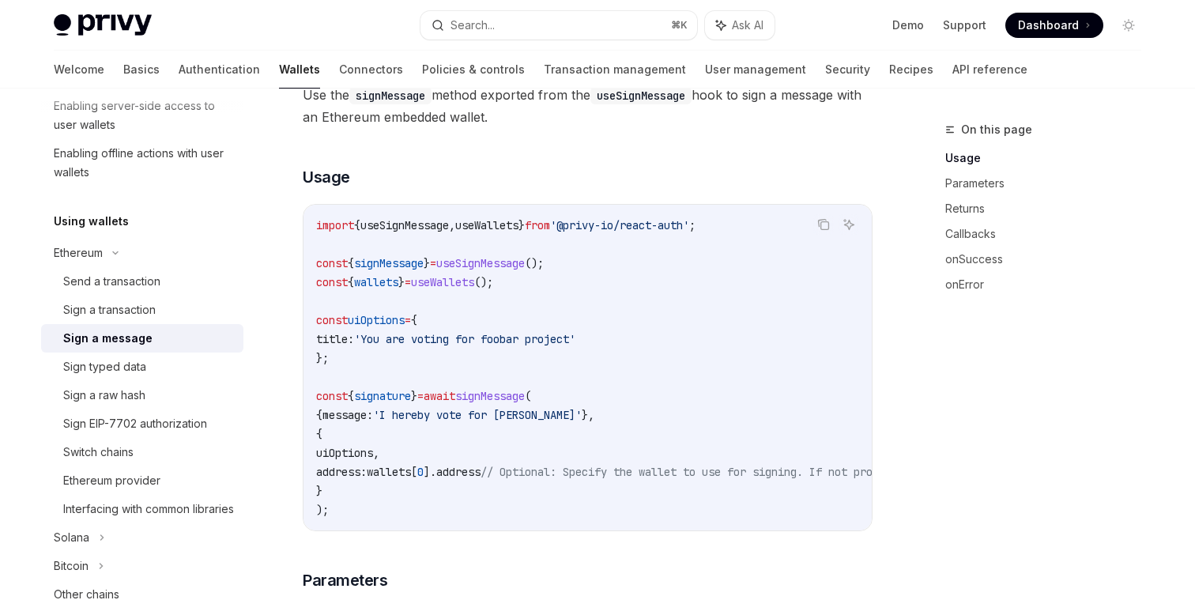
click at [484, 263] on span "useSignMessage" at bounding box center [480, 263] width 89 height 14
copy span "useSignMessage"
click at [525, 266] on span "useSignMessage" at bounding box center [480, 263] width 89 height 14
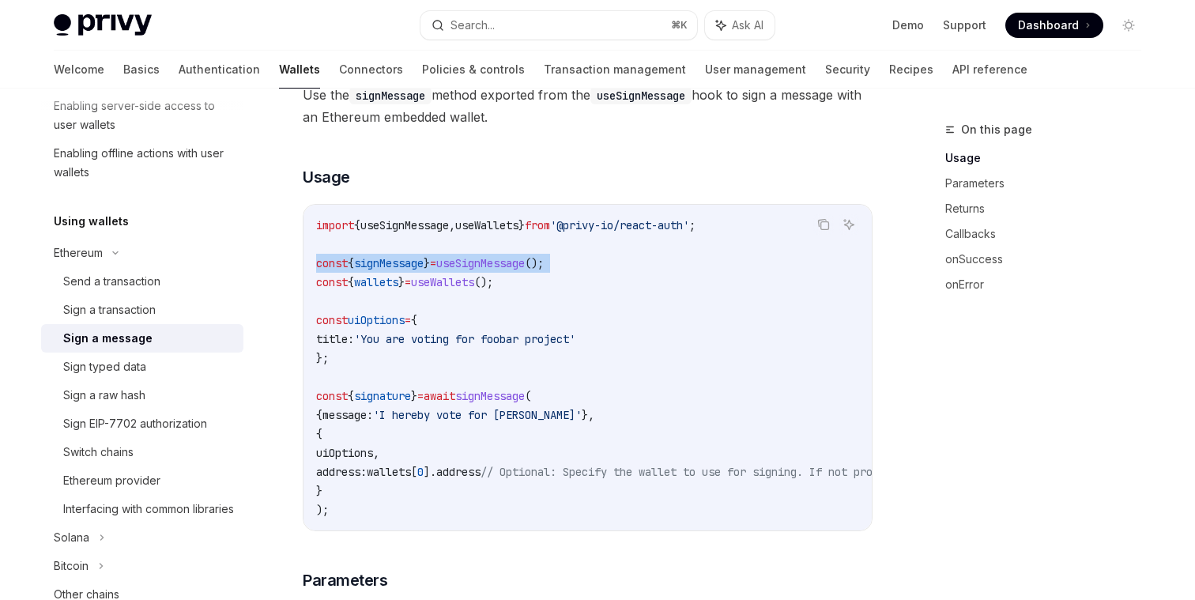
click at [525, 266] on span "useSignMessage" at bounding box center [480, 263] width 89 height 14
copy code "const { signMessage } = useSignMessage ();"
click at [449, 228] on span "useSignMessage" at bounding box center [404, 225] width 89 height 14
copy span "useSignMessage"
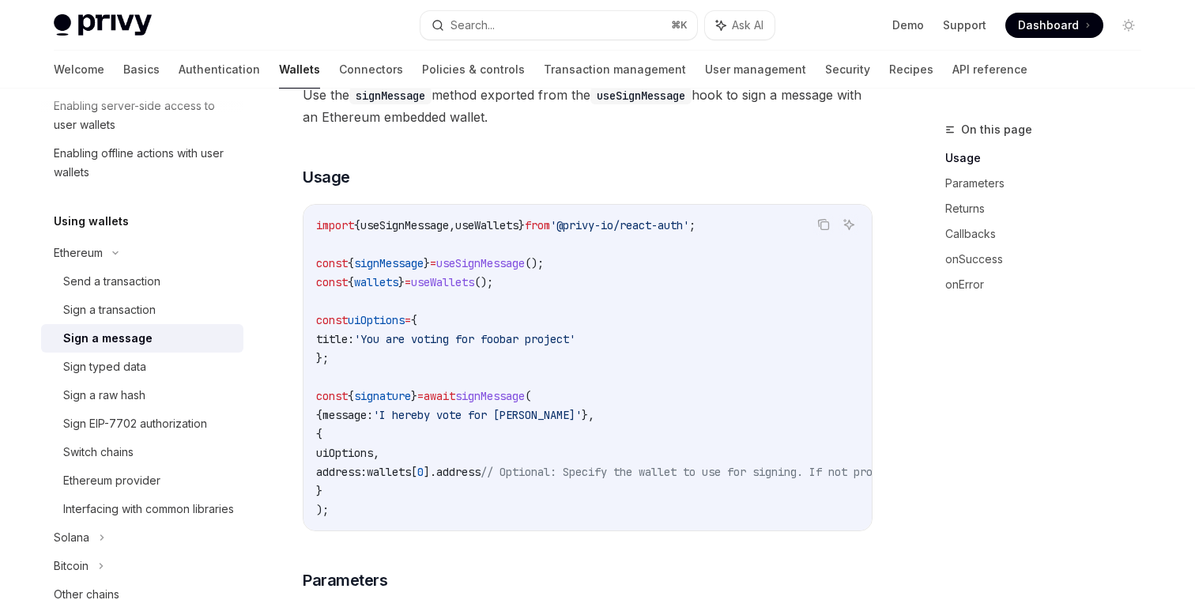
click at [605, 350] on code "import { useSignMessage , useWallets } from '@privy-io/react-auth' ; const { si…" at bounding box center [730, 367] width 828 height 303
click at [488, 262] on span "useSignMessage" at bounding box center [480, 263] width 89 height 14
copy code "const { signMessage } = useSignMessage ();"
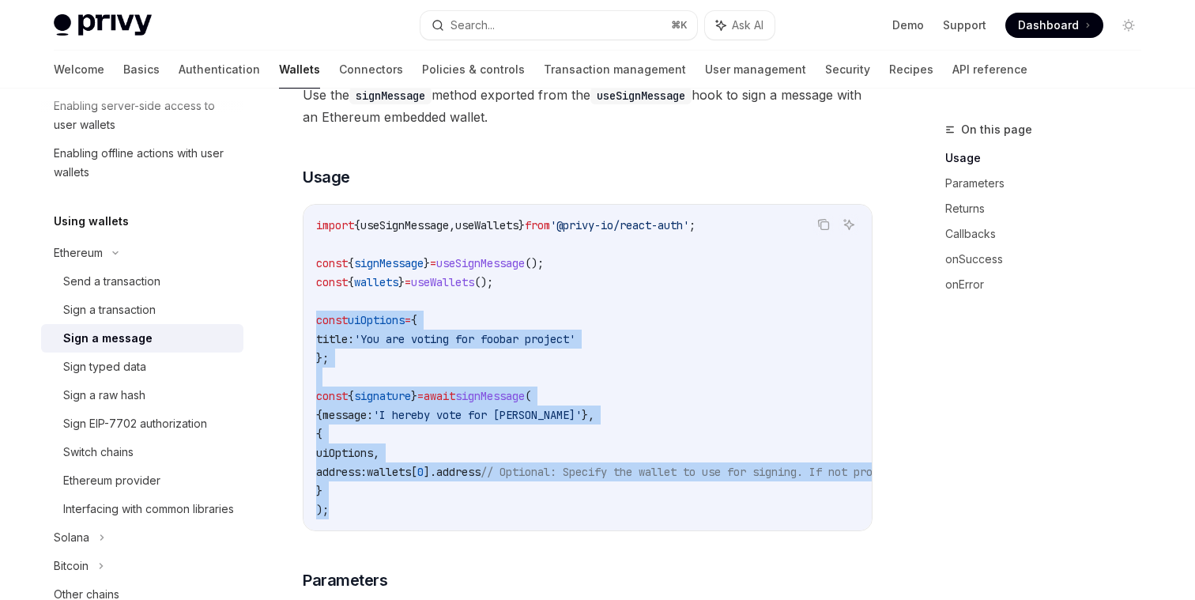
drag, startPoint x: 341, startPoint y: 511, endPoint x: 315, endPoint y: 322, distance: 190.6
click at [316, 322] on code "import { useSignMessage , useWallets } from '@privy-io/react-auth' ; const { si…" at bounding box center [730, 367] width 828 height 303
copy code "const uiOptions = { title: 'You are voting for foobar project' }; const { signa…"
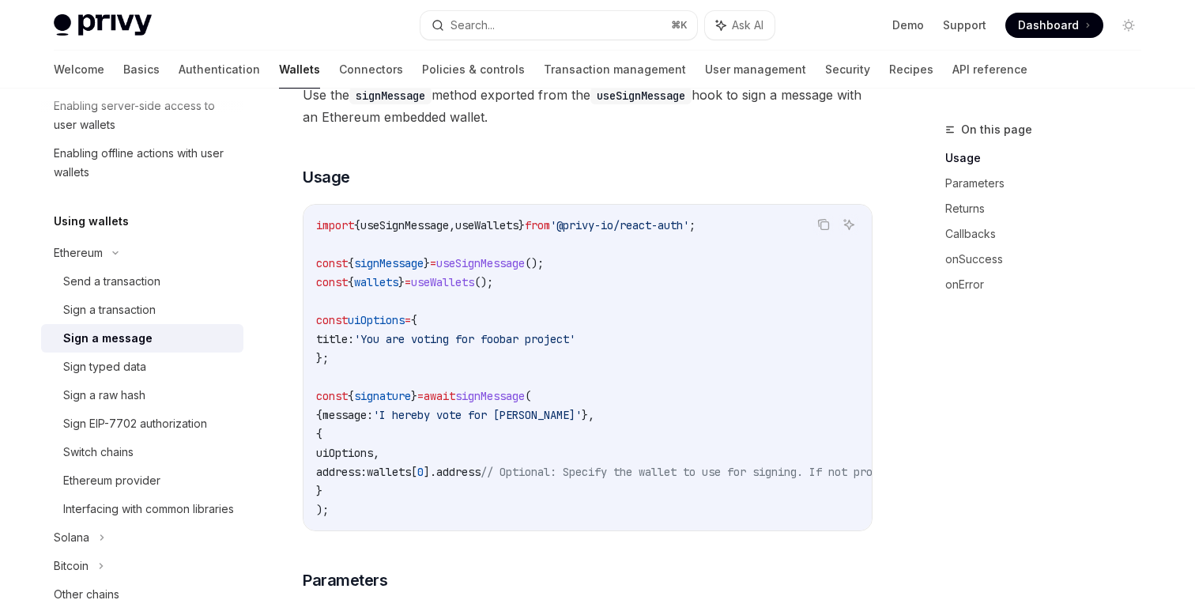
click at [560, 307] on code "import { useSignMessage , useWallets } from '@privy-io/react-auth' ; const { si…" at bounding box center [730, 367] width 828 height 303
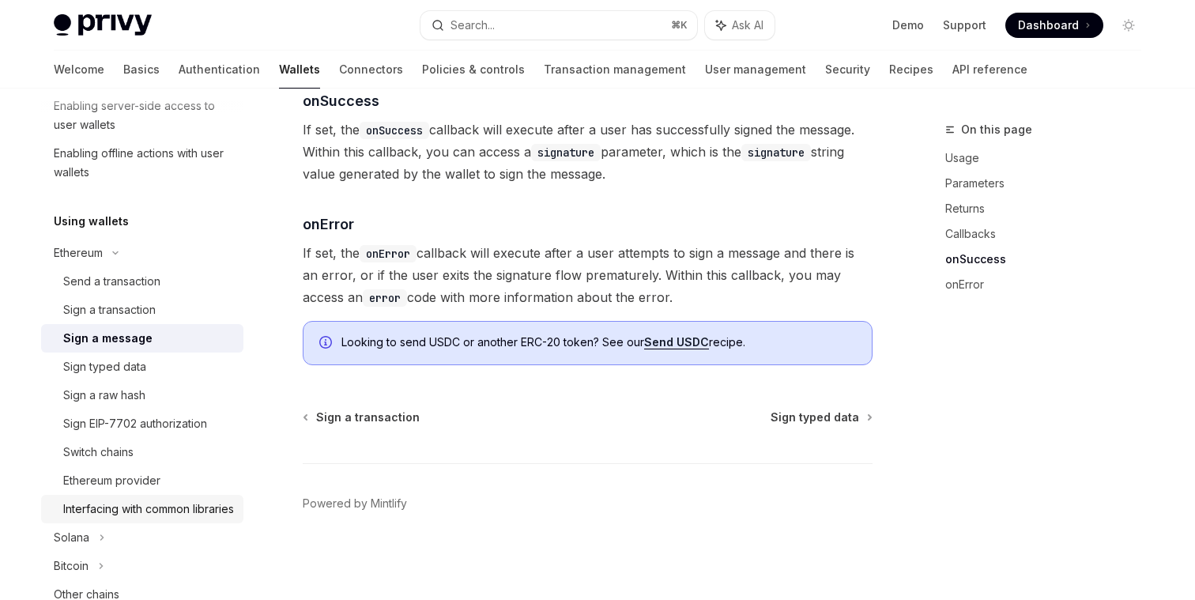
scroll to position [397, 0]
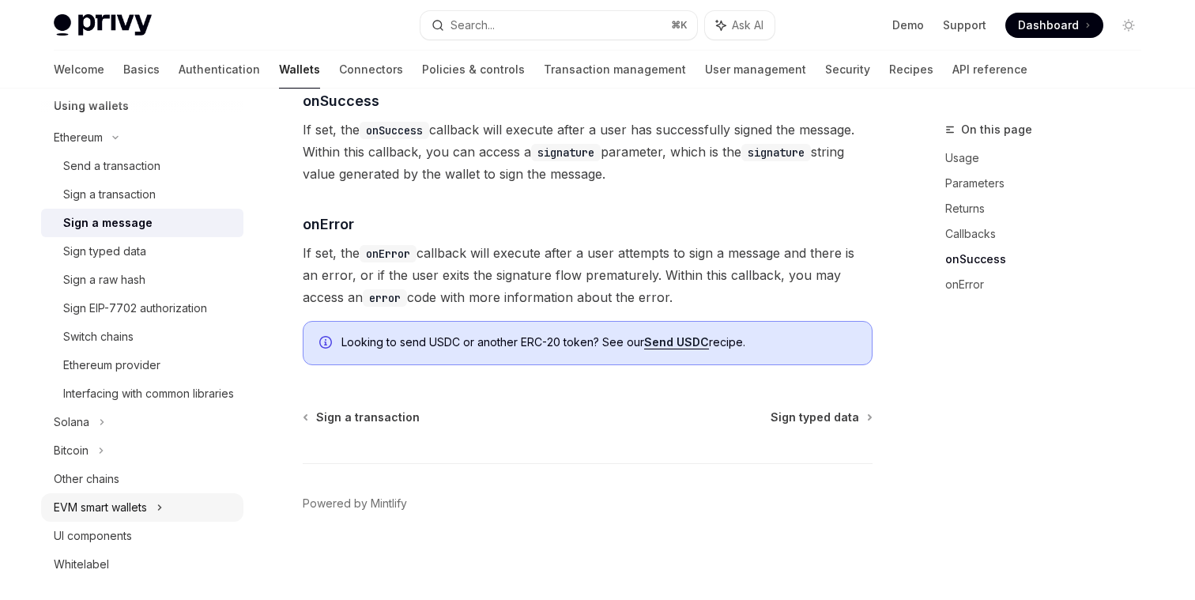
click at [163, 517] on icon at bounding box center [159, 507] width 6 height 19
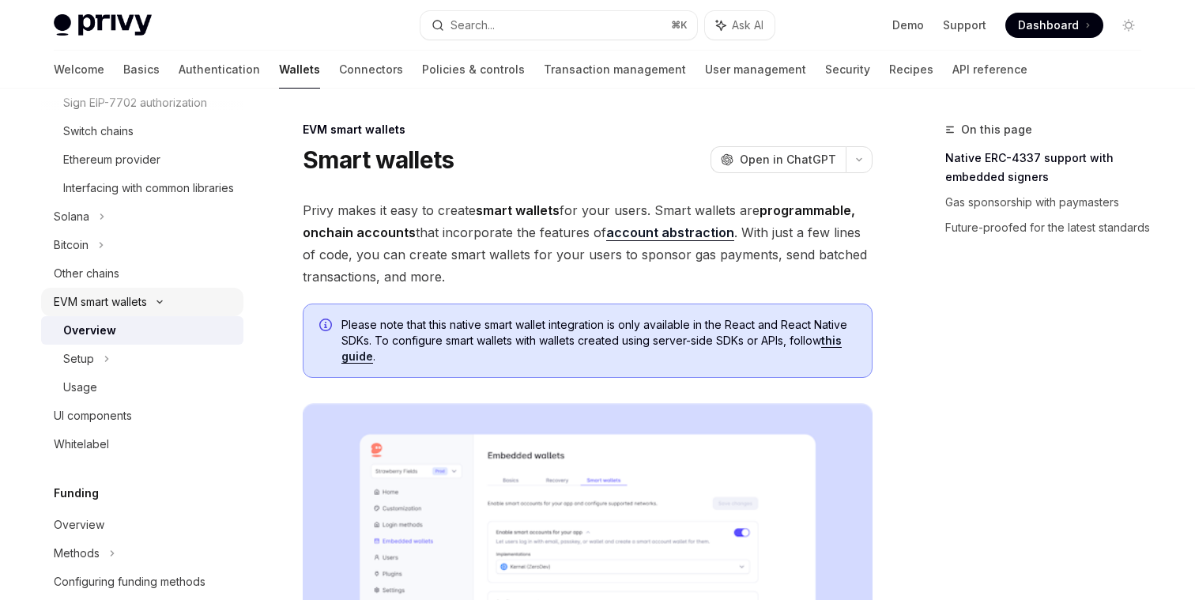
scroll to position [603, 0]
click at [115, 372] on div "Setup" at bounding box center [142, 358] width 202 height 28
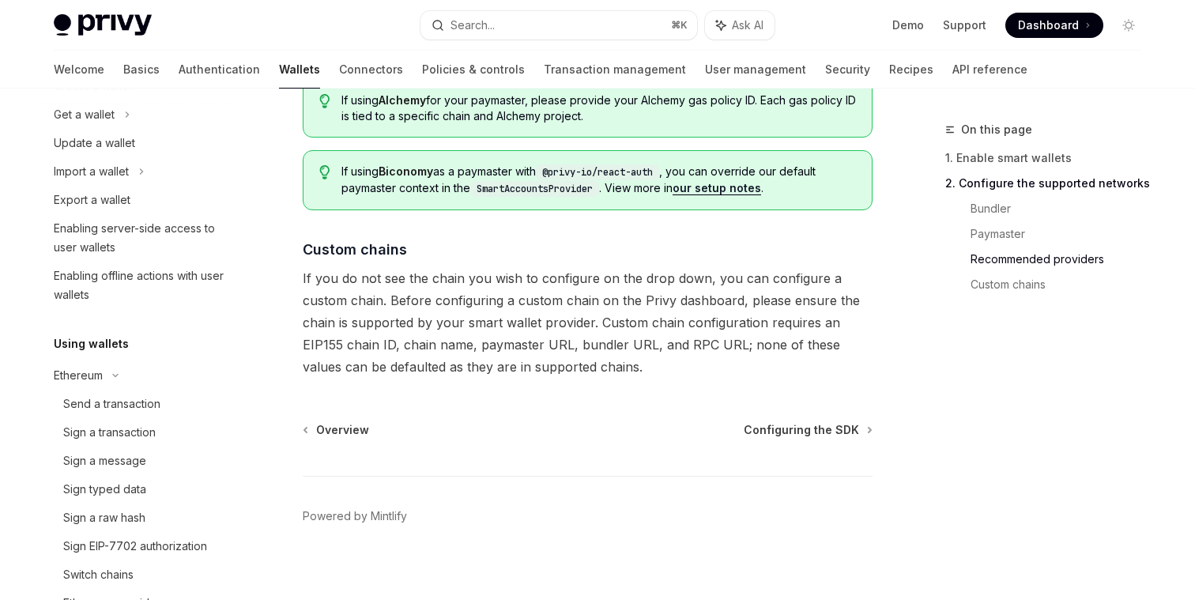
scroll to position [165, 0]
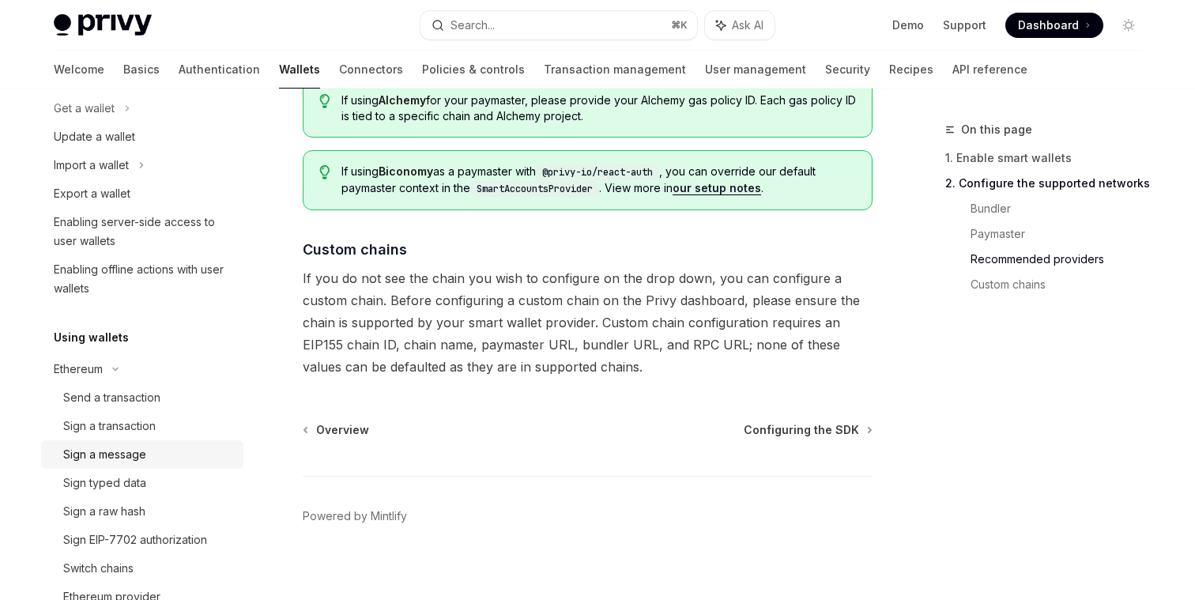
click at [126, 454] on div "Sign a message" at bounding box center [104, 454] width 83 height 19
type textarea "*"
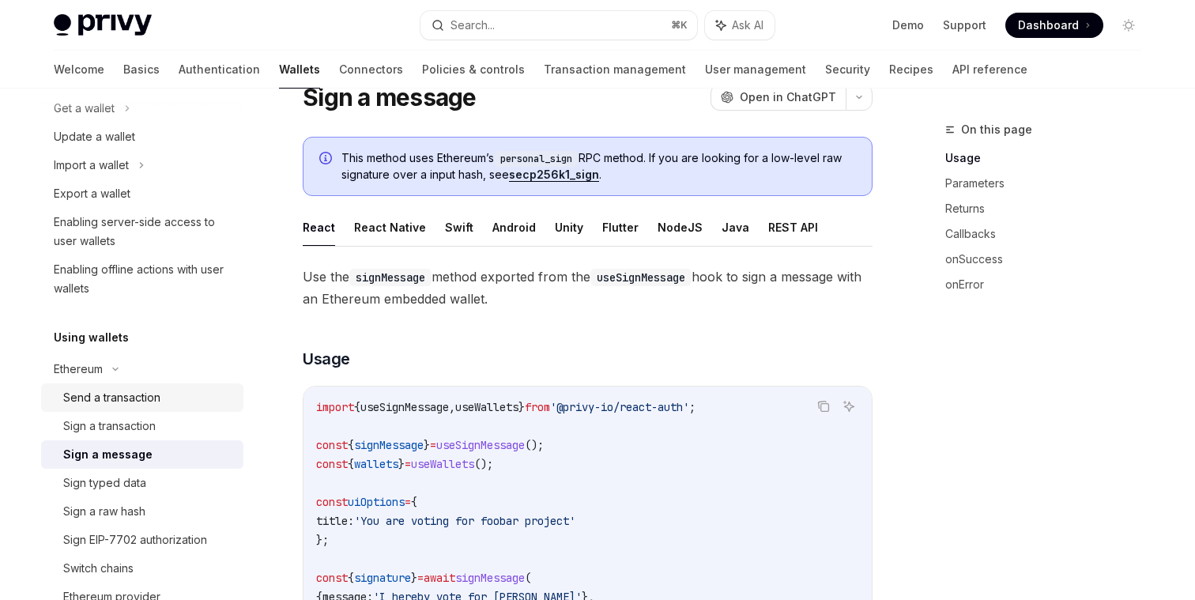
scroll to position [62, 0]
click at [428, 408] on span "useSignMessage" at bounding box center [404, 408] width 89 height 14
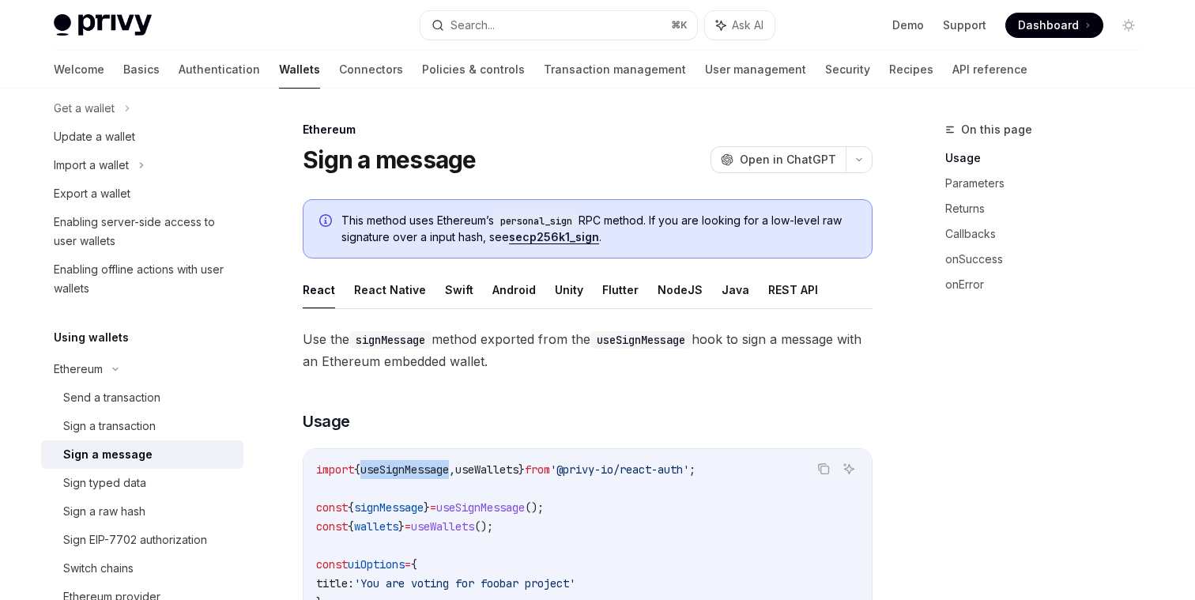
scroll to position [108, 0]
